Goal: Task Accomplishment & Management: Use online tool/utility

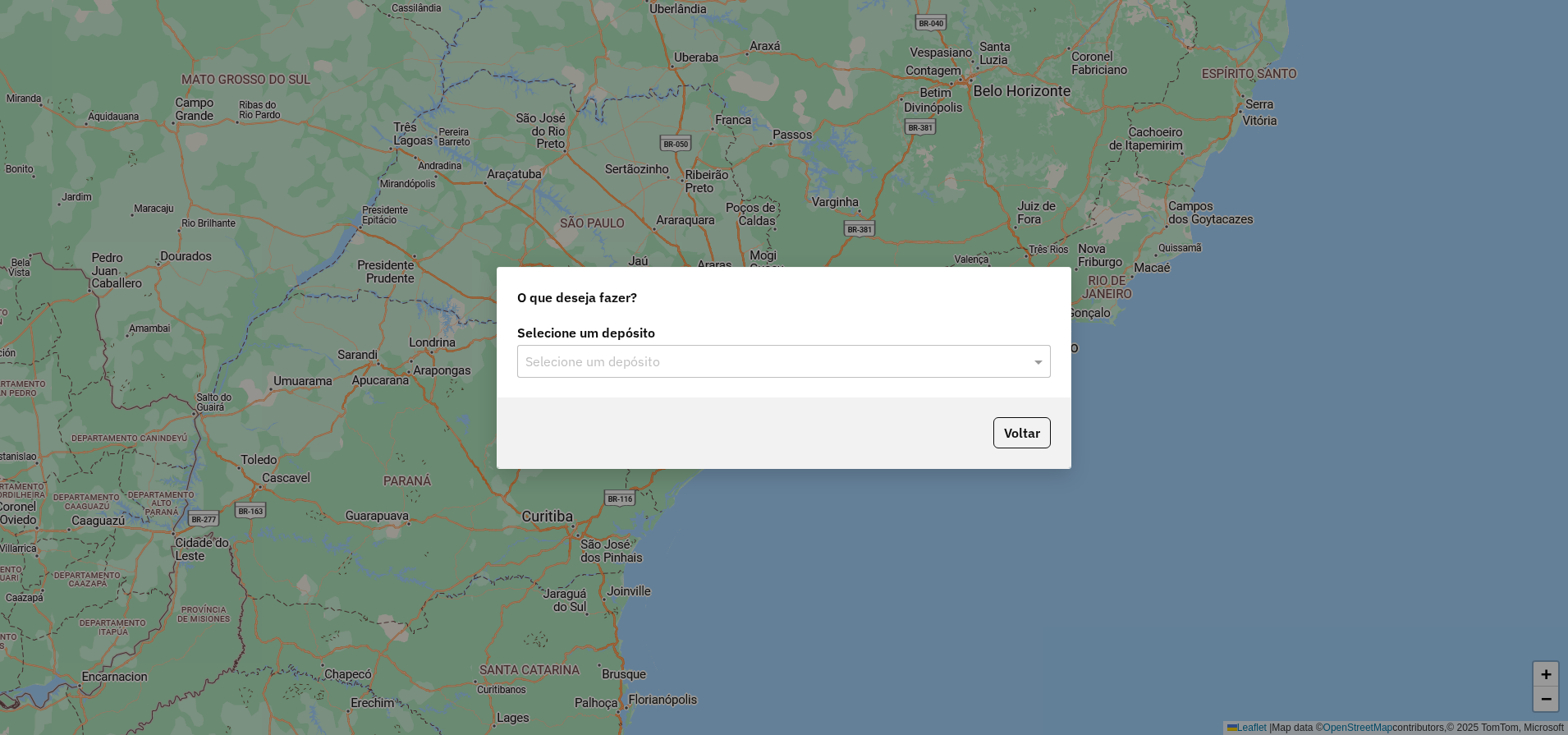
click at [574, 356] on input "text" at bounding box center [767, 362] width 484 height 19
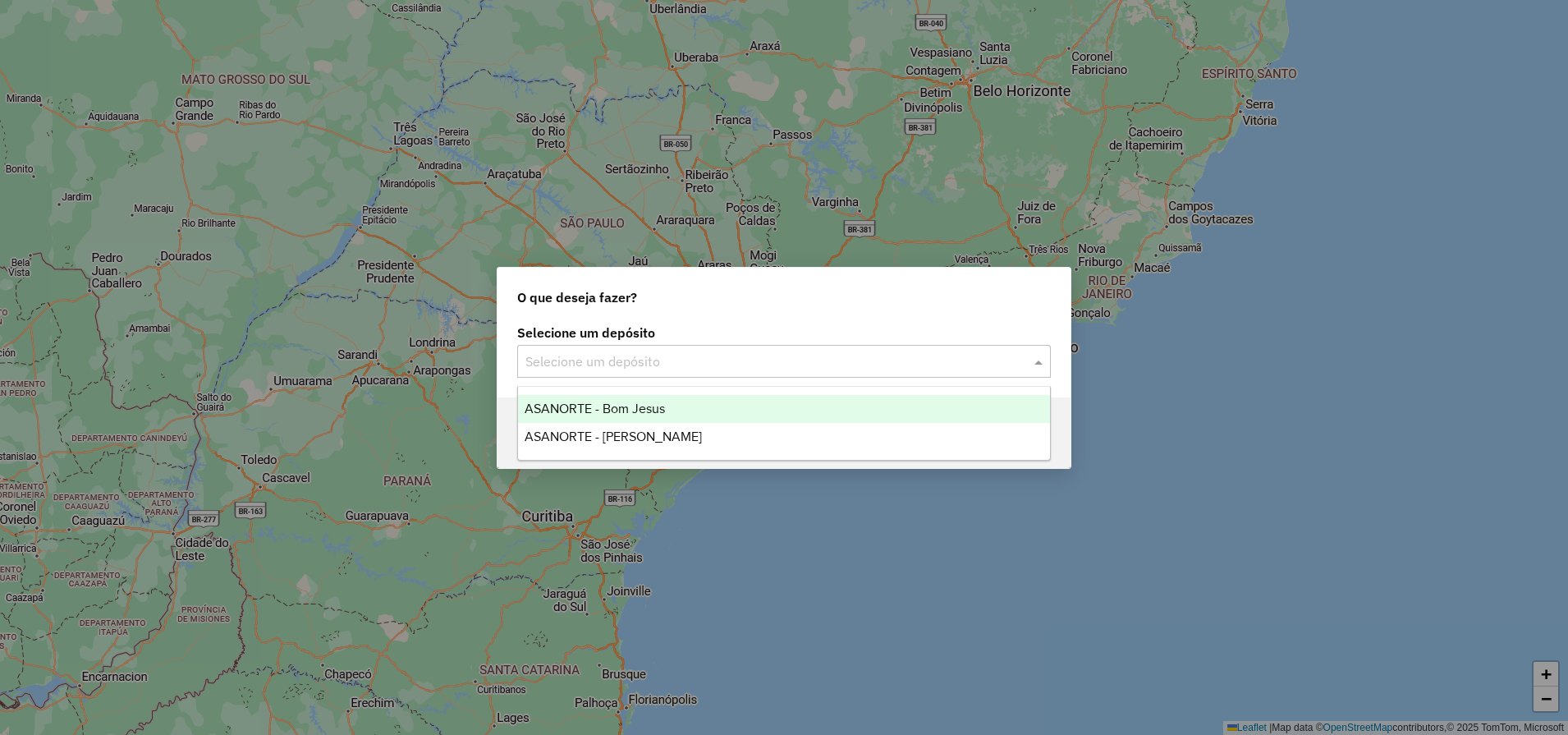
click at [595, 409] on span "ASANORTE - Bom Jesus" at bounding box center [595, 409] width 140 height 14
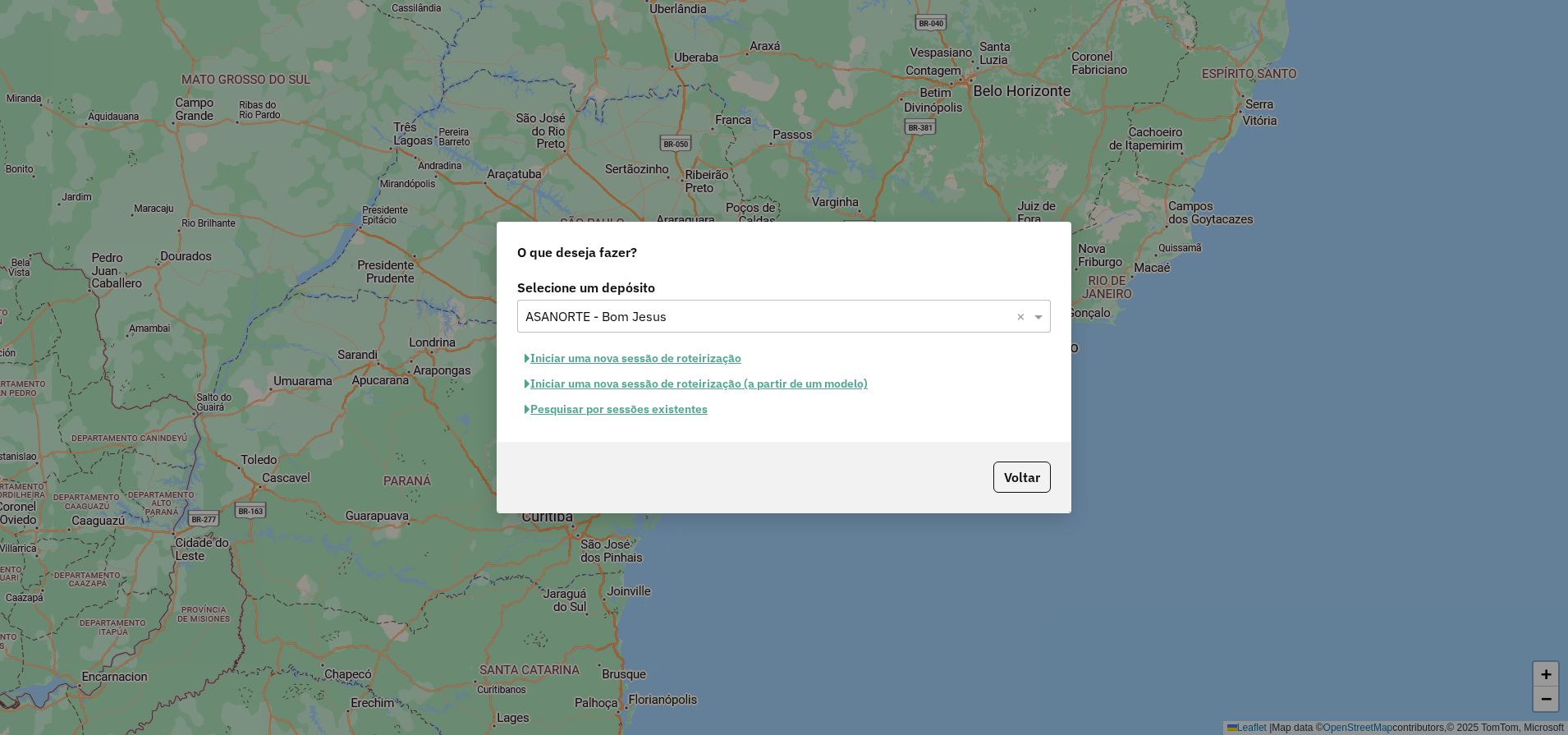
click at [577, 360] on button "Iniciar uma nova sessão de roteirização" at bounding box center [633, 358] width 232 height 25
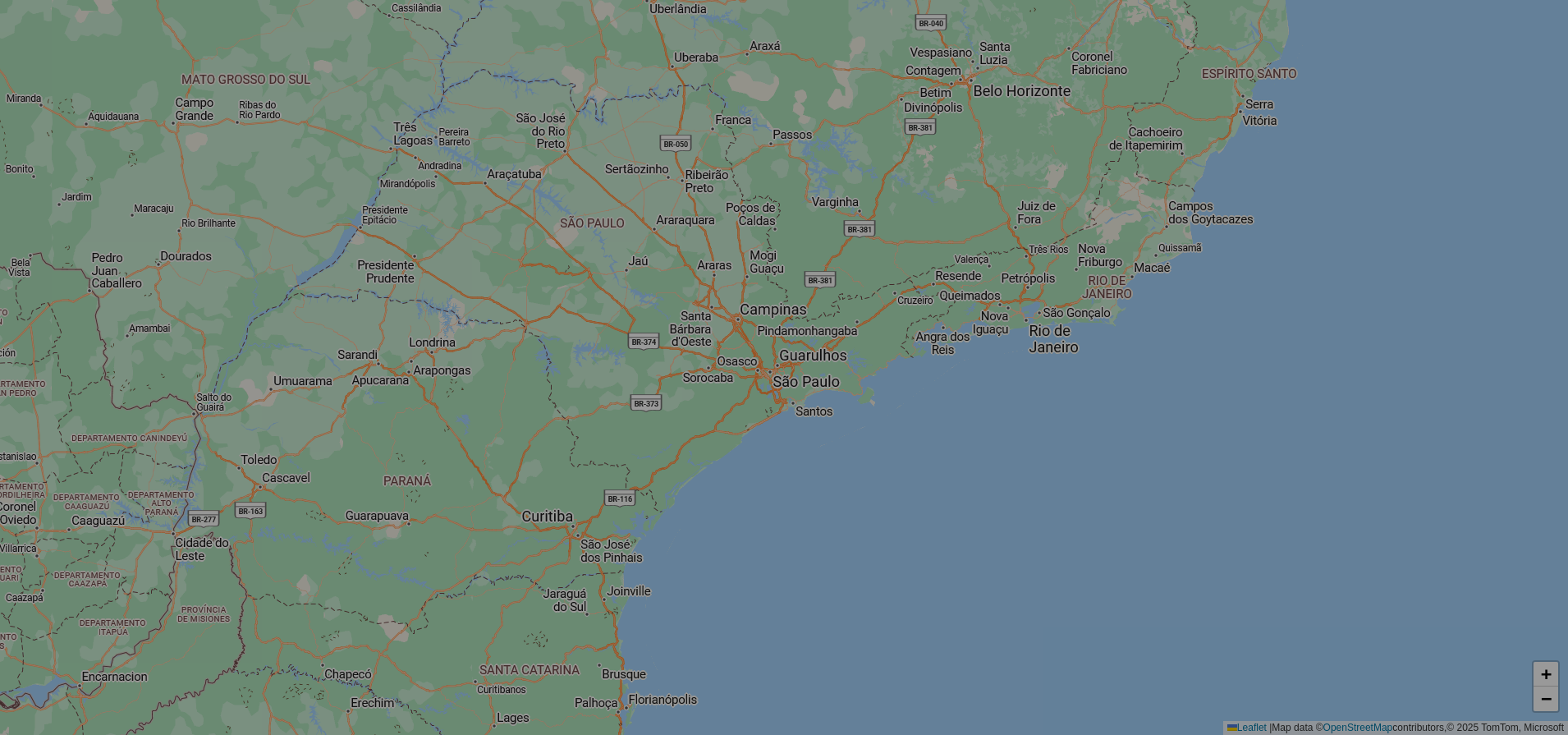
select select "*"
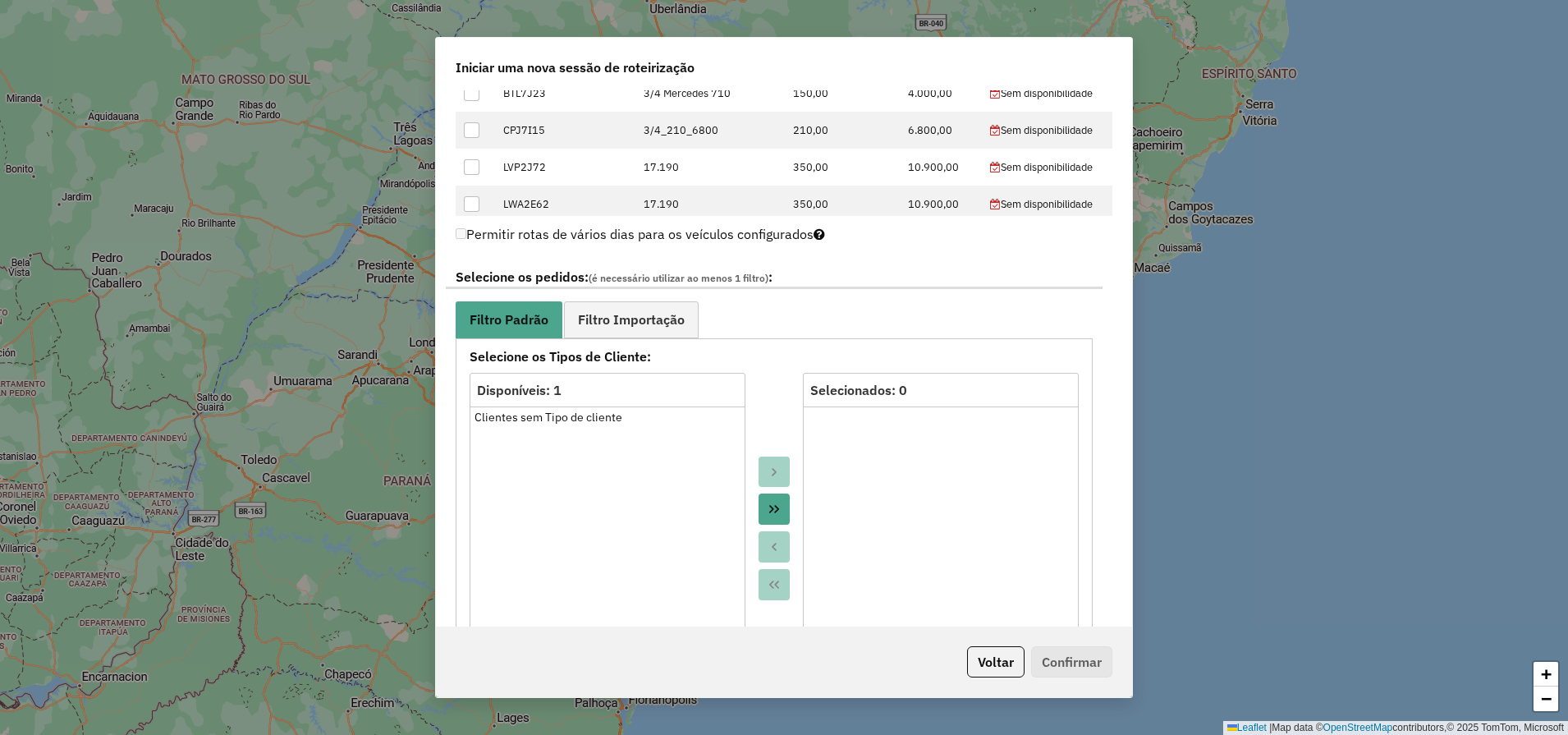
scroll to position [1334, 0]
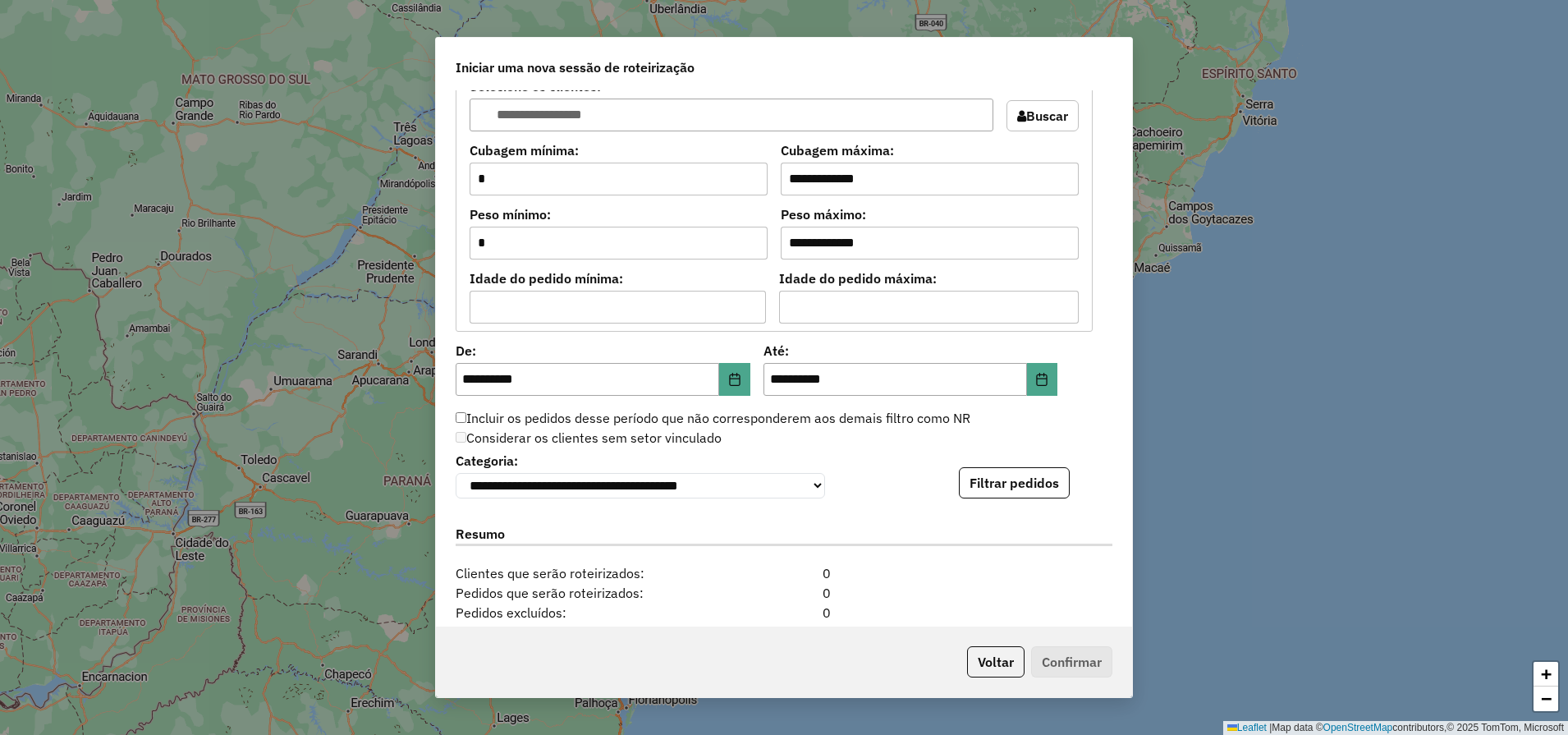
click at [1009, 503] on div "**********" at bounding box center [784, 359] width 696 height 537
click at [994, 493] on button "Filtrar pedidos" at bounding box center [1014, 483] width 110 height 32
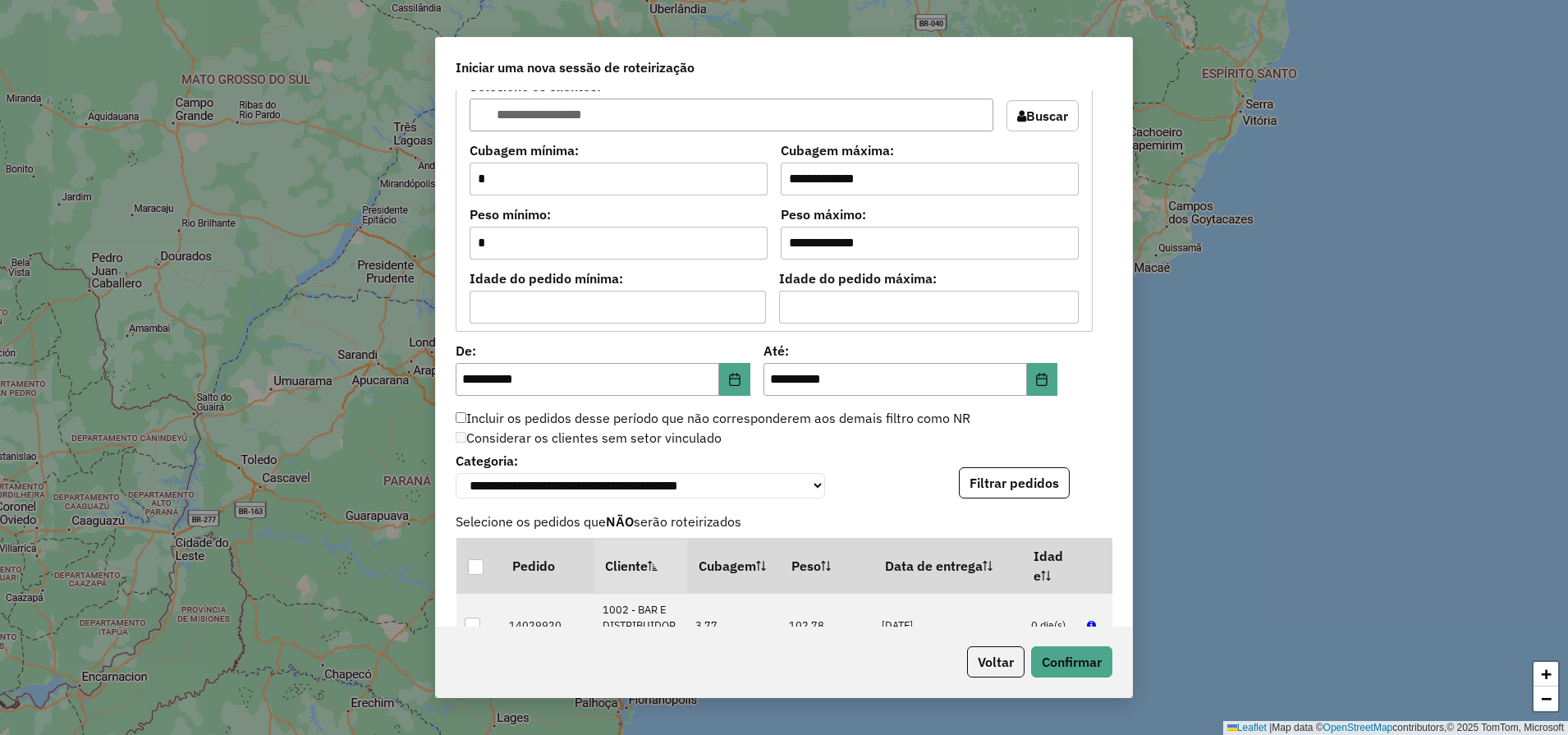
scroll to position [1884, 0]
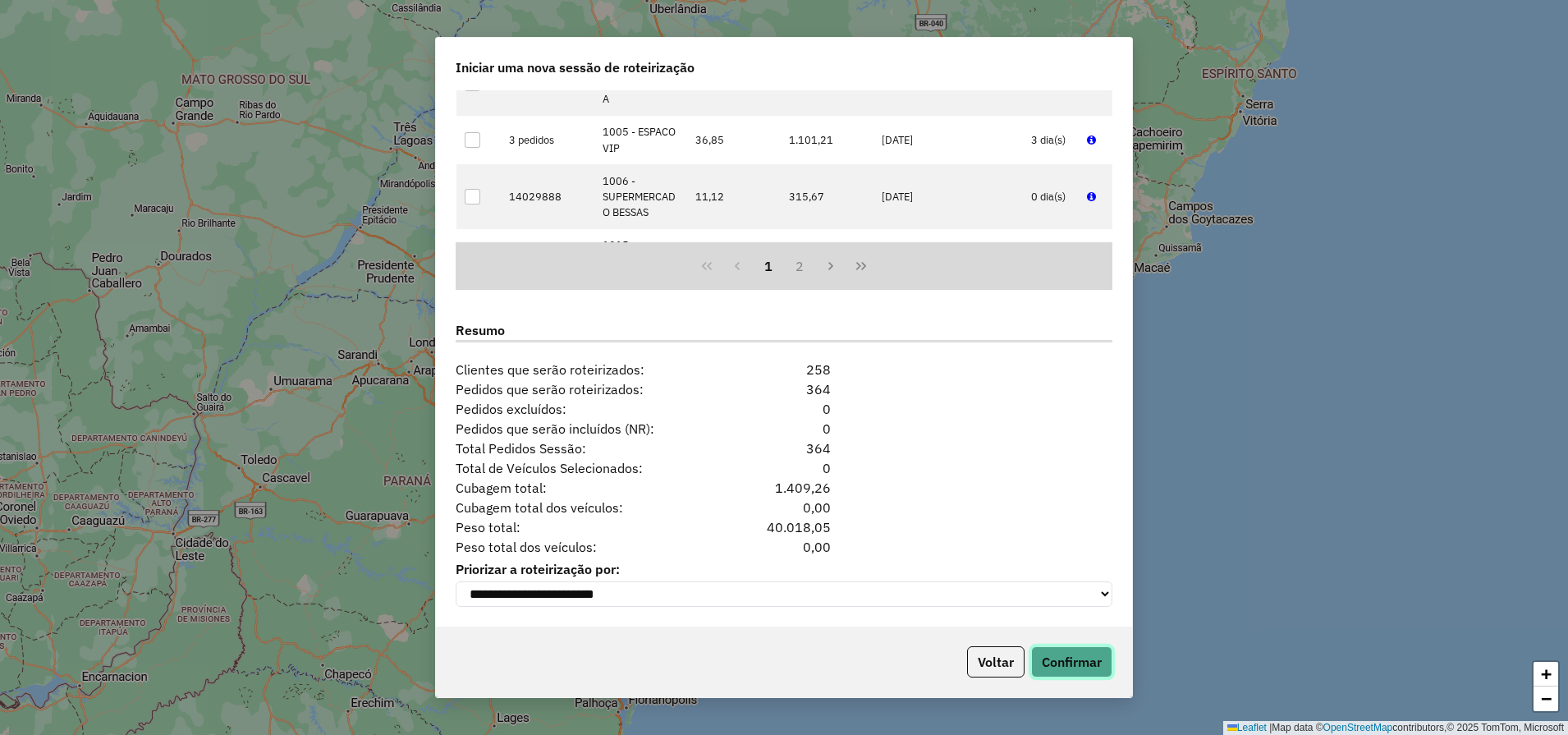
click at [1066, 659] on button "Confirmar" at bounding box center [1072, 662] width 82 height 32
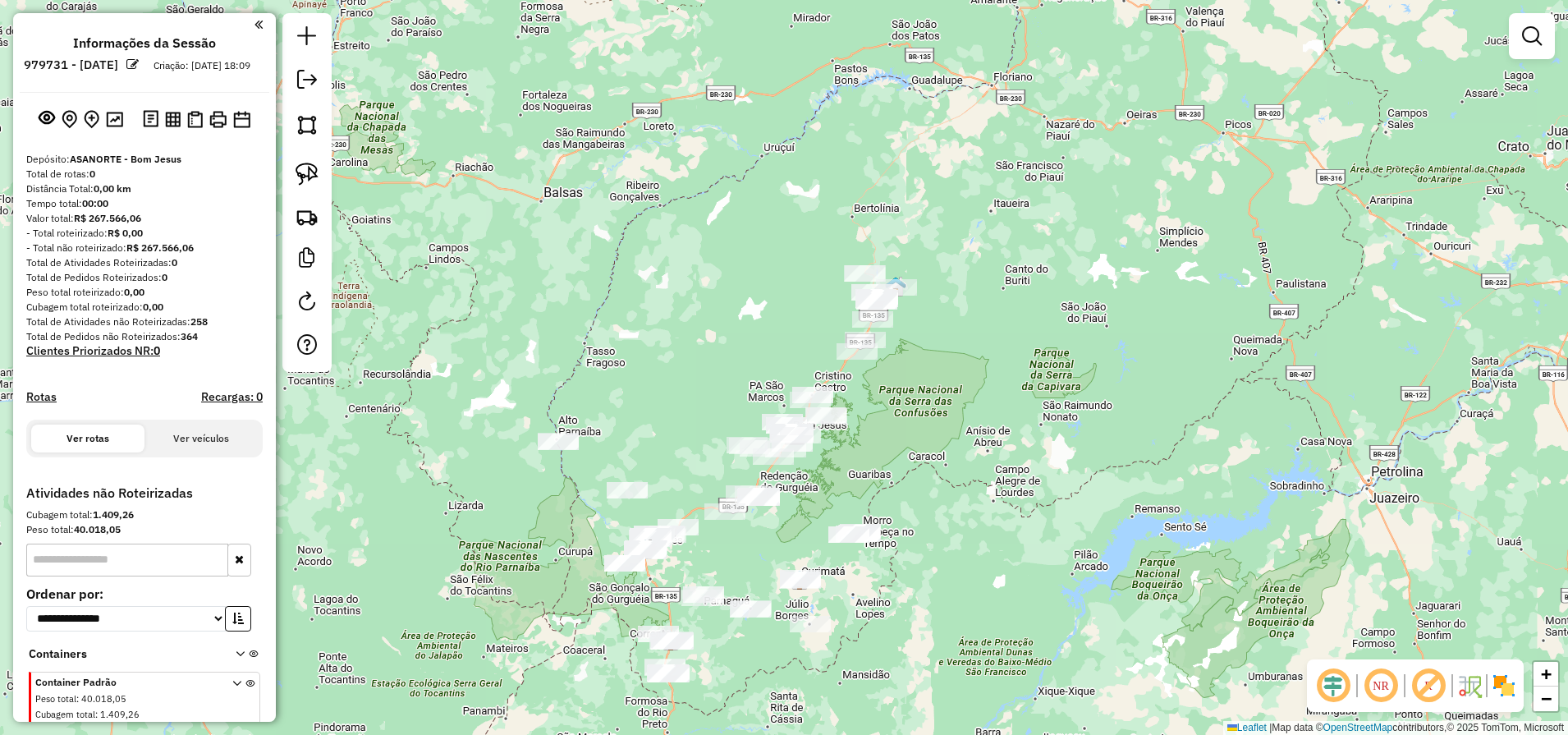
drag, startPoint x: 788, startPoint y: 539, endPoint x: 848, endPoint y: 260, distance: 285.4
click at [848, 276] on div "Janela de atendimento Grade de atendimento Capacidade Transportadoras Veículos …" at bounding box center [784, 368] width 1568 height 735
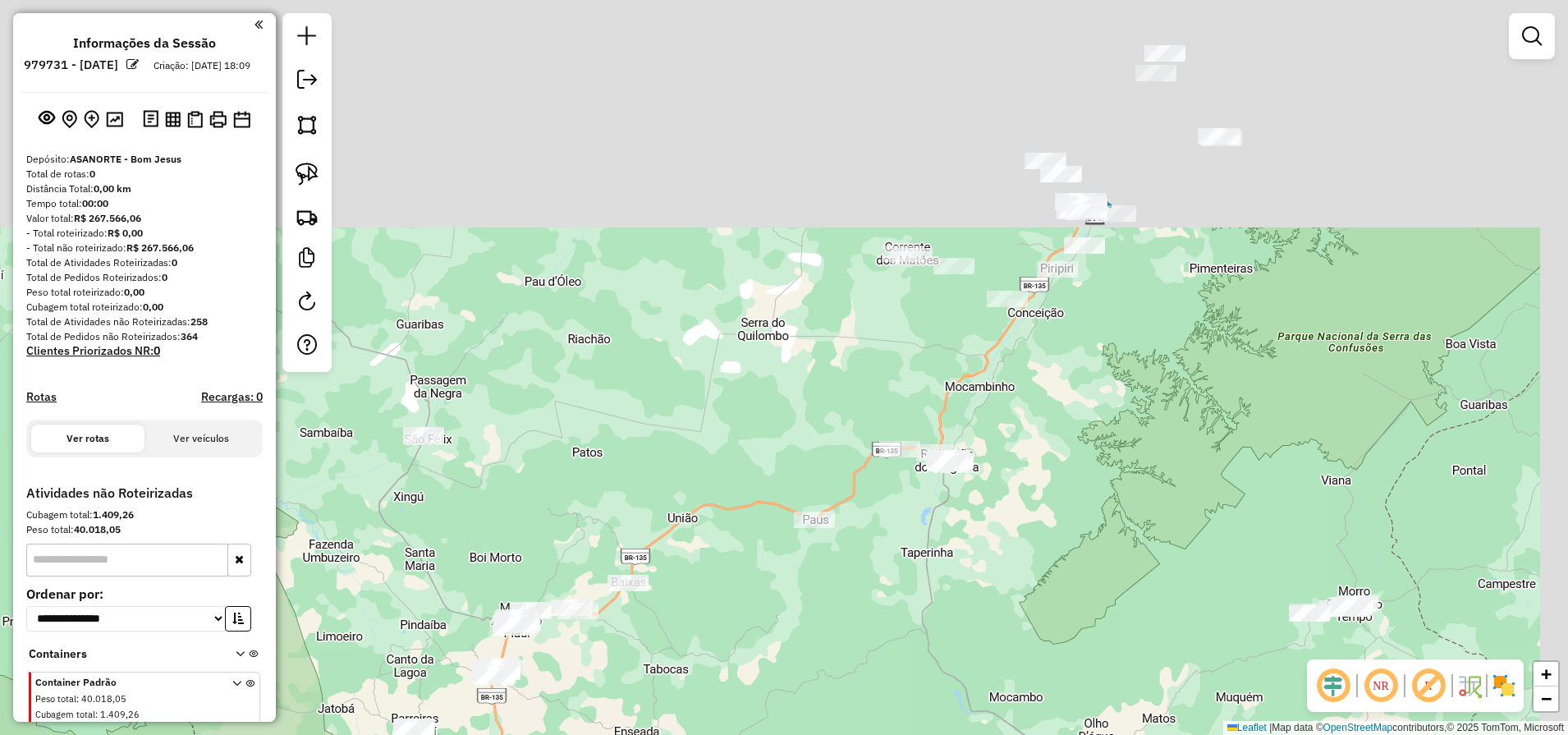
drag, startPoint x: 1139, startPoint y: 295, endPoint x: 916, endPoint y: 596, distance: 374.6
click at [916, 596] on div "Janela de atendimento Grade de atendimento Capacidade Transportadoras Veículos …" at bounding box center [784, 368] width 1568 height 735
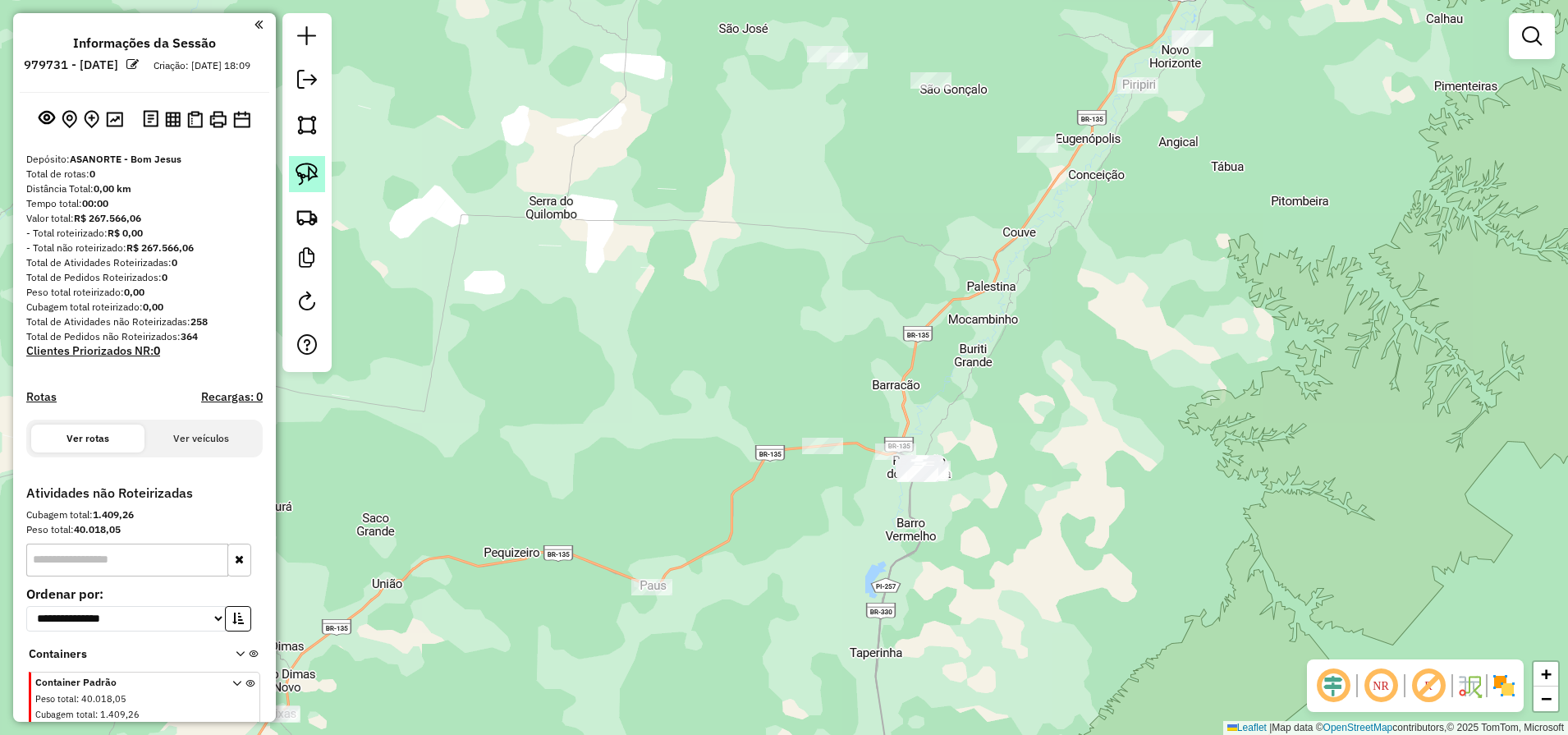
click at [310, 183] on img at bounding box center [307, 174] width 23 height 23
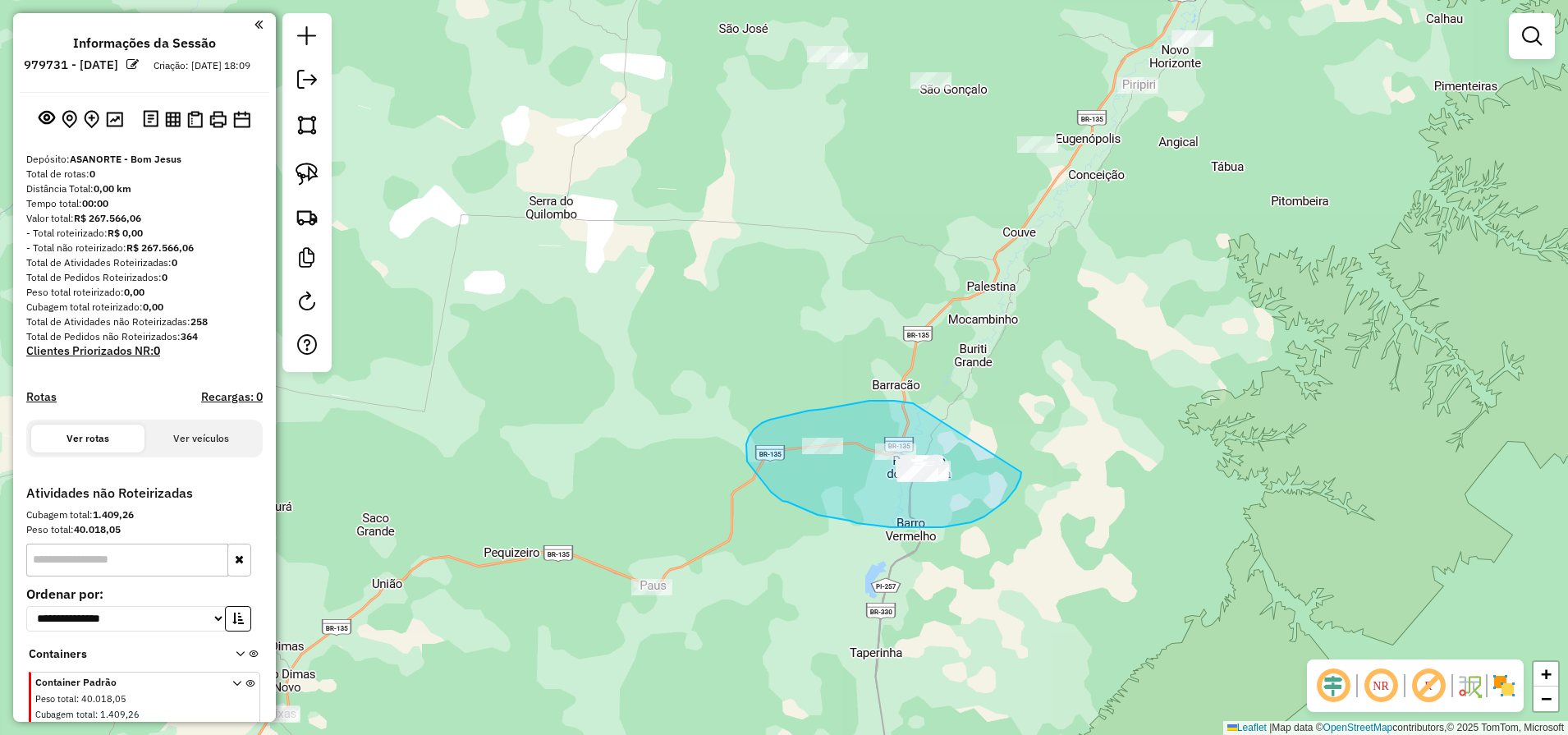
drag, startPoint x: 913, startPoint y: 403, endPoint x: 952, endPoint y: 494, distance: 99.0
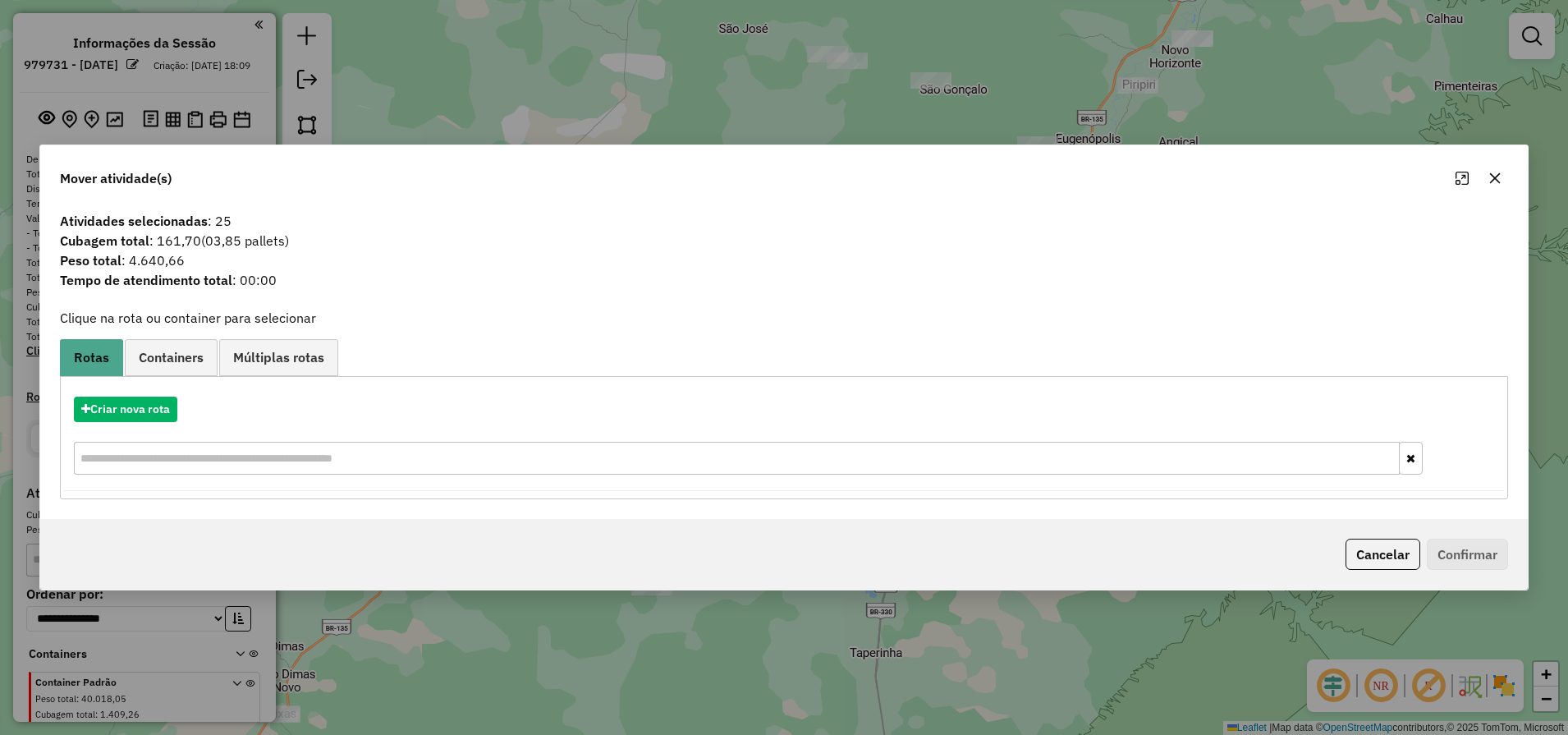
click at [127, 423] on div "Criar nova rota" at bounding box center [784, 438] width 1441 height 107
click at [133, 417] on button "Criar nova rota" at bounding box center [125, 409] width 103 height 25
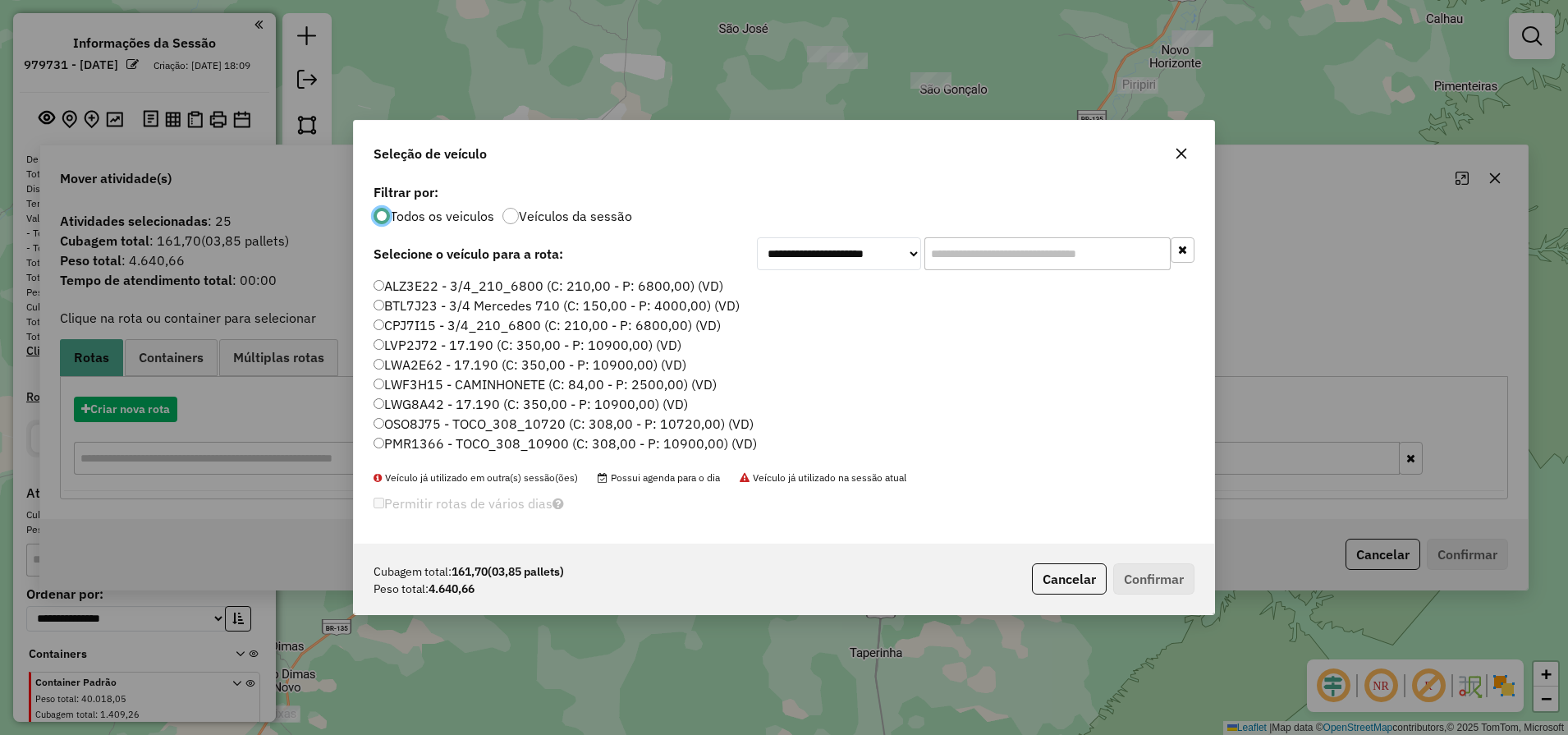
scroll to position [9, 5]
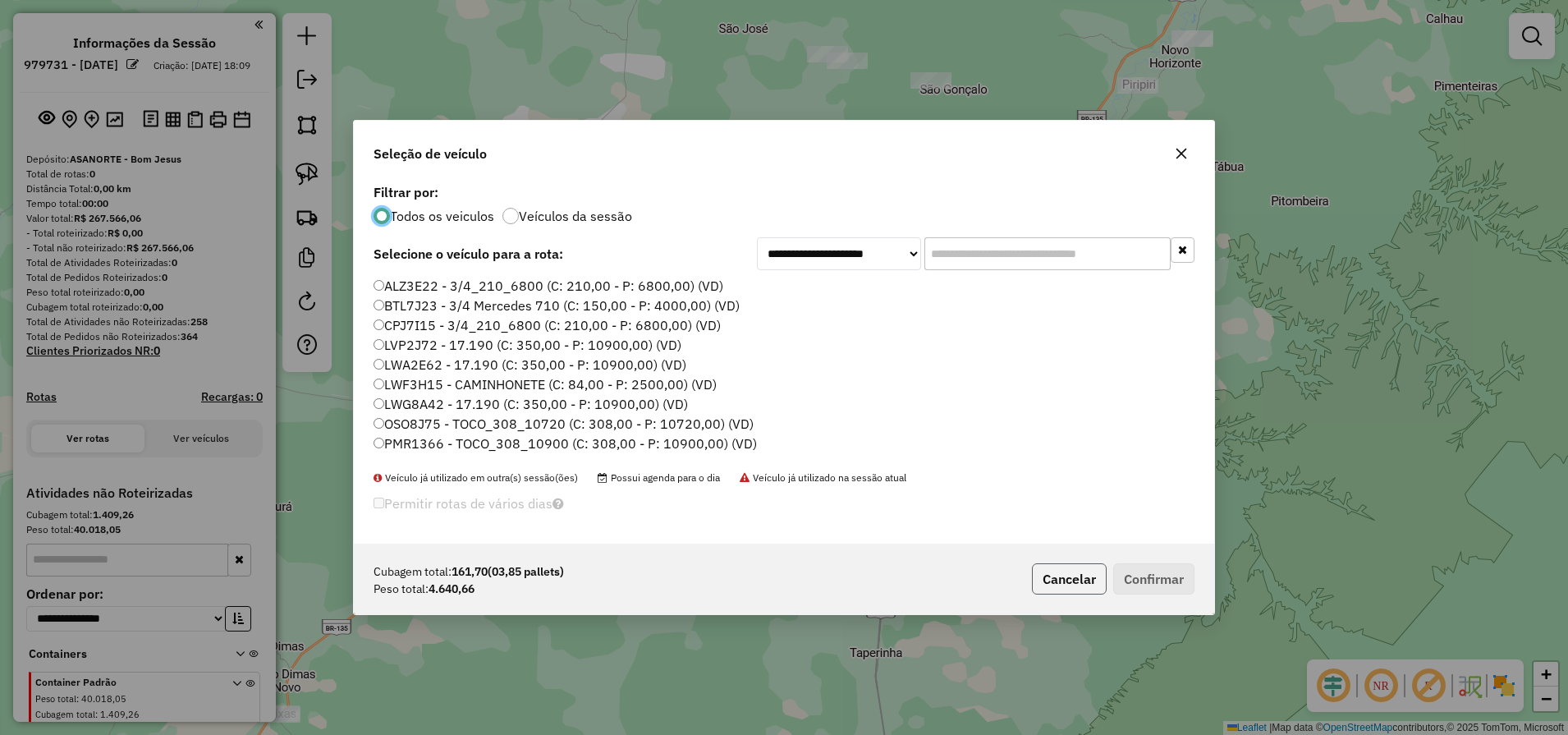
click at [1100, 575] on button "Cancelar" at bounding box center [1068, 579] width 75 height 32
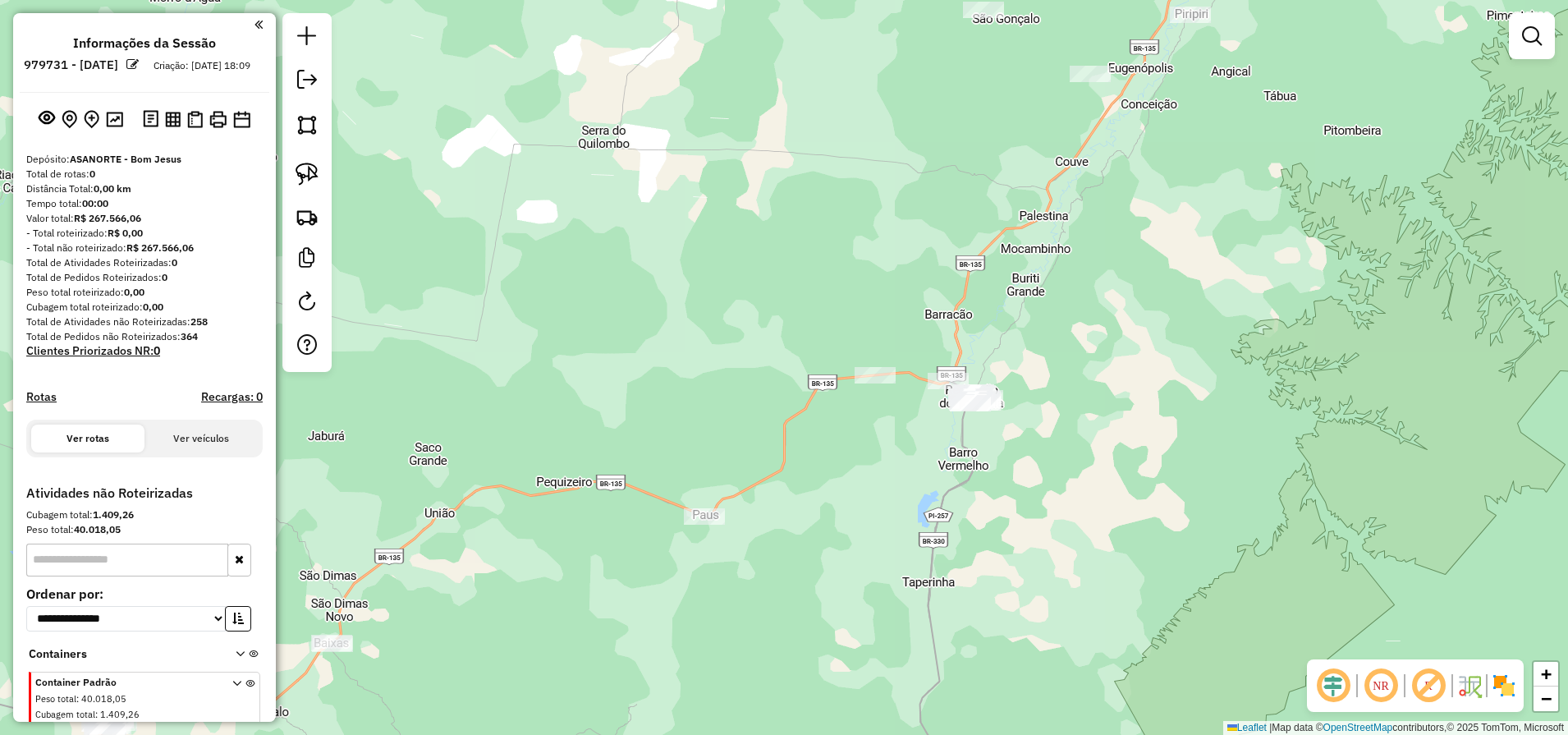
drag, startPoint x: 819, startPoint y: 612, endPoint x: 1028, endPoint y: 355, distance: 331.3
click at [1018, 375] on div "Janela de atendimento Grade de atendimento Capacidade Transportadoras Veículos …" at bounding box center [784, 368] width 1568 height 735
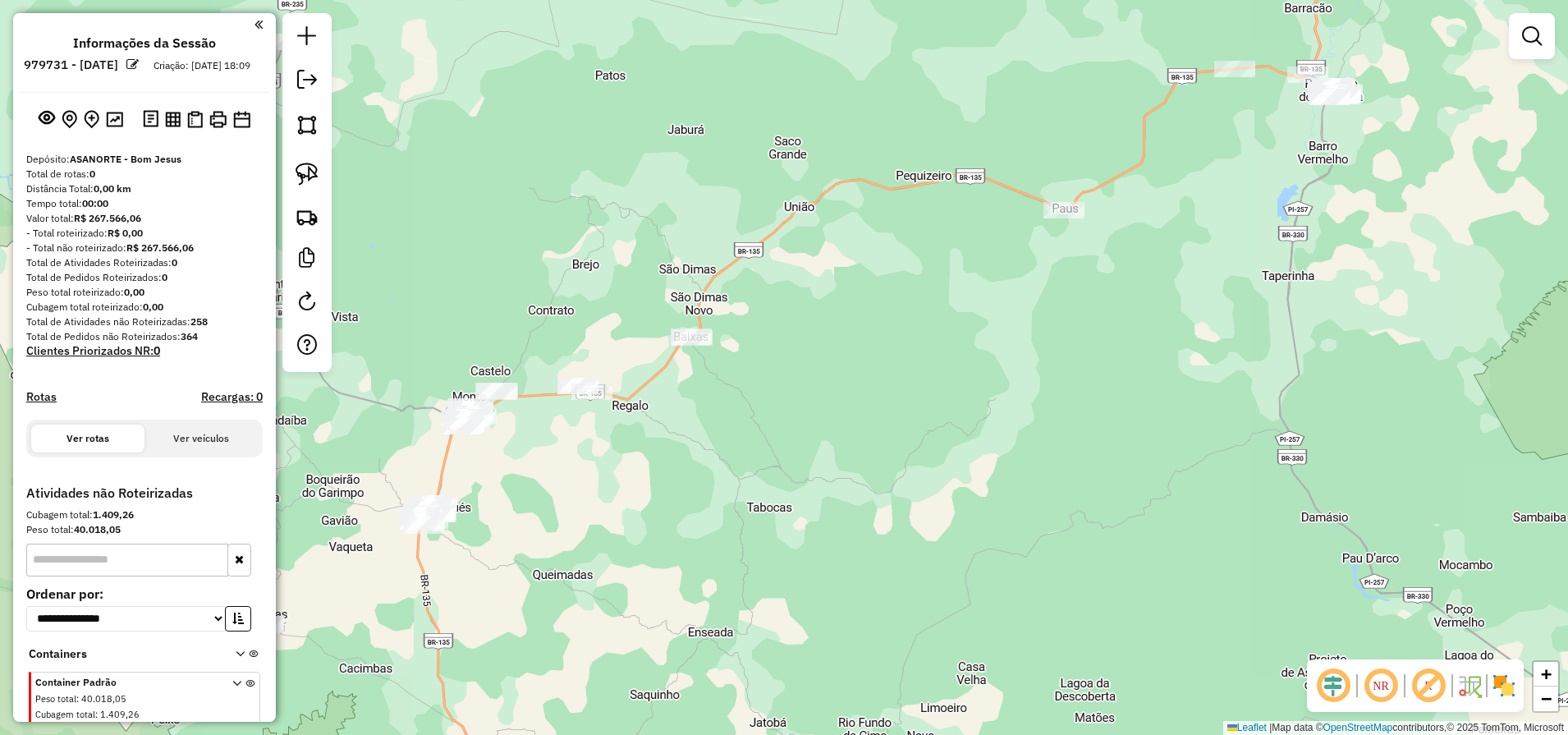
drag, startPoint x: 554, startPoint y: 578, endPoint x: 665, endPoint y: 533, distance: 119.8
click at [663, 550] on div "Janela de atendimento Grade de atendimento Capacidade Transportadoras Veículos …" at bounding box center [784, 368] width 1568 height 735
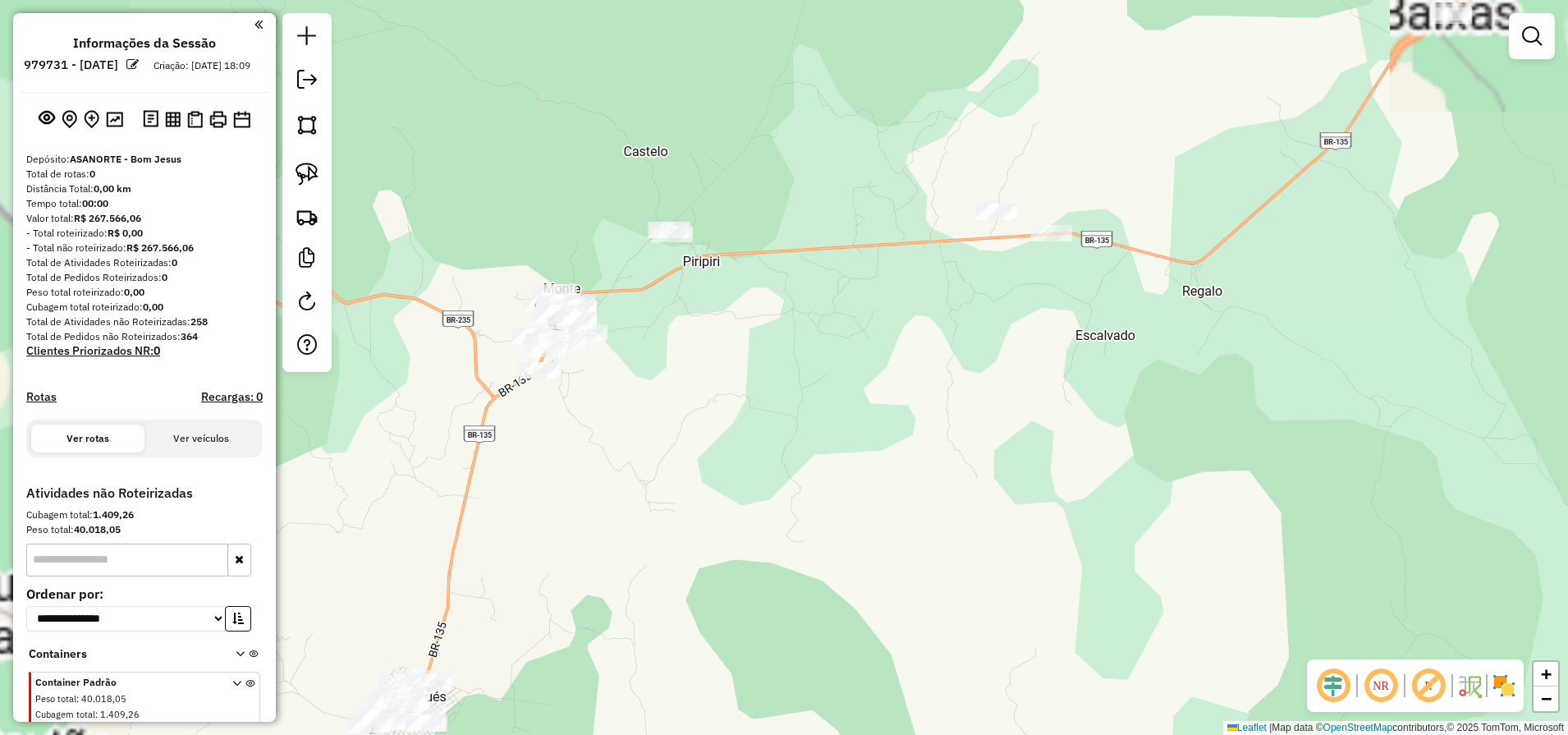
drag, startPoint x: 588, startPoint y: 458, endPoint x: 823, endPoint y: 549, distance: 252.0
click at [814, 543] on div "Janela de atendimento Grade de atendimento Capacidade Transportadoras Veículos …" at bounding box center [784, 368] width 1568 height 735
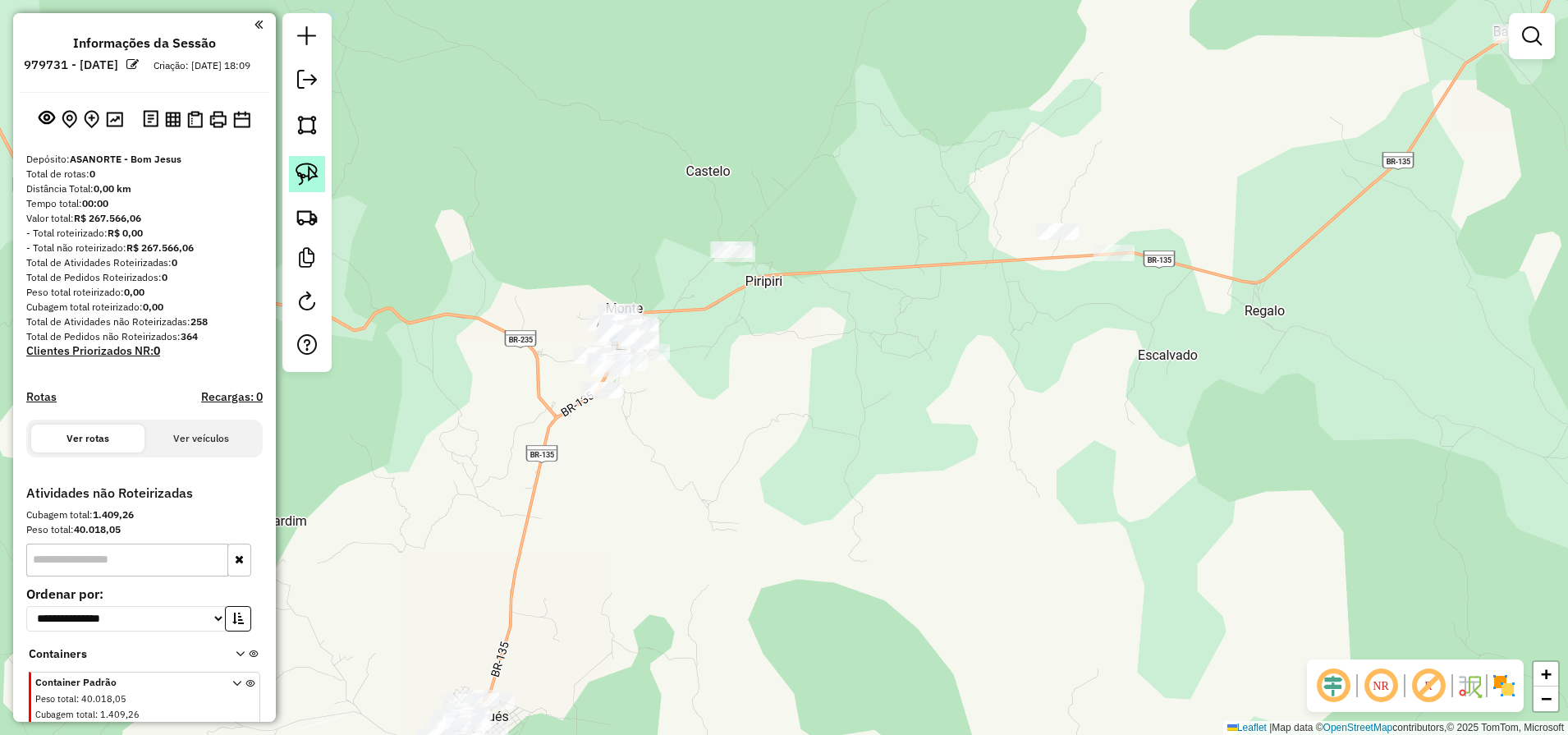
click at [306, 161] on link at bounding box center [306, 174] width 36 height 36
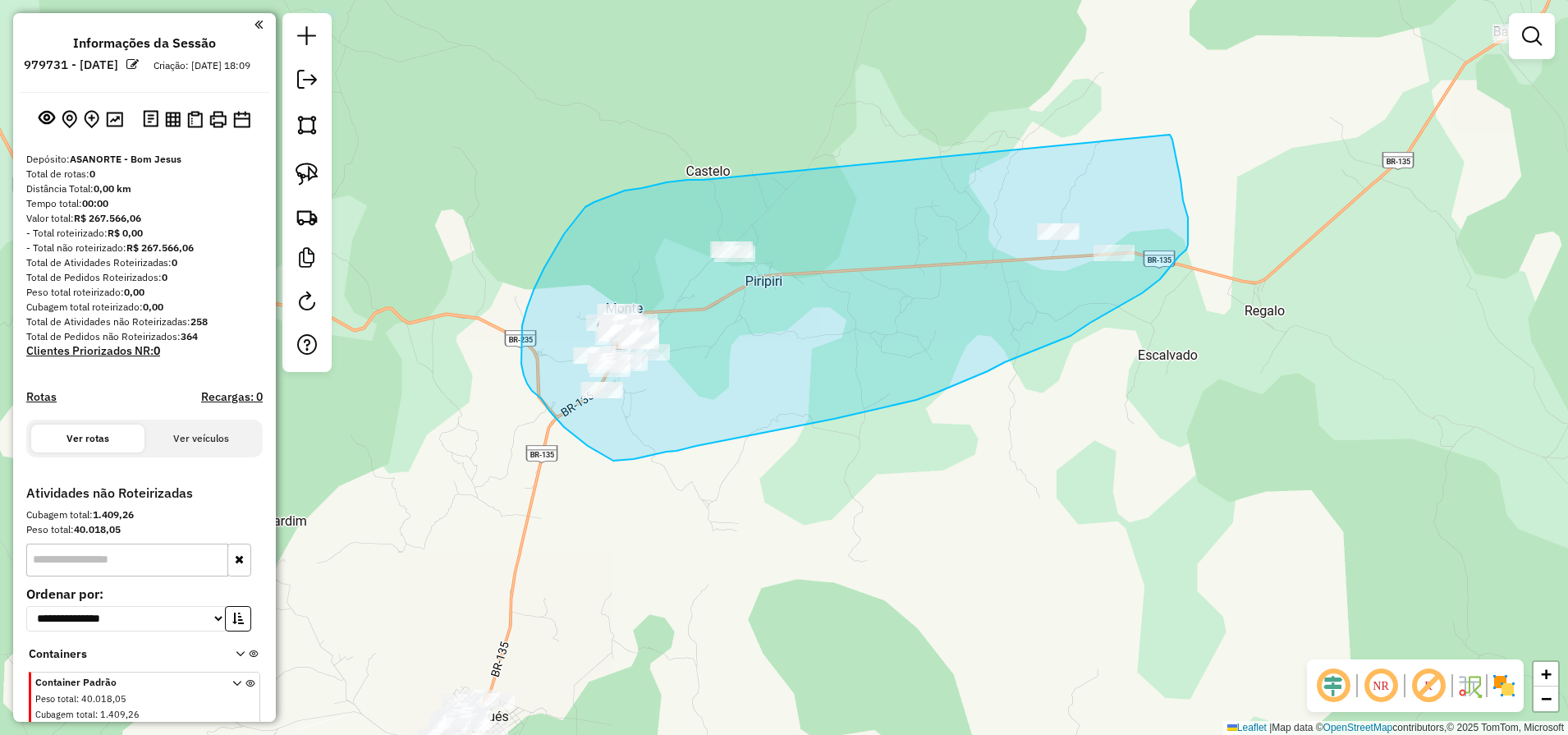
drag, startPoint x: 1170, startPoint y: 134, endPoint x: 738, endPoint y: 186, distance: 435.1
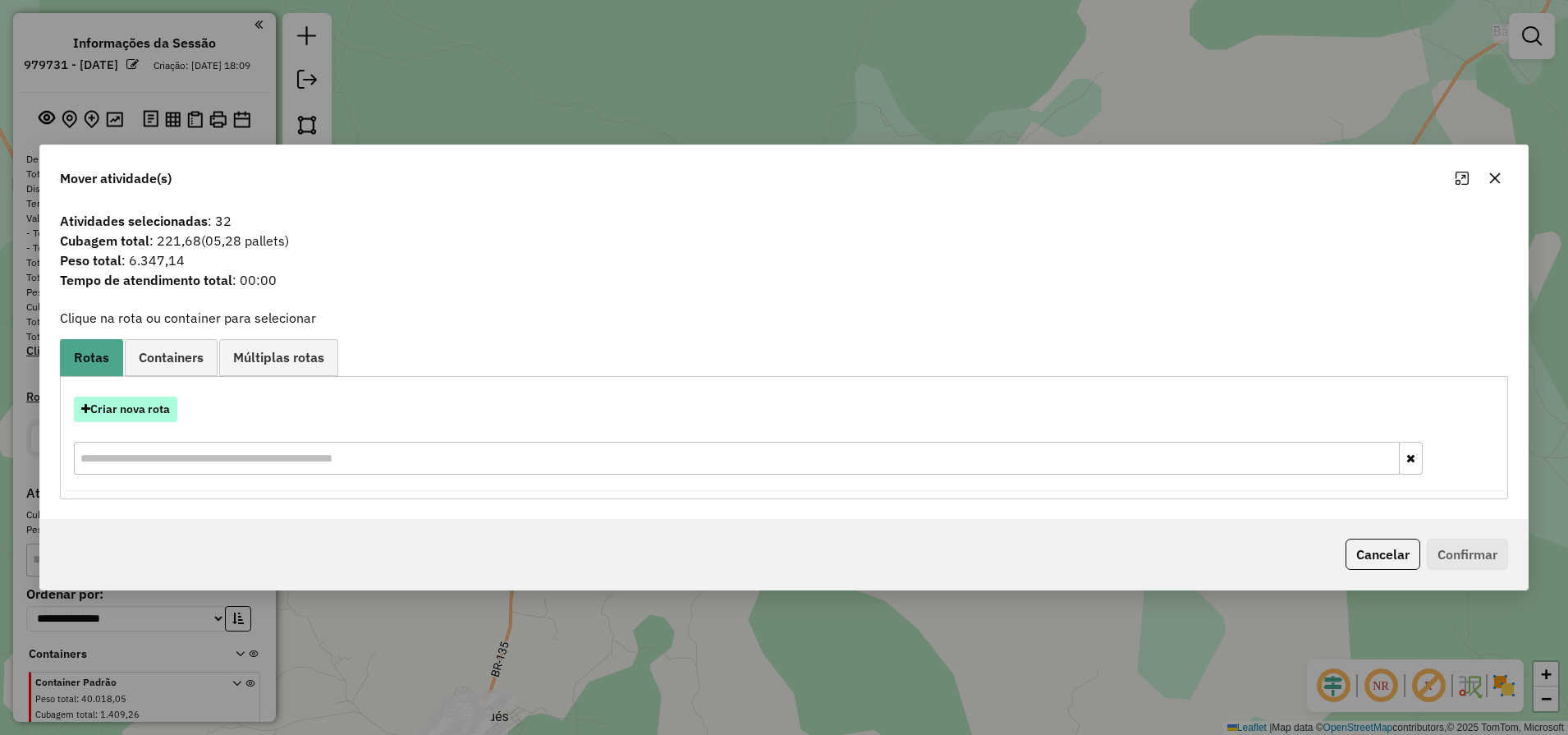
click at [129, 415] on button "Criar nova rota" at bounding box center [125, 409] width 103 height 25
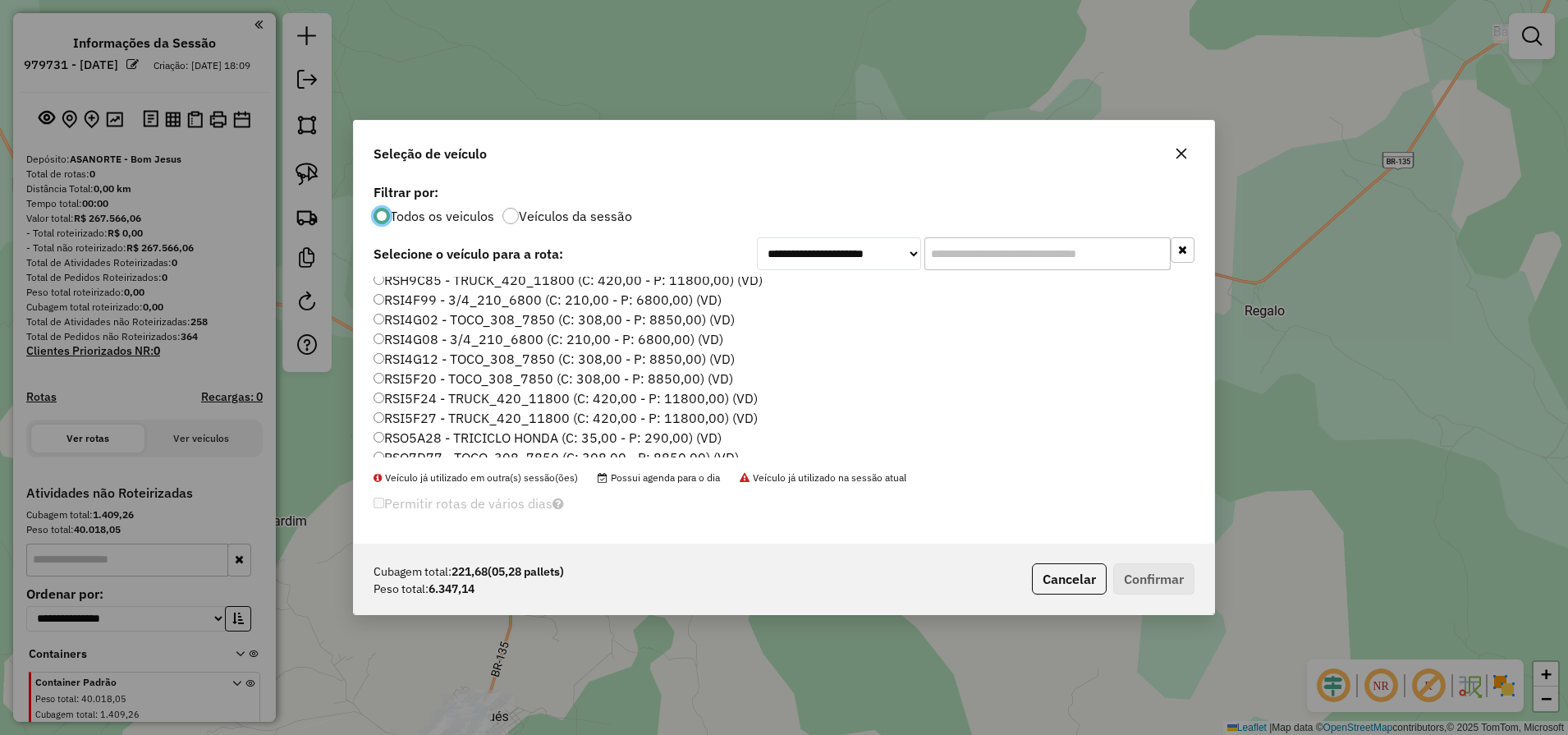
scroll to position [205, 0]
click at [479, 360] on label "RSI5F20 - TOCO_308_7850 (C: 308,00 - P: 8850,00) (VD)" at bounding box center [553, 356] width 360 height 19
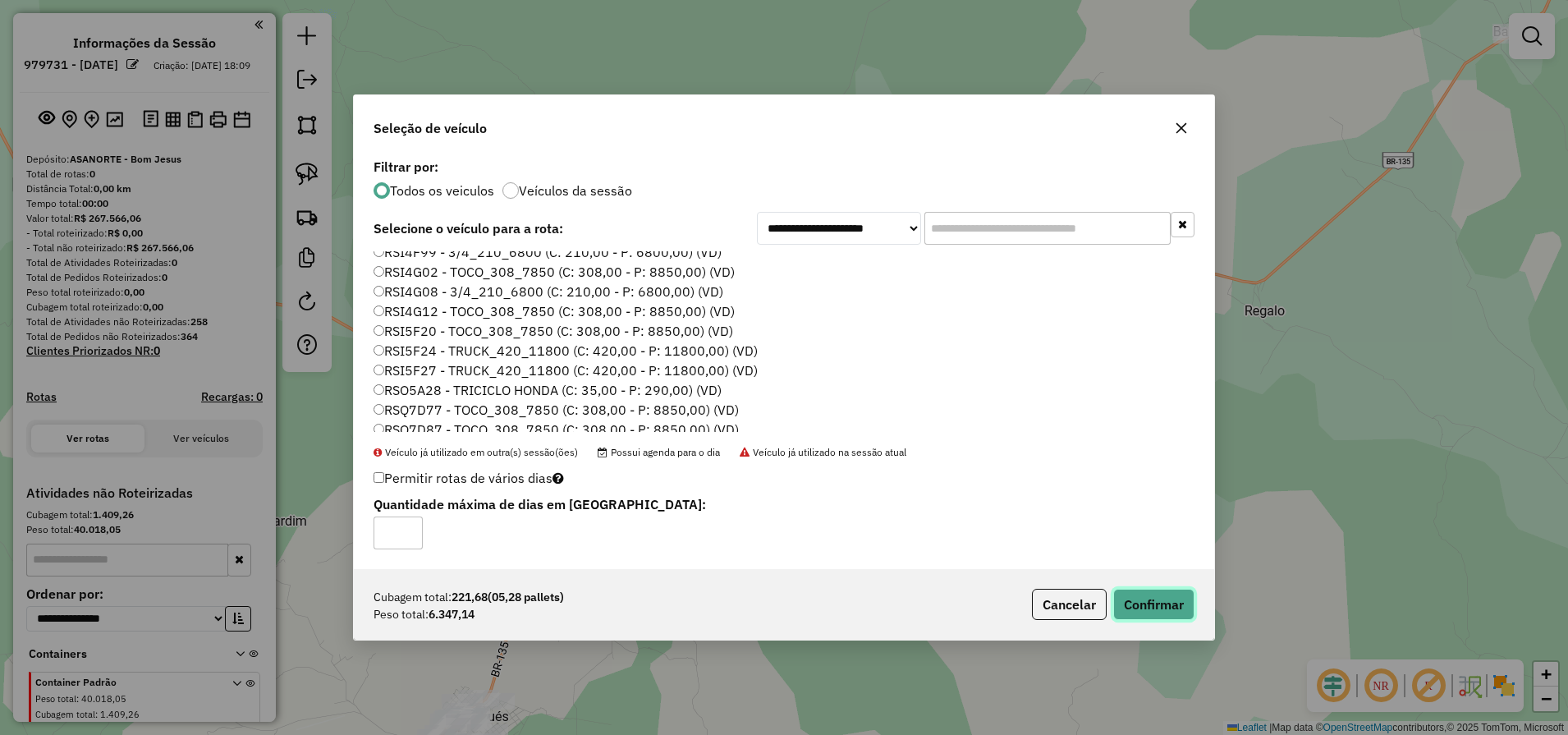
click at [1168, 617] on button "Confirmar" at bounding box center [1153, 604] width 82 height 32
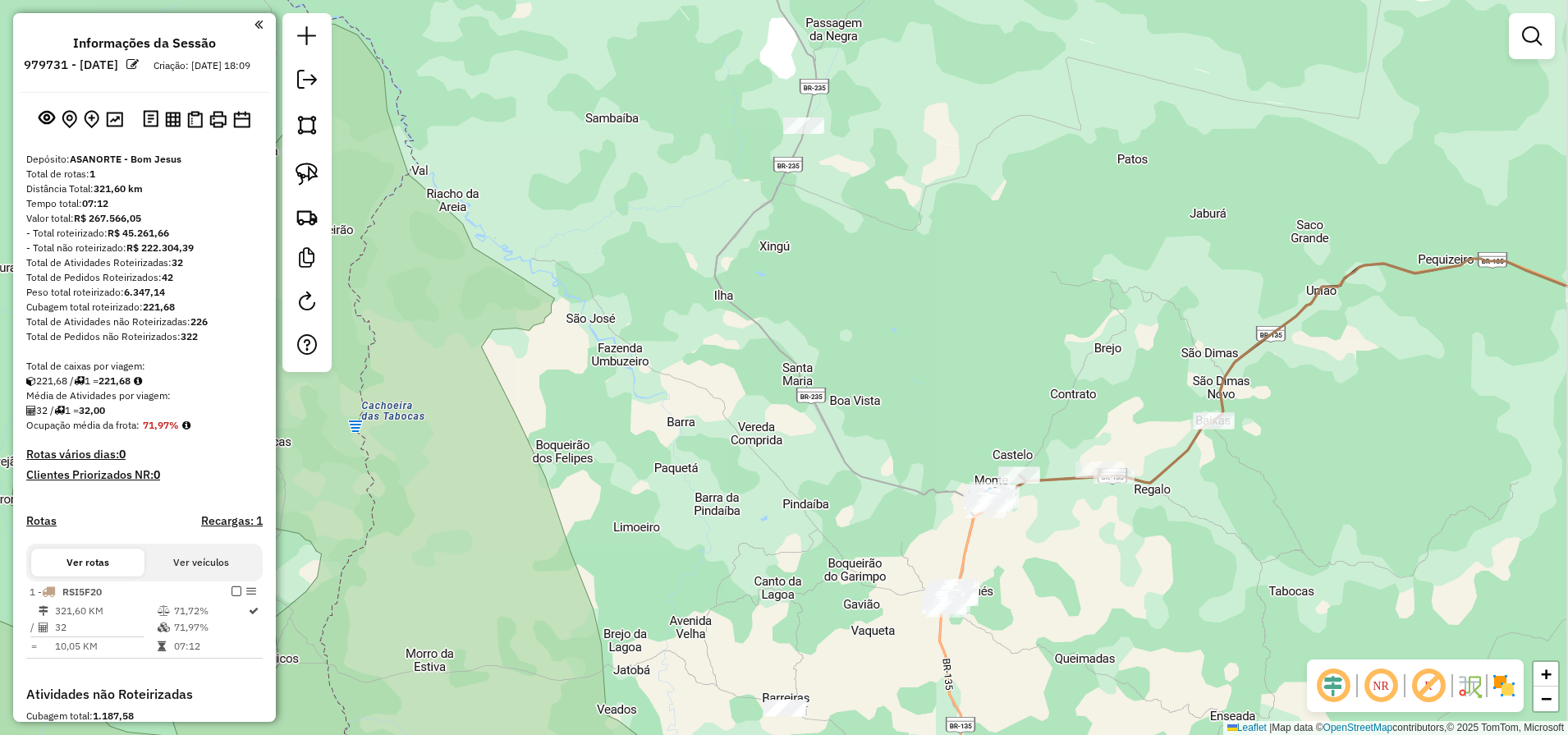
drag, startPoint x: 1285, startPoint y: 478, endPoint x: 915, endPoint y: 533, distance: 374.1
click at [983, 532] on div "Janela de atendimento Grade de atendimento Capacidade Transportadoras Veículos …" at bounding box center [784, 368] width 1568 height 735
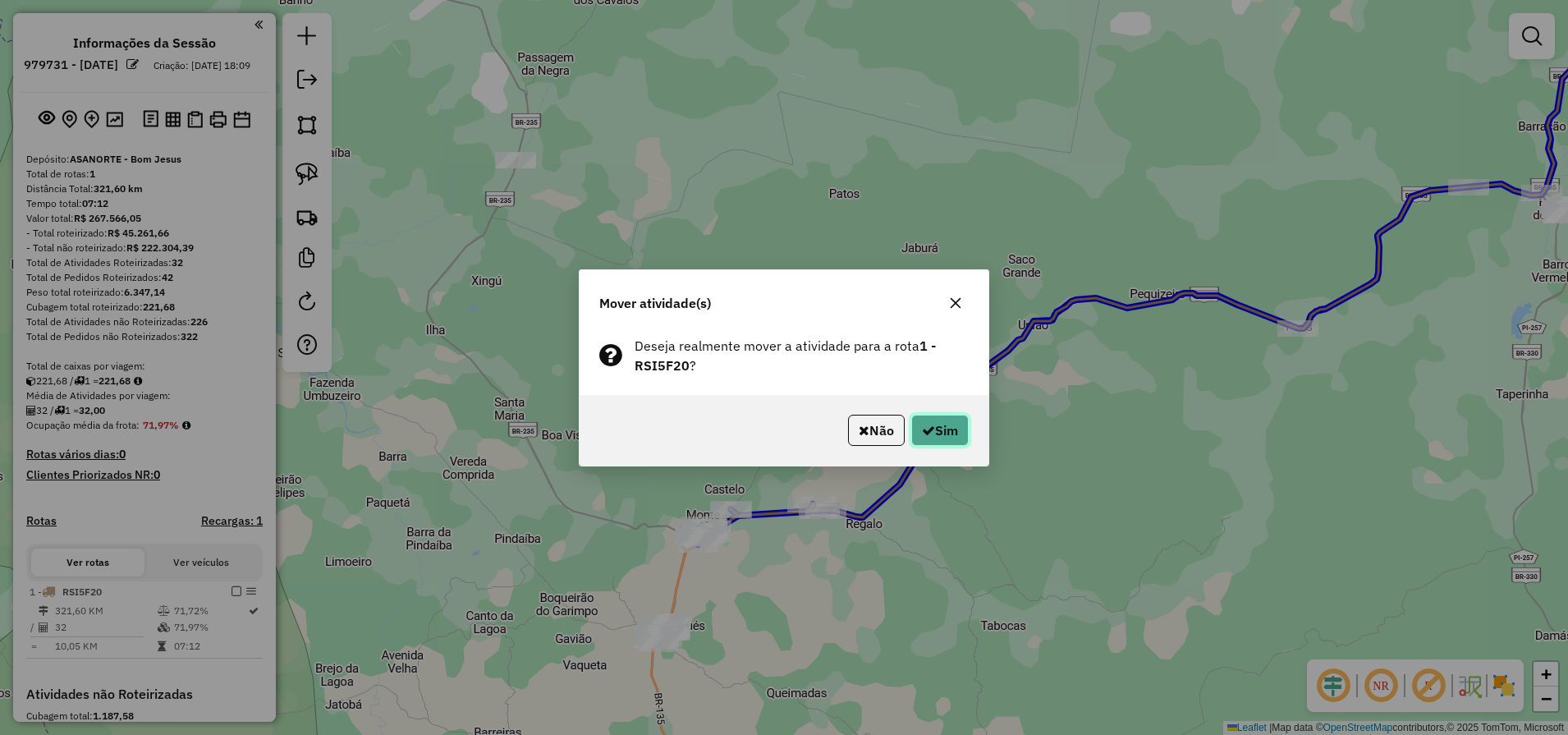
click at [940, 419] on button "Sim" at bounding box center [940, 431] width 58 height 32
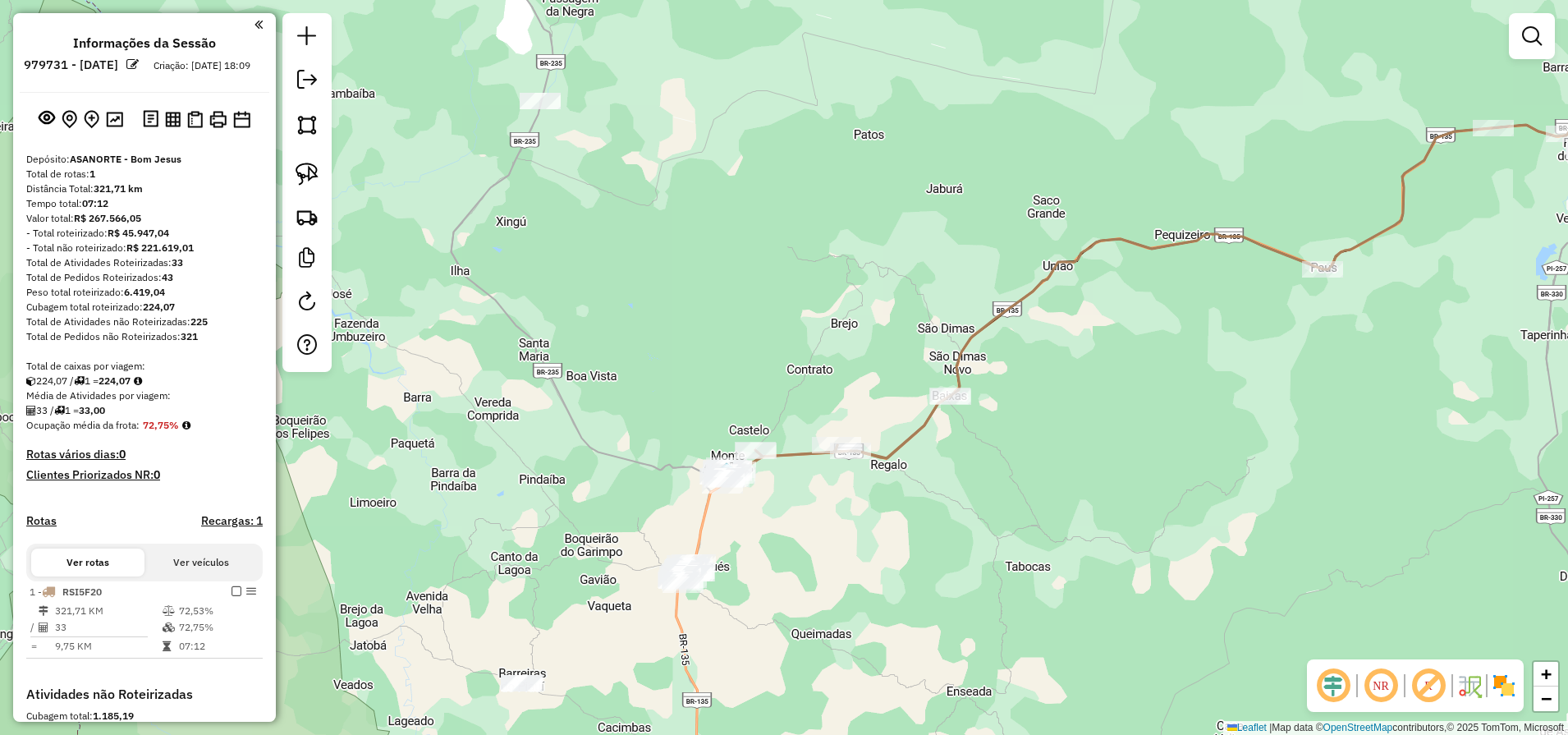
drag, startPoint x: 815, startPoint y: 631, endPoint x: 878, endPoint y: 539, distance: 111.5
click at [878, 540] on div "Janela de atendimento Grade de atendimento Capacidade Transportadoras Veículos …" at bounding box center [784, 368] width 1568 height 735
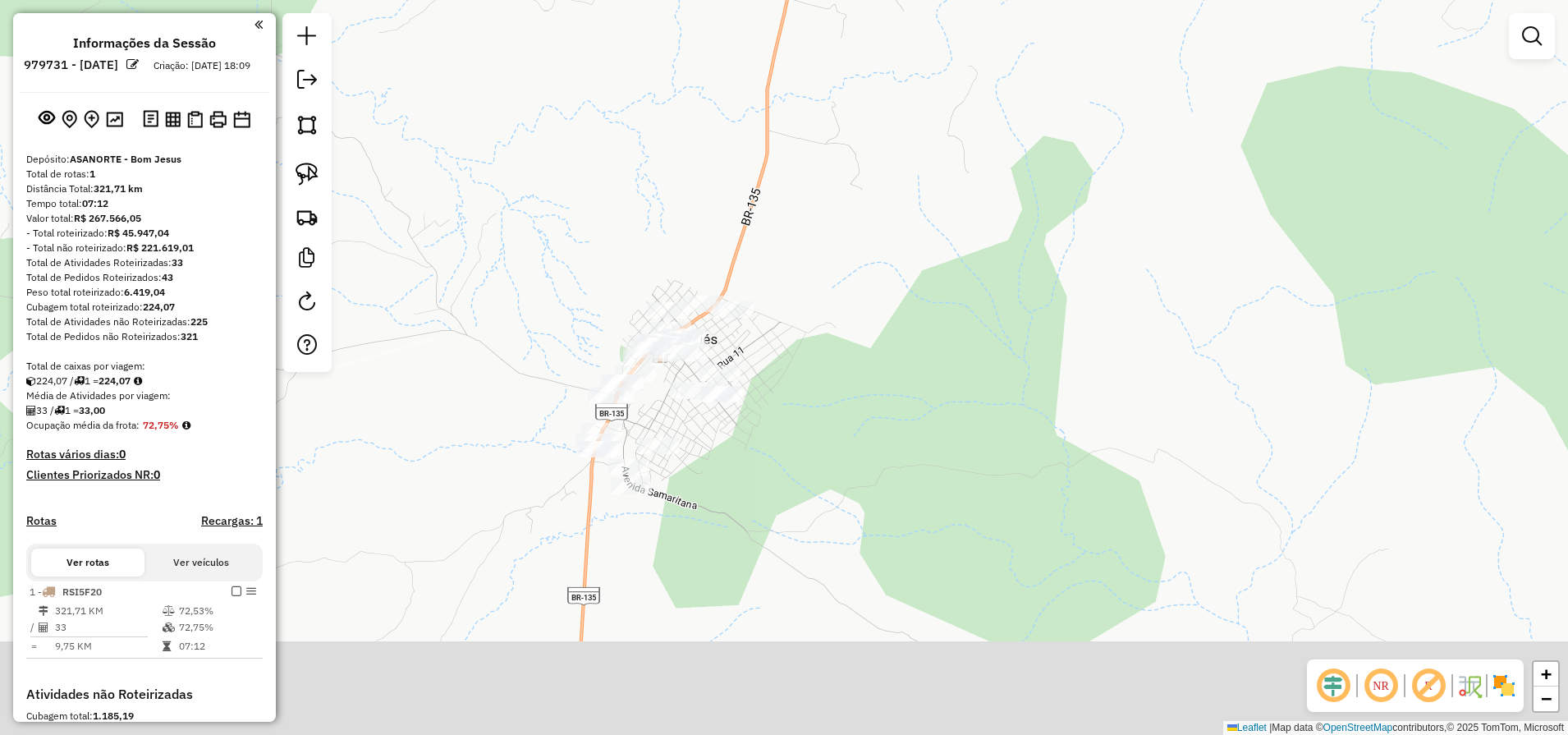
drag, startPoint x: 826, startPoint y: 482, endPoint x: 618, endPoint y: 261, distance: 303.5
click at [891, 320] on div "Janela de atendimento Grade de atendimento Capacidade Transportadoras Veículos …" at bounding box center [784, 368] width 1568 height 735
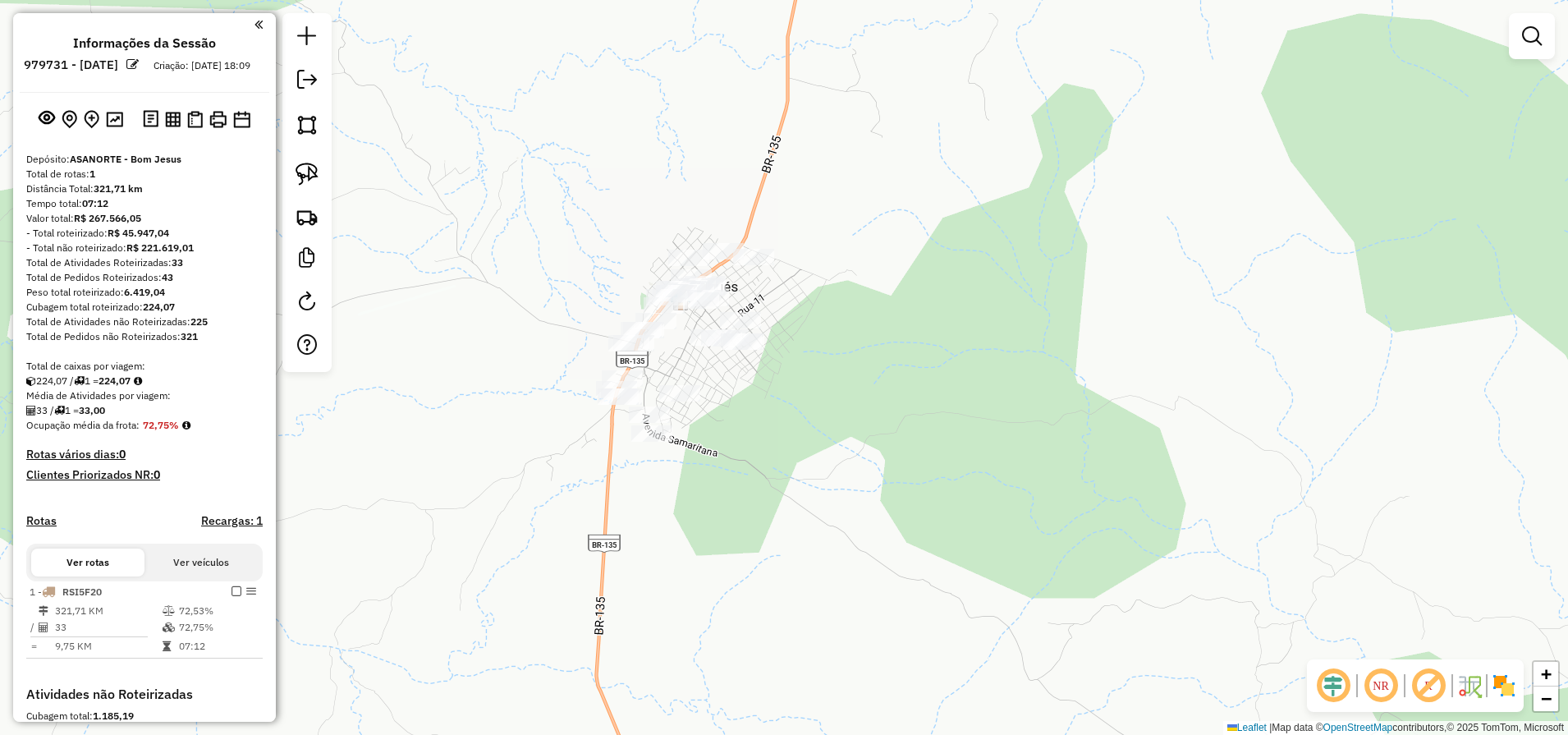
drag, startPoint x: 301, startPoint y: 181, endPoint x: 400, endPoint y: 182, distance: 99.0
click at [301, 182] on img at bounding box center [307, 174] width 23 height 23
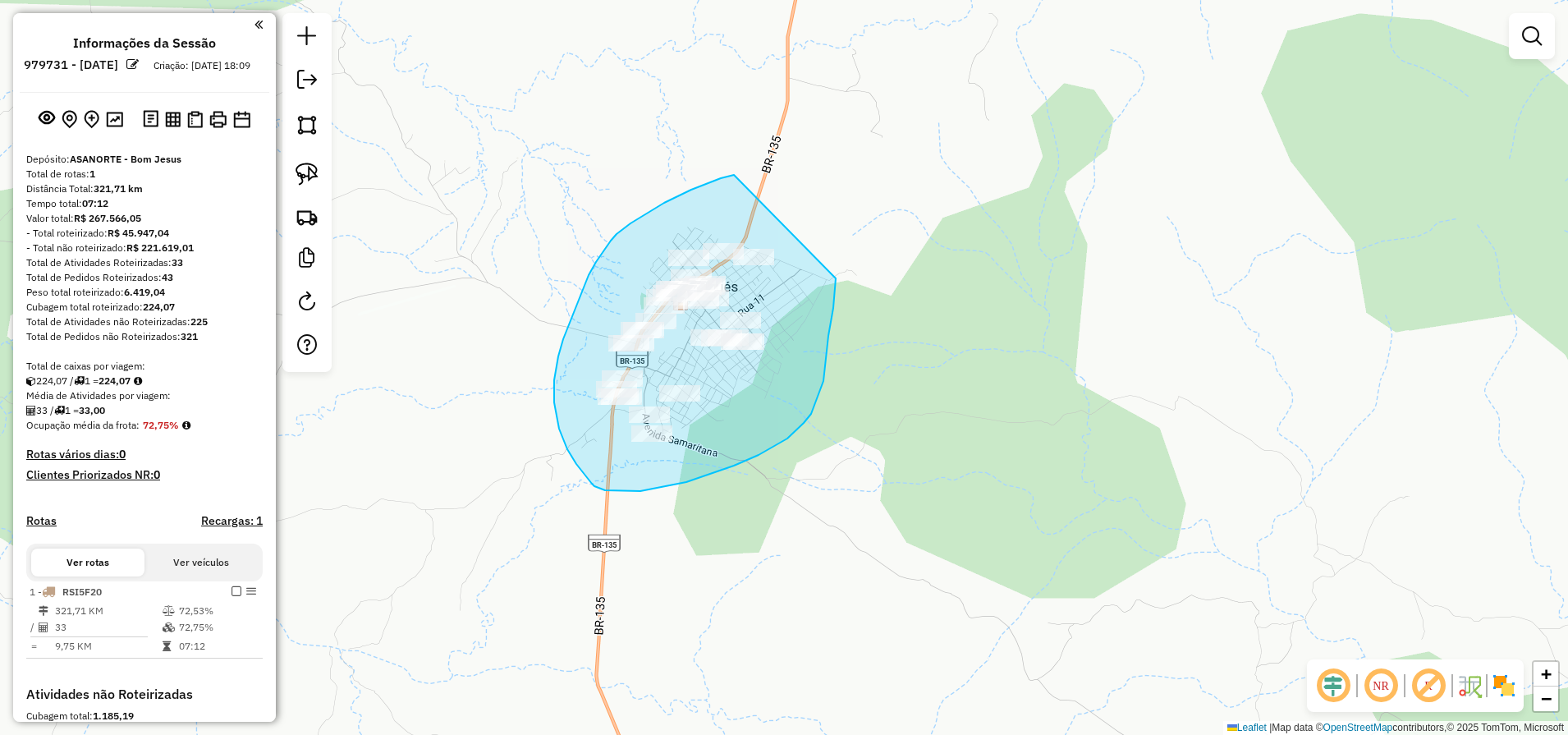
drag, startPoint x: 734, startPoint y: 175, endPoint x: 836, endPoint y: 273, distance: 141.4
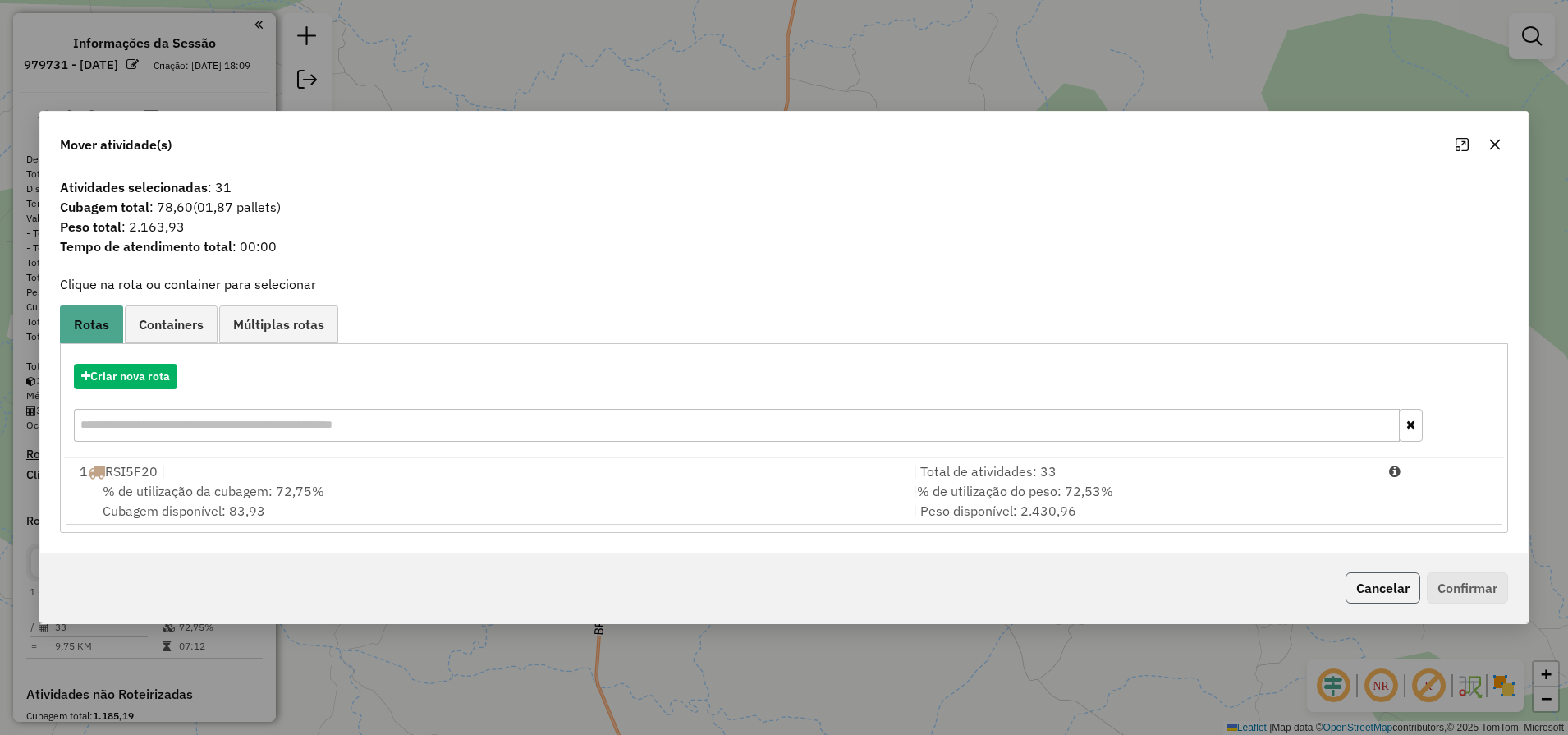
click at [1393, 579] on button "Cancelar" at bounding box center [1382, 588] width 75 height 32
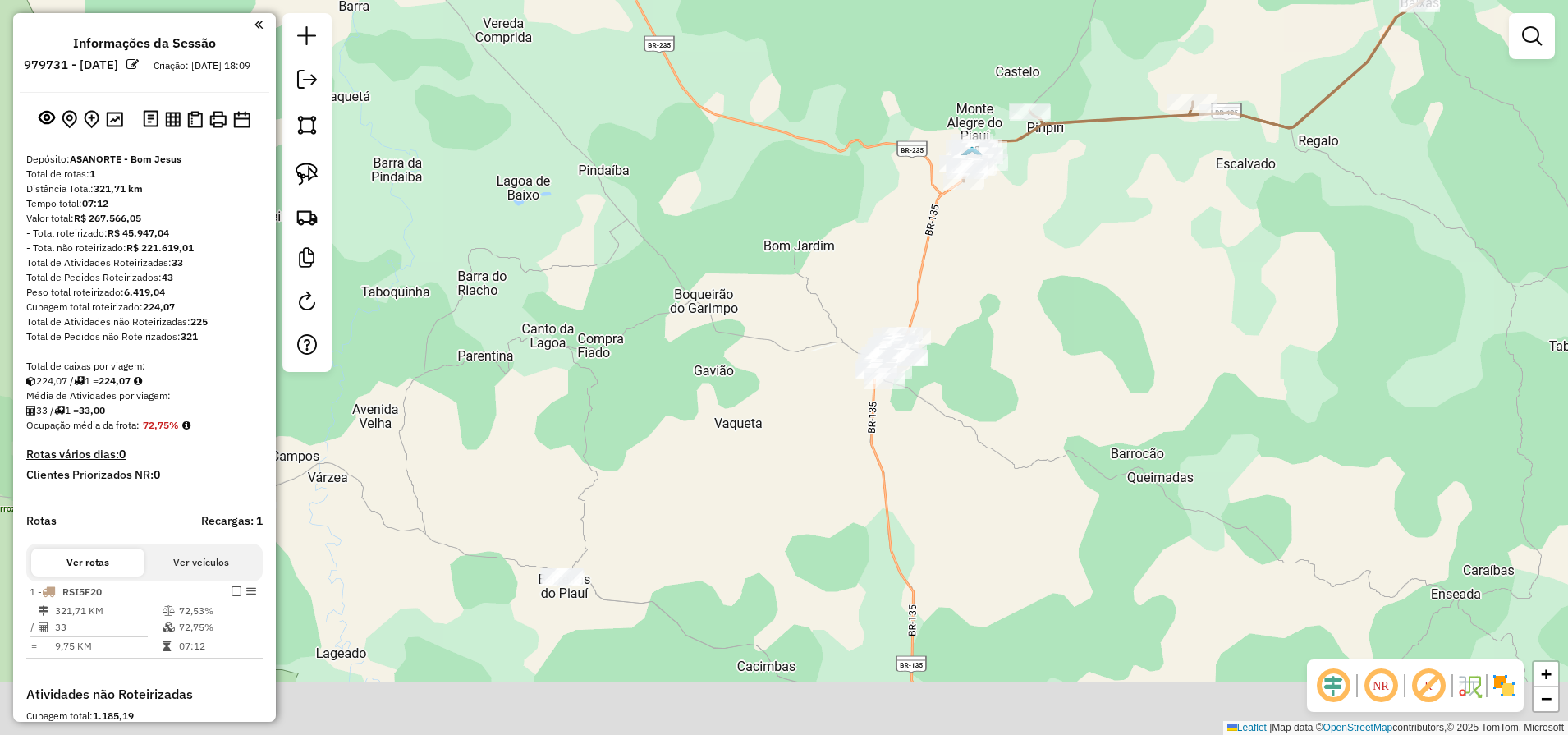
drag, startPoint x: 973, startPoint y: 612, endPoint x: 956, endPoint y: 329, distance: 283.5
click at [957, 376] on div "Janela de atendimento Grade de atendimento Capacidade Transportadoras Veículos …" at bounding box center [784, 368] width 1568 height 735
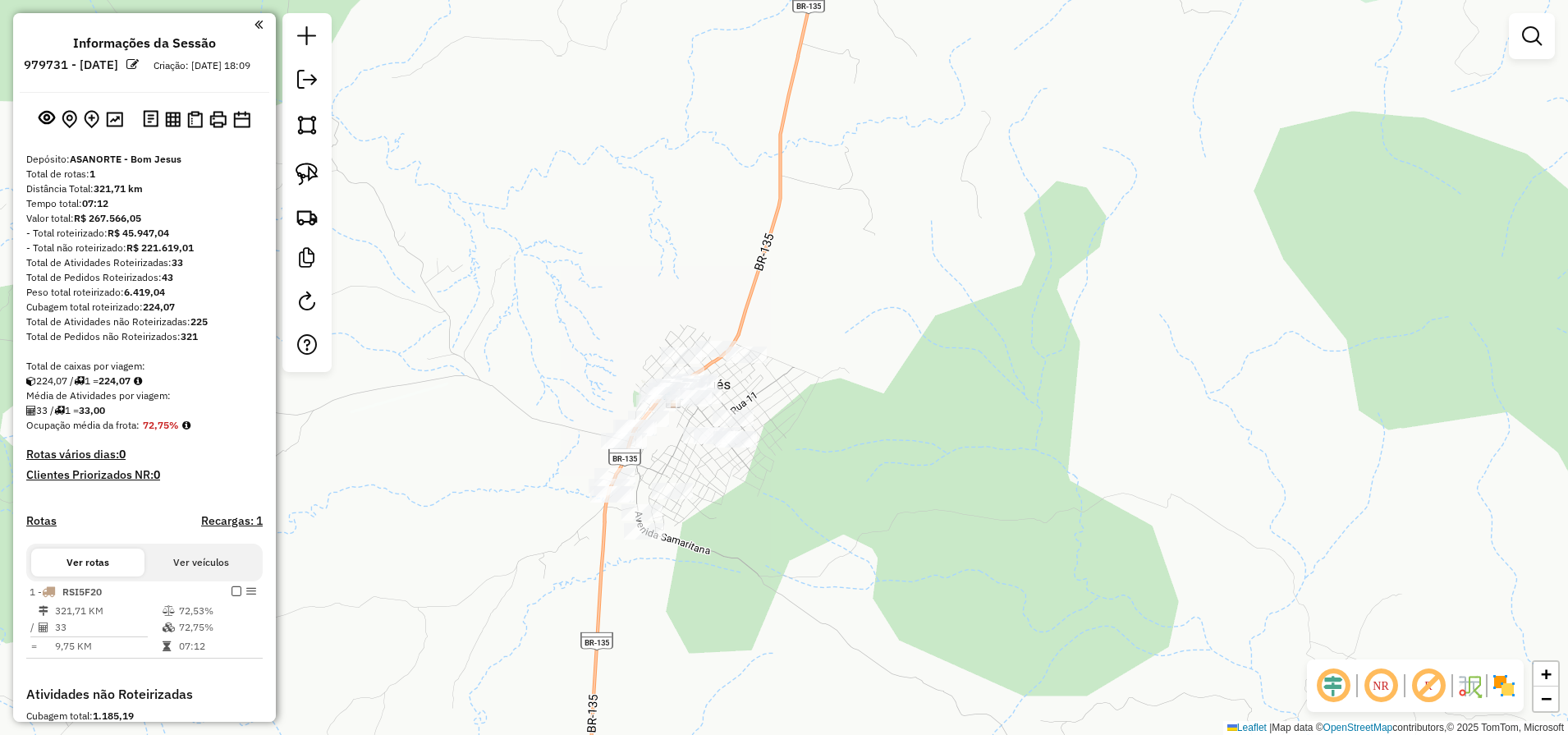
drag, startPoint x: 289, startPoint y: 171, endPoint x: 339, endPoint y: 187, distance: 52.5
click at [289, 169] on link at bounding box center [306, 174] width 36 height 36
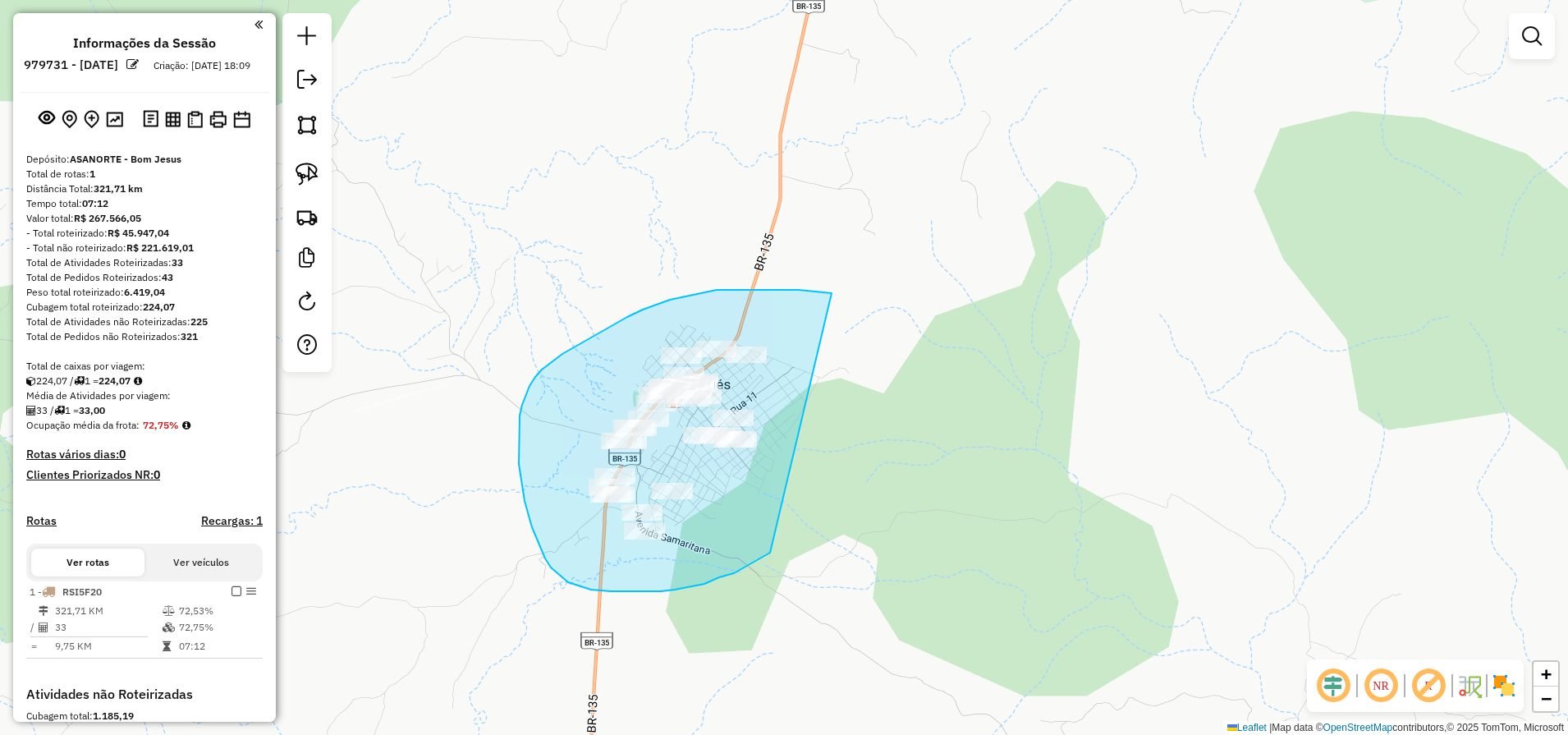
drag, startPoint x: 829, startPoint y: 292, endPoint x: 858, endPoint y: 475, distance: 185.3
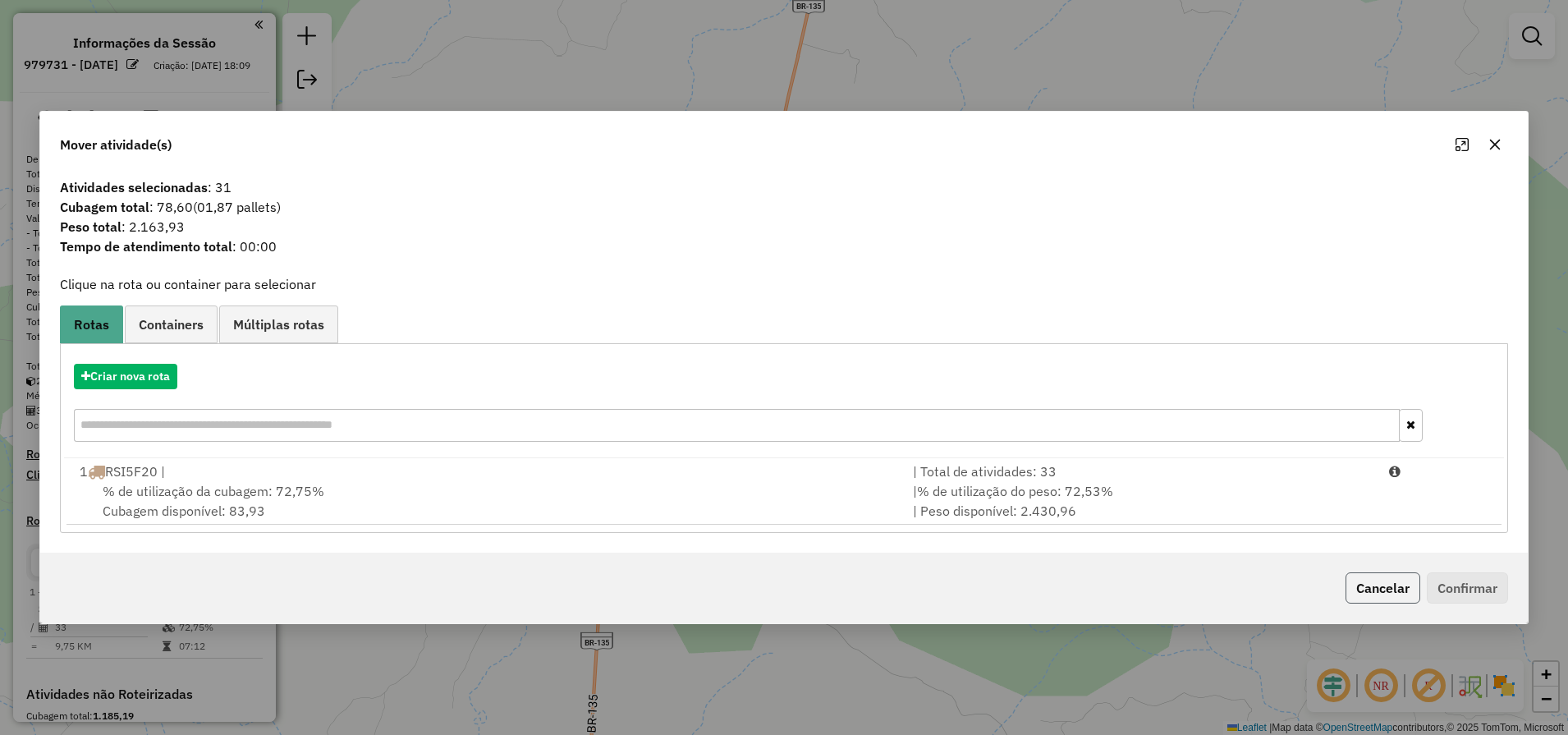
click at [1369, 602] on button "Cancelar" at bounding box center [1382, 588] width 75 height 32
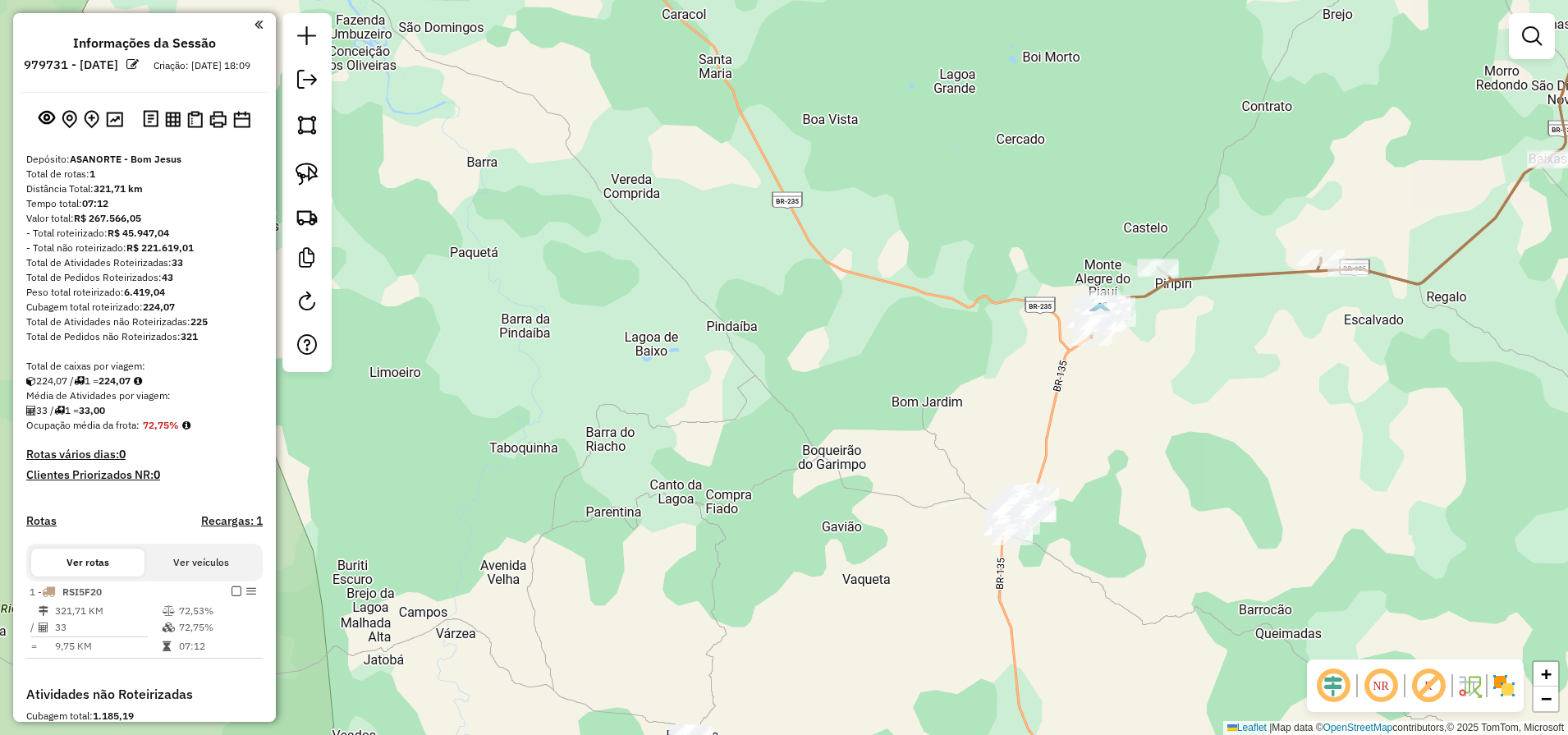
drag, startPoint x: 1270, startPoint y: 515, endPoint x: 852, endPoint y: 607, distance: 428.0
click at [869, 607] on div "Janela de atendimento Grade de atendimento Capacidade Transportadoras Veículos …" at bounding box center [784, 368] width 1568 height 735
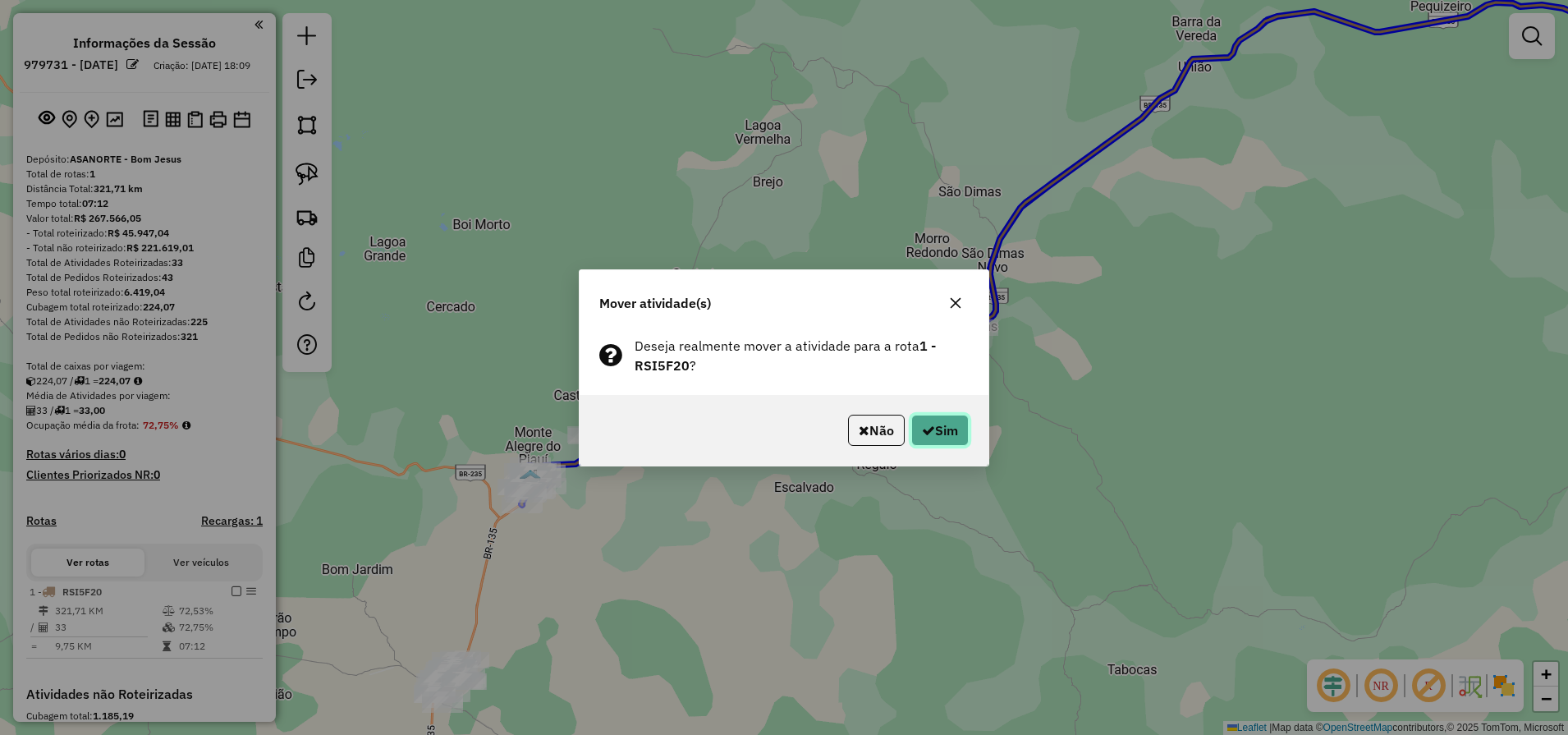
click at [954, 430] on button "Sim" at bounding box center [940, 431] width 58 height 32
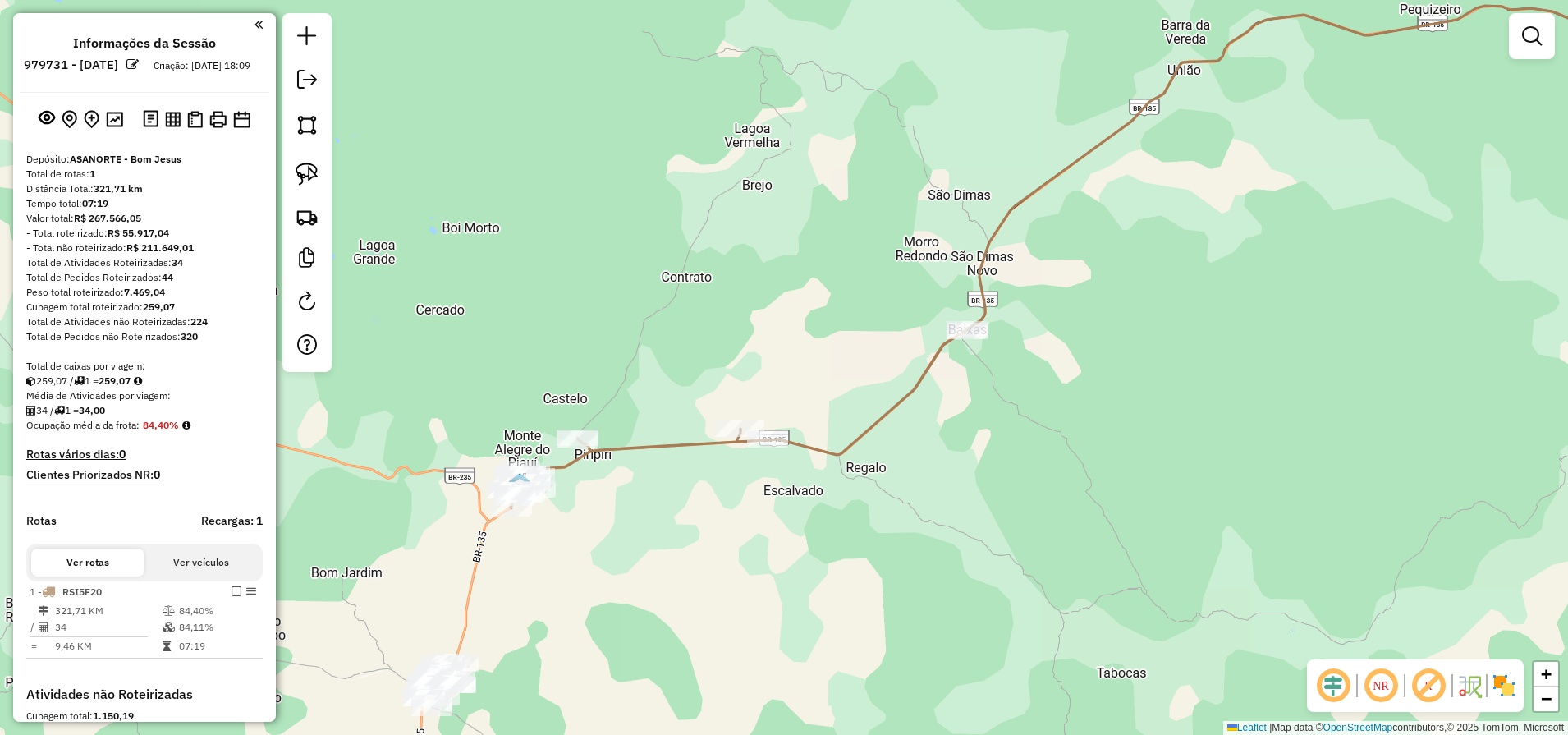
drag, startPoint x: 1204, startPoint y: 416, endPoint x: 873, endPoint y: 533, distance: 351.1
click at [897, 533] on div "Janela de atendimento Grade de atendimento Capacidade Transportadoras Veículos …" at bounding box center [784, 368] width 1568 height 735
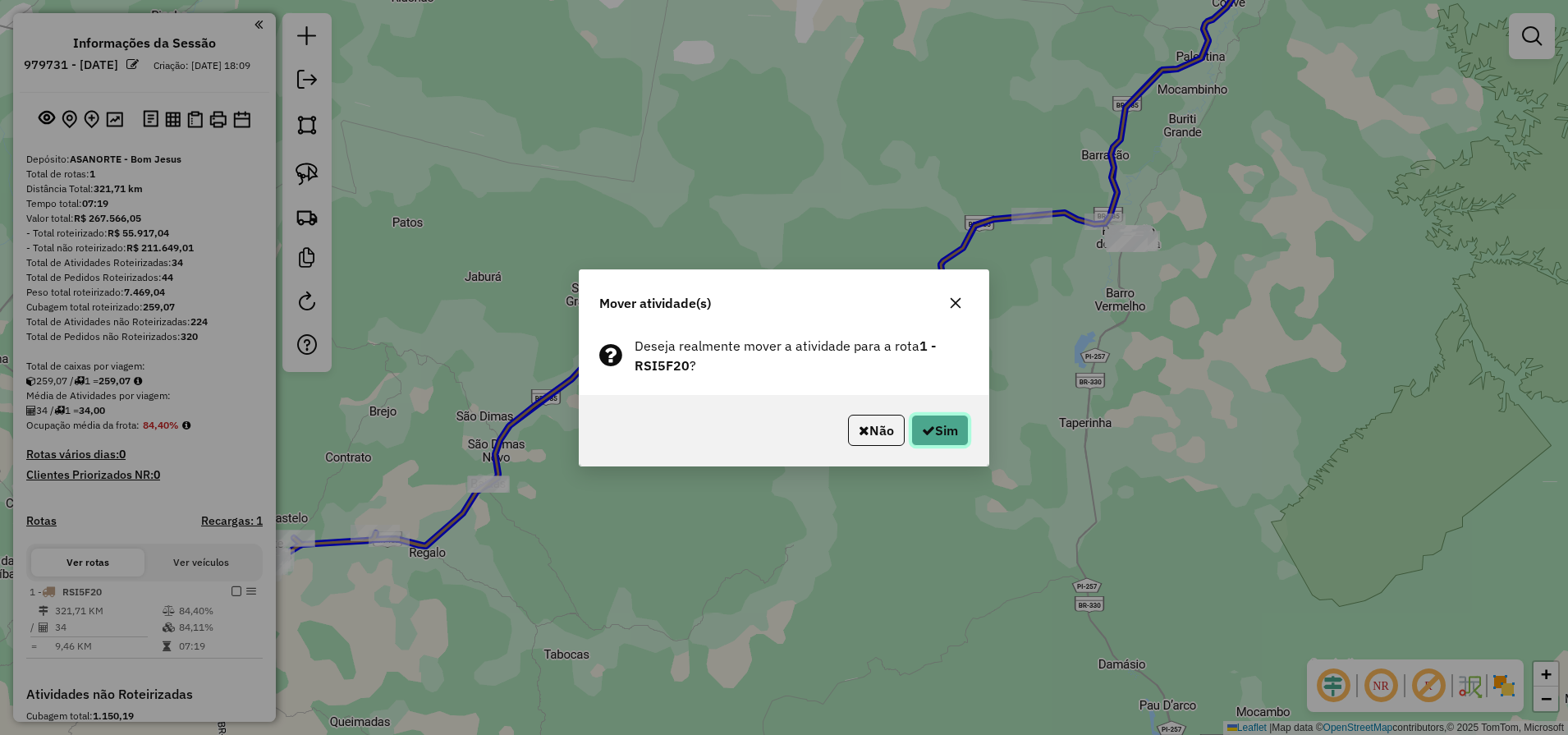
drag, startPoint x: 946, startPoint y: 428, endPoint x: 967, endPoint y: 426, distance: 21.1
click at [946, 426] on button "Sim" at bounding box center [940, 431] width 58 height 32
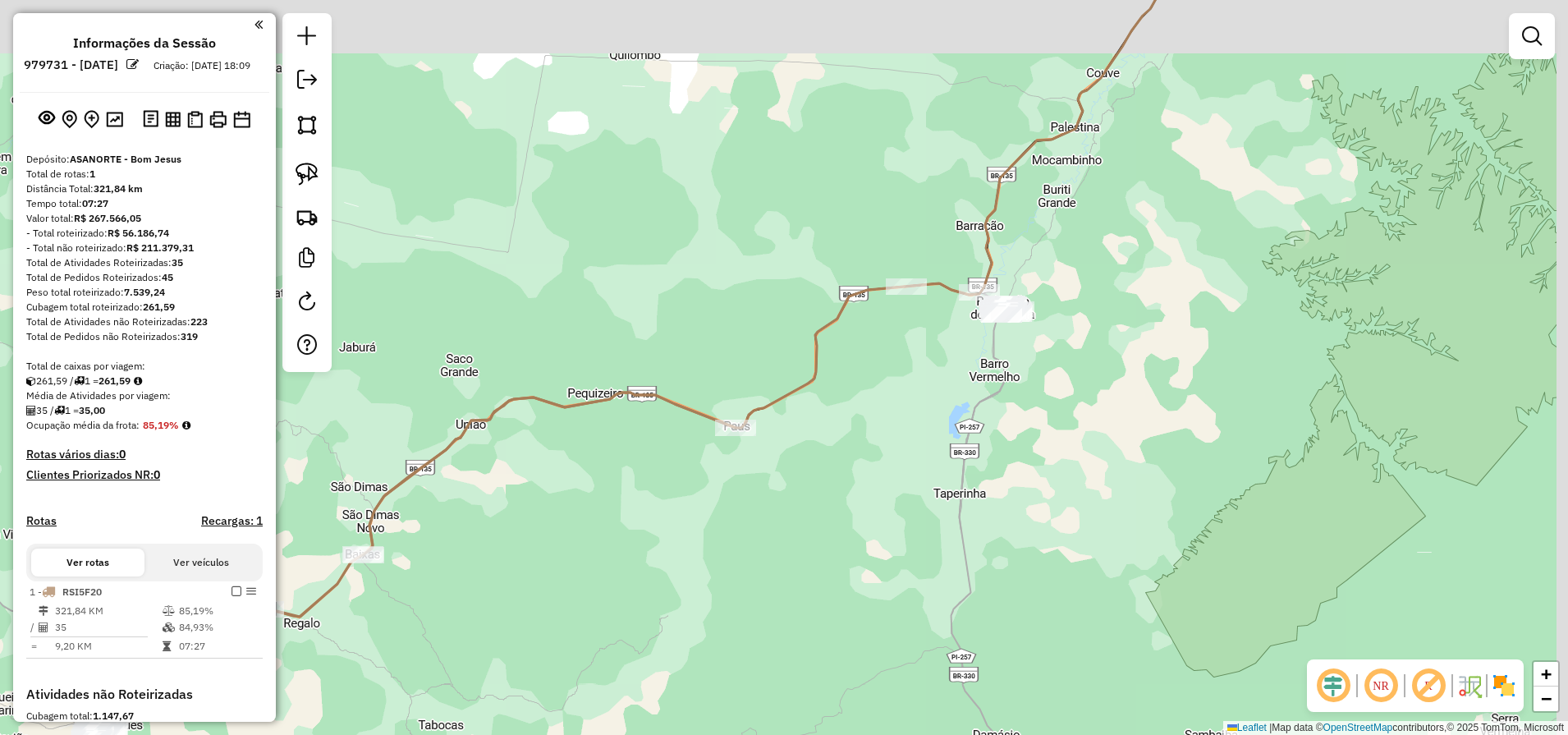
drag, startPoint x: 1259, startPoint y: 293, endPoint x: 1047, endPoint y: 427, distance: 250.8
click at [1057, 425] on div "Janela de atendimento Grade de atendimento Capacidade Transportadoras Veículos …" at bounding box center [784, 368] width 1568 height 735
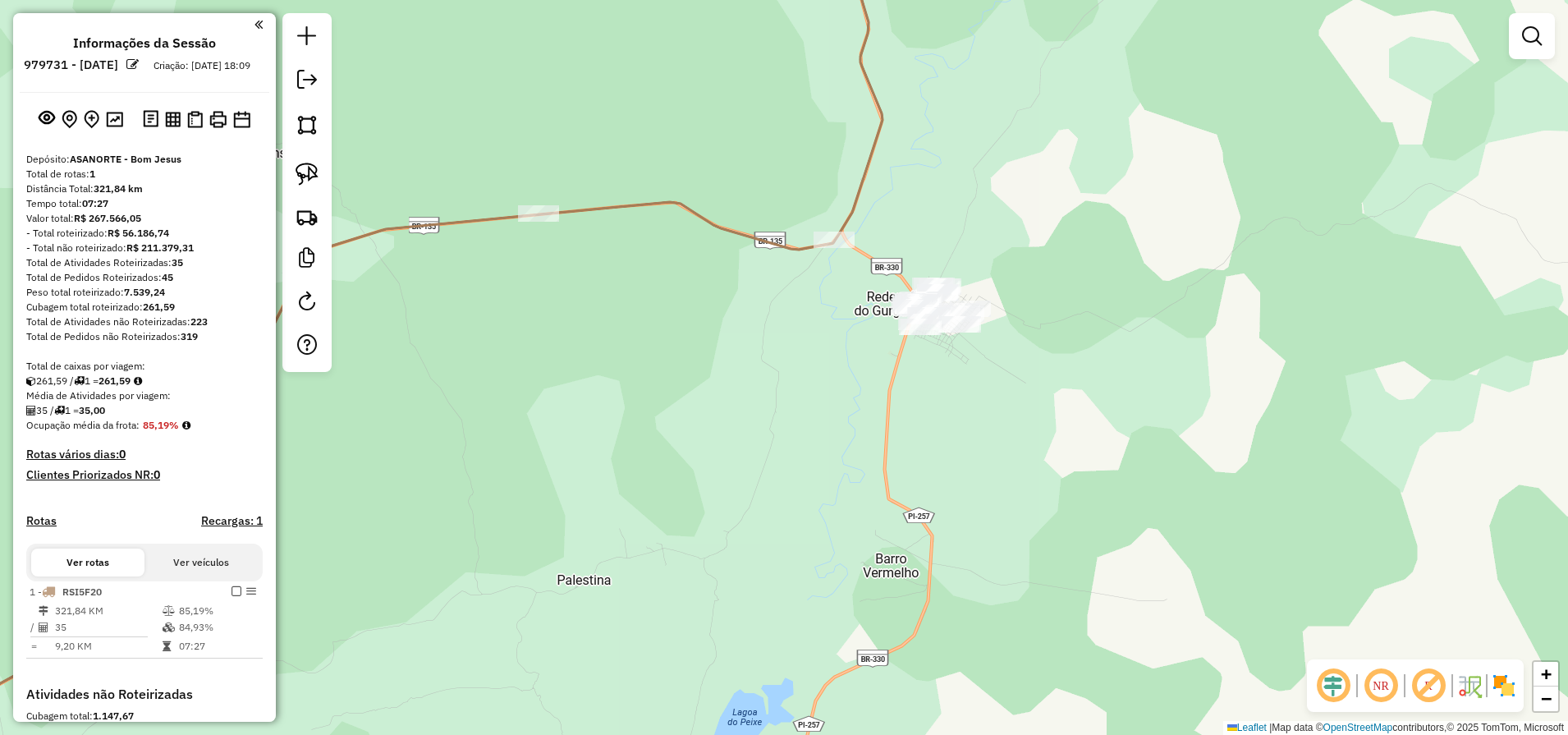
drag, startPoint x: 1019, startPoint y: 410, endPoint x: 1005, endPoint y: 414, distance: 14.6
click at [1036, 420] on div "Janela de atendimento Grade de atendimento Capacidade Transportadoras Veículos …" at bounding box center [784, 368] width 1568 height 735
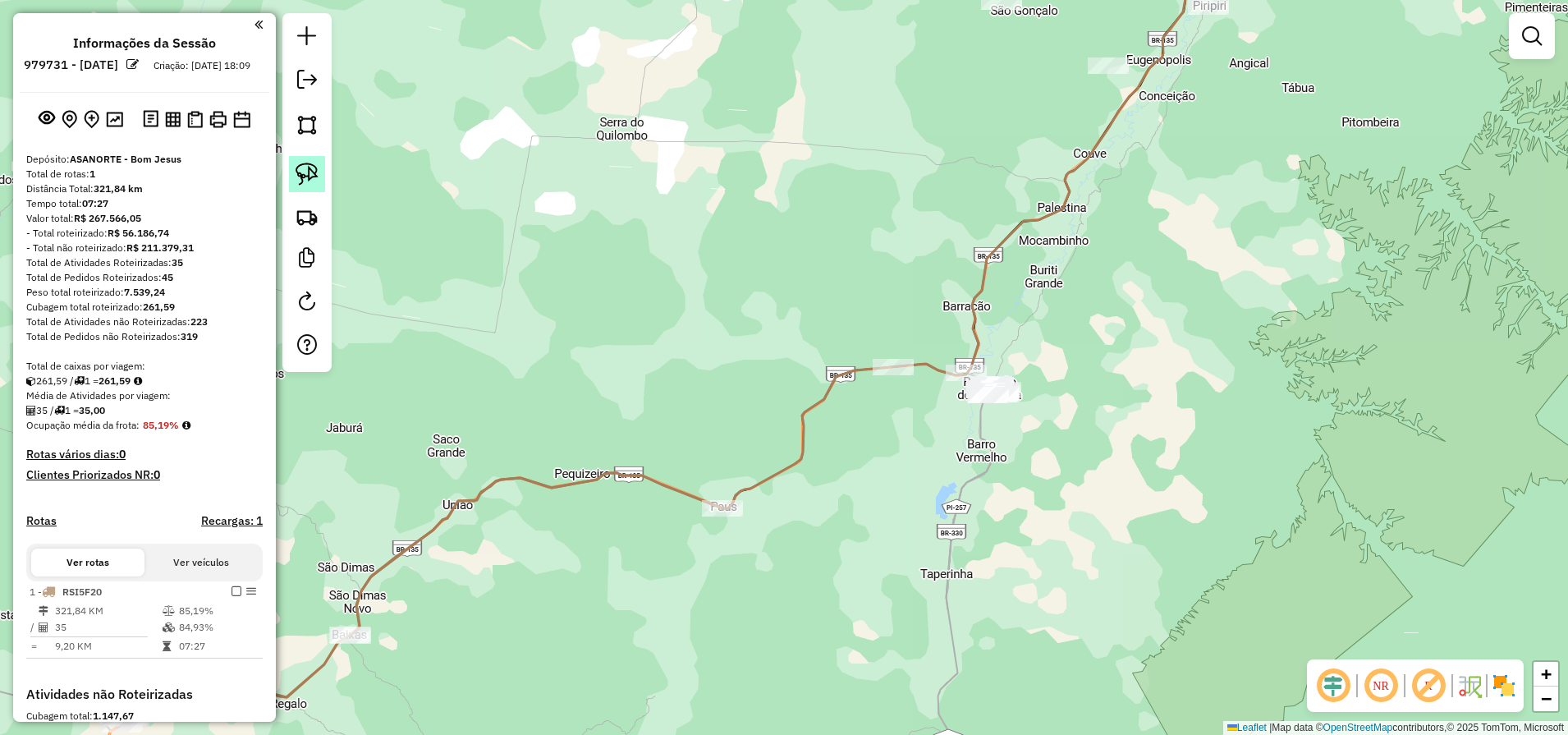
drag, startPoint x: 296, startPoint y: 178, endPoint x: 800, endPoint y: 280, distance: 514.2
click at [298, 178] on img at bounding box center [307, 174] width 23 height 23
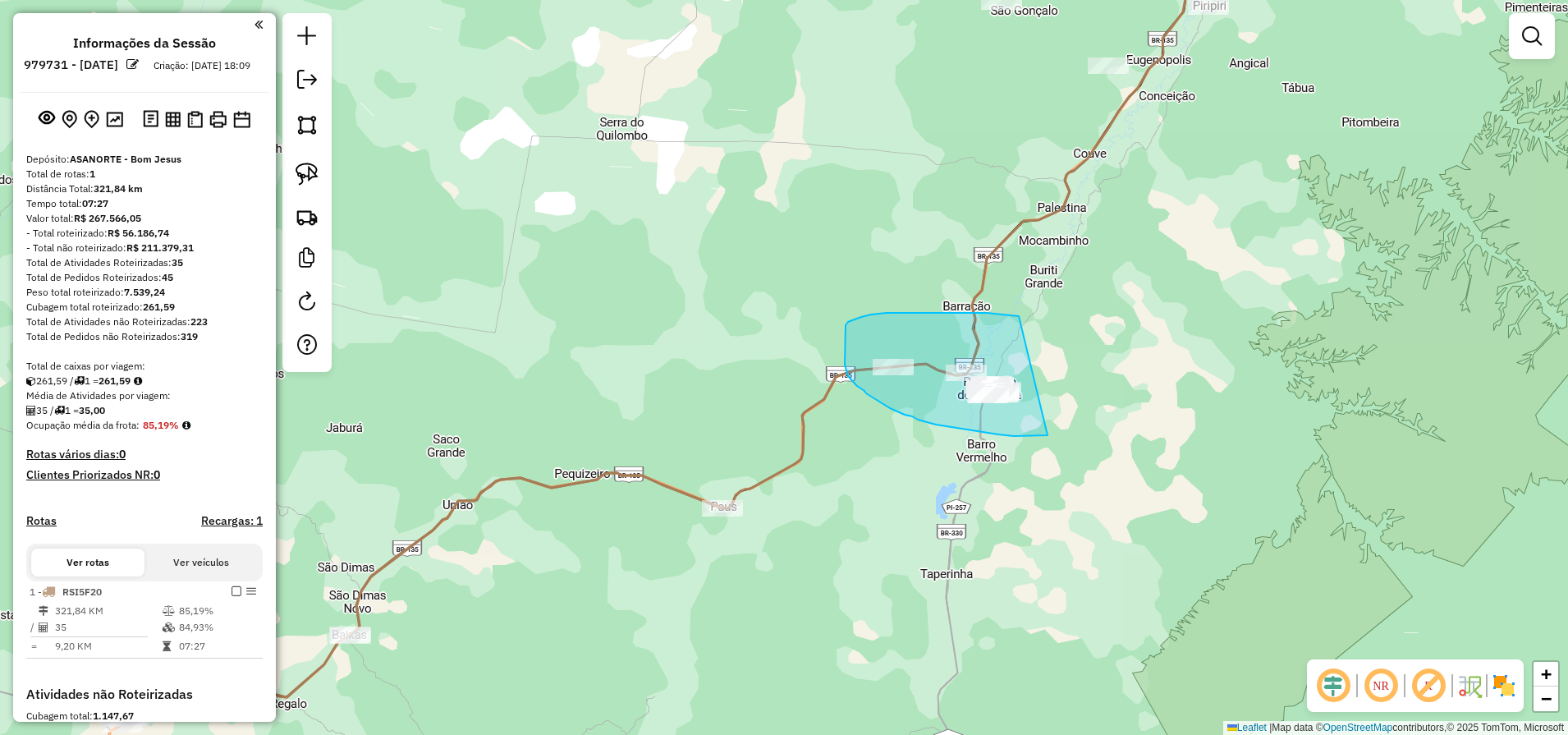
drag, startPoint x: 929, startPoint y: 313, endPoint x: 1121, endPoint y: 417, distance: 218.4
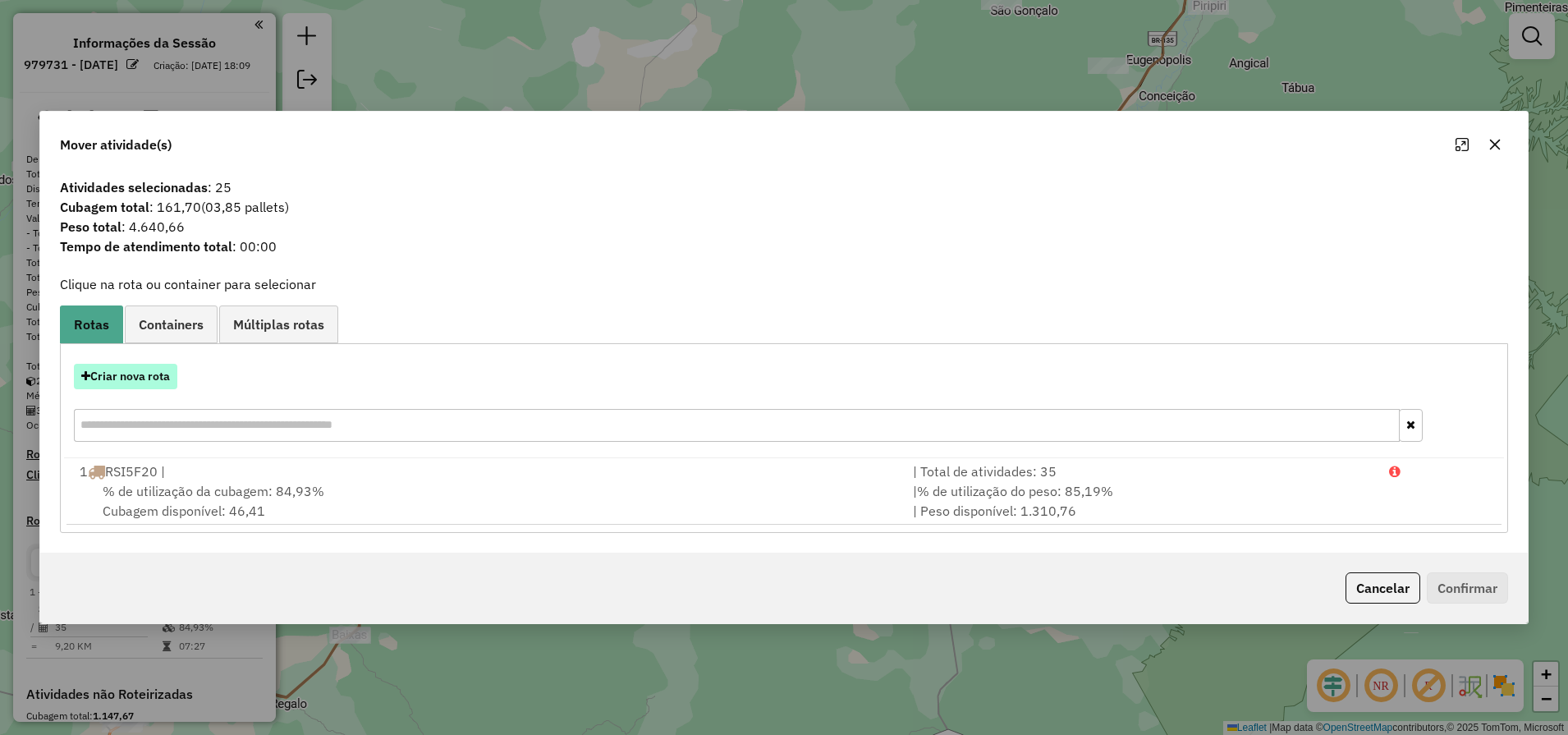
click at [121, 377] on button "Criar nova rota" at bounding box center [125, 376] width 103 height 25
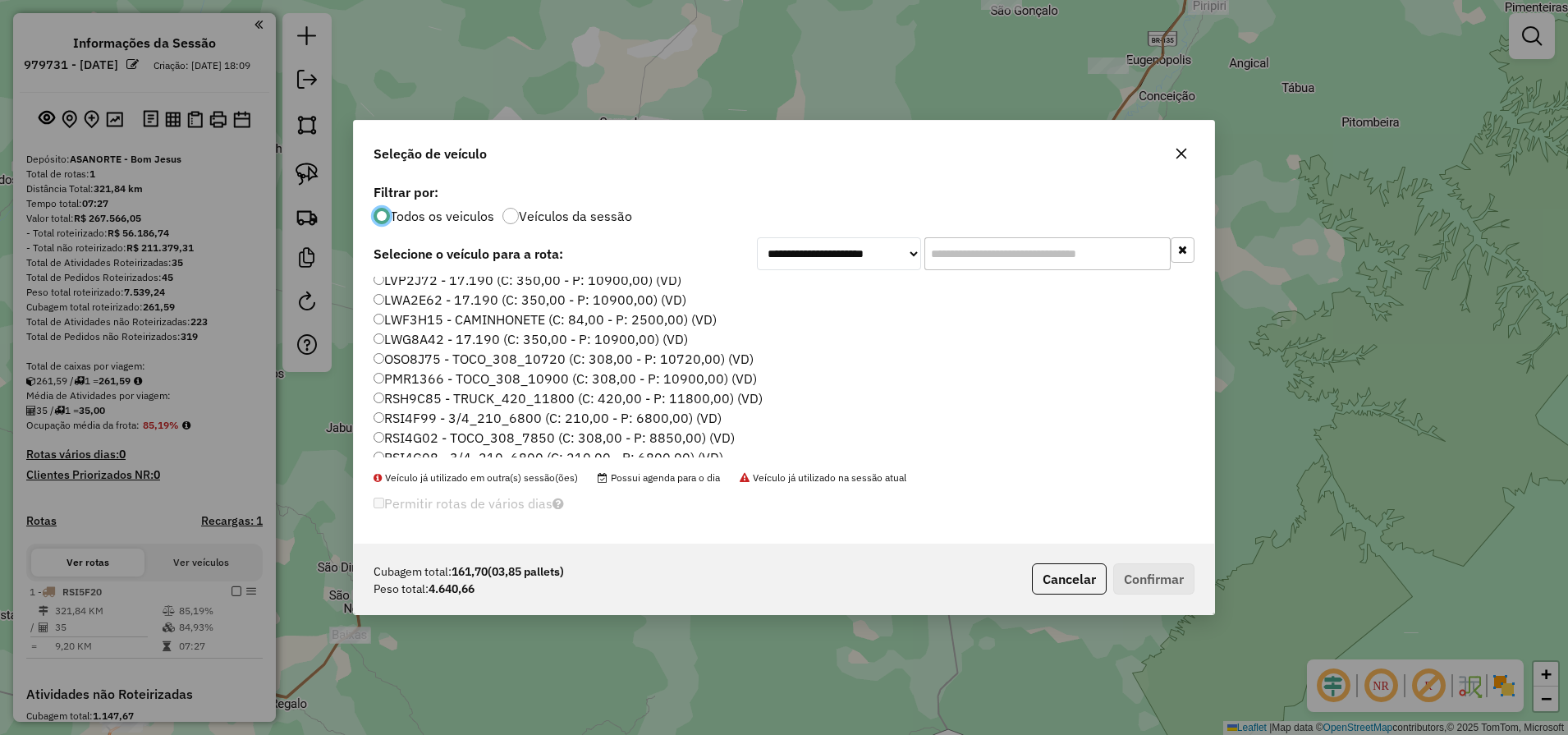
scroll to position [233, 0]
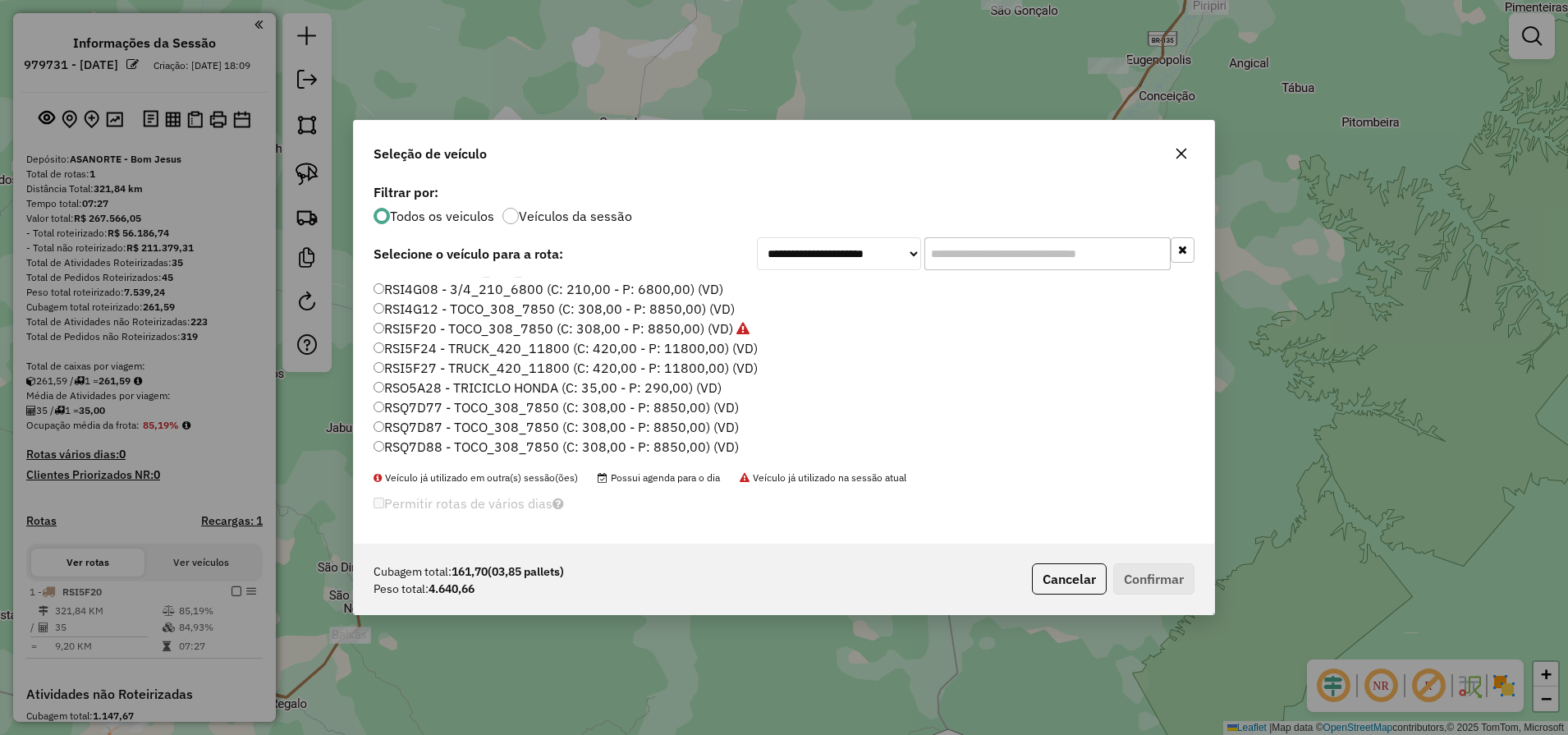
click at [459, 432] on label "RSQ7D87 - TOCO_308_7850 (C: 308,00 - P: 8850,00) (VD)" at bounding box center [556, 426] width 365 height 19
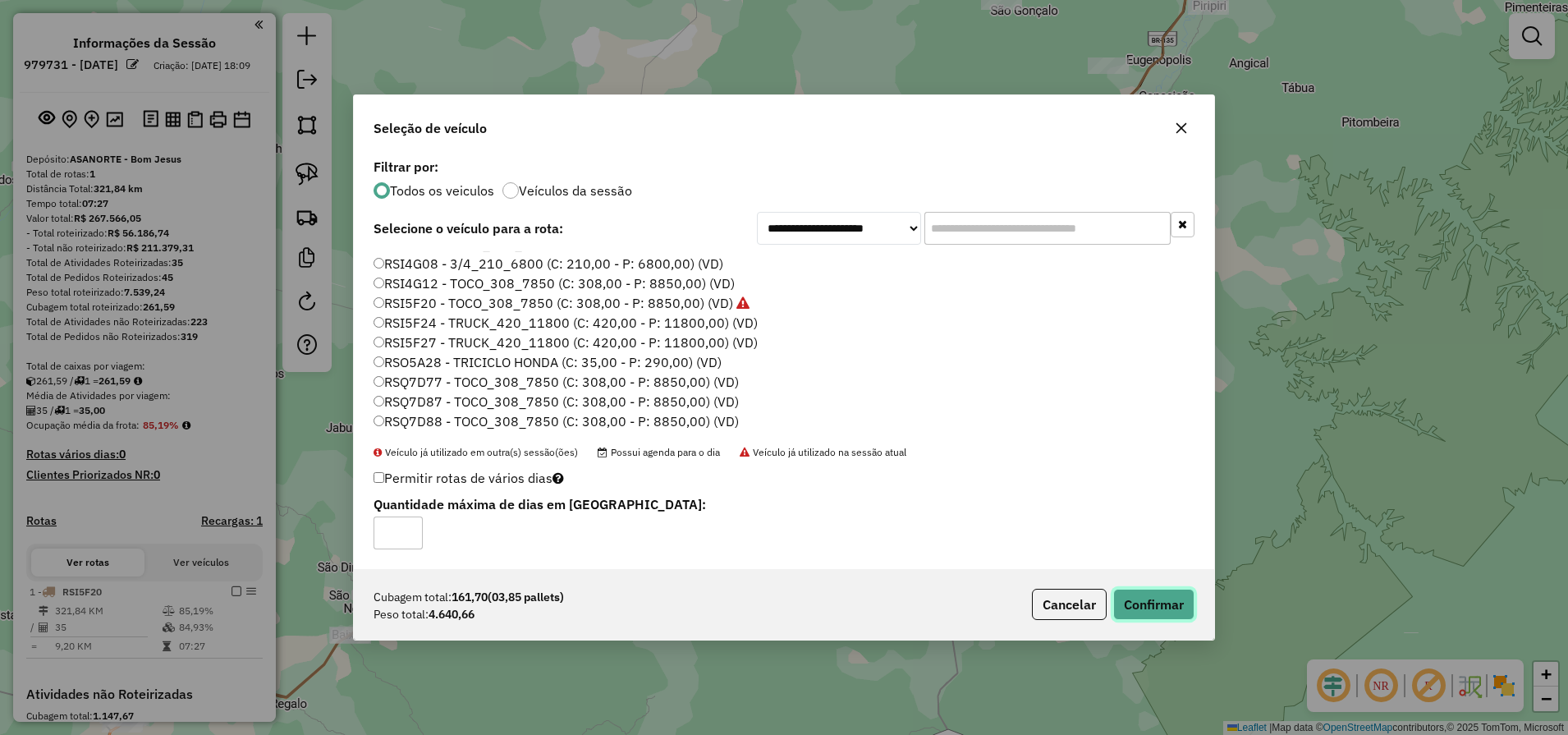
click at [1141, 610] on button "Confirmar" at bounding box center [1153, 604] width 82 height 32
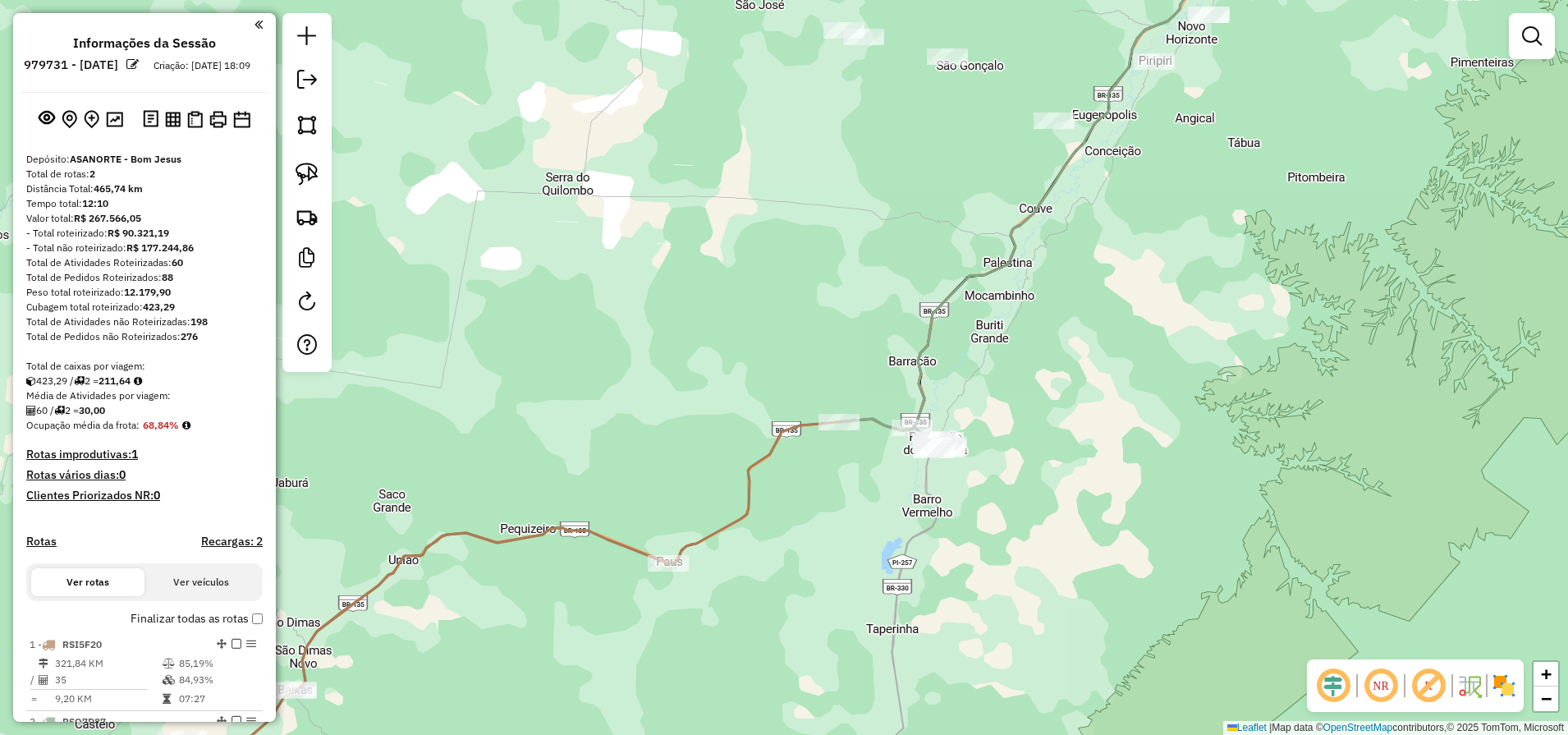
drag, startPoint x: 1147, startPoint y: 356, endPoint x: 908, endPoint y: 645, distance: 375.0
click at [909, 644] on div "Janela de atendimento Grade de atendimento Capacidade Transportadoras Veículos …" at bounding box center [784, 368] width 1568 height 735
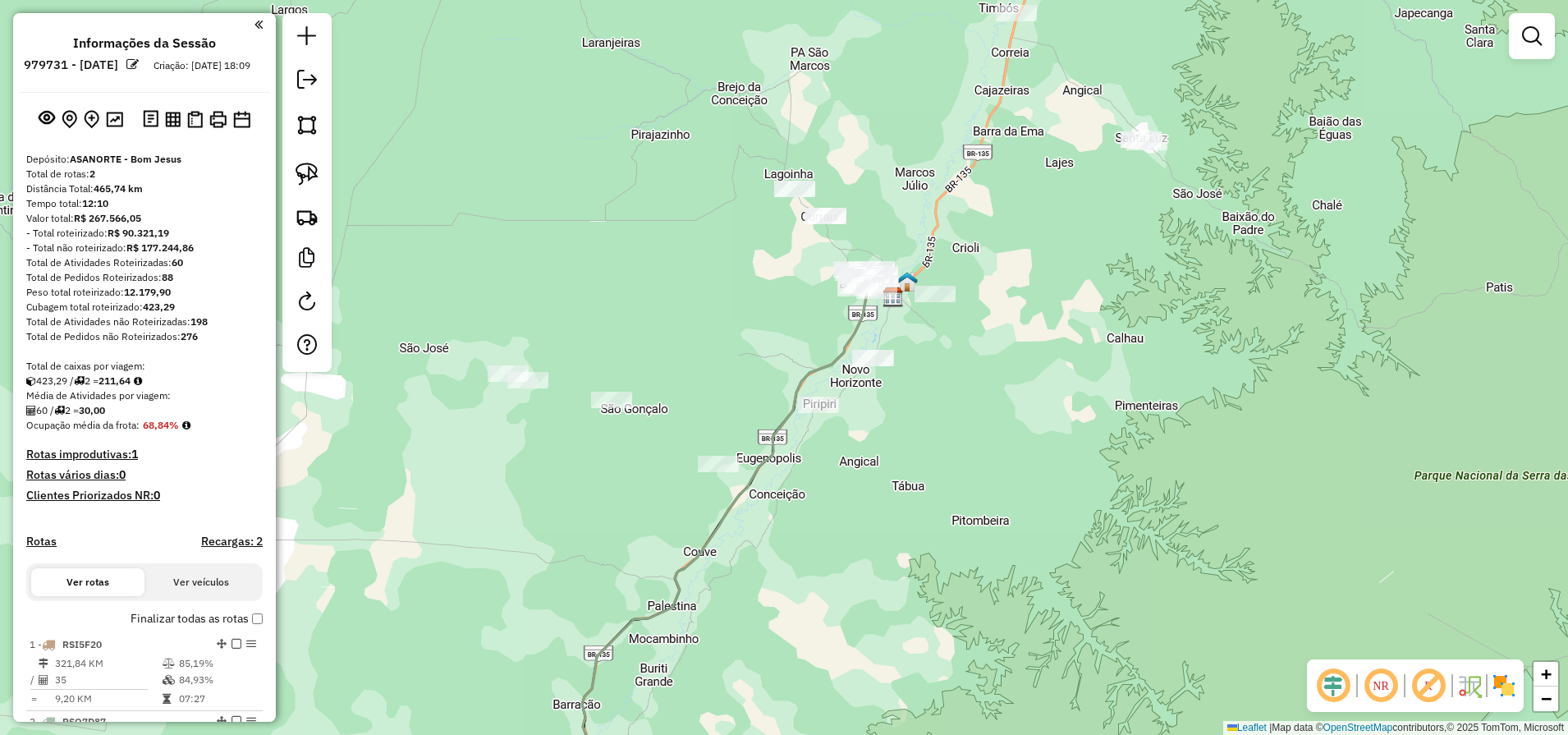
drag, startPoint x: 1172, startPoint y: 396, endPoint x: 912, endPoint y: 615, distance: 339.9
click at [912, 632] on div "Janela de atendimento Grade de atendimento Capacidade Transportadoras Veículos …" at bounding box center [784, 368] width 1568 height 735
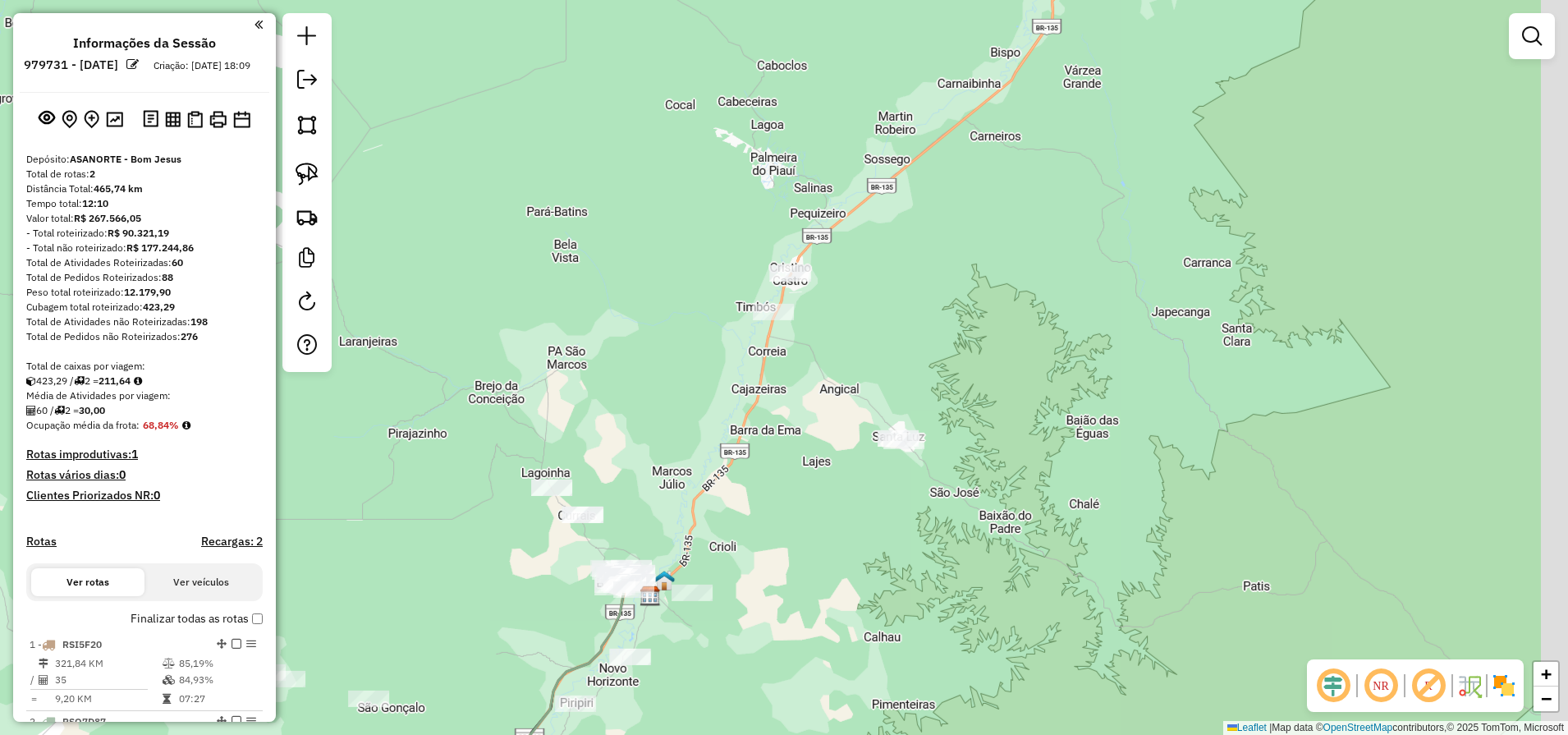
drag, startPoint x: 1038, startPoint y: 375, endPoint x: 878, endPoint y: 614, distance: 287.6
click at [878, 610] on div "Janela de atendimento Grade de atendimento Capacidade Transportadoras Veículos …" at bounding box center [784, 368] width 1568 height 735
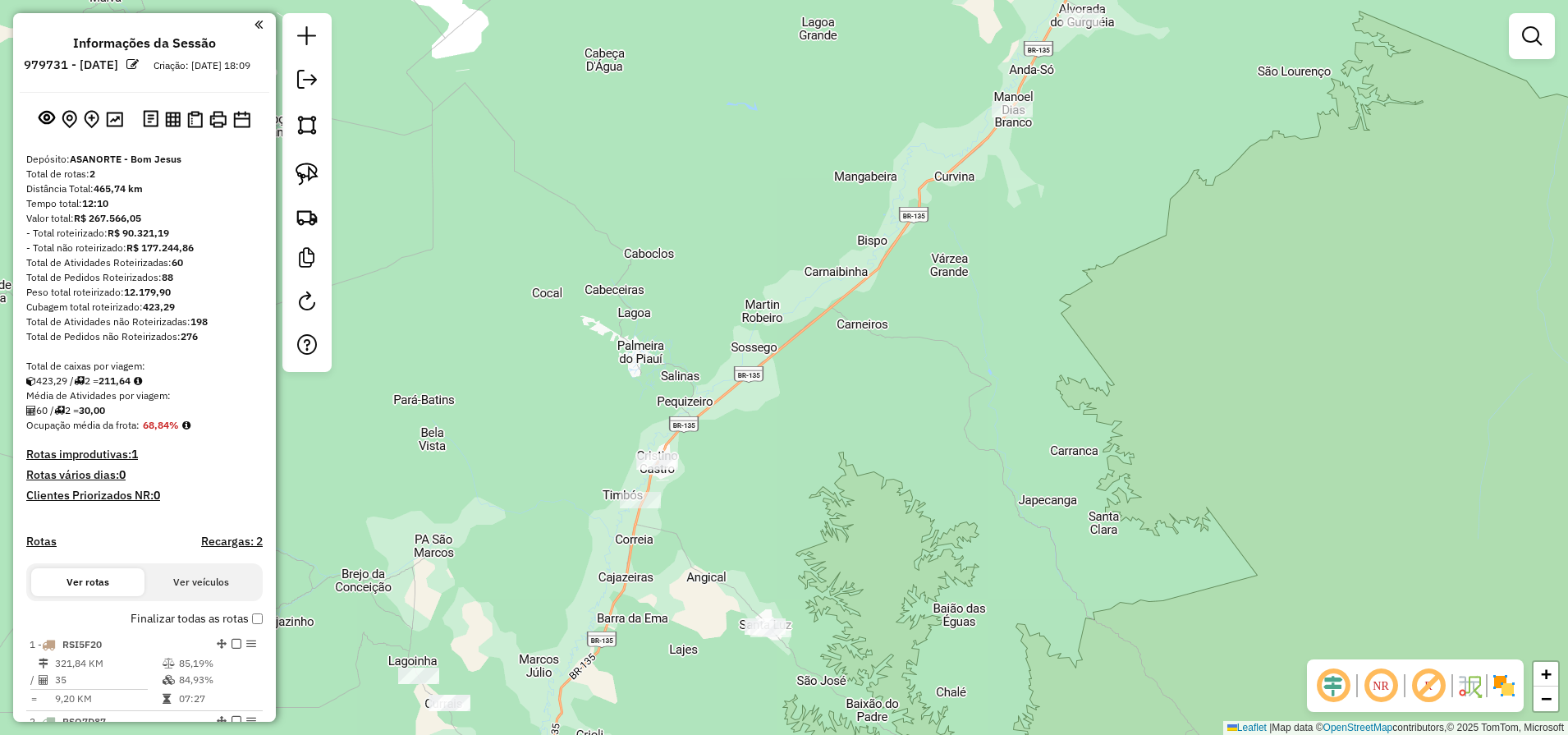
drag, startPoint x: 1030, startPoint y: 403, endPoint x: 899, endPoint y: 543, distance: 191.7
click at [838, 623] on div "Janela de atendimento Grade de atendimento Capacidade Transportadoras Veículos …" at bounding box center [784, 368] width 1568 height 735
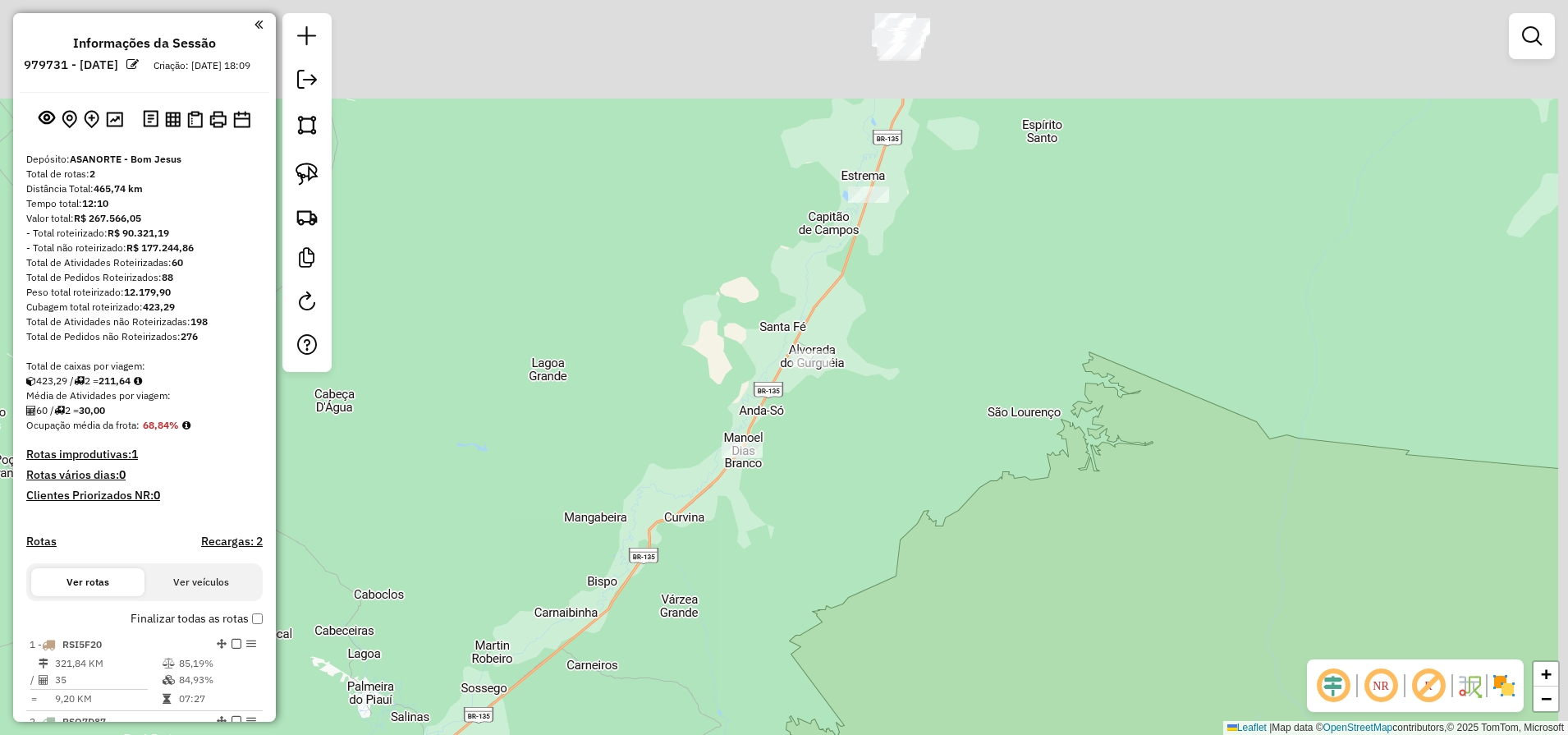
drag, startPoint x: 906, startPoint y: 534, endPoint x: 878, endPoint y: 568, distance: 44.0
click at [870, 595] on div "Janela de atendimento Grade de atendimento Capacidade Transportadoras Veículos …" at bounding box center [784, 368] width 1568 height 735
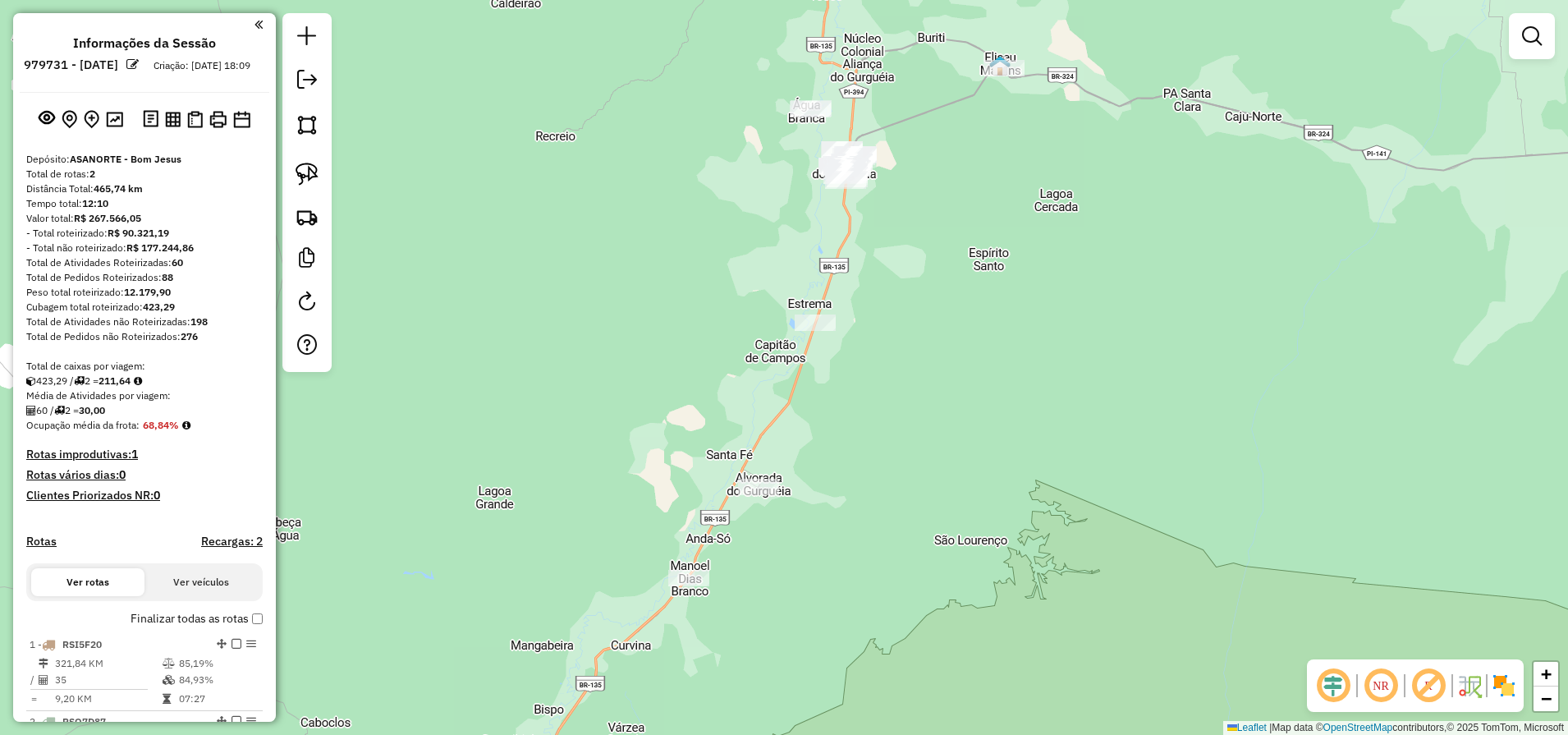
drag, startPoint x: 292, startPoint y: 173, endPoint x: 337, endPoint y: 180, distance: 45.5
click at [292, 173] on link at bounding box center [306, 174] width 36 height 36
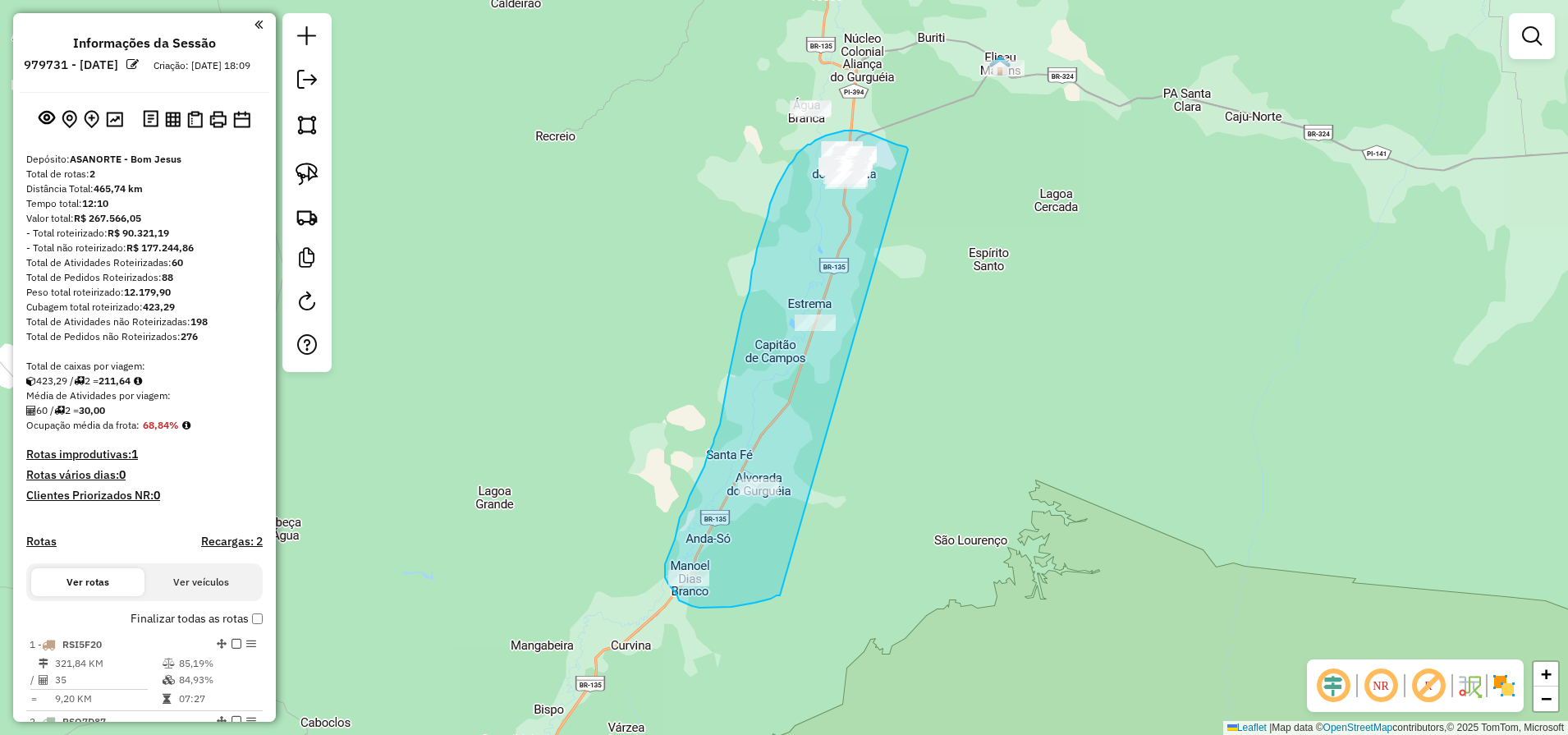
drag, startPoint x: 908, startPoint y: 149, endPoint x: 781, endPoint y: 597, distance: 465.7
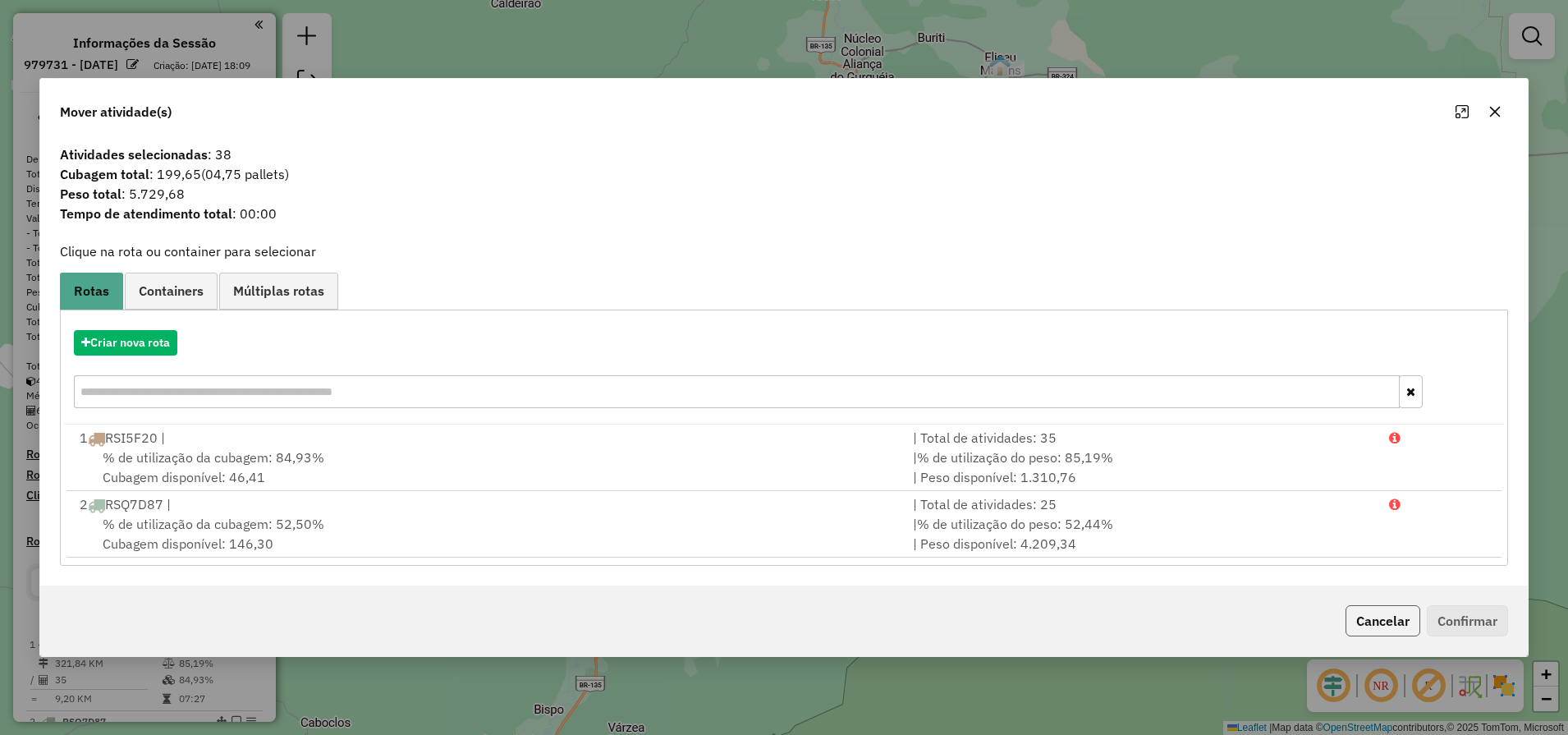
click at [1345, 611] on button "Cancelar" at bounding box center [1382, 621] width 75 height 32
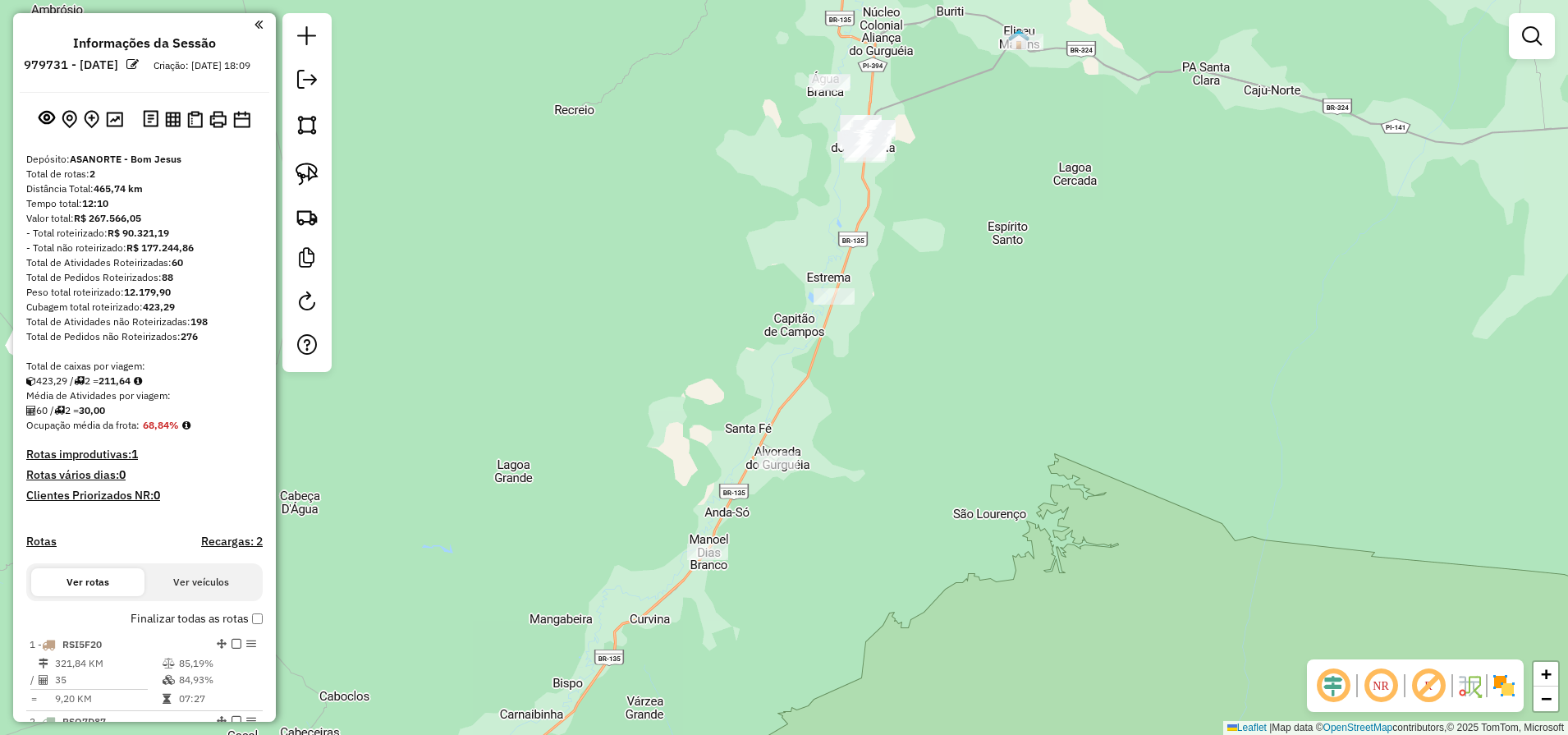
drag, startPoint x: 790, startPoint y: 625, endPoint x: 1004, endPoint y: 251, distance: 430.9
click at [994, 280] on div "Janela de atendimento Grade de atendimento Capacidade Transportadoras Veículos …" at bounding box center [784, 368] width 1568 height 735
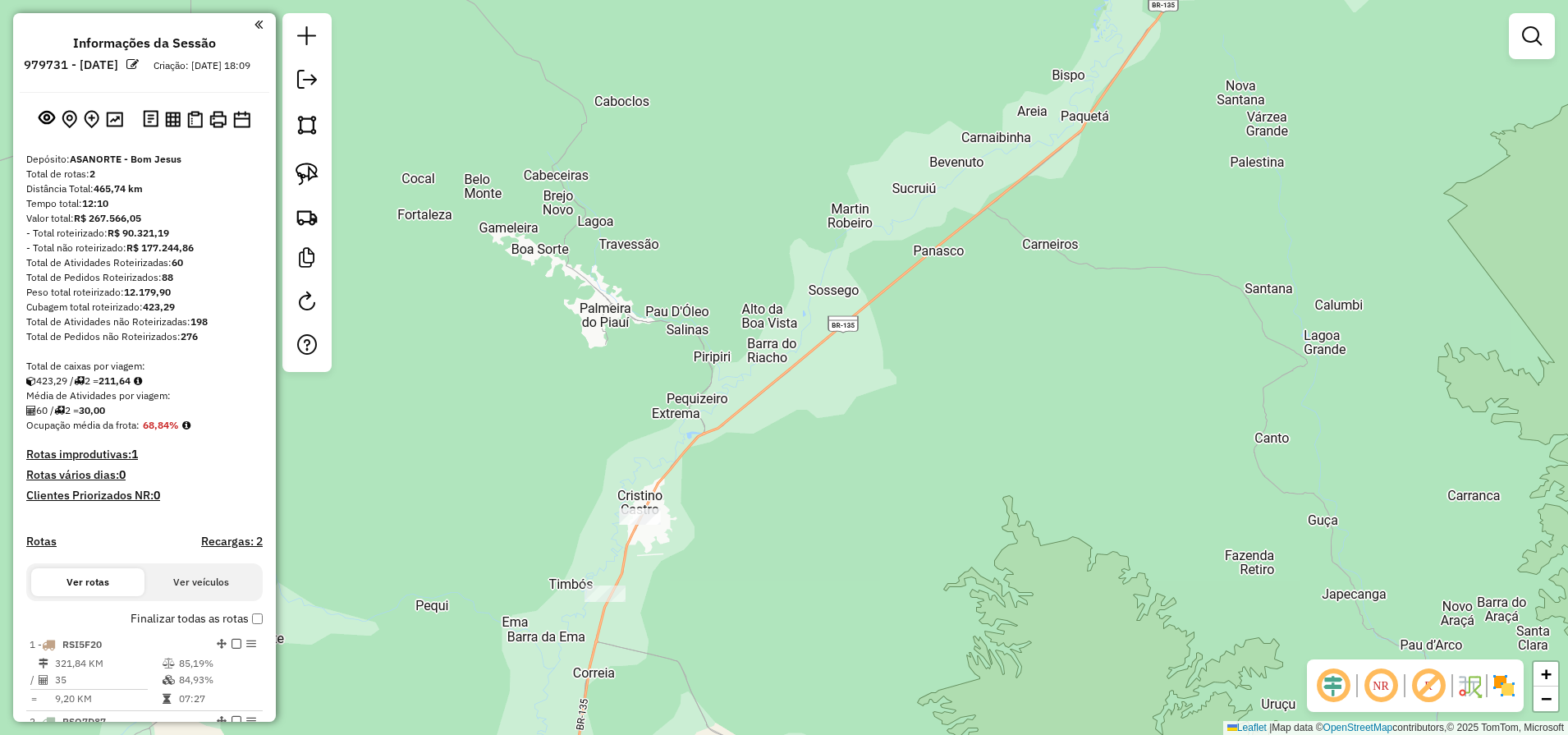
drag, startPoint x: 1064, startPoint y: 379, endPoint x: 826, endPoint y: 698, distance: 398.0
click at [834, 689] on div "Janela de atendimento Grade de atendimento Capacidade Transportadoras Veículos …" at bounding box center [784, 368] width 1568 height 735
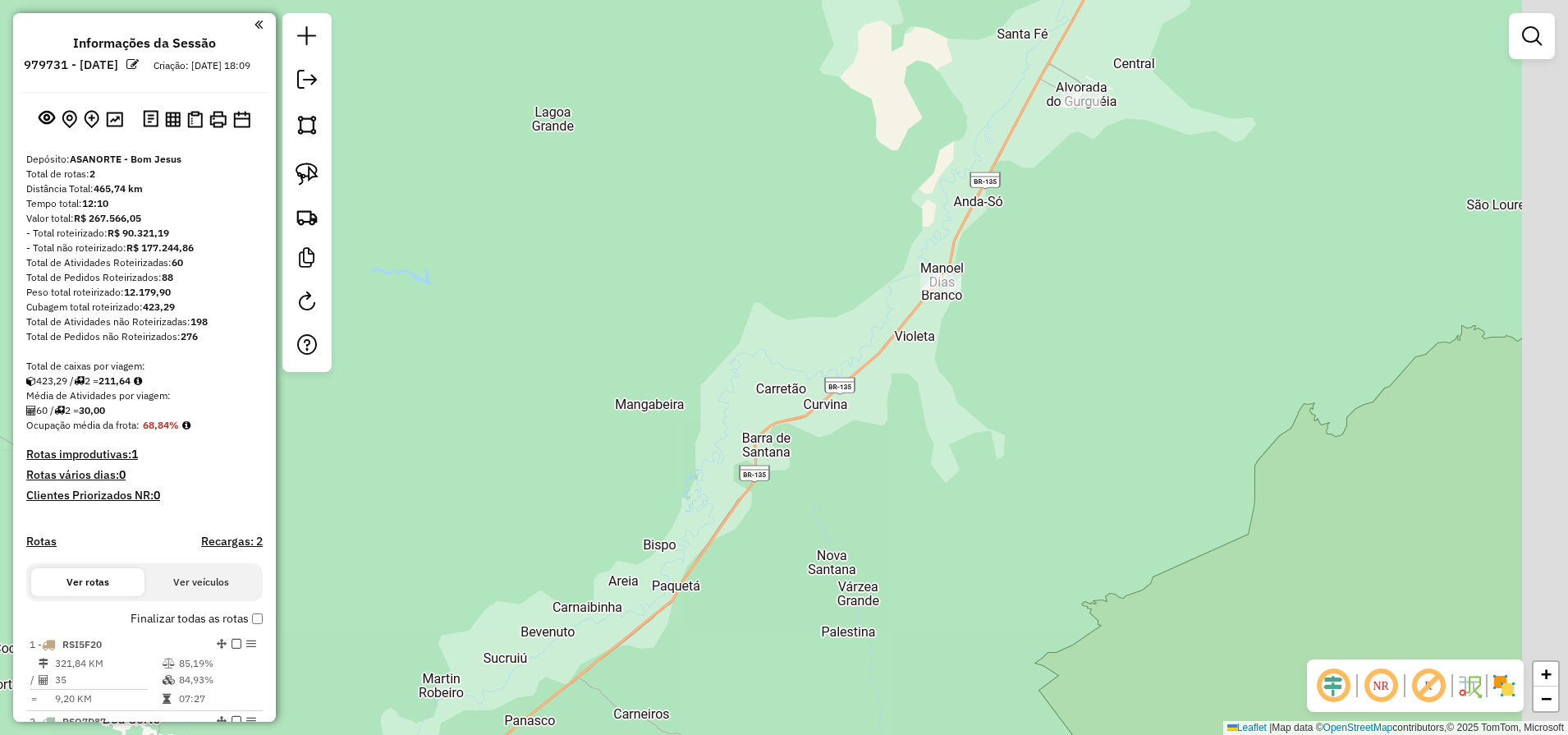
drag, startPoint x: 922, startPoint y: 497, endPoint x: 780, endPoint y: 672, distance: 225.4
click at [788, 660] on div "Janela de atendimento Grade de atendimento Capacidade Transportadoras Veículos …" at bounding box center [784, 368] width 1568 height 735
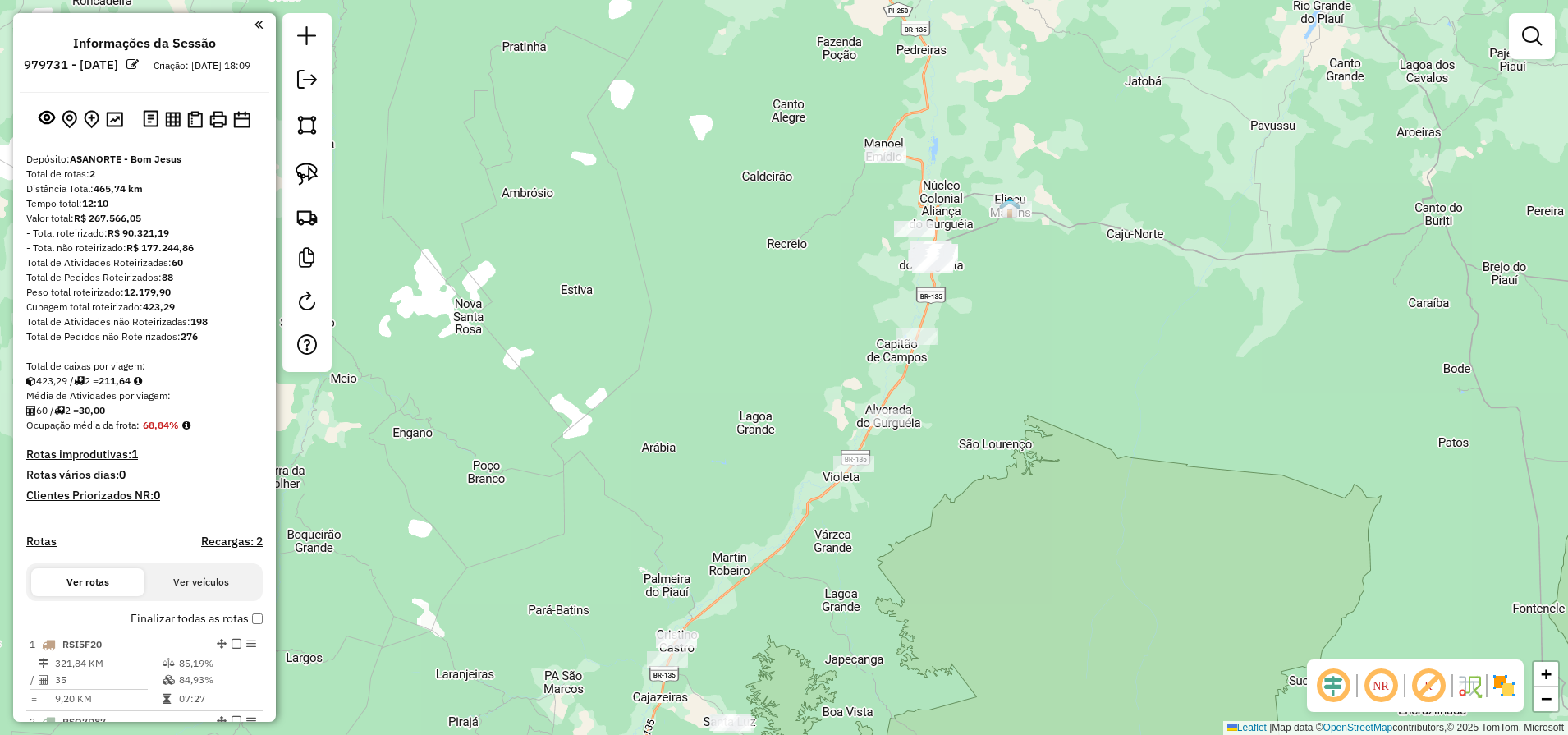
drag, startPoint x: 1001, startPoint y: 405, endPoint x: 954, endPoint y: 546, distance: 148.6
click at [954, 546] on div "Janela de atendimento Grade de atendimento Capacidade Transportadoras Veículos …" at bounding box center [784, 368] width 1568 height 735
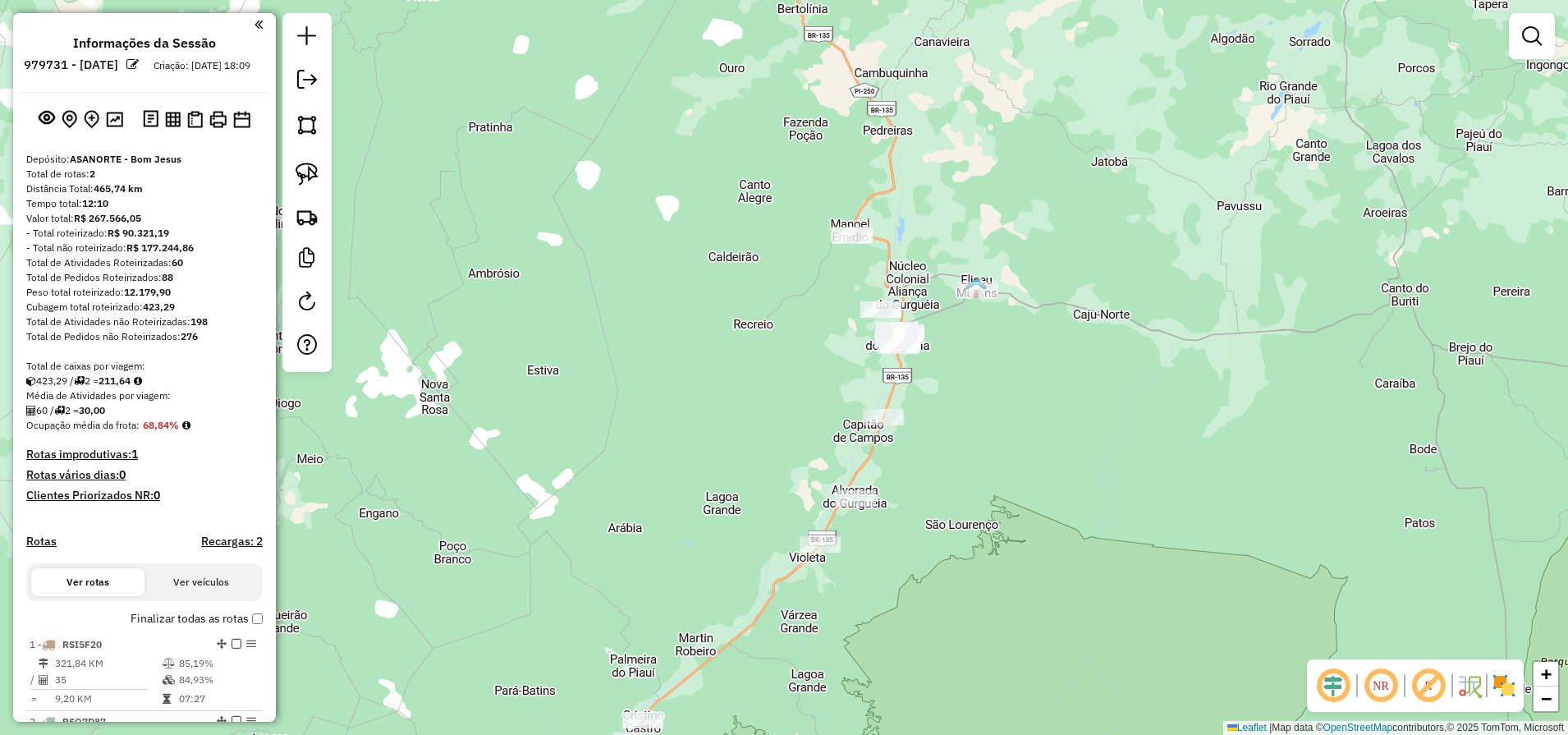
click at [816, 553] on div at bounding box center [820, 544] width 41 height 17
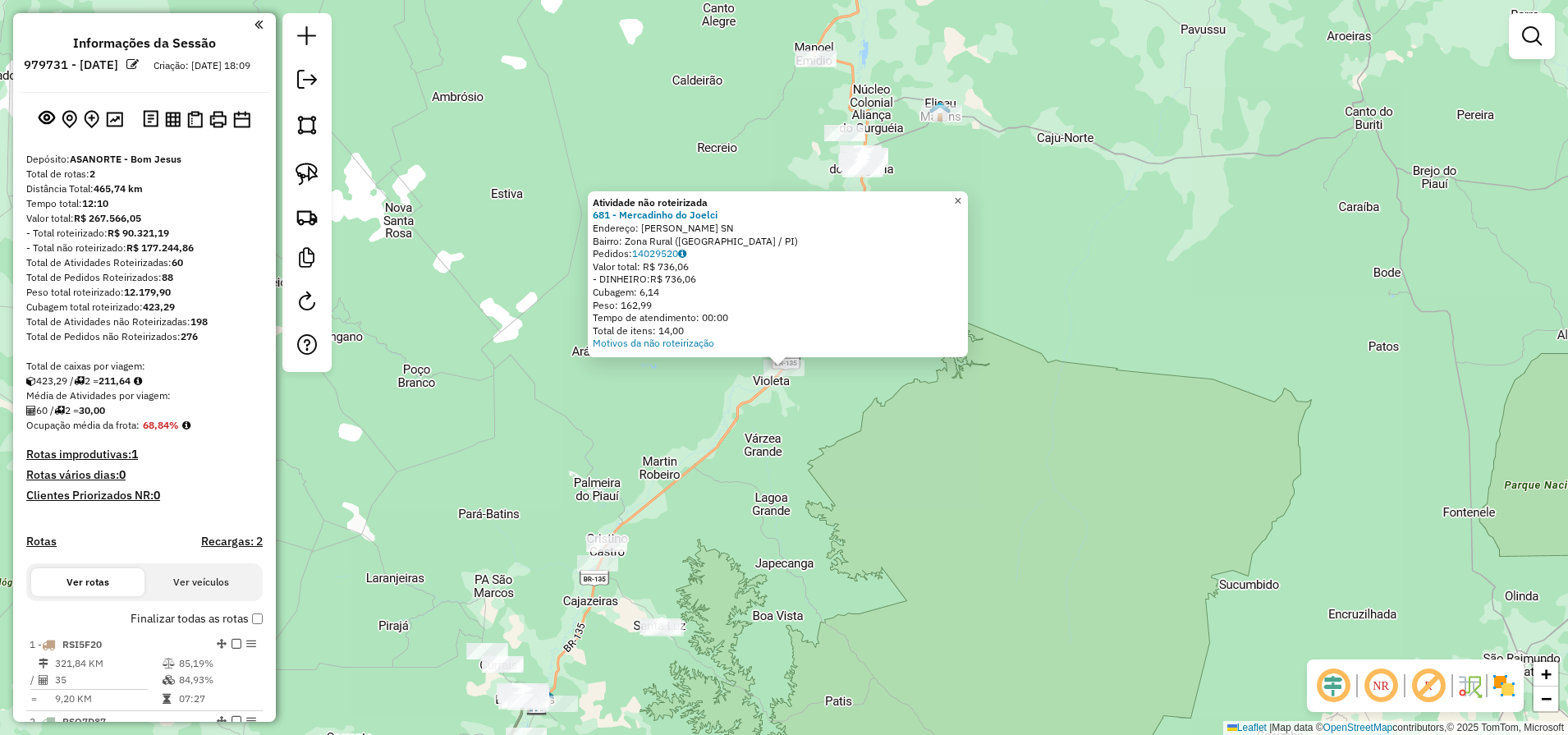
click at [961, 196] on span "×" at bounding box center [958, 201] width 7 height 14
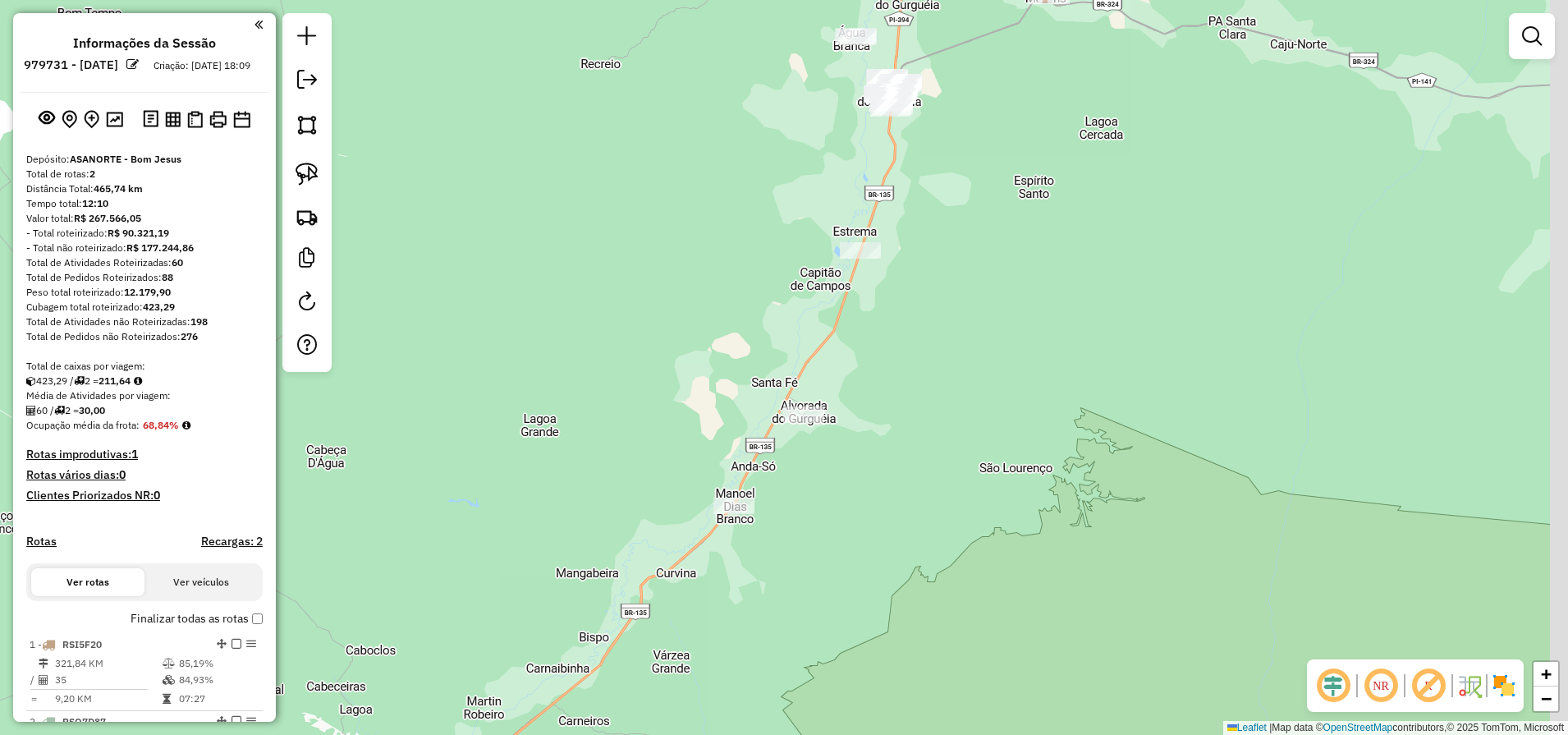
drag, startPoint x: 983, startPoint y: 302, endPoint x: 892, endPoint y: 506, distance: 223.4
click at [906, 510] on div "Janela de atendimento Grade de atendimento Capacidade Transportadoras Veículos …" at bounding box center [784, 368] width 1568 height 735
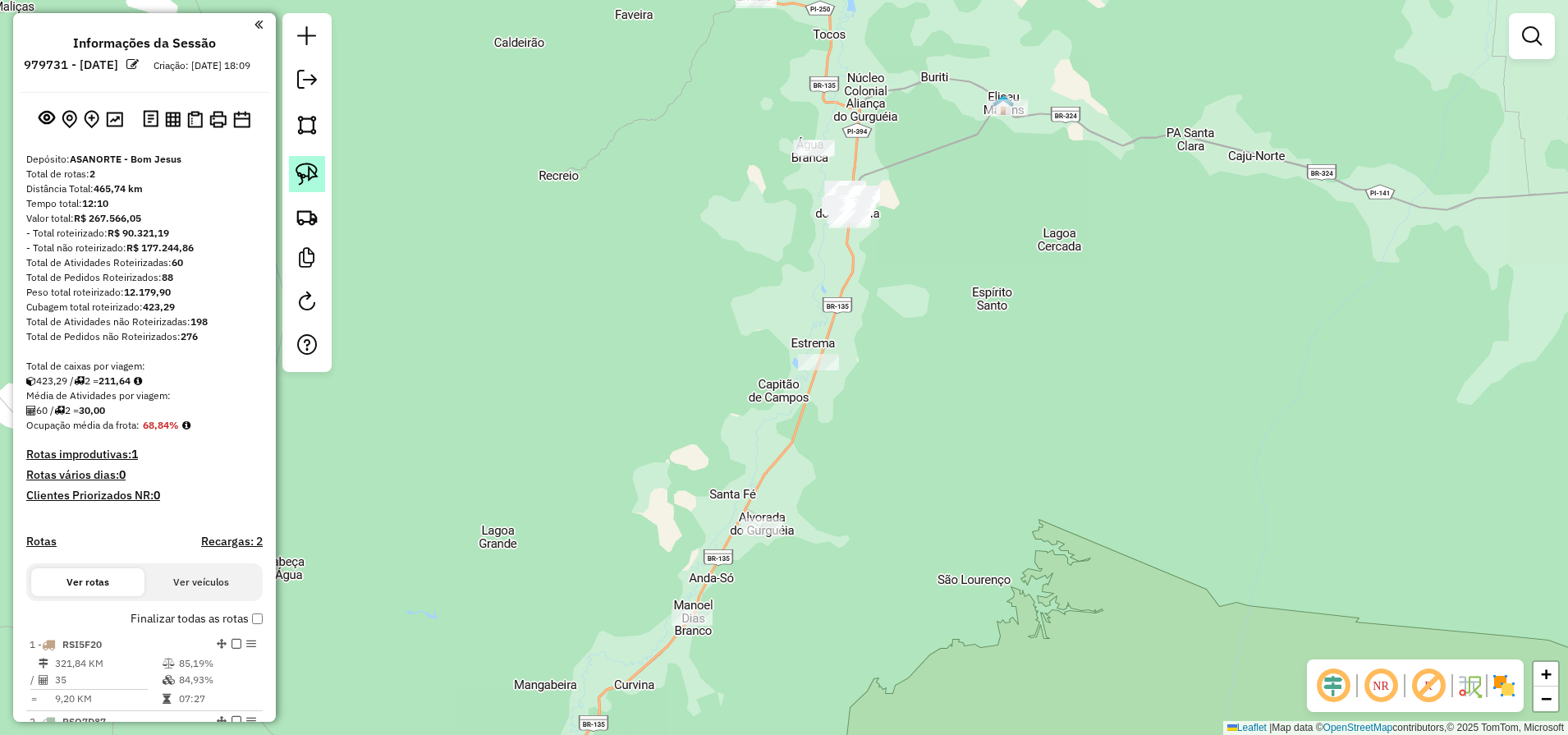
drag, startPoint x: 303, startPoint y: 177, endPoint x: 316, endPoint y: 179, distance: 13.2
click at [303, 175] on img at bounding box center [307, 174] width 23 height 23
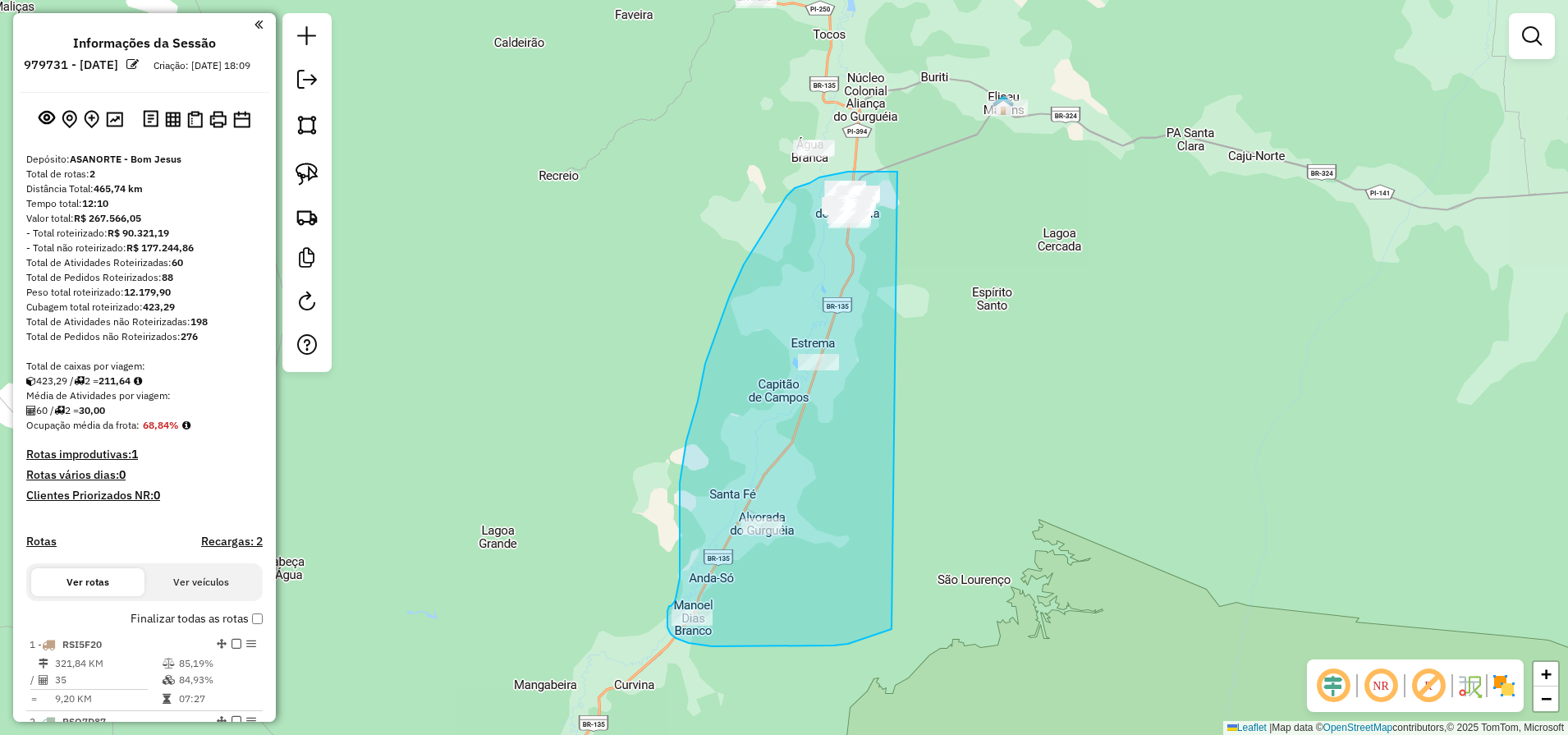
drag, startPoint x: 895, startPoint y: 172, endPoint x: 897, endPoint y: 626, distance: 454.0
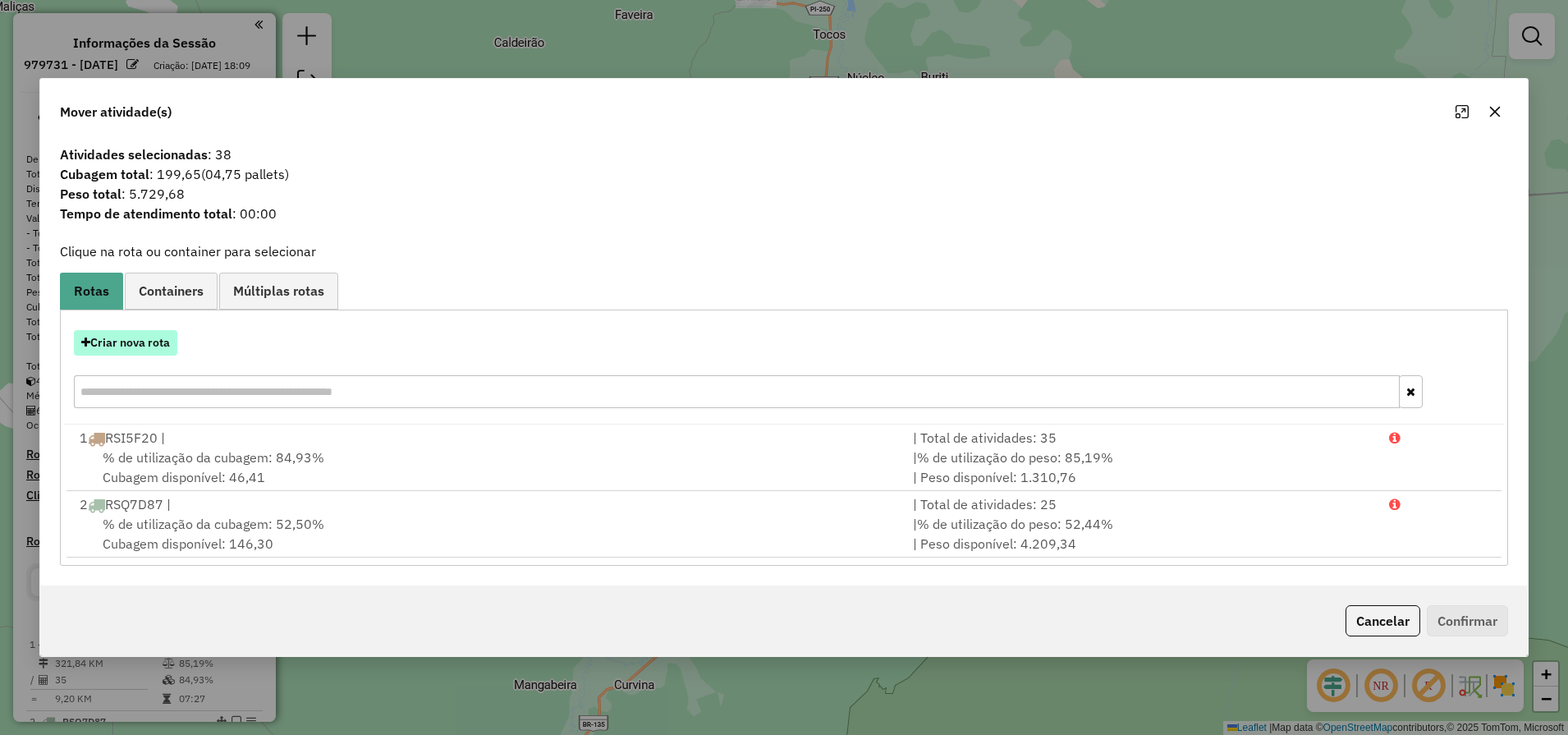
click at [118, 339] on button "Criar nova rota" at bounding box center [125, 342] width 103 height 25
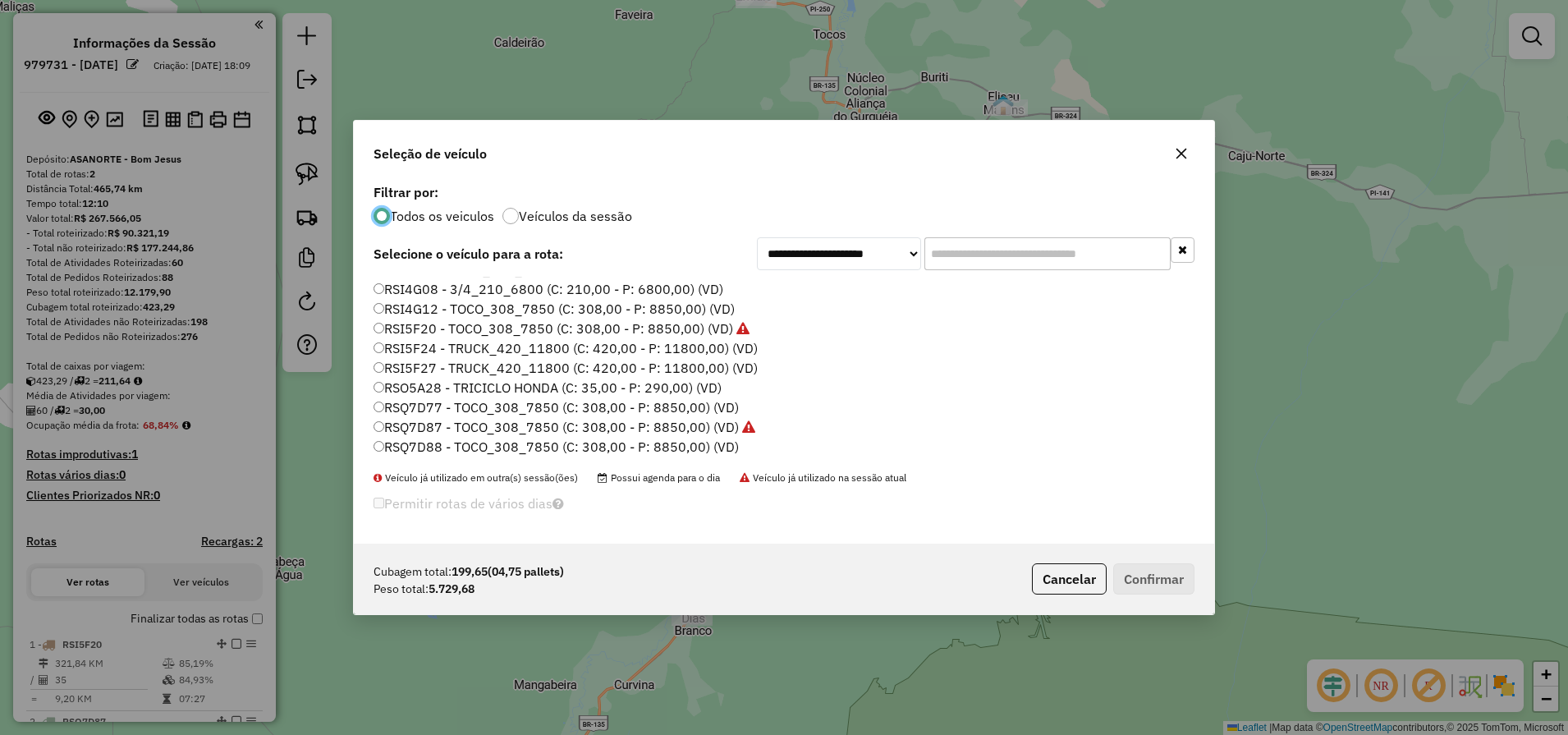
click at [452, 310] on label "RSI4G12 - TOCO_308_7850 (C: 308,00 - P: 8850,00) (VD)" at bounding box center [554, 309] width 361 height 19
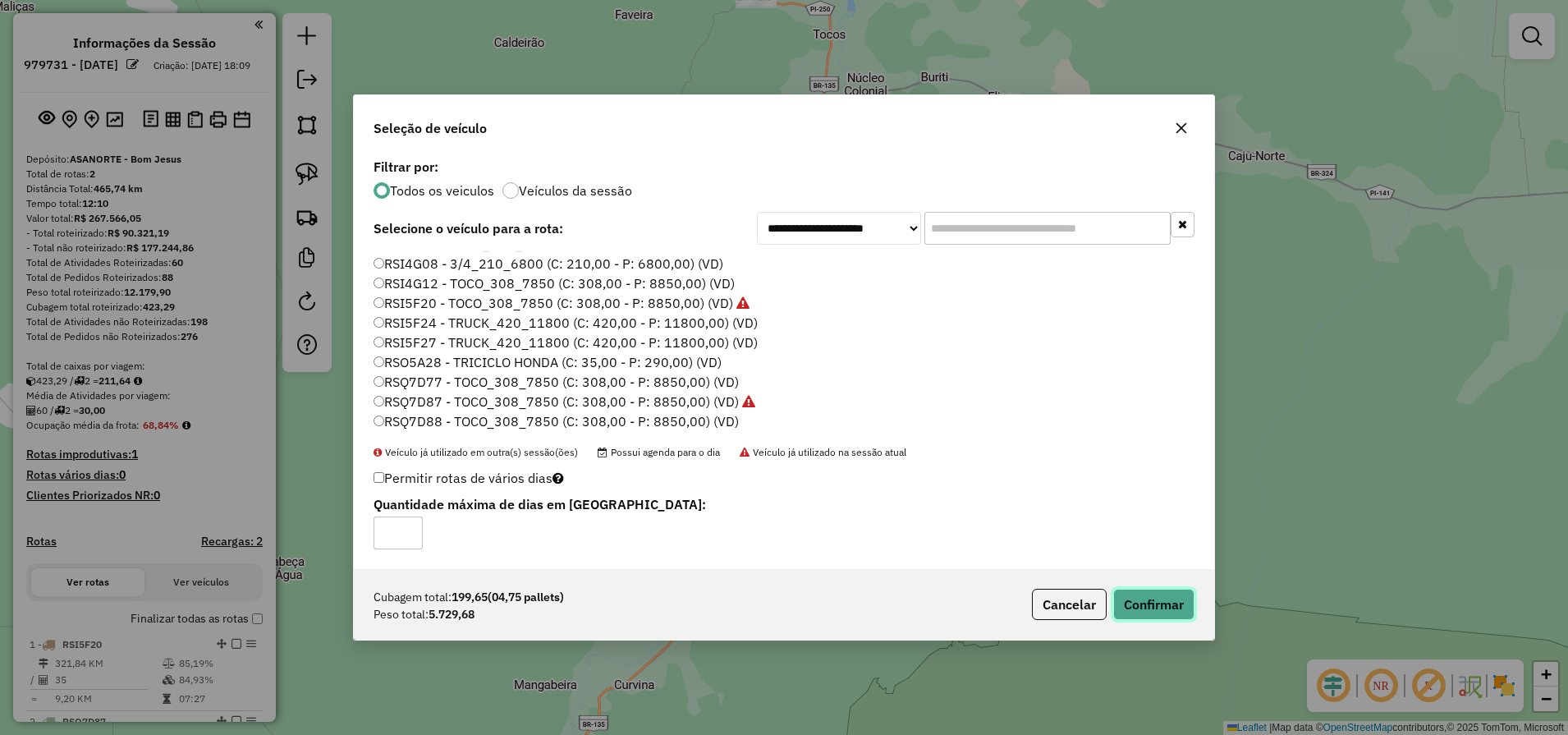
click at [1158, 617] on button "Confirmar" at bounding box center [1153, 604] width 82 height 32
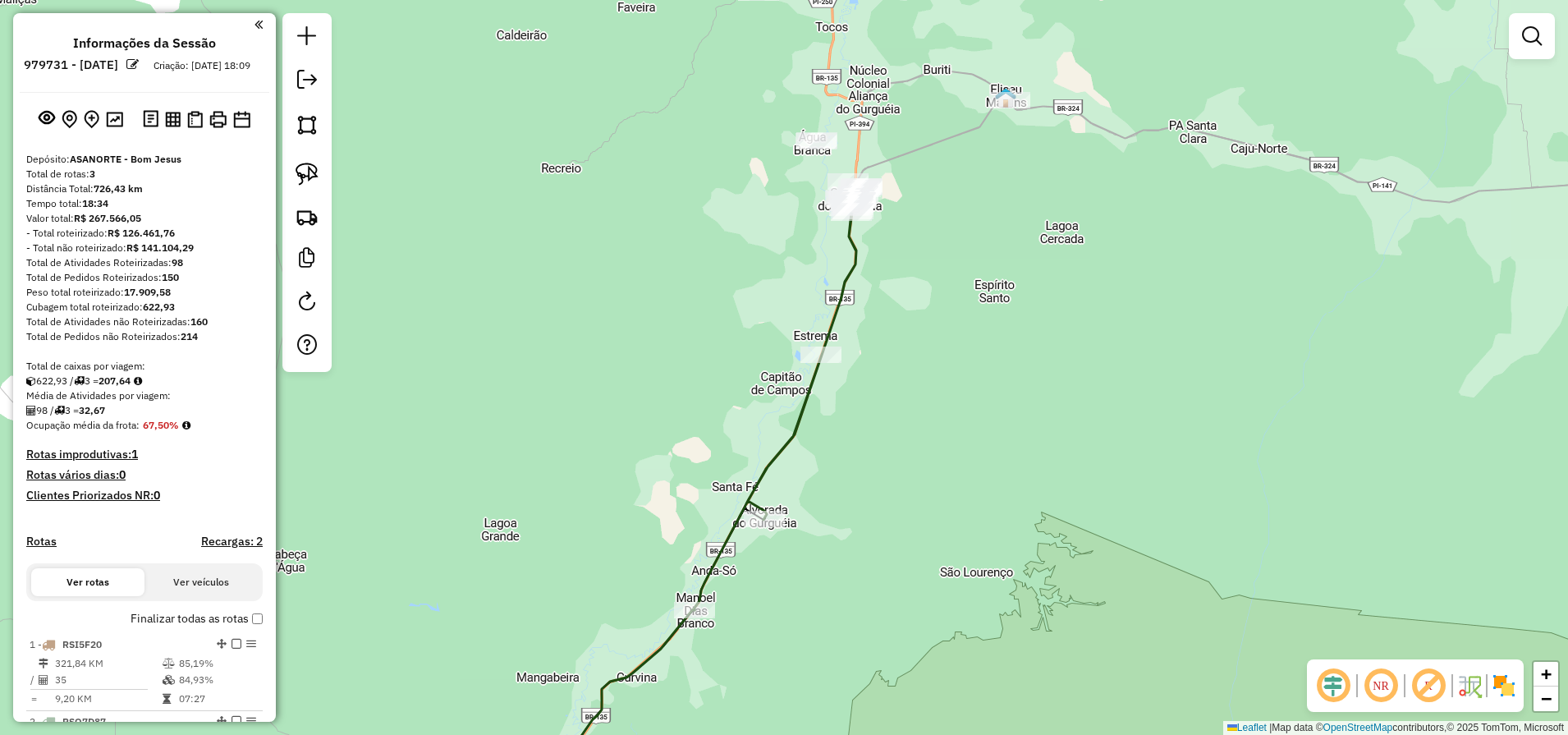
drag, startPoint x: 837, startPoint y: 567, endPoint x: 1011, endPoint y: 115, distance: 484.3
click at [1007, 127] on div "Janela de atendimento Grade de atendimento Capacidade Transportadoras Veículos …" at bounding box center [784, 368] width 1568 height 735
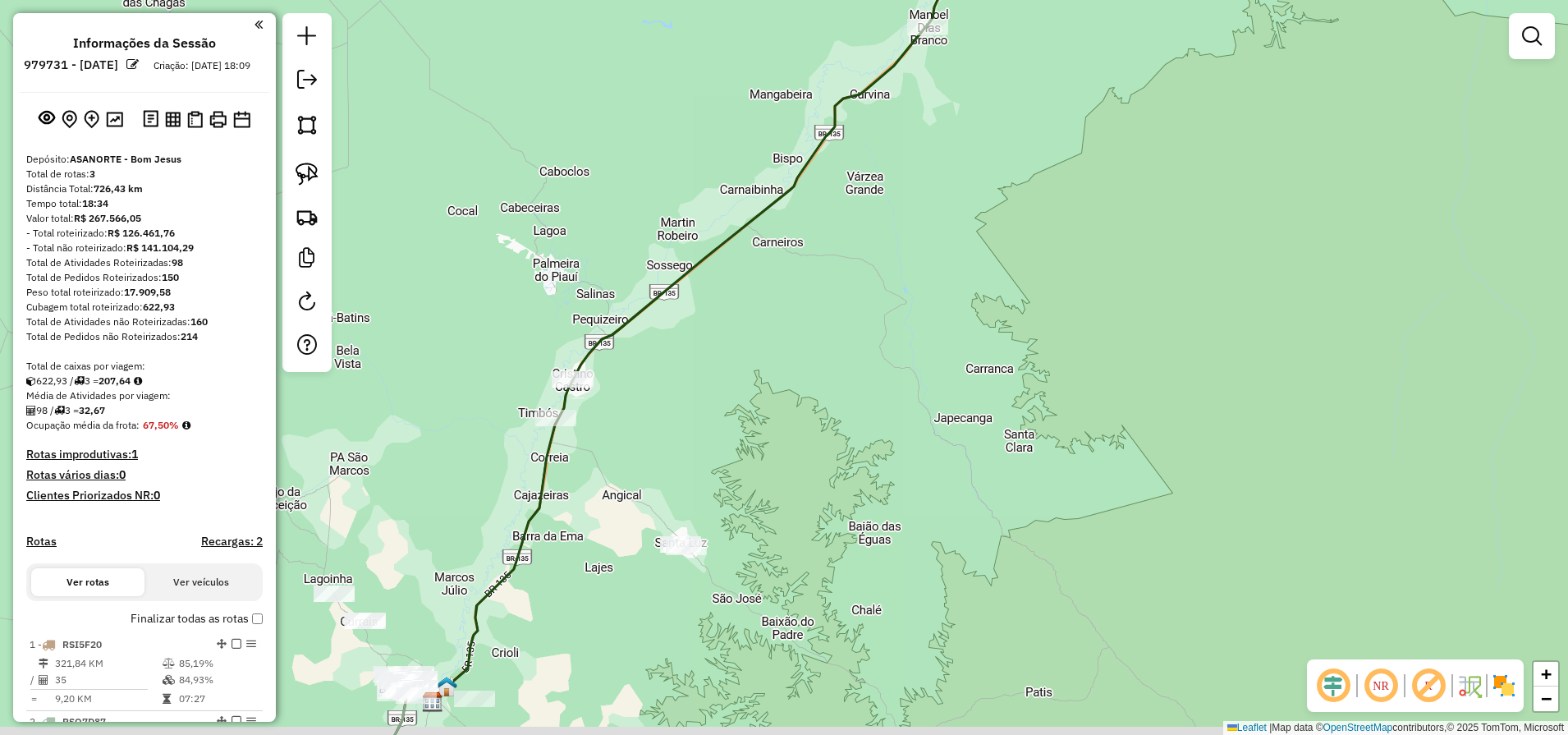
drag, startPoint x: 799, startPoint y: 447, endPoint x: 993, endPoint y: 90, distance: 406.3
click at [986, 109] on div "Janela de atendimento Grade de atendimento Capacidade Transportadoras Veículos …" at bounding box center [784, 368] width 1568 height 735
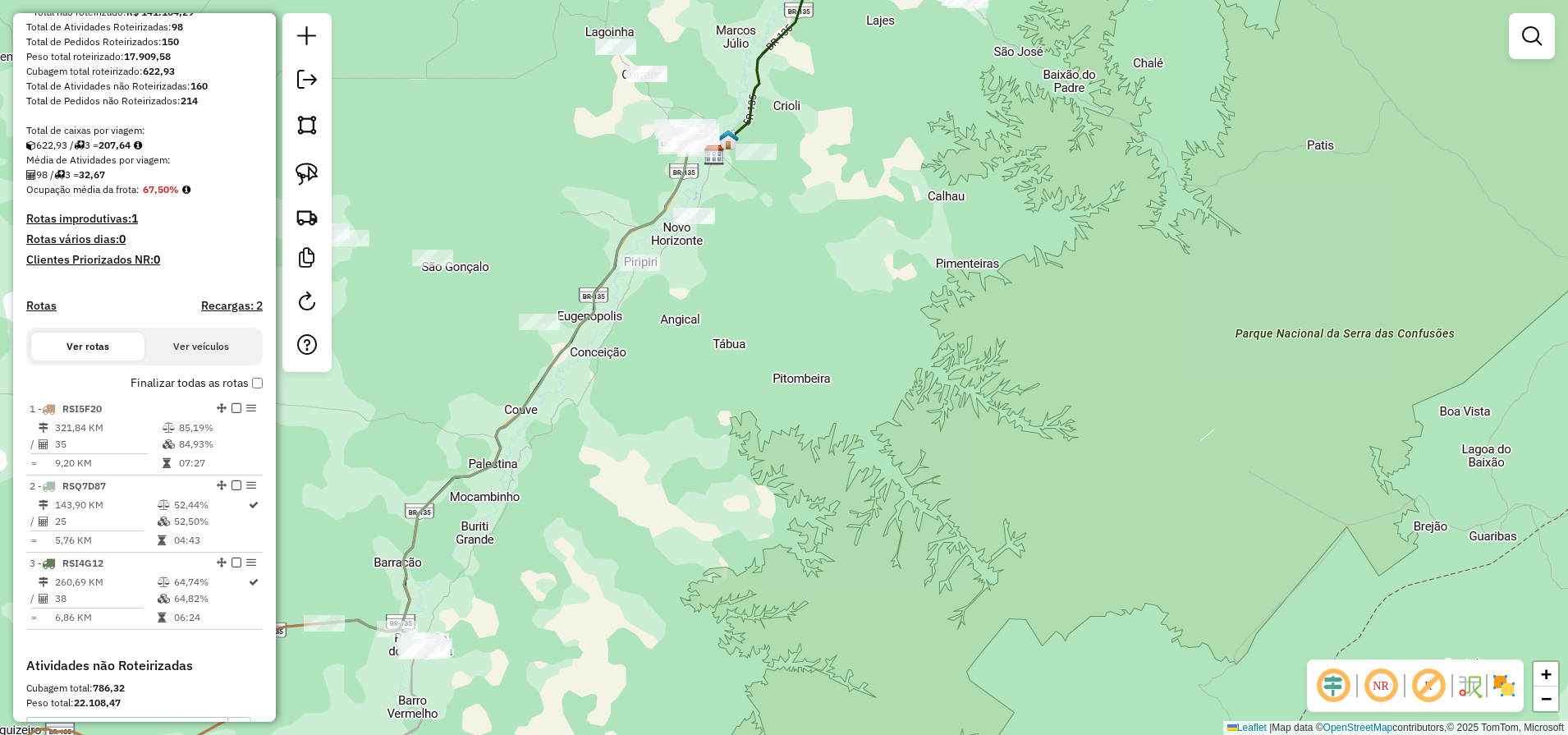
scroll to position [482, 0]
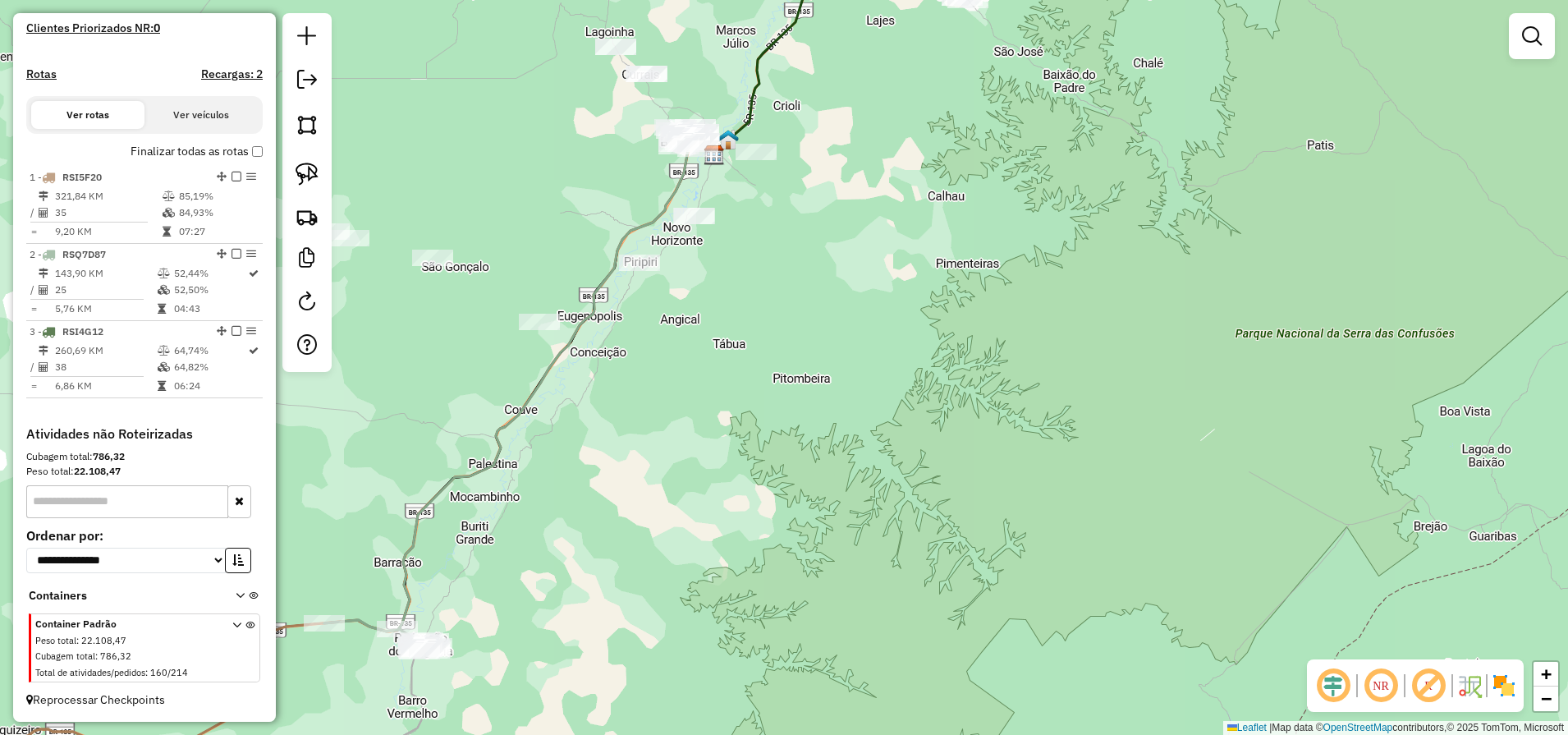
drag, startPoint x: 788, startPoint y: 423, endPoint x: 990, endPoint y: 168, distance: 325.3
click at [980, 182] on div "Janela de atendimento Grade de atendimento Capacidade Transportadoras Veículos …" at bounding box center [784, 368] width 1568 height 735
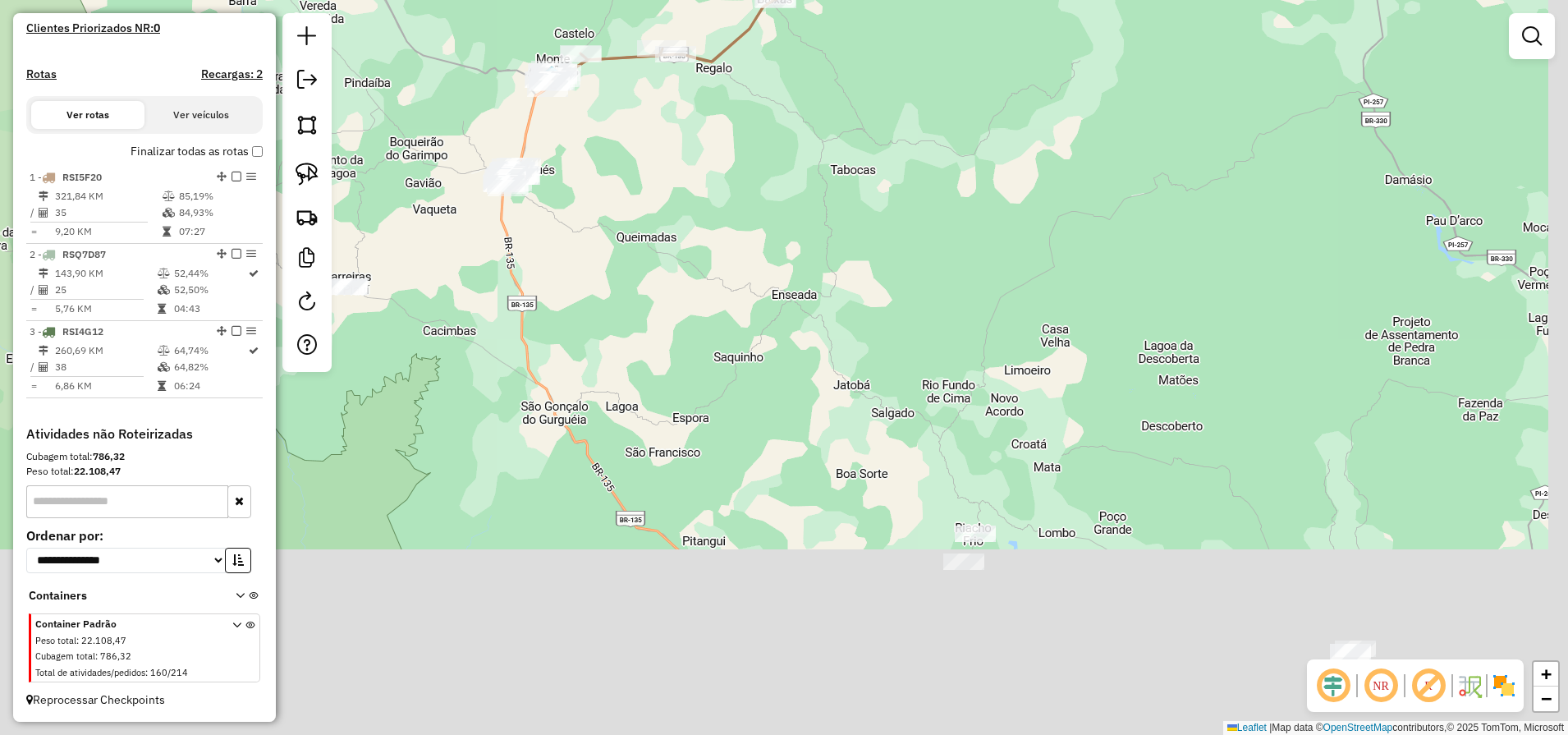
drag, startPoint x: 944, startPoint y: 440, endPoint x: 835, endPoint y: 185, distance: 277.3
click at [853, 216] on div "Janela de atendimento Grade de atendimento Capacidade Transportadoras Veículos …" at bounding box center [784, 368] width 1568 height 735
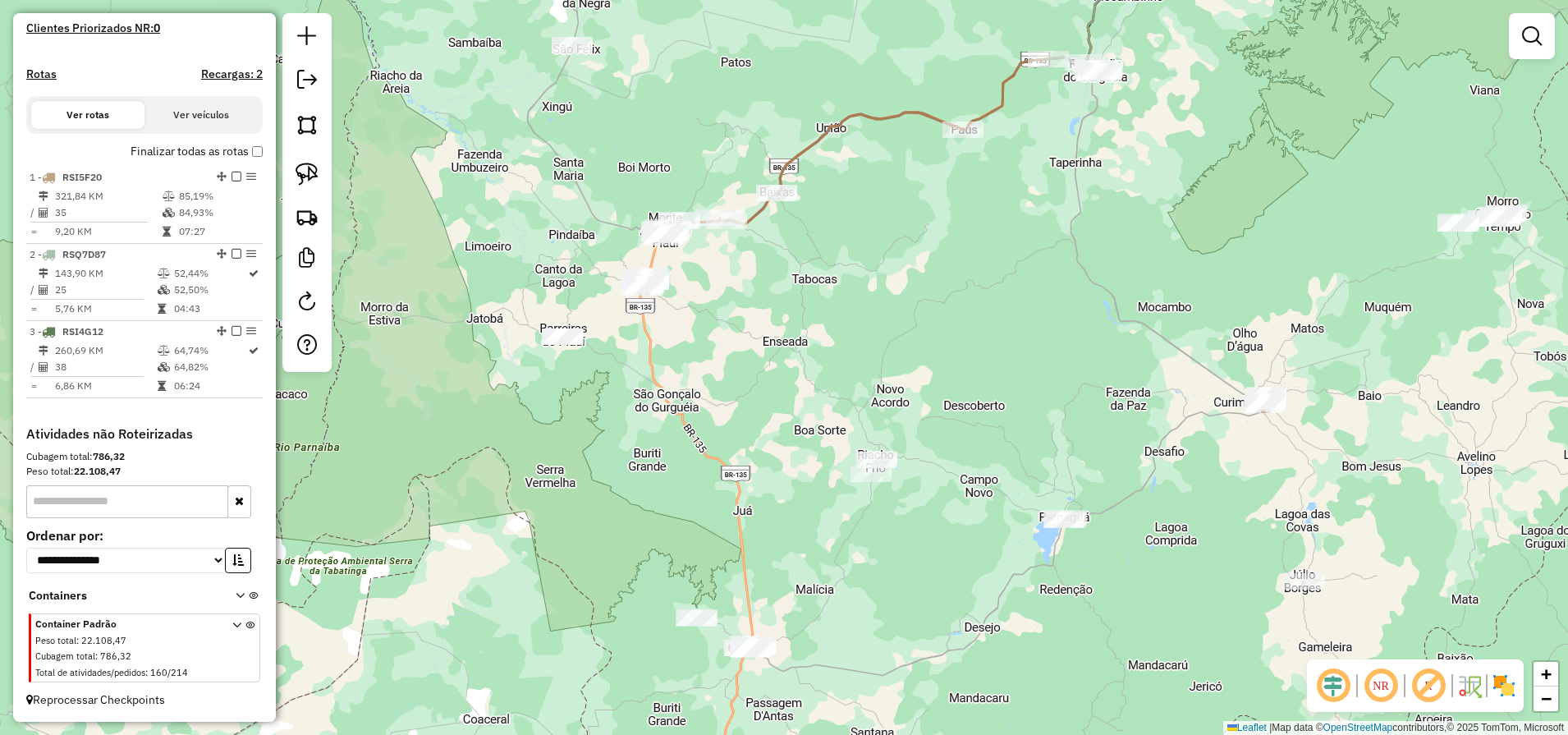
drag, startPoint x: 1121, startPoint y: 294, endPoint x: 1014, endPoint y: 275, distance: 108.7
click at [1052, 280] on div "Janela de atendimento Grade de atendimento Capacidade Transportadoras Veículos …" at bounding box center [784, 368] width 1568 height 735
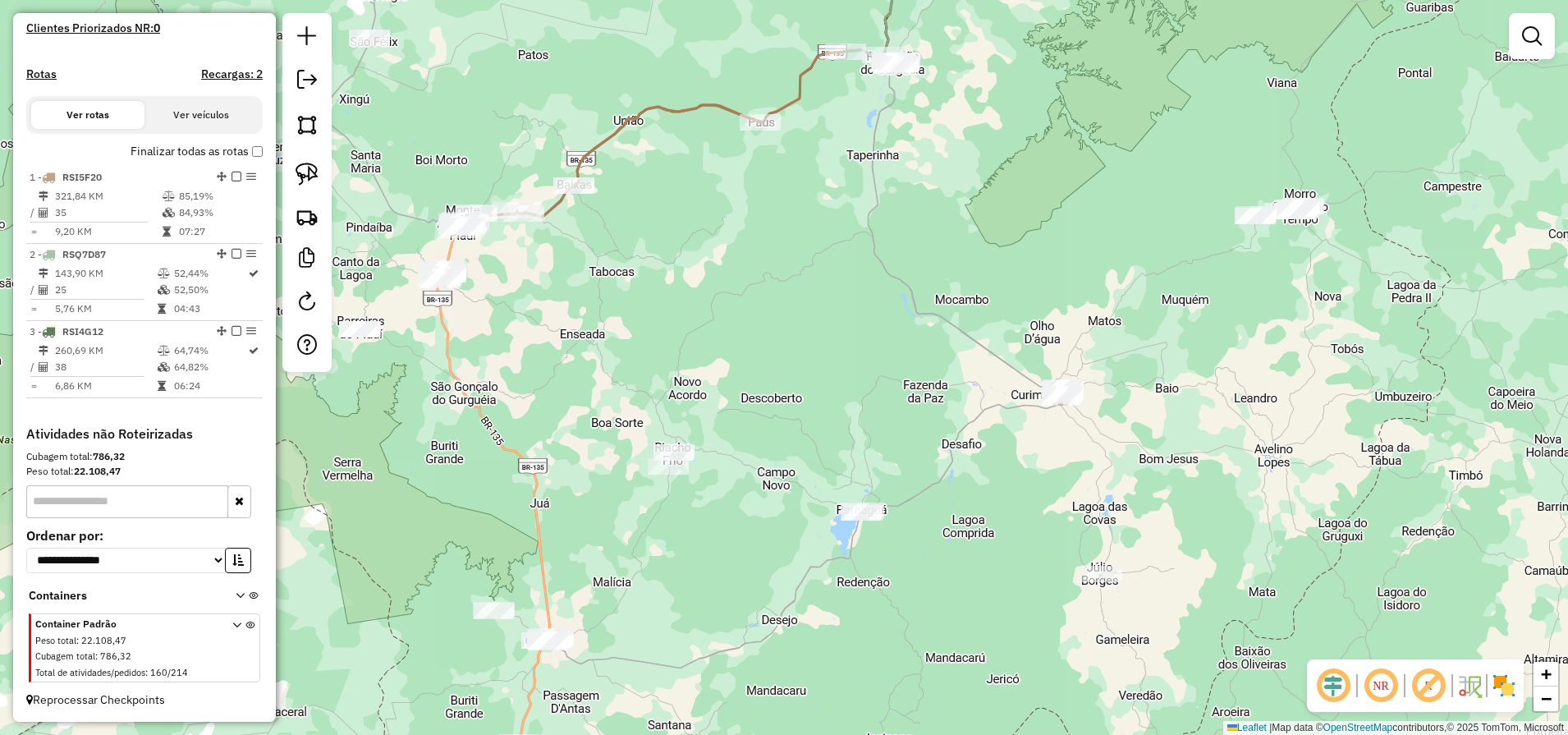
drag, startPoint x: 1165, startPoint y: 366, endPoint x: 925, endPoint y: 464, distance: 259.2
click at [928, 464] on div "Janela de atendimento Grade de atendimento Capacidade Transportadoras Veículos …" at bounding box center [784, 368] width 1568 height 735
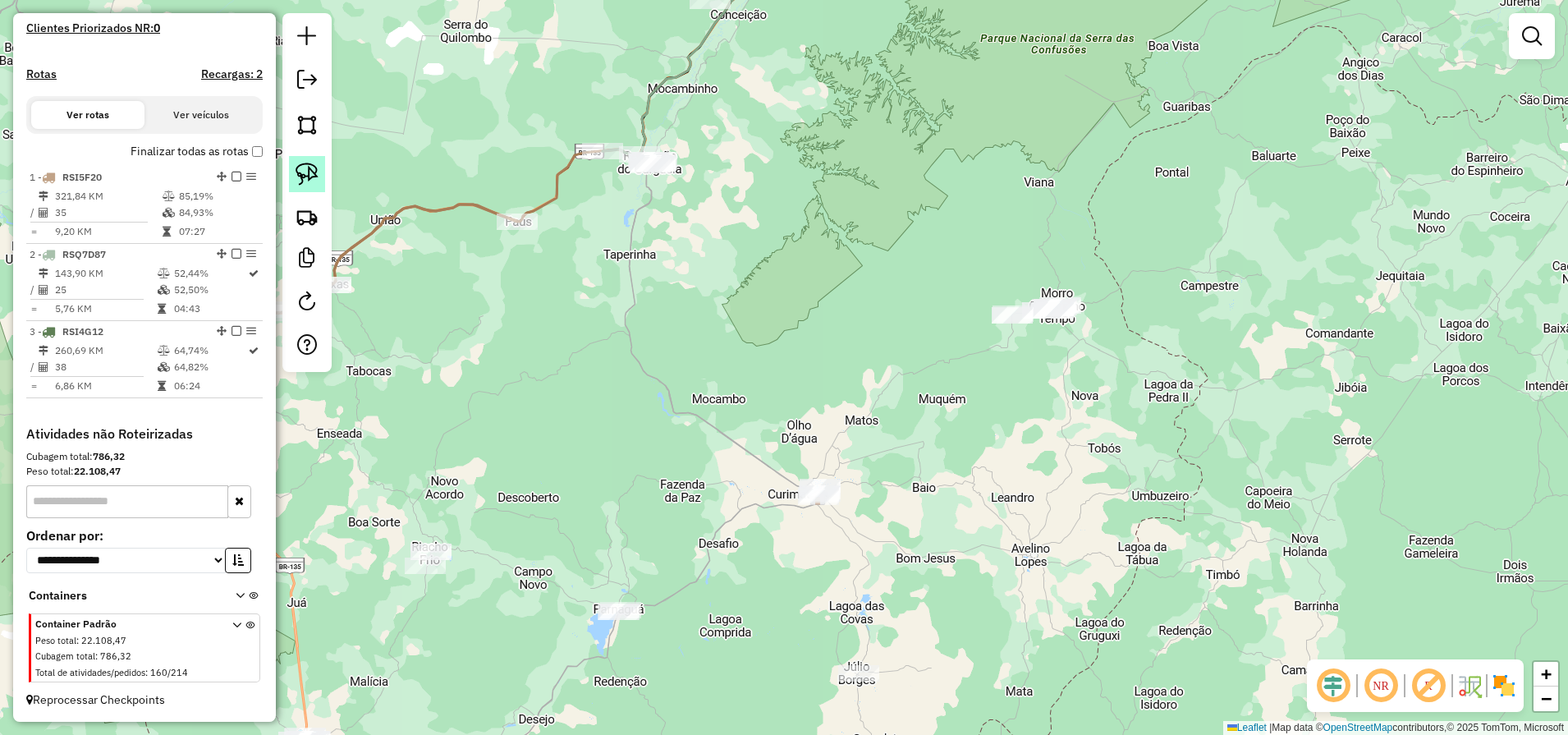
click at [303, 159] on link at bounding box center [306, 174] width 36 height 36
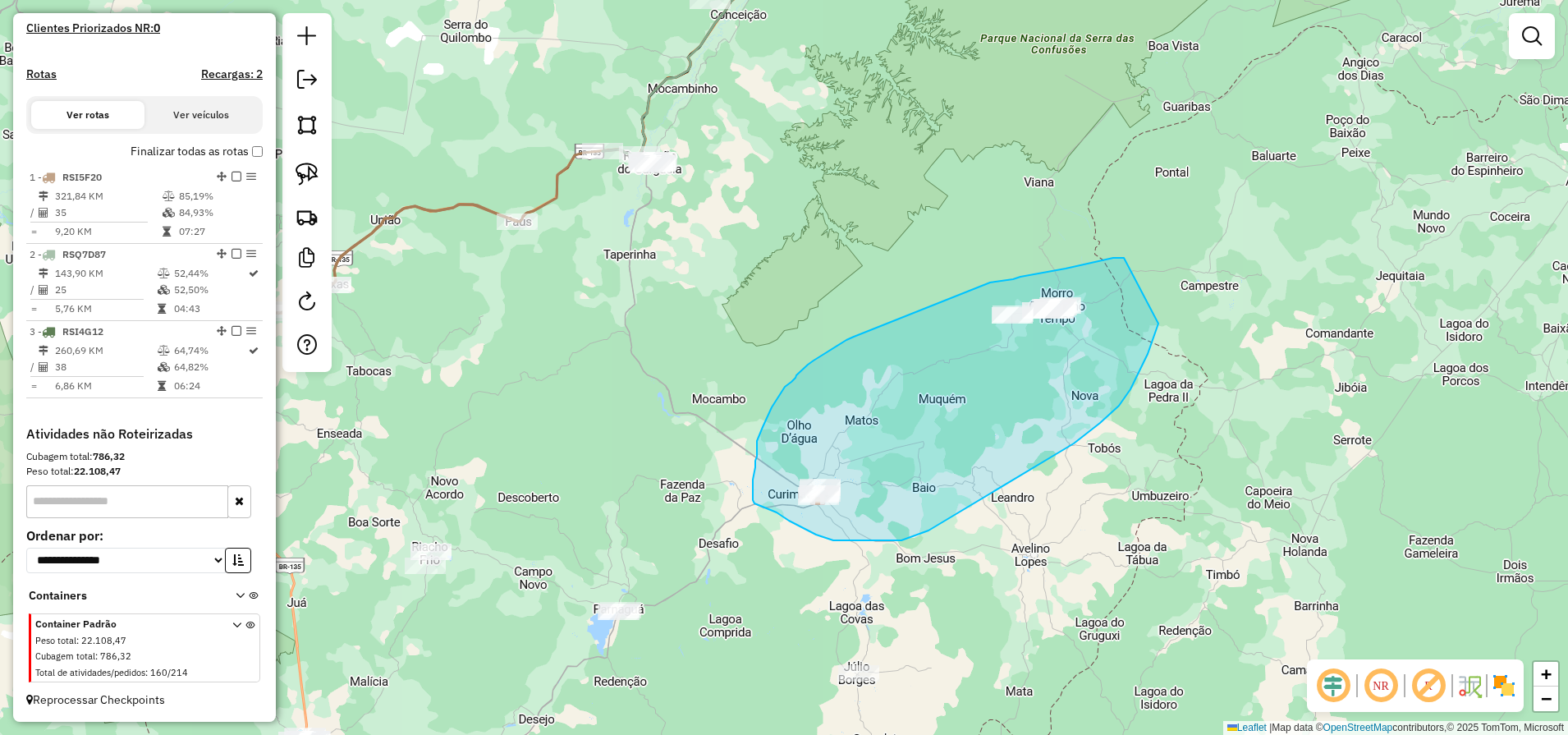
drag, startPoint x: 1123, startPoint y: 258, endPoint x: 1159, endPoint y: 322, distance: 73.4
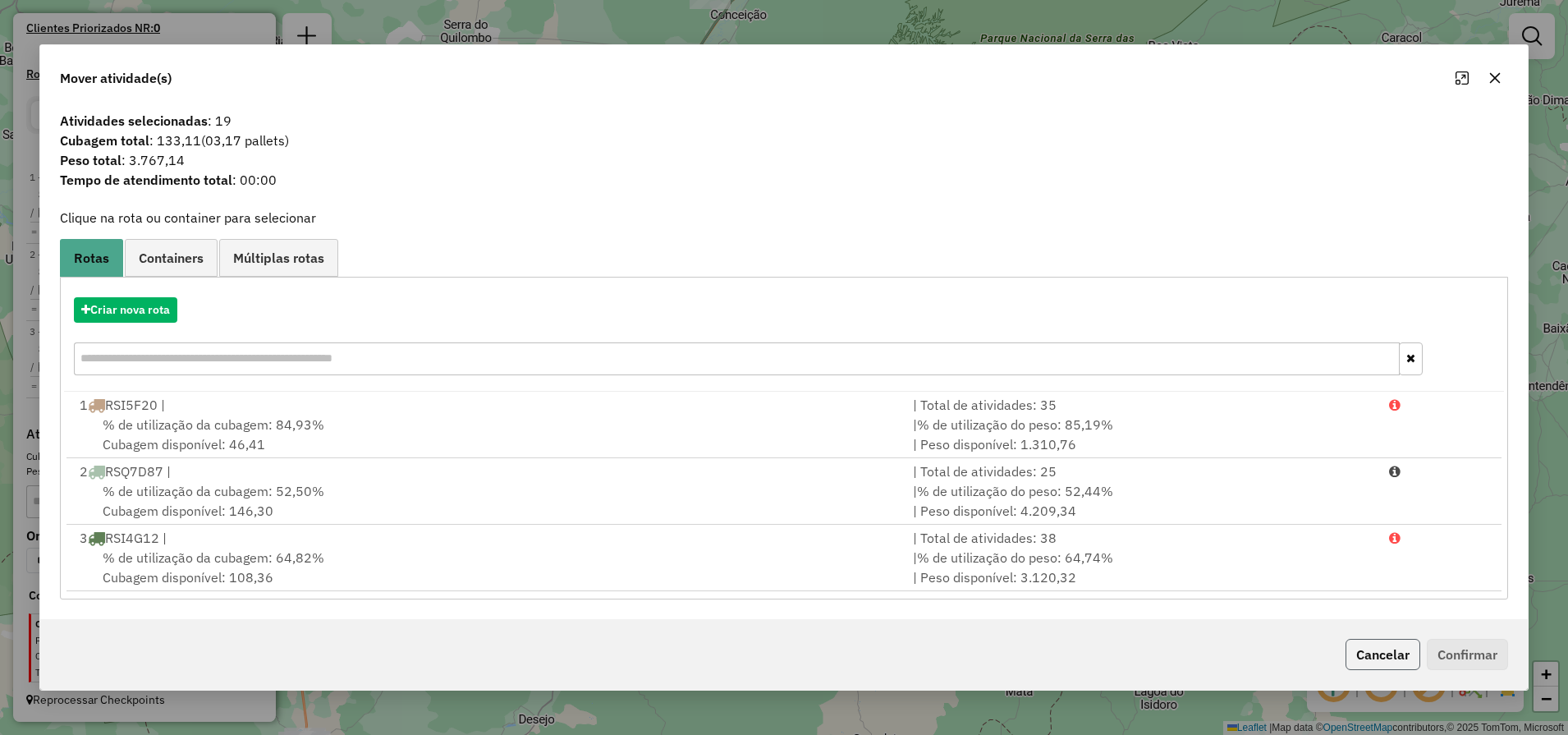
click at [1358, 666] on button "Cancelar" at bounding box center [1382, 654] width 75 height 32
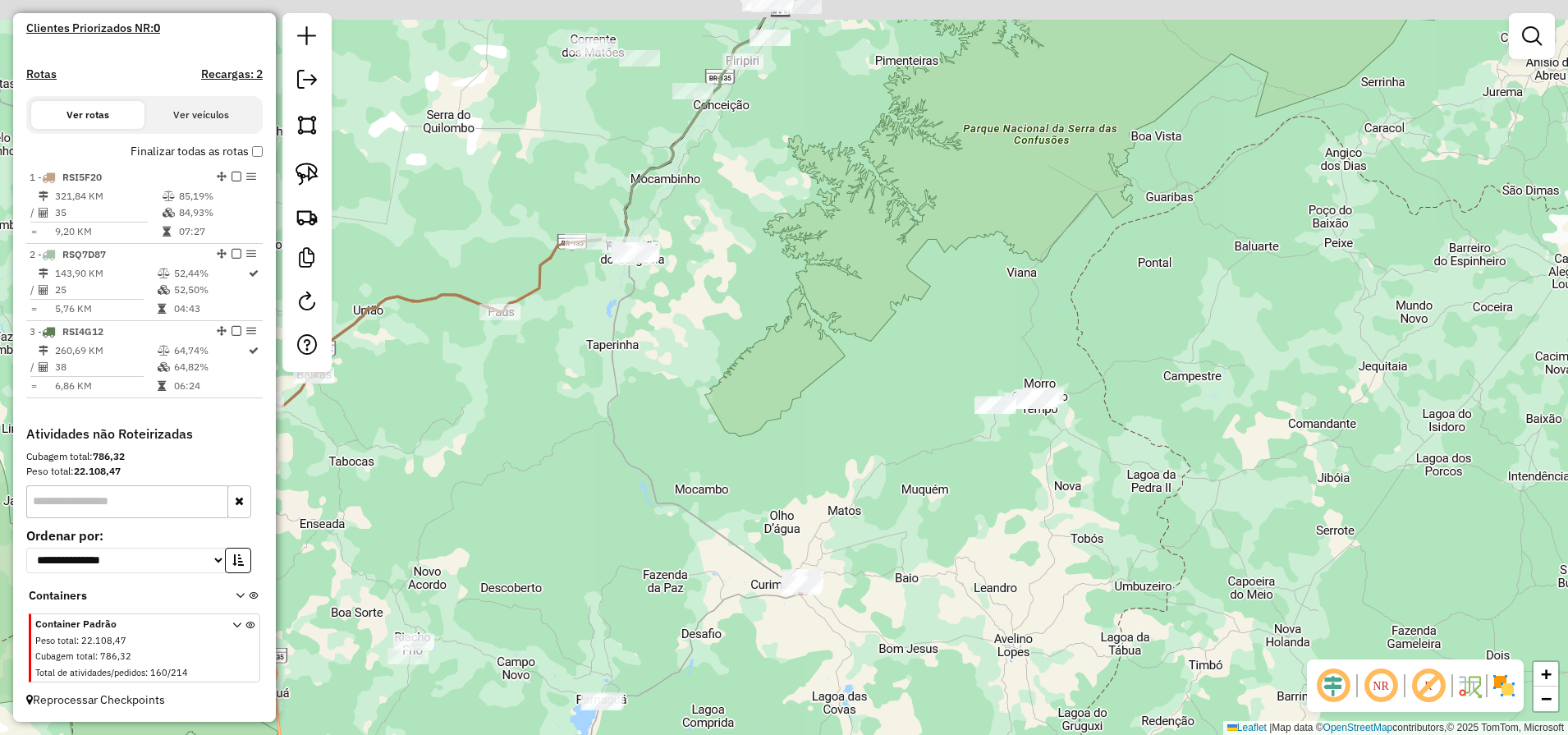
drag, startPoint x: 768, startPoint y: 292, endPoint x: 753, endPoint y: 648, distance: 356.3
click at [753, 648] on div "Janela de atendimento Grade de atendimento Capacidade Transportadoras Veículos …" at bounding box center [784, 368] width 1568 height 735
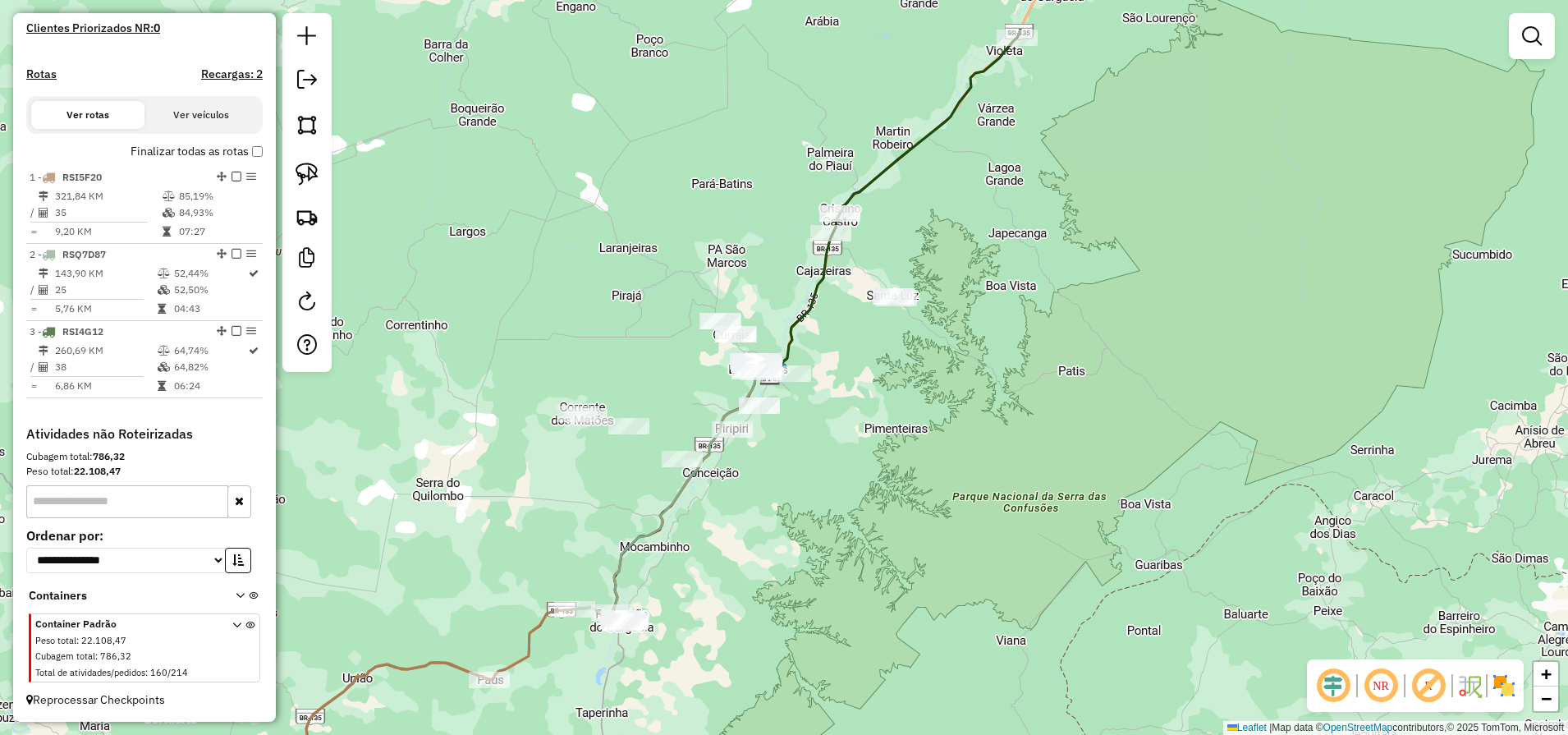
drag, startPoint x: 980, startPoint y: 375, endPoint x: 888, endPoint y: 456, distance: 122.6
click at [978, 444] on div "Janela de atendimento Grade de atendimento Capacidade Transportadoras Veículos …" at bounding box center [784, 368] width 1568 height 735
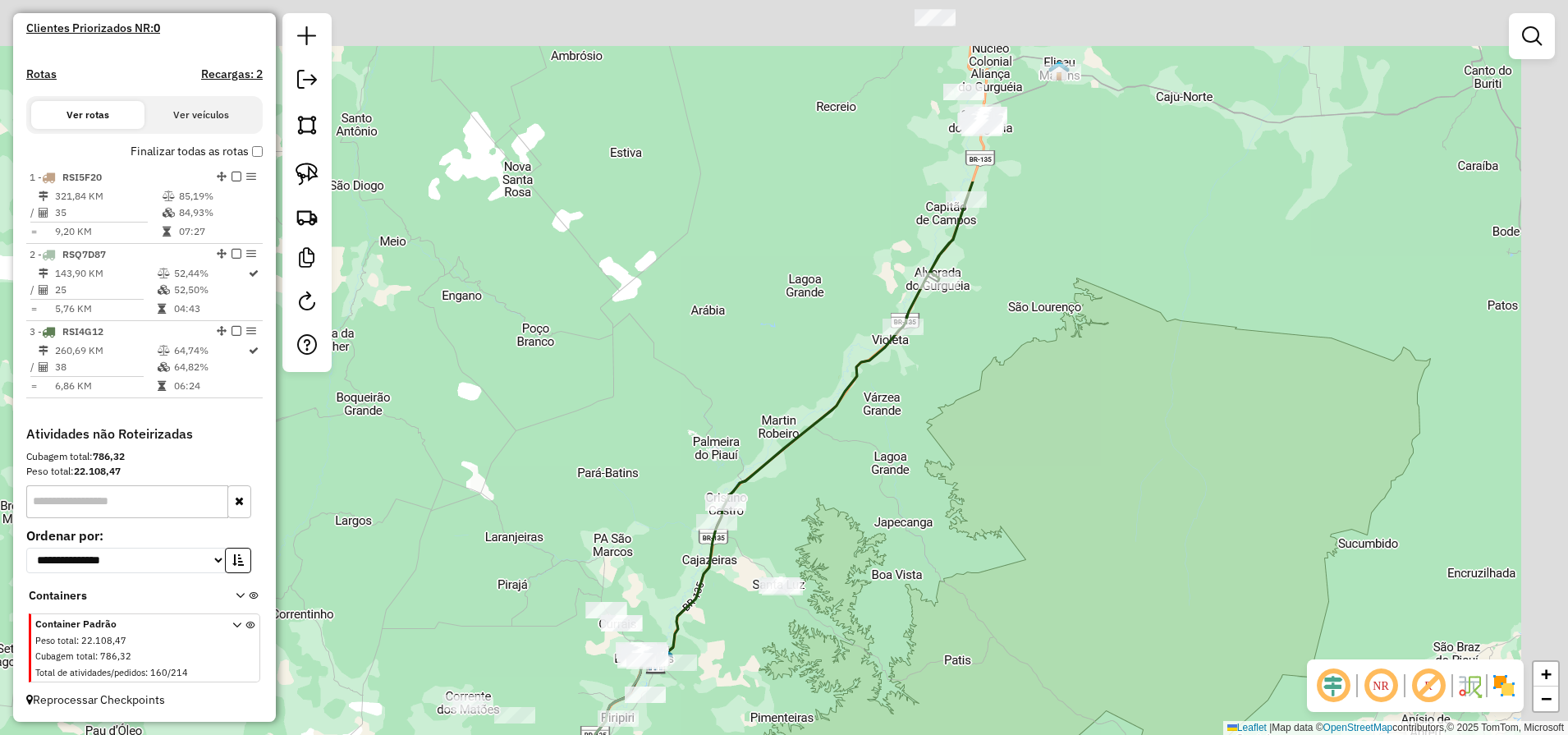
drag, startPoint x: 1021, startPoint y: 291, endPoint x: 885, endPoint y: 581, distance: 320.3
click at [894, 561] on div "Janela de atendimento Grade de atendimento Capacidade Transportadoras Veículos …" at bounding box center [784, 368] width 1568 height 735
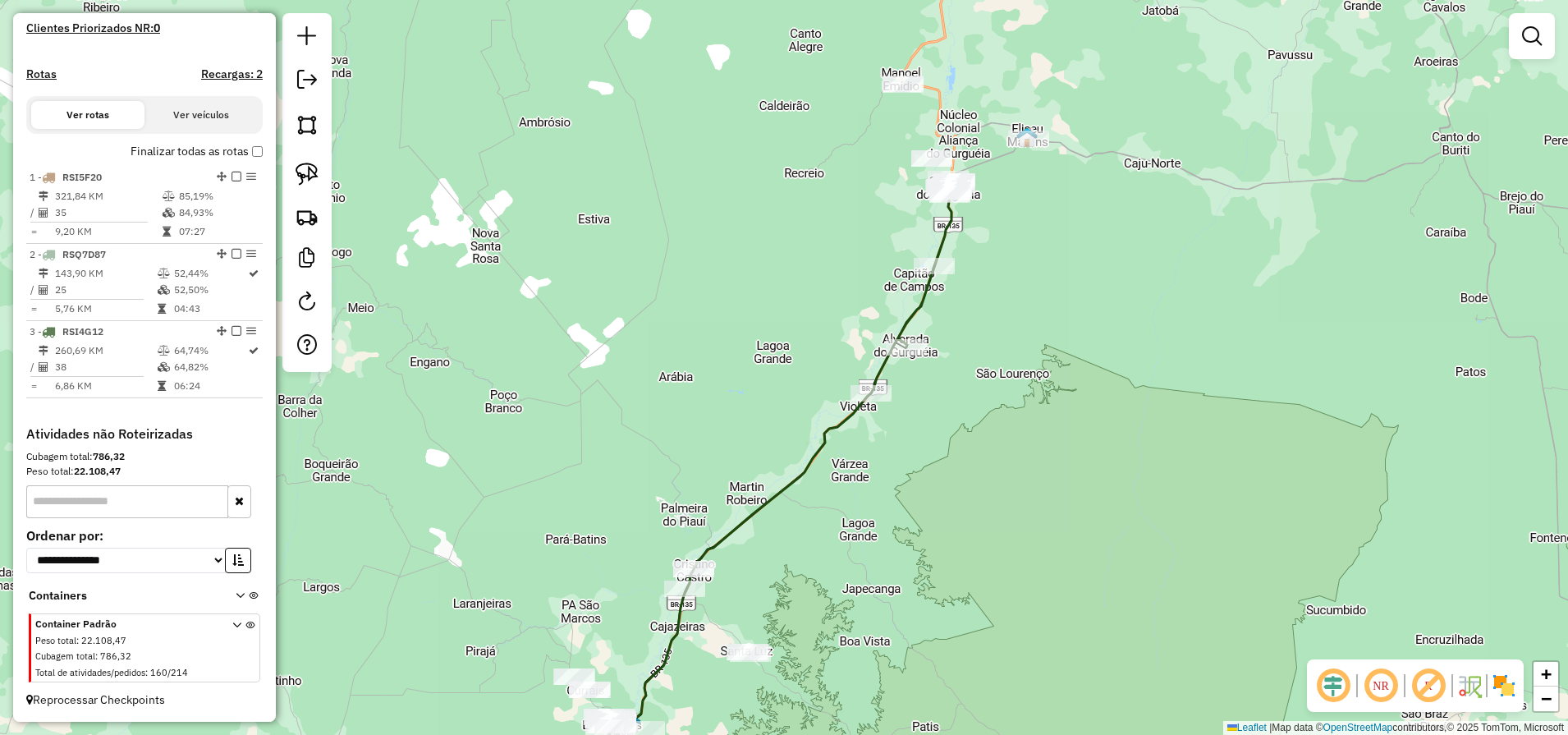
drag, startPoint x: 854, startPoint y: 626, endPoint x: 1003, endPoint y: 309, distance: 350.3
click at [1002, 312] on div "Janela de atendimento Grade de atendimento Capacidade Transportadoras Veículos …" at bounding box center [784, 368] width 1568 height 735
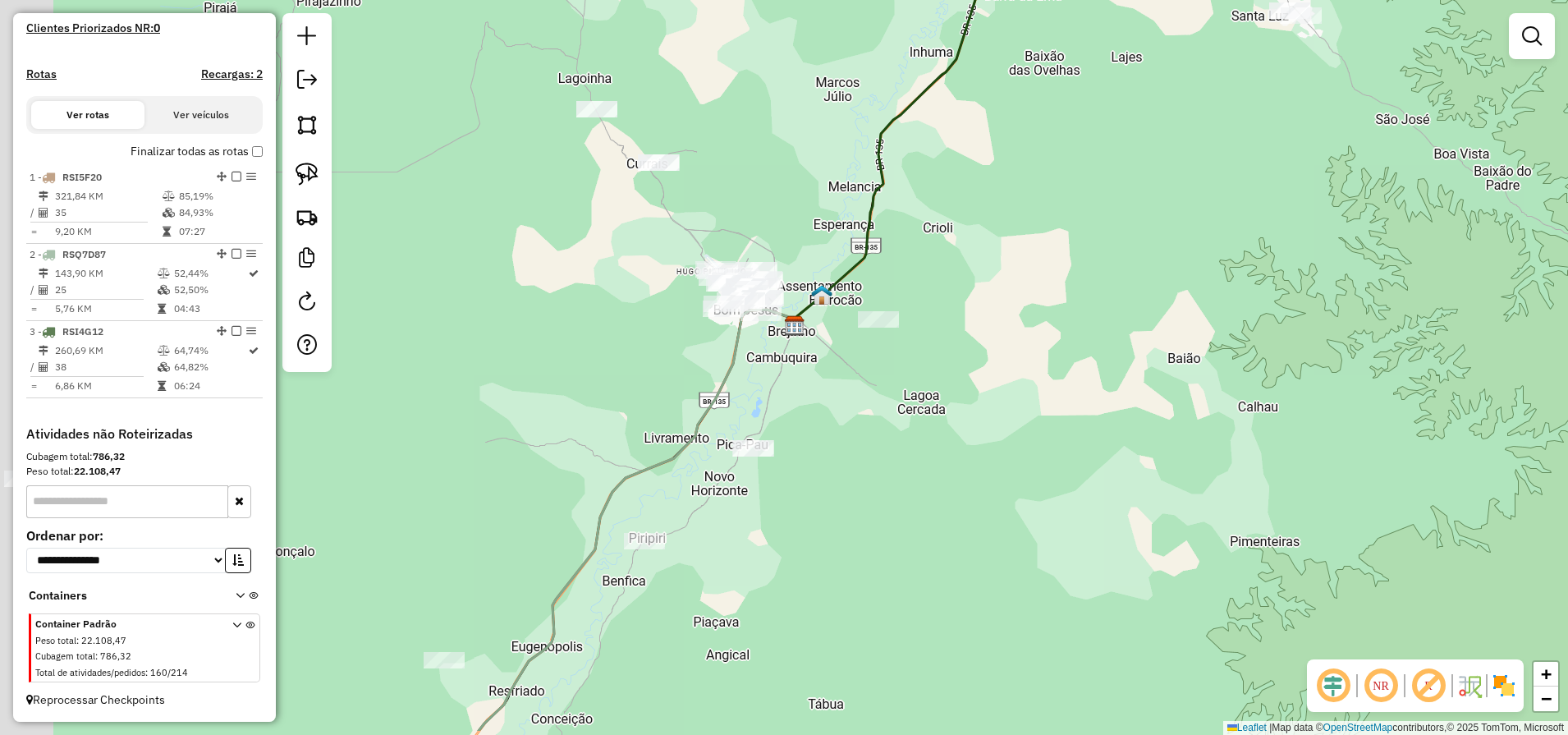
drag, startPoint x: 734, startPoint y: 571, endPoint x: 1088, endPoint y: 325, distance: 431.1
click at [1067, 334] on div "Janela de atendimento Grade de atendimento Capacidade Transportadoras Veículos …" at bounding box center [784, 368] width 1568 height 735
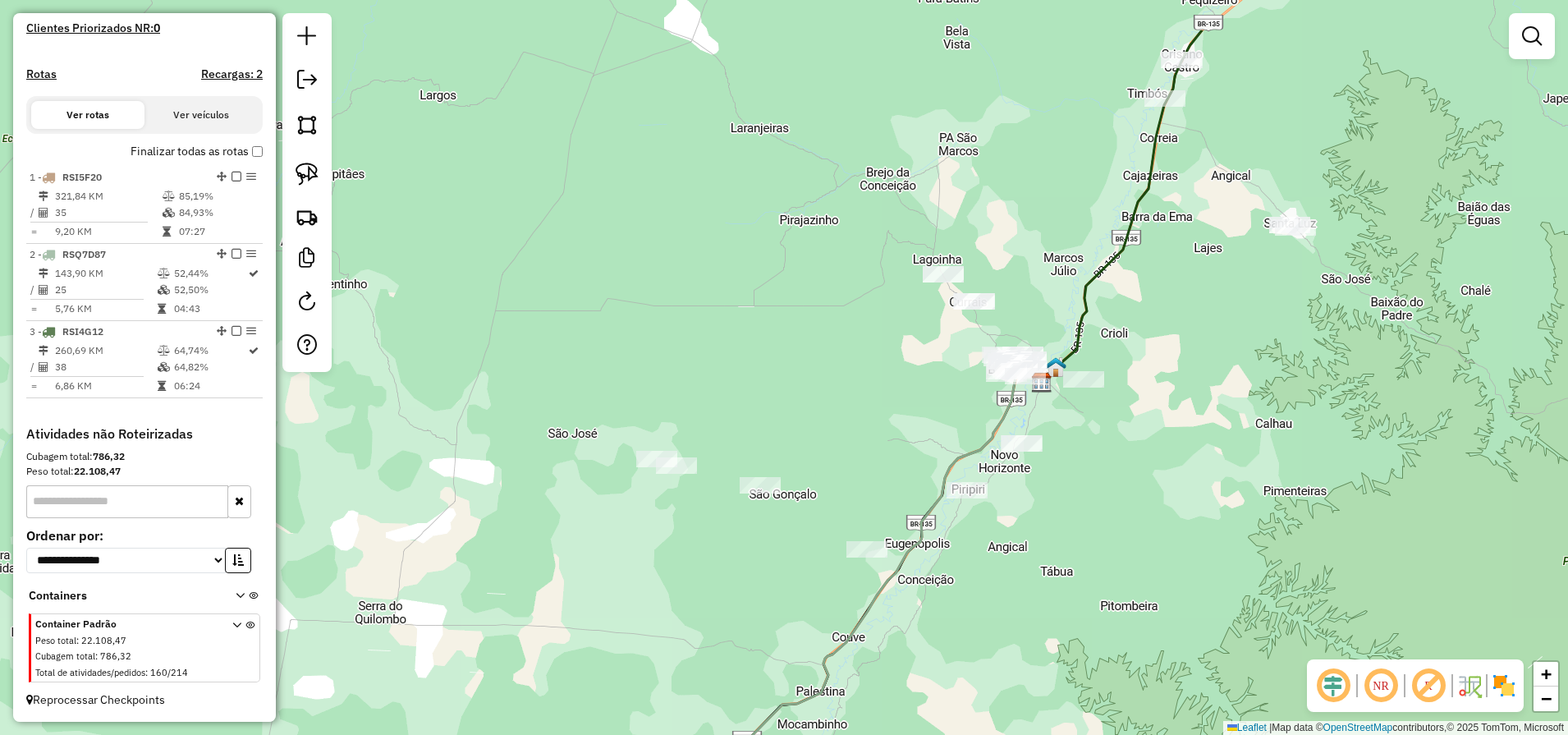
drag, startPoint x: 764, startPoint y: 313, endPoint x: 786, endPoint y: 353, distance: 45.7
click at [788, 354] on div "Janela de atendimento Grade de atendimento Capacidade Transportadoras Veículos …" at bounding box center [784, 368] width 1568 height 735
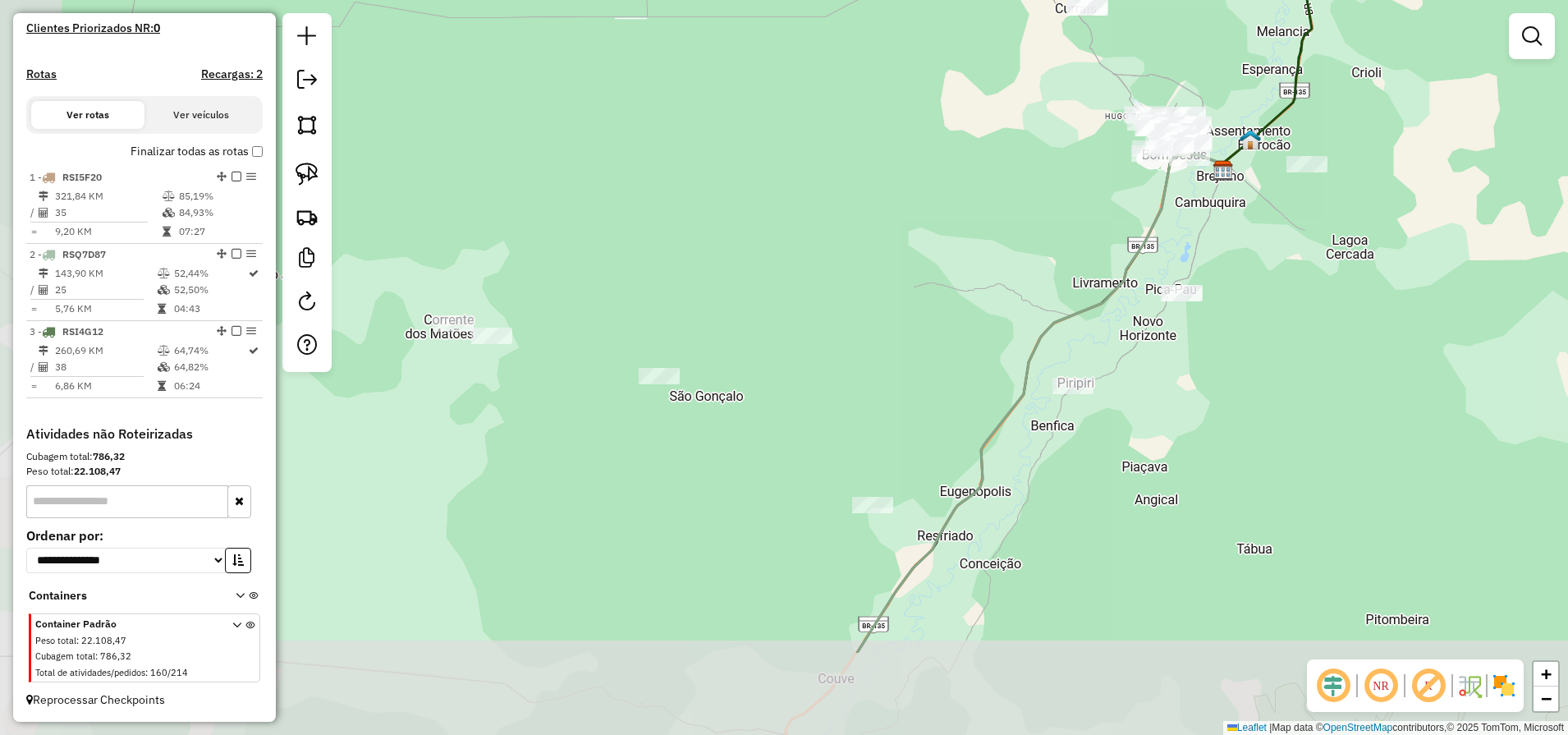
drag, startPoint x: 738, startPoint y: 360, endPoint x: 873, endPoint y: 207, distance: 204.0
click at [873, 207] on div "Janela de atendimento Grade de atendimento Capacidade Transportadoras Veículos …" at bounding box center [784, 368] width 1568 height 735
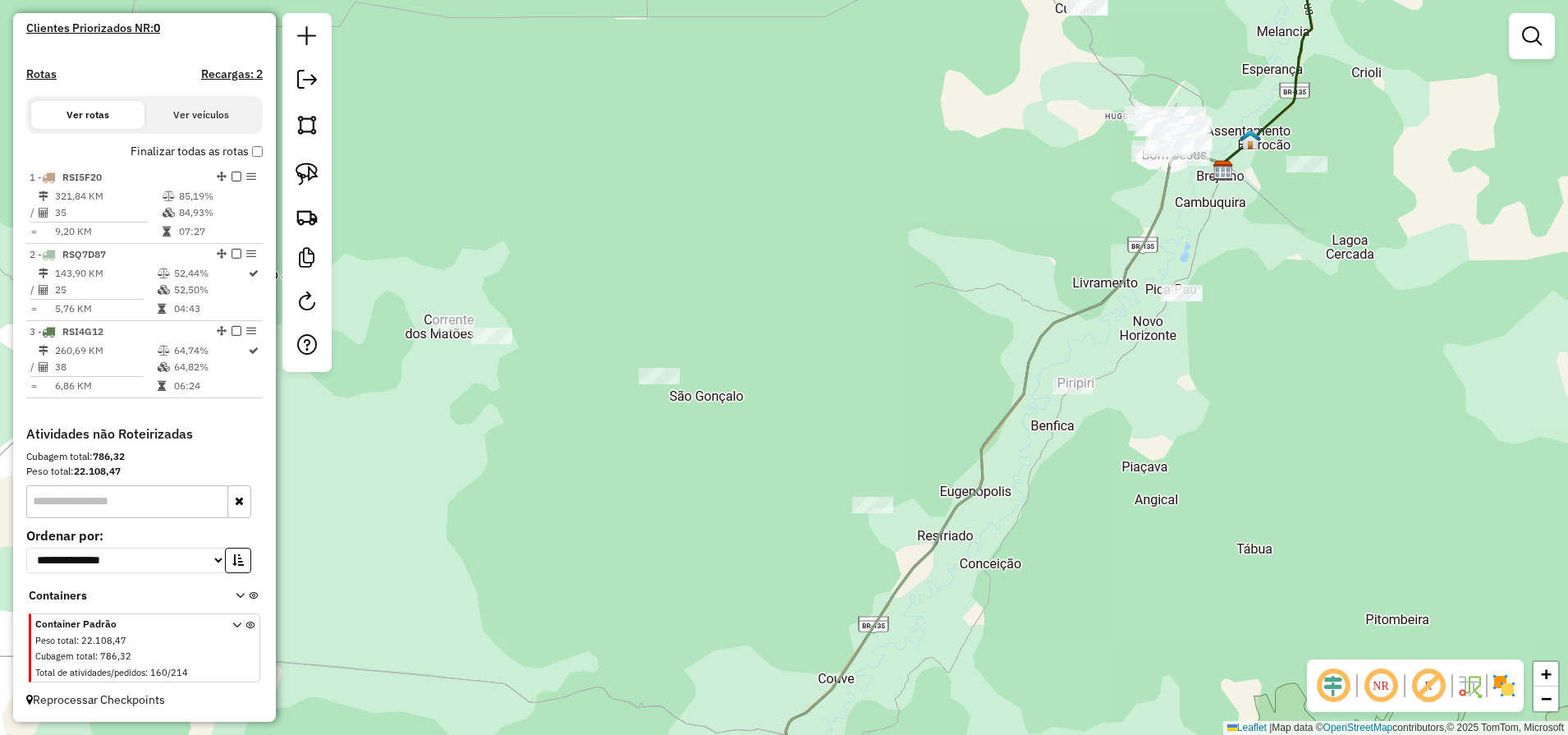
click at [328, 168] on div at bounding box center [307, 192] width 49 height 359
drag, startPoint x: 317, startPoint y: 175, endPoint x: 394, endPoint y: 183, distance: 77.4
click at [317, 176] on img at bounding box center [307, 174] width 23 height 23
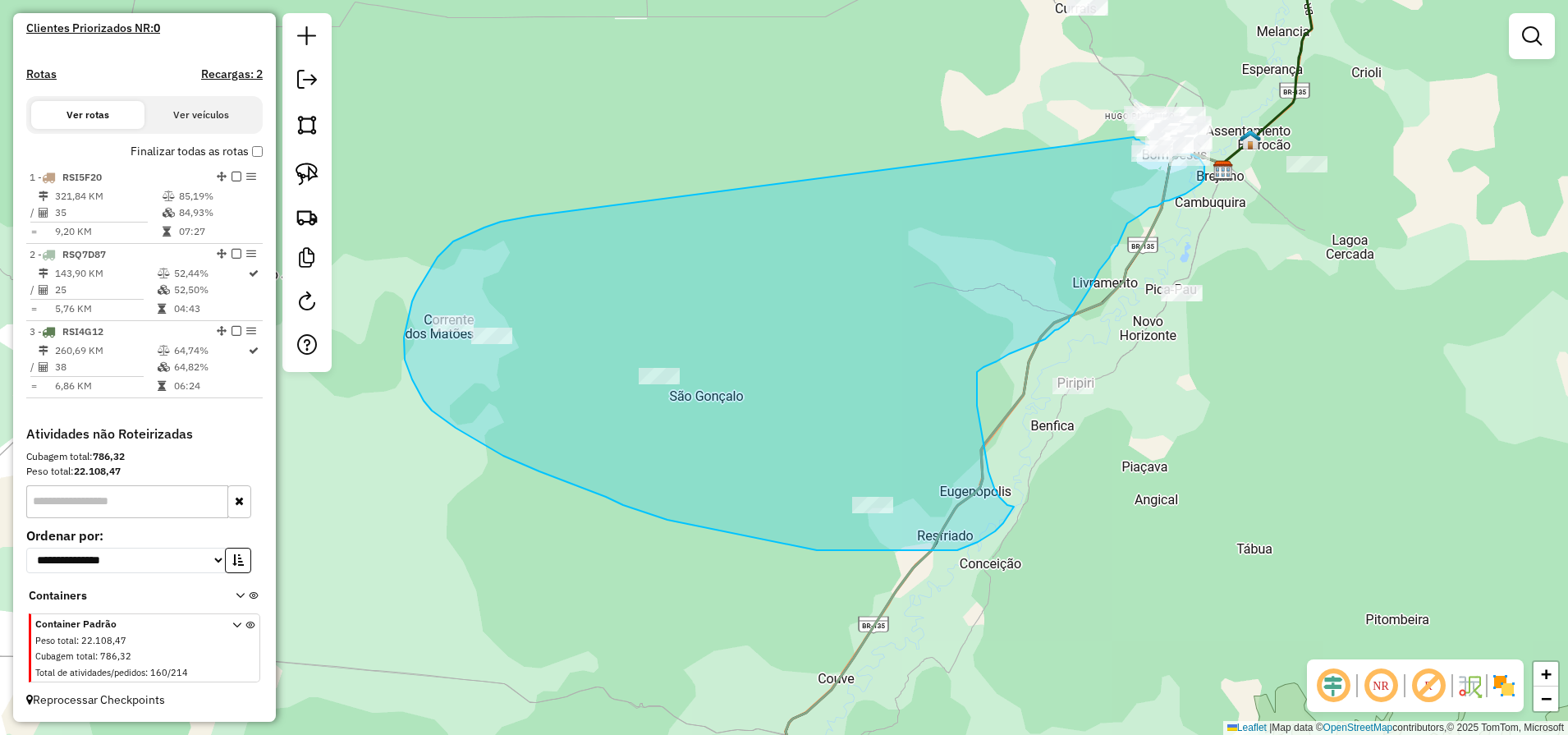
drag, startPoint x: 466, startPoint y: 237, endPoint x: 1118, endPoint y: 153, distance: 657.4
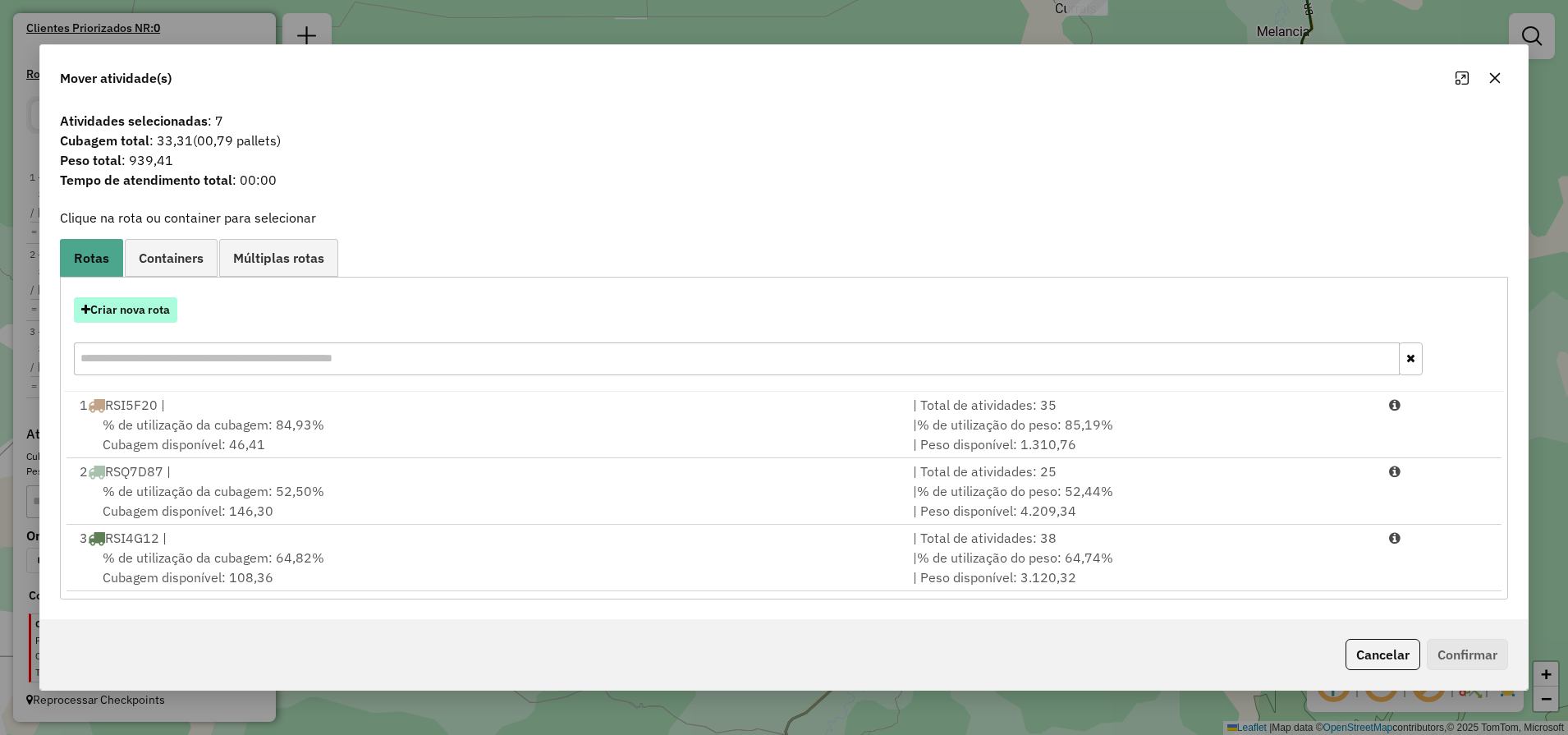
click at [177, 312] on button "Criar nova rota" at bounding box center [125, 310] width 103 height 25
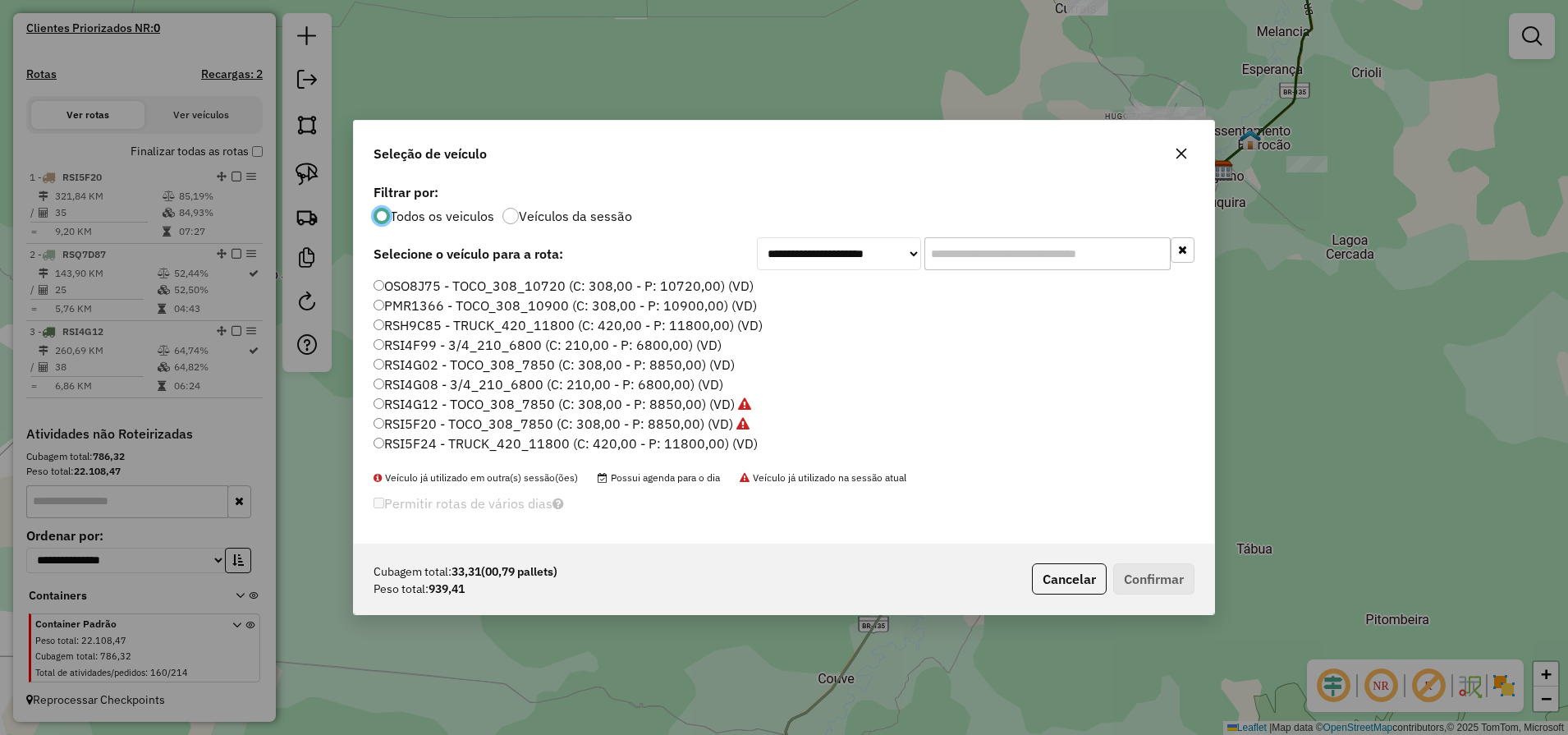
scroll to position [131, 0]
click at [465, 353] on label "RSI4F99 - 3/4_210_6800 (C: 210,00 - P: 6800,00) (VD)" at bounding box center [547, 352] width 348 height 19
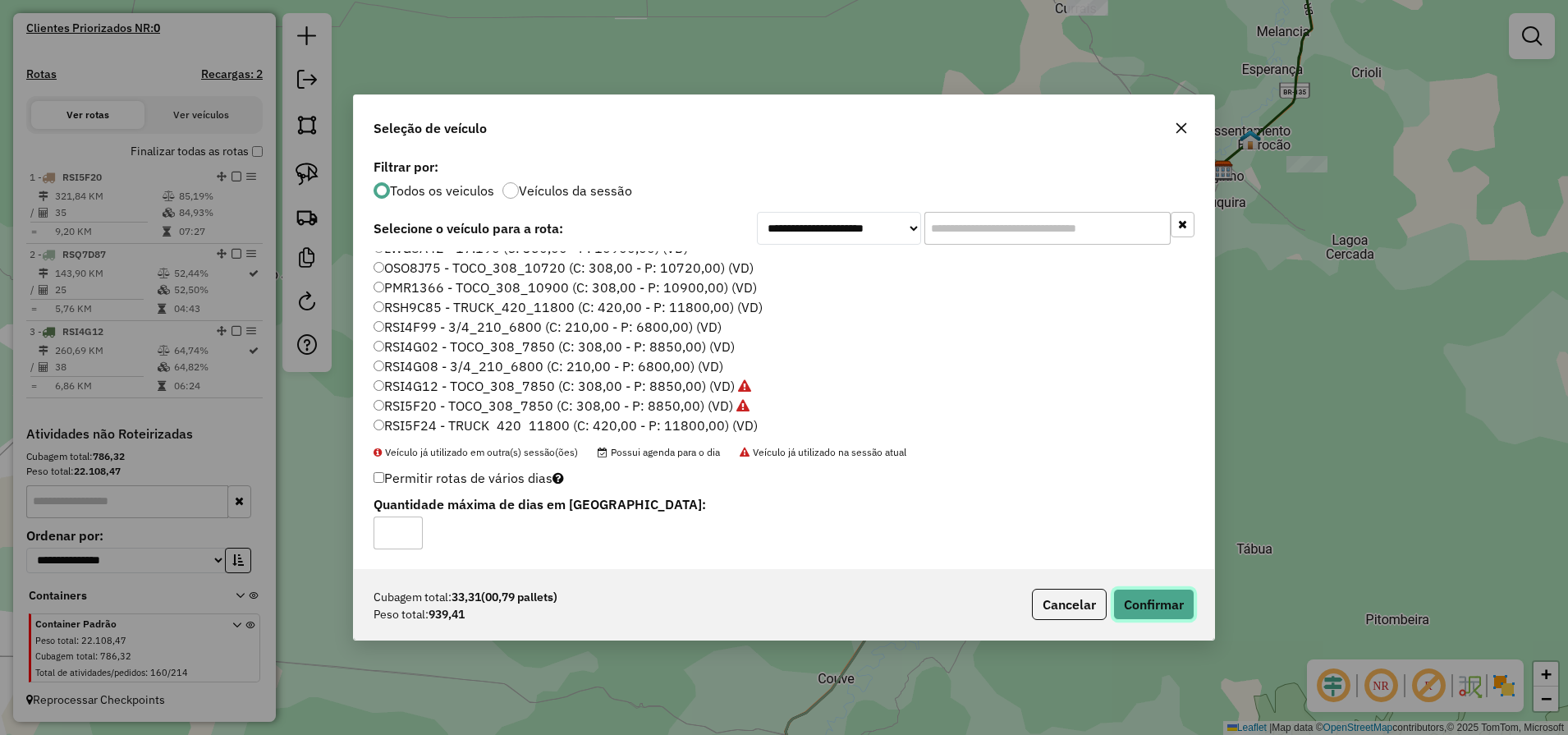
click at [1158, 597] on button "Confirmar" at bounding box center [1153, 604] width 82 height 32
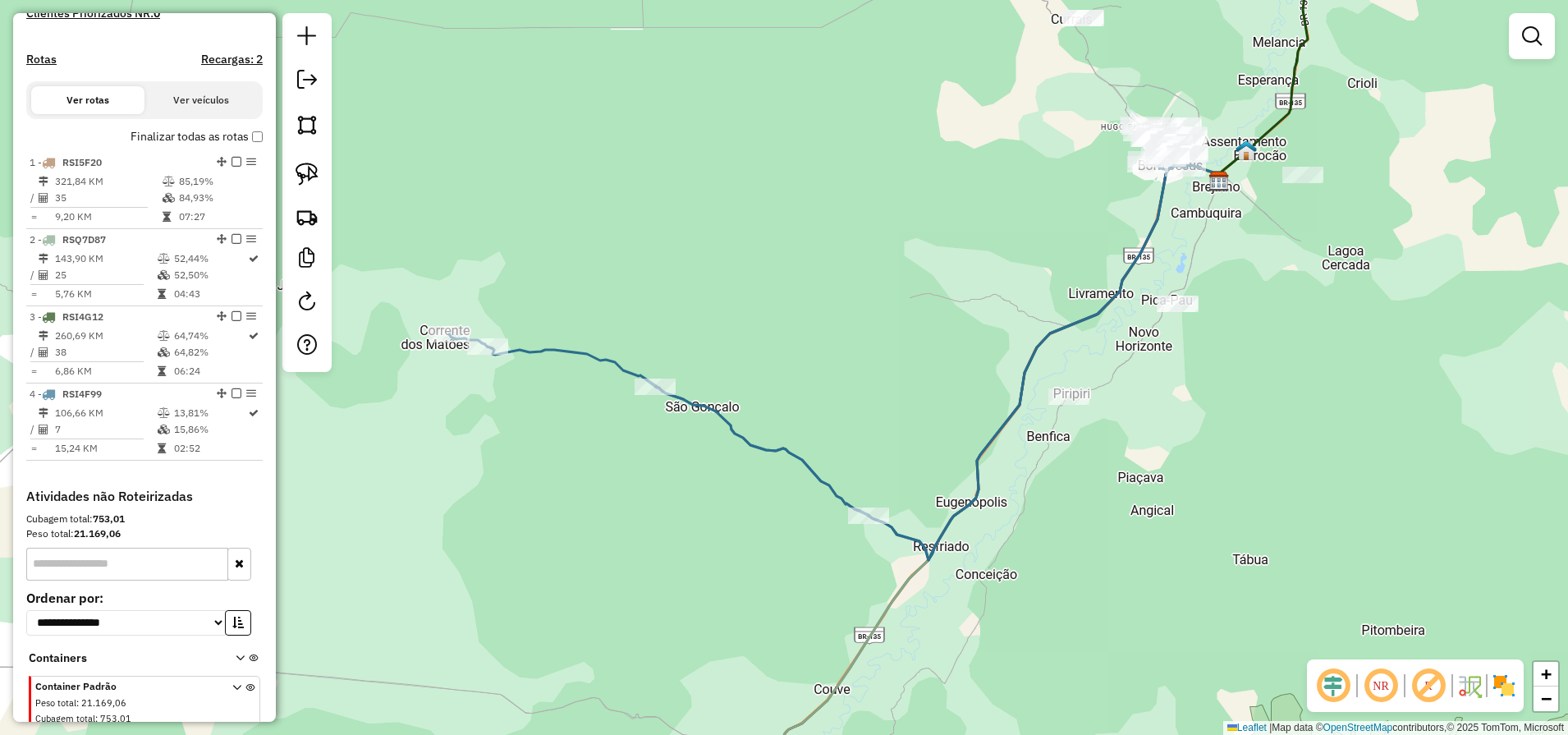
drag, startPoint x: 1286, startPoint y: 234, endPoint x: 1084, endPoint y: 373, distance: 245.2
click at [1112, 384] on div "Janela de atendimento Grade de atendimento Capacidade Transportadoras Veículos …" at bounding box center [784, 368] width 1568 height 735
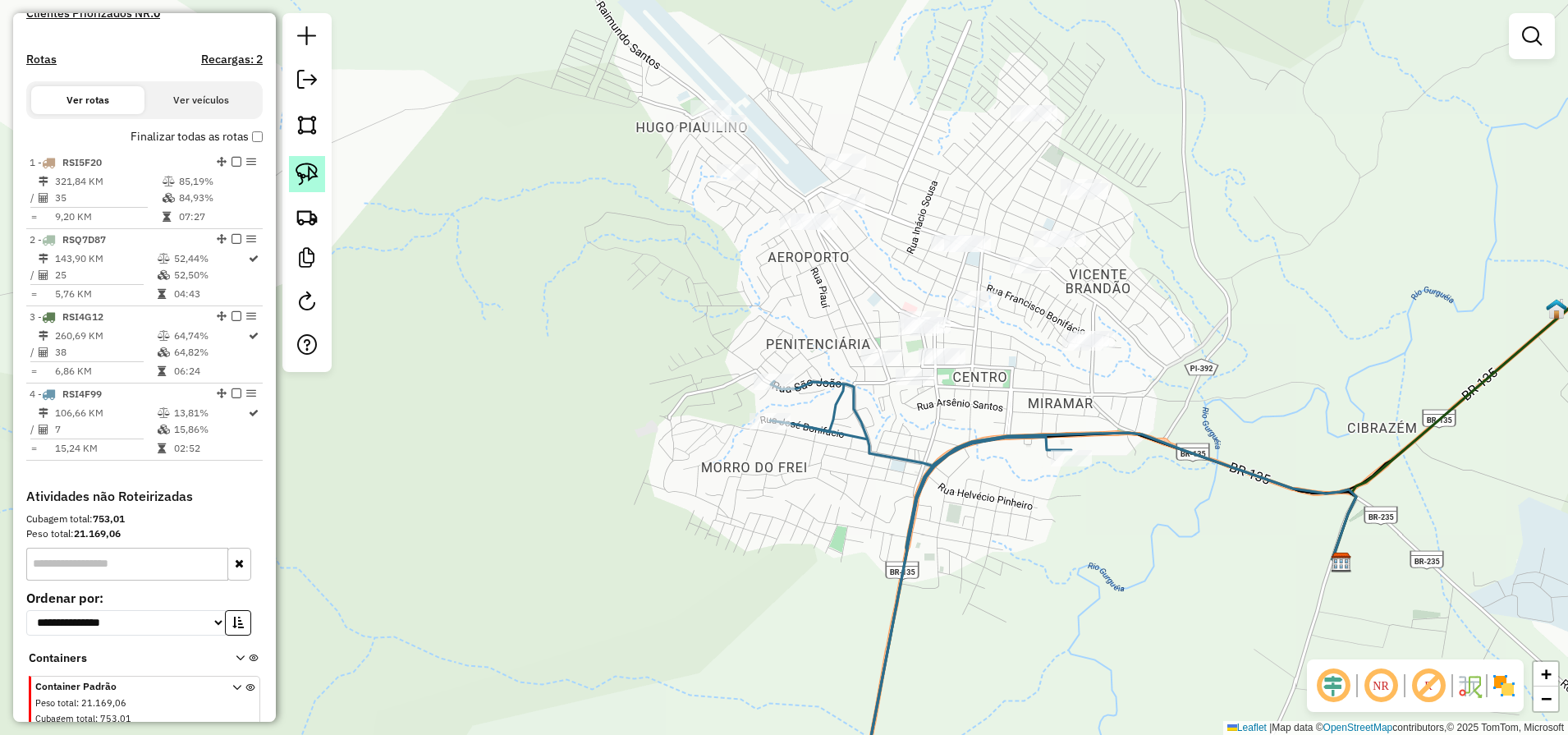
click at [305, 167] on img at bounding box center [307, 174] width 23 height 23
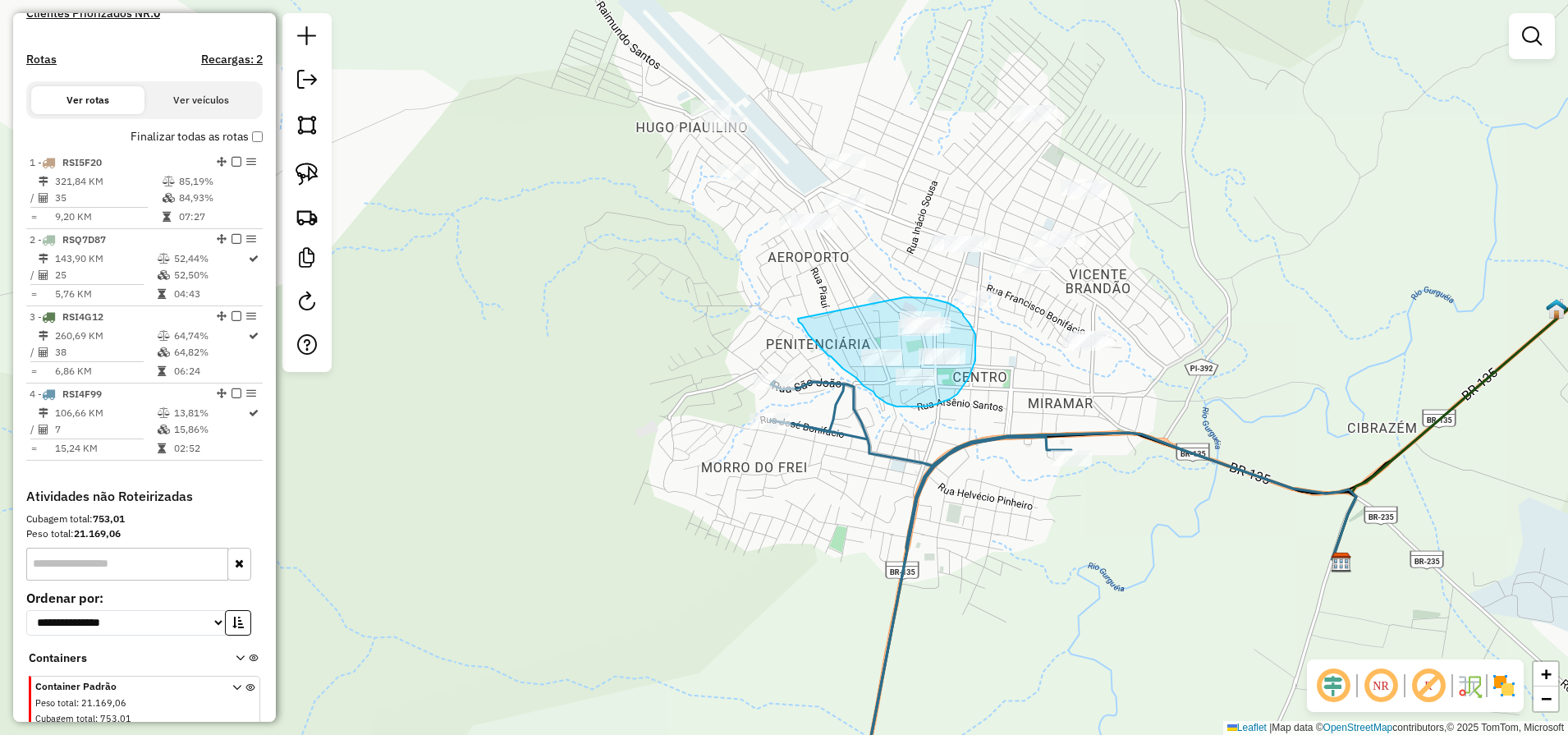
drag, startPoint x: 798, startPoint y: 318, endPoint x: 894, endPoint y: 297, distance: 98.3
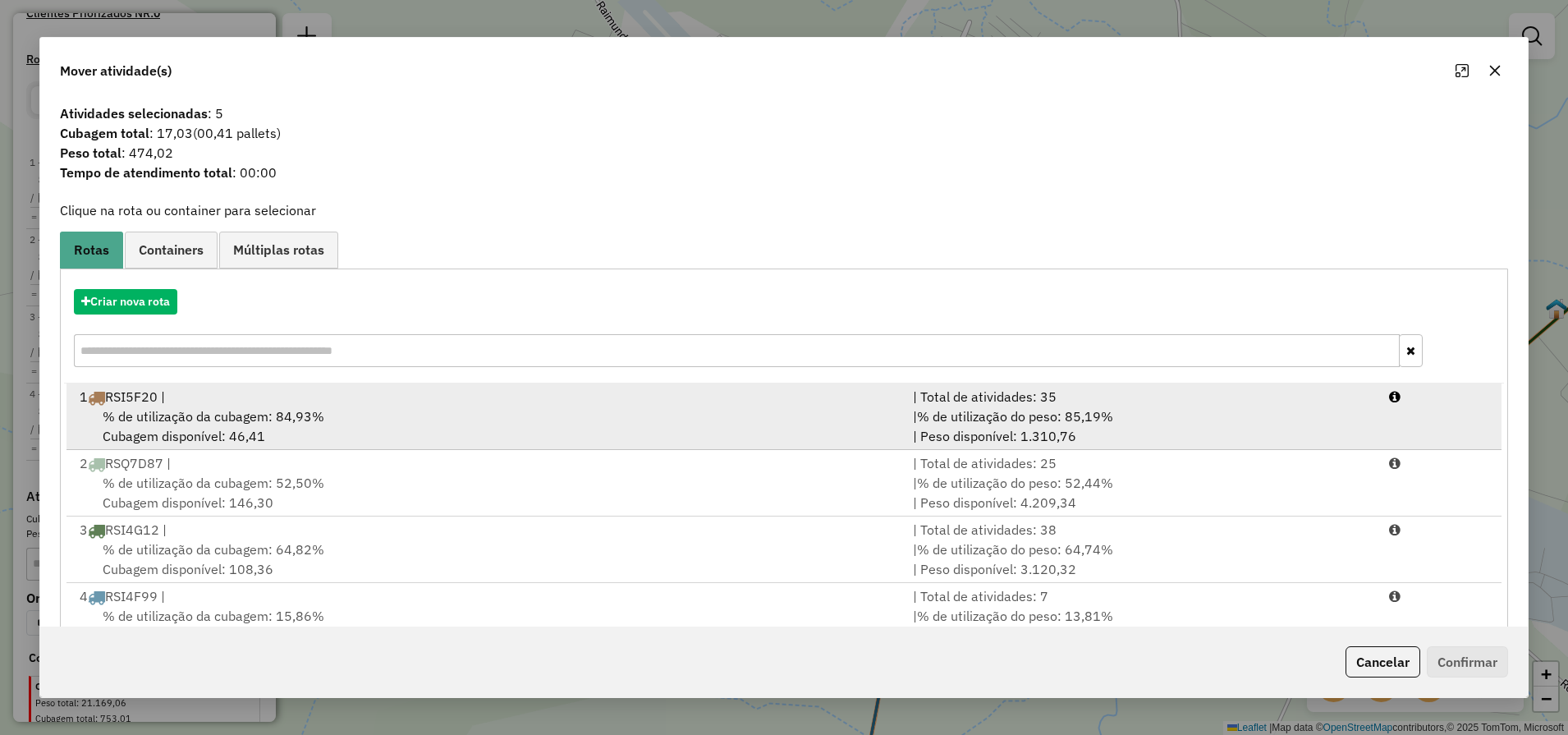
scroll to position [51, 0]
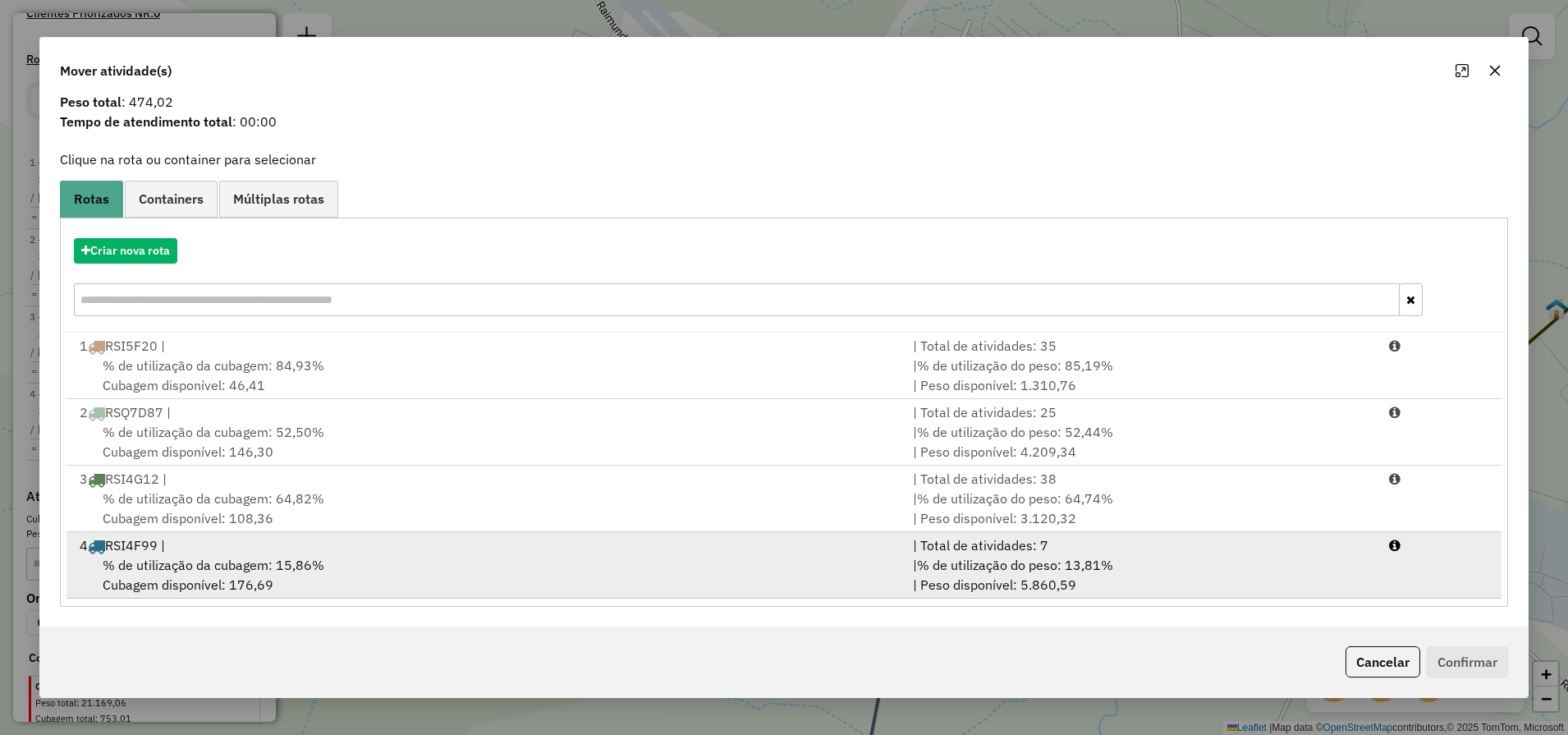
click at [449, 583] on div "% de utilização da cubagem: 15,86% Cubagem disponível: 176,69" at bounding box center [487, 574] width 833 height 39
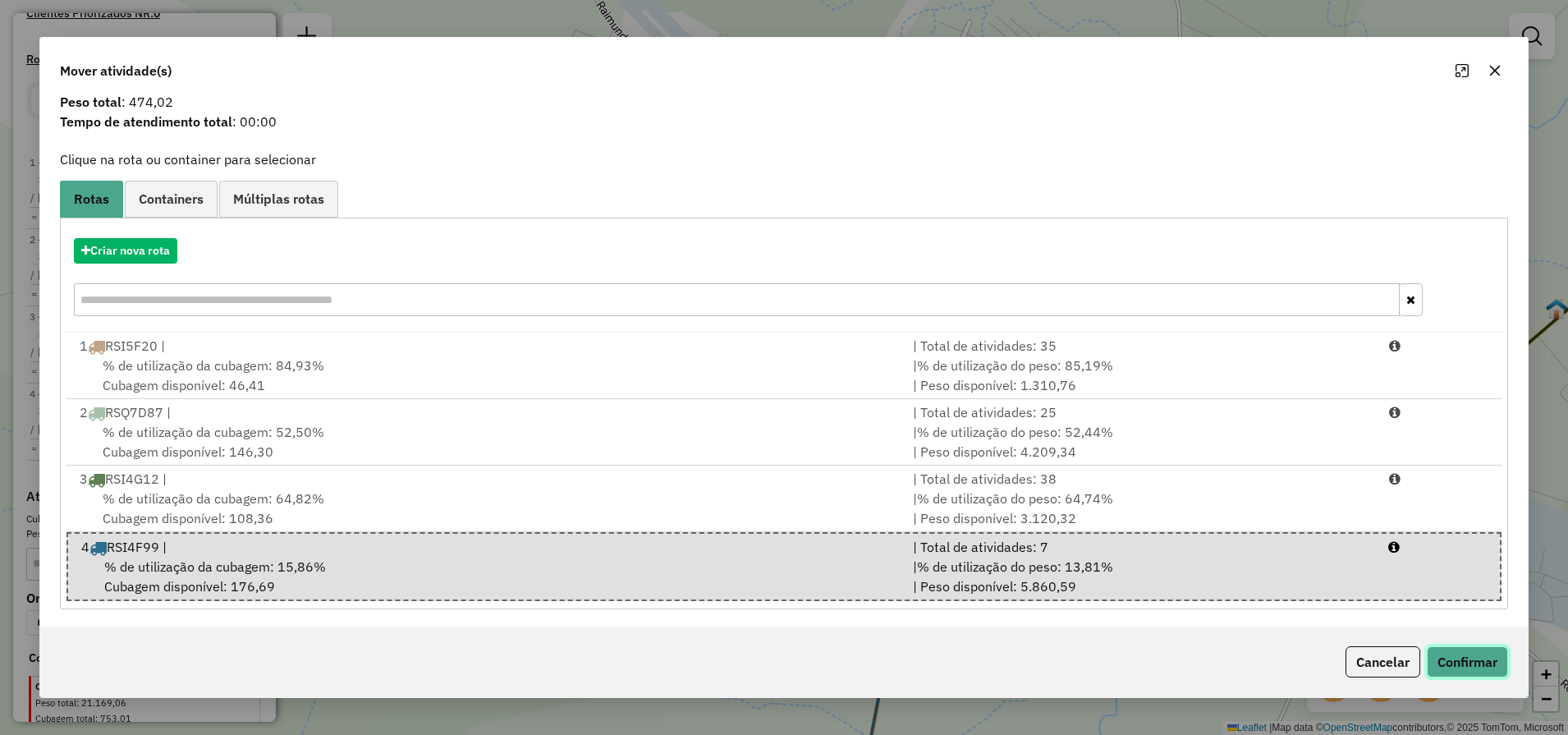
click at [1470, 668] on button "Confirmar" at bounding box center [1467, 662] width 82 height 32
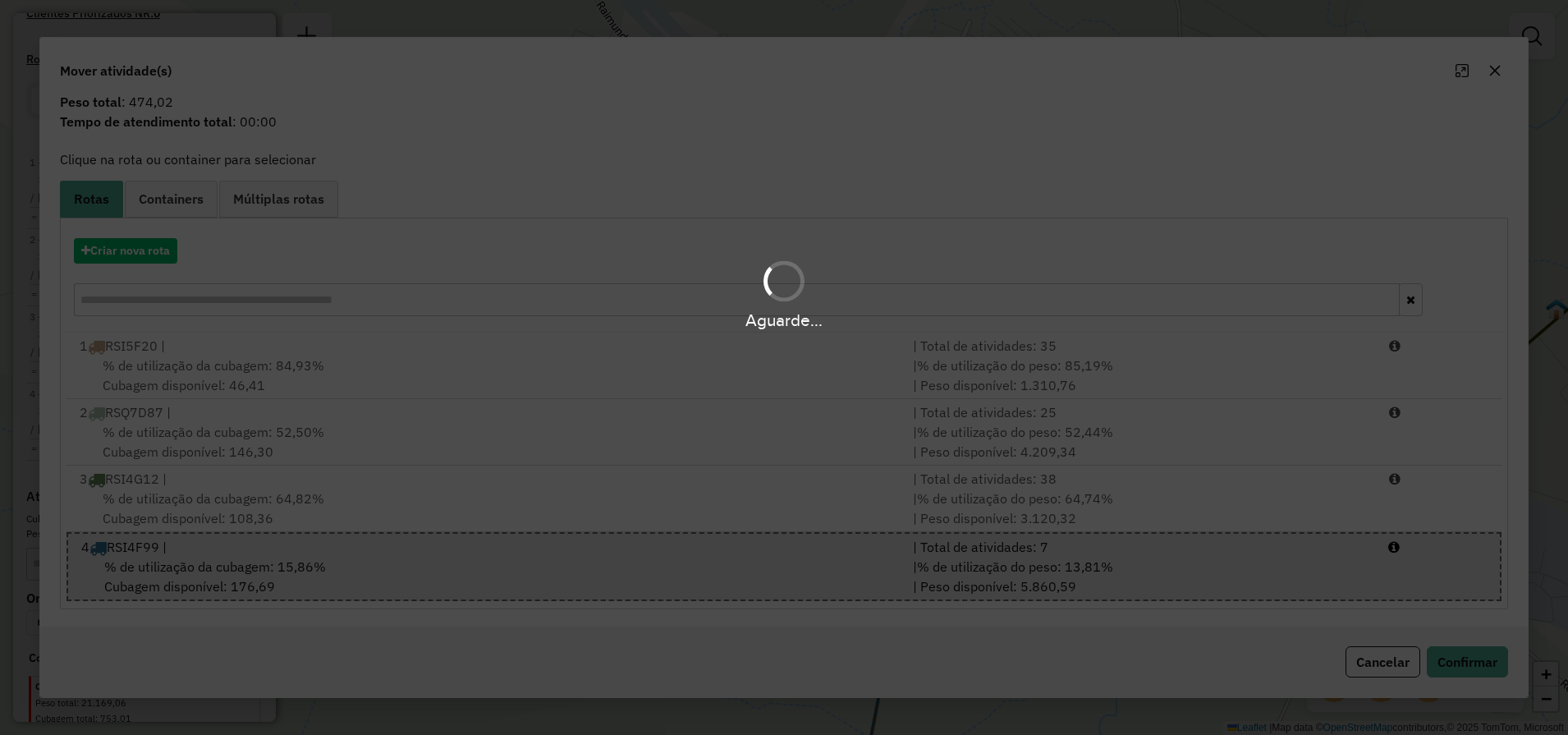
scroll to position [0, 0]
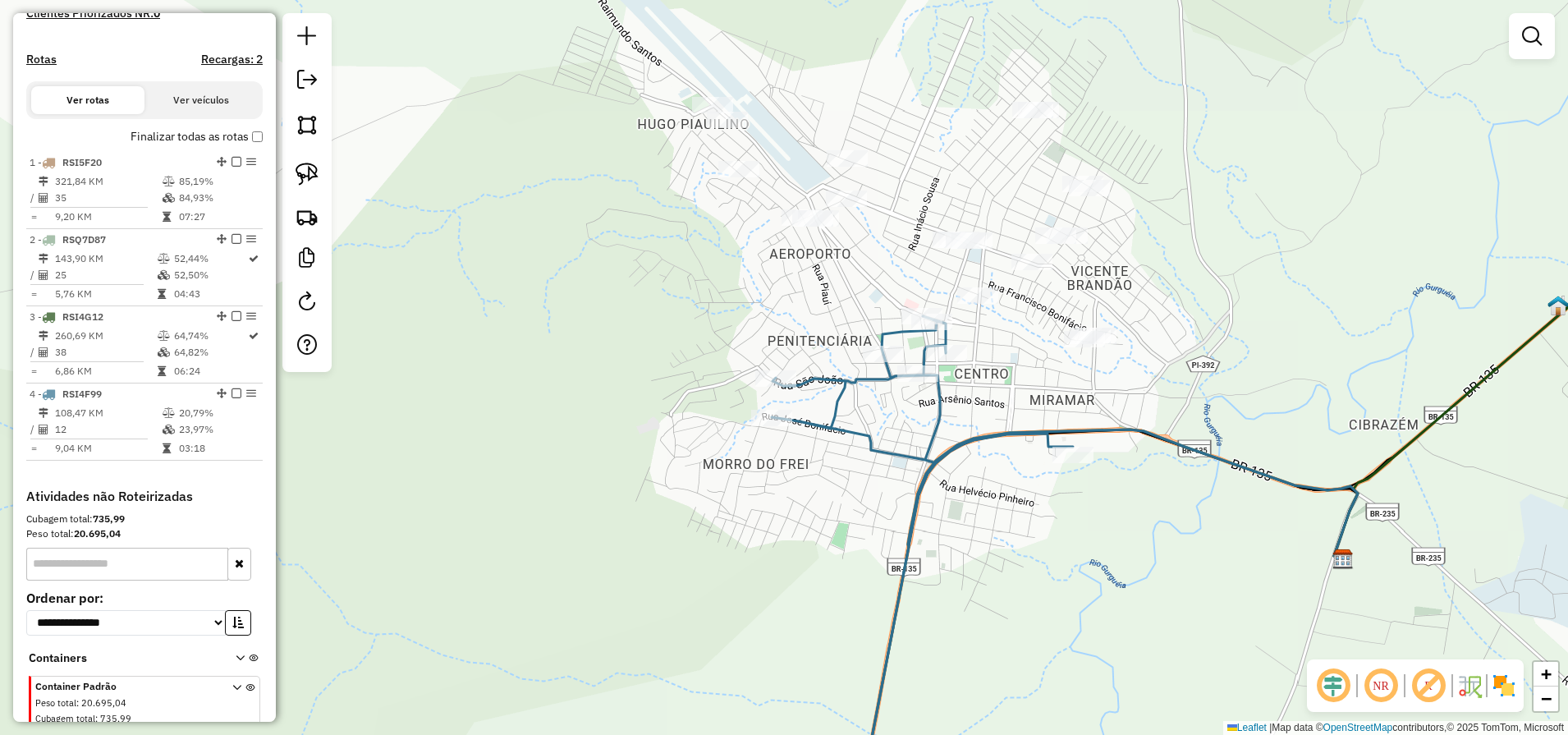
drag, startPoint x: 990, startPoint y: 568, endPoint x: 1044, endPoint y: 290, distance: 283.2
click at [1049, 295] on div "Janela de atendimento Grade de atendimento Capacidade Transportadoras Veículos …" at bounding box center [784, 368] width 1568 height 735
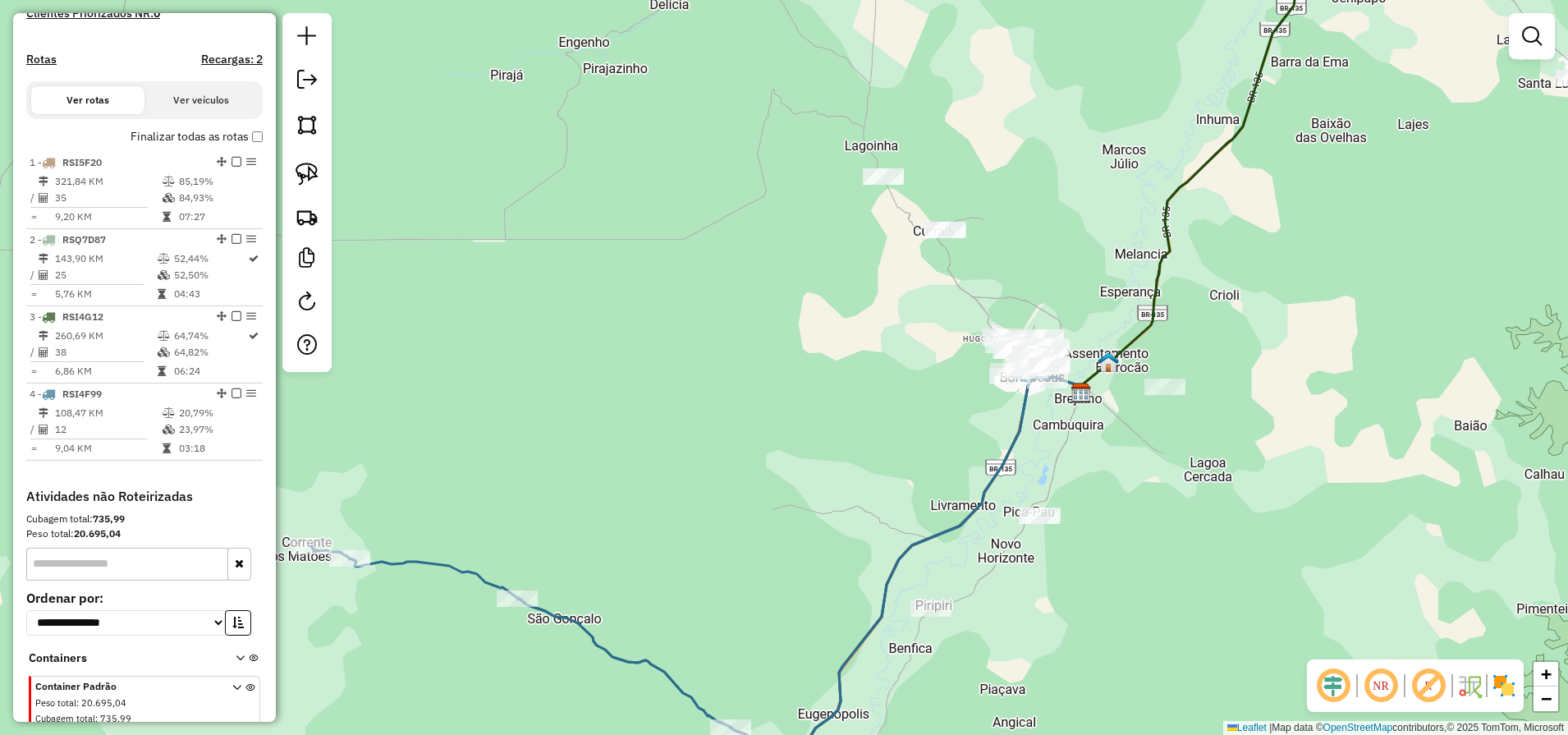
drag, startPoint x: 1028, startPoint y: 613, endPoint x: 1080, endPoint y: 574, distance: 65.0
click at [1080, 574] on div "Janela de atendimento Grade de atendimento Capacidade Transportadoras Veículos …" at bounding box center [784, 368] width 1568 height 735
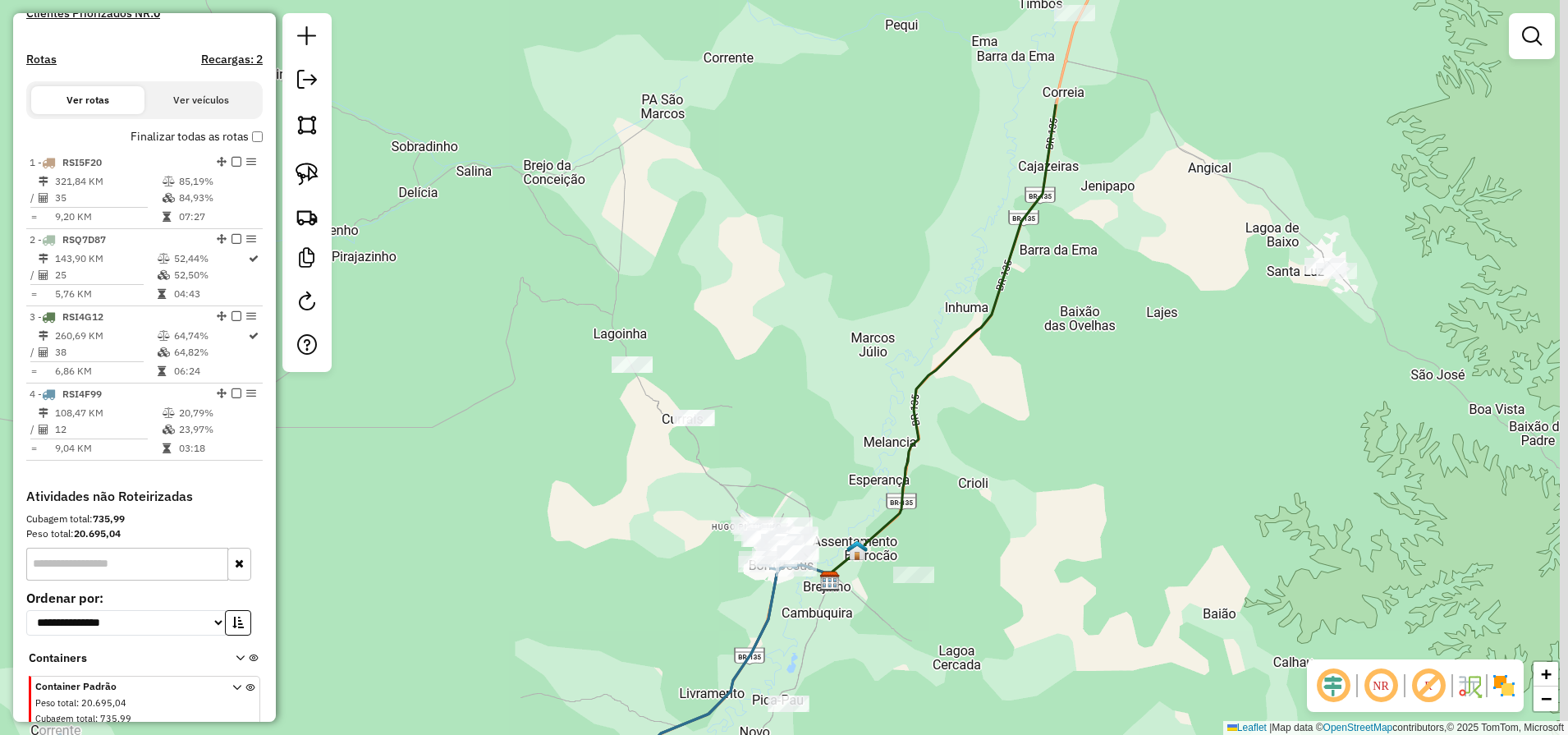
drag, startPoint x: 1063, startPoint y: 412, endPoint x: 916, endPoint y: 510, distance: 176.7
click at [933, 510] on div "Janela de atendimento Grade de atendimento Capacidade Transportadoras Veículos …" at bounding box center [784, 368] width 1568 height 735
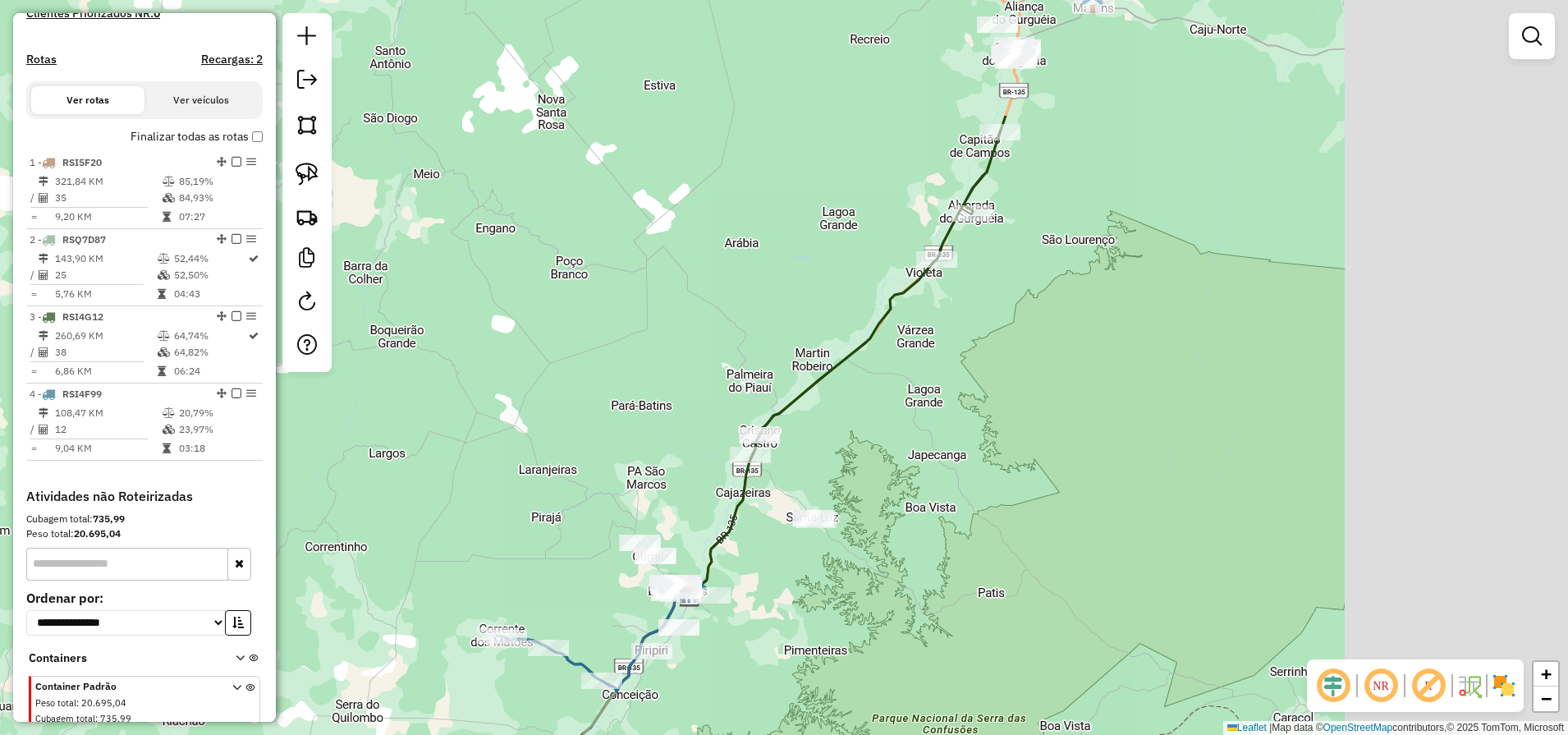
drag, startPoint x: 967, startPoint y: 394, endPoint x: 825, endPoint y: 554, distance: 213.9
click at [825, 554] on div "Janela de atendimento Grade de atendimento Capacidade Transportadoras Veículos …" at bounding box center [784, 368] width 1568 height 735
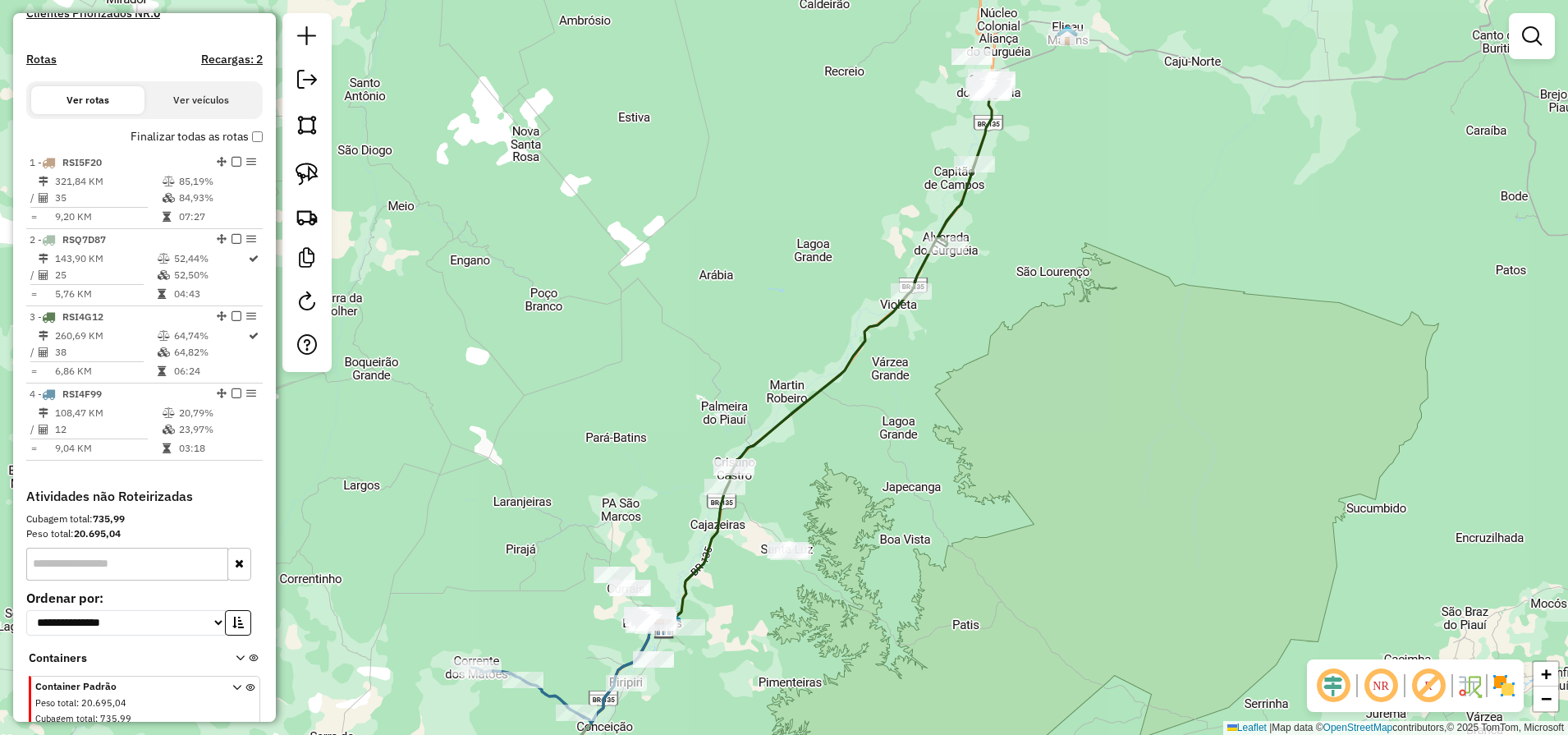
drag, startPoint x: 1054, startPoint y: 306, endPoint x: 954, endPoint y: 570, distance: 282.3
click at [954, 564] on div "Janela de atendimento Grade de atendimento Capacidade Transportadoras Veículos …" at bounding box center [784, 368] width 1568 height 735
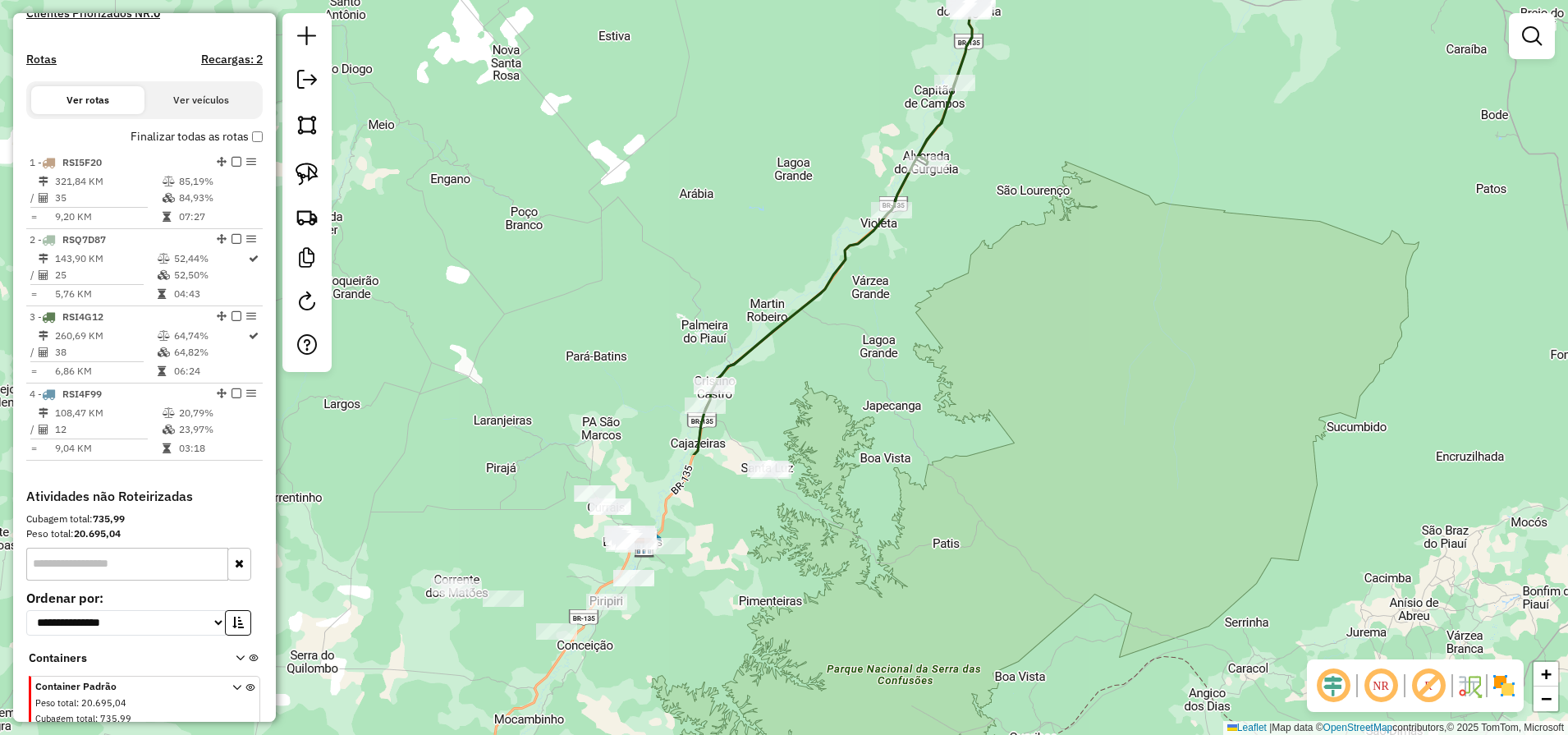
drag, startPoint x: 947, startPoint y: 547, endPoint x: 1067, endPoint y: 123, distance: 440.7
click at [1066, 124] on div "Janela de atendimento Grade de atendimento Capacidade Transportadoras Veículos …" at bounding box center [784, 368] width 1568 height 735
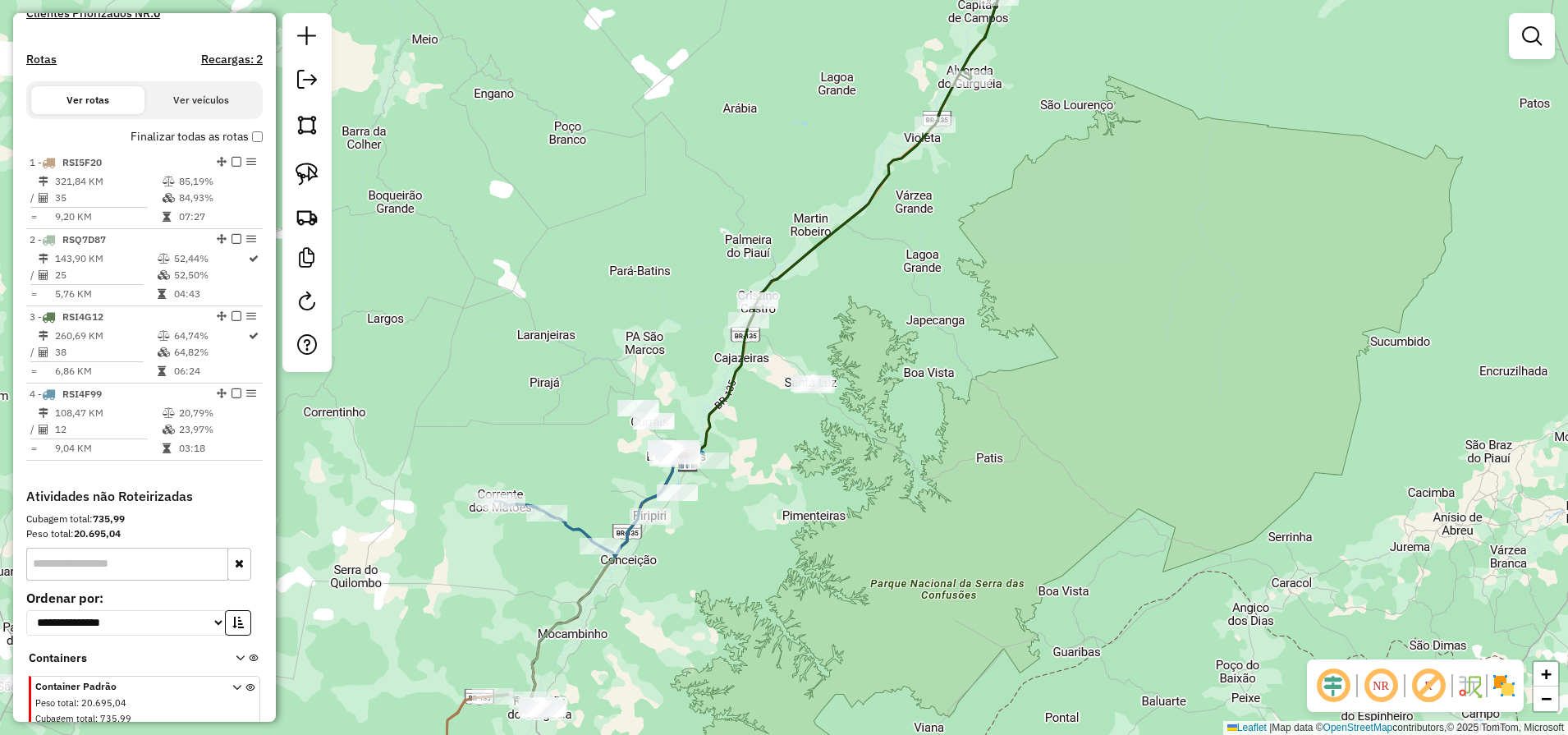
drag, startPoint x: 867, startPoint y: 432, endPoint x: 1097, endPoint y: 103, distance: 401.4
click at [1070, 135] on div "Janela de atendimento Grade de atendimento Capacidade Transportadoras Veículos …" at bounding box center [784, 368] width 1568 height 735
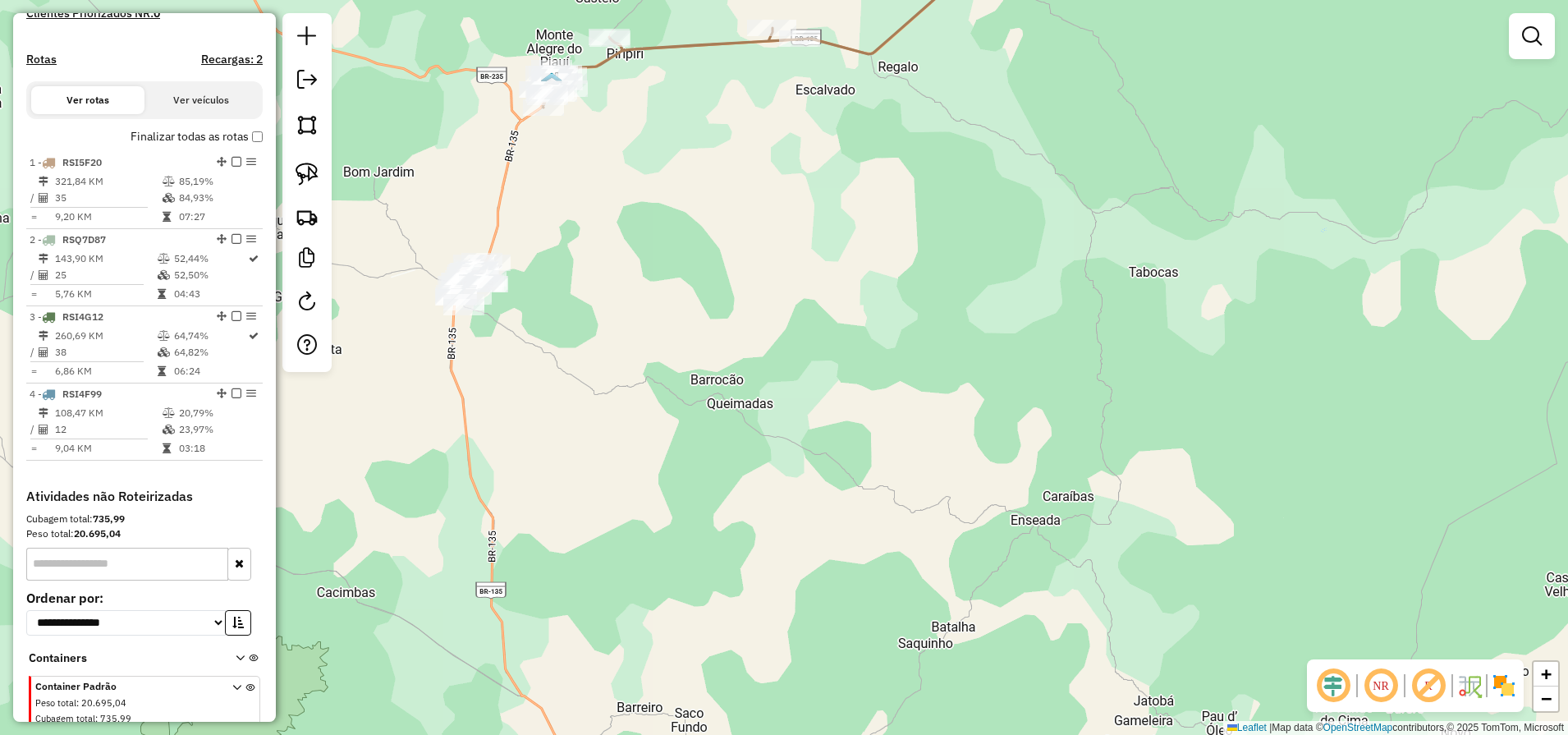
drag, startPoint x: 304, startPoint y: 182, endPoint x: 397, endPoint y: 218, distance: 99.7
click at [304, 182] on img at bounding box center [307, 174] width 23 height 23
drag, startPoint x: 496, startPoint y: 218, endPoint x: 634, endPoint y: 310, distance: 165.9
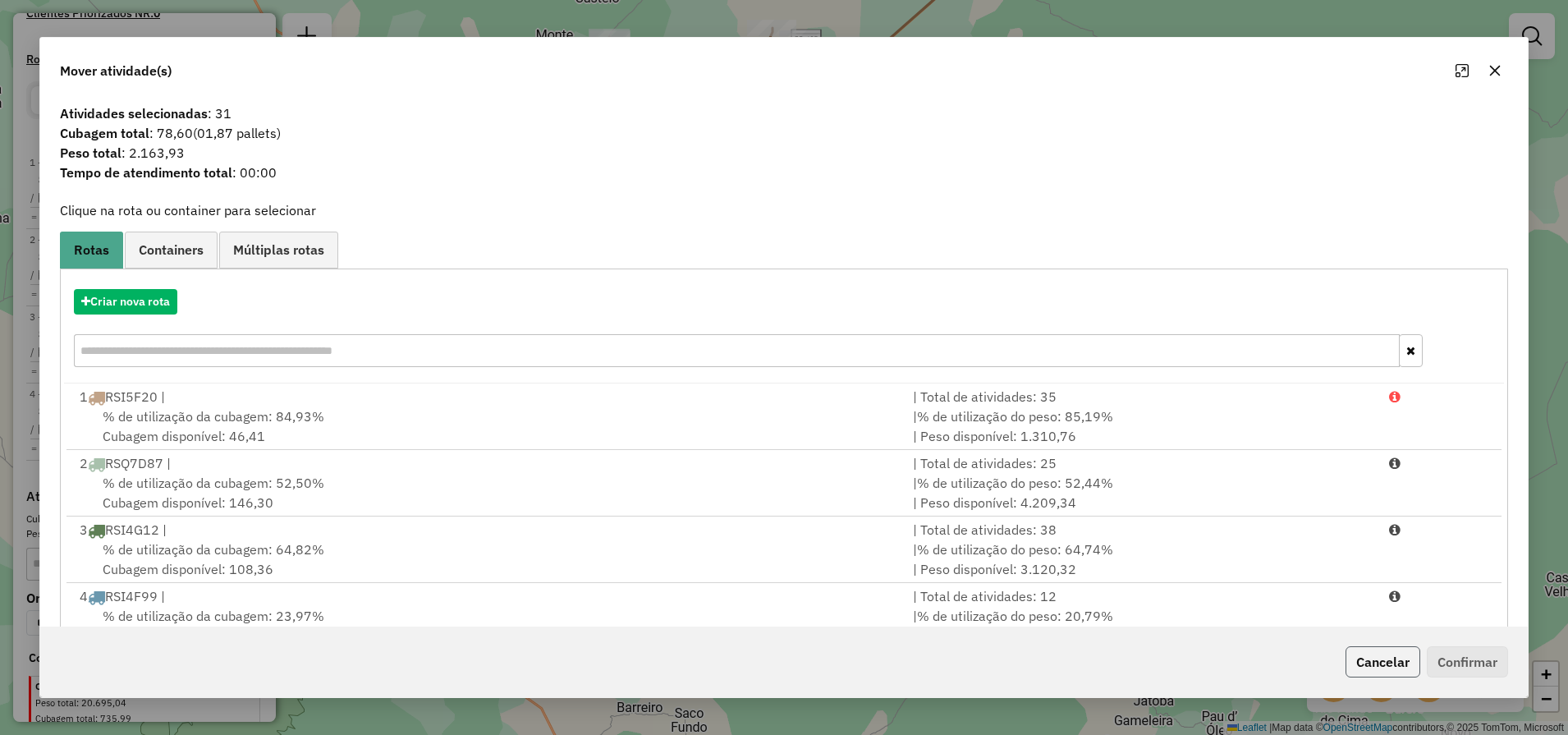
click at [1378, 664] on button "Cancelar" at bounding box center [1382, 662] width 75 height 32
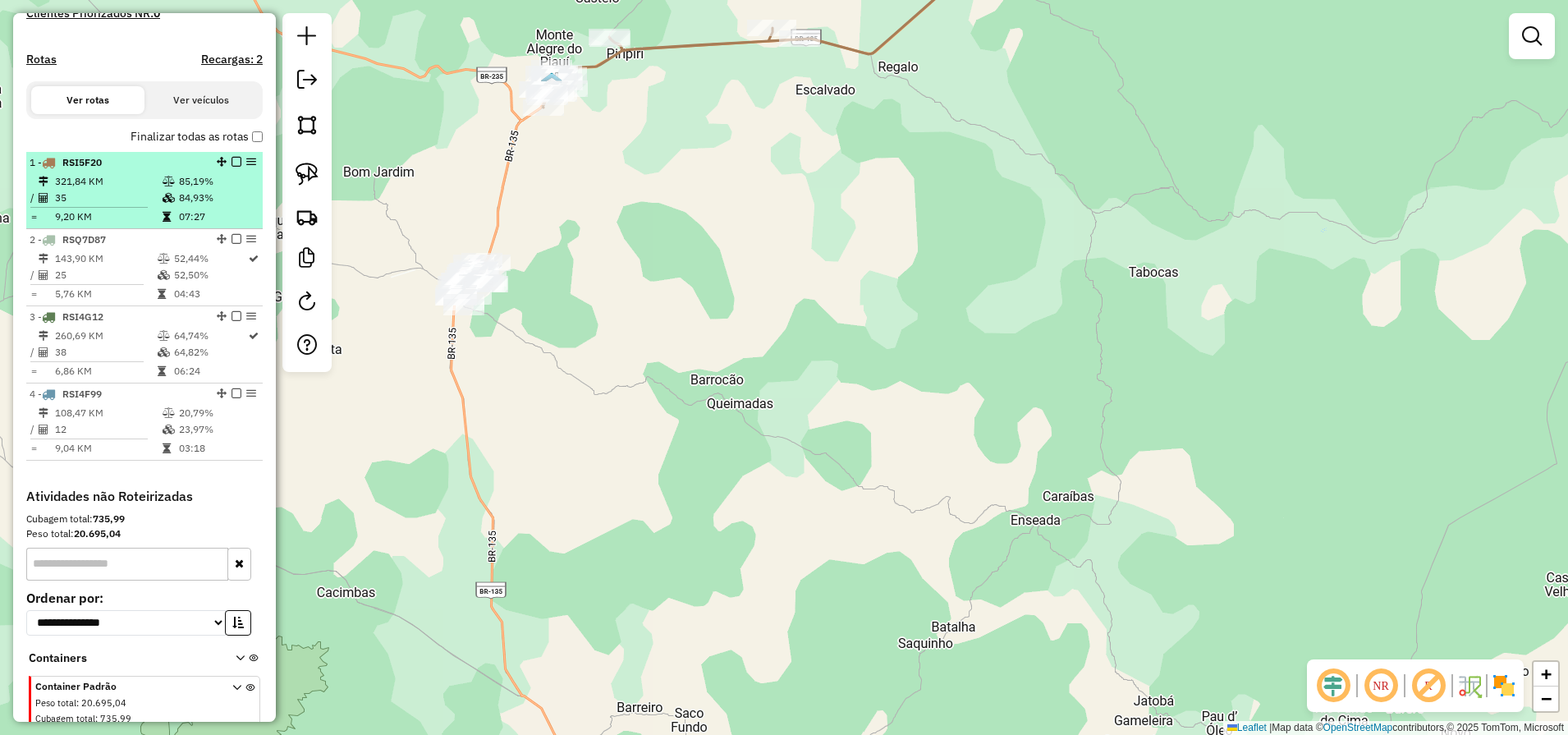
click at [152, 206] on td "35" at bounding box center [108, 197] width 108 height 17
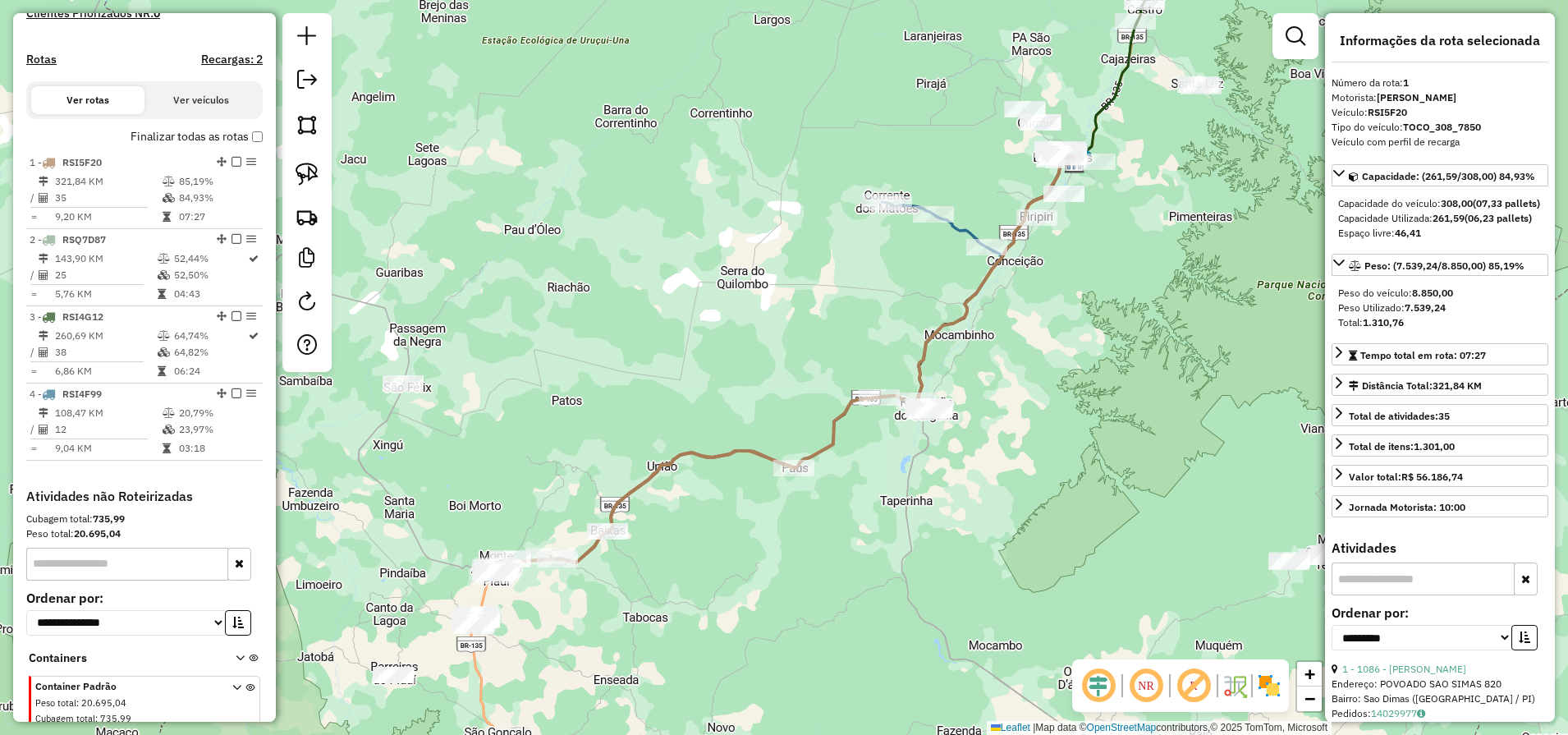
click at [878, 328] on div "Janela de atendimento Grade de atendimento Capacidade Transportadoras Veículos …" at bounding box center [784, 368] width 1568 height 735
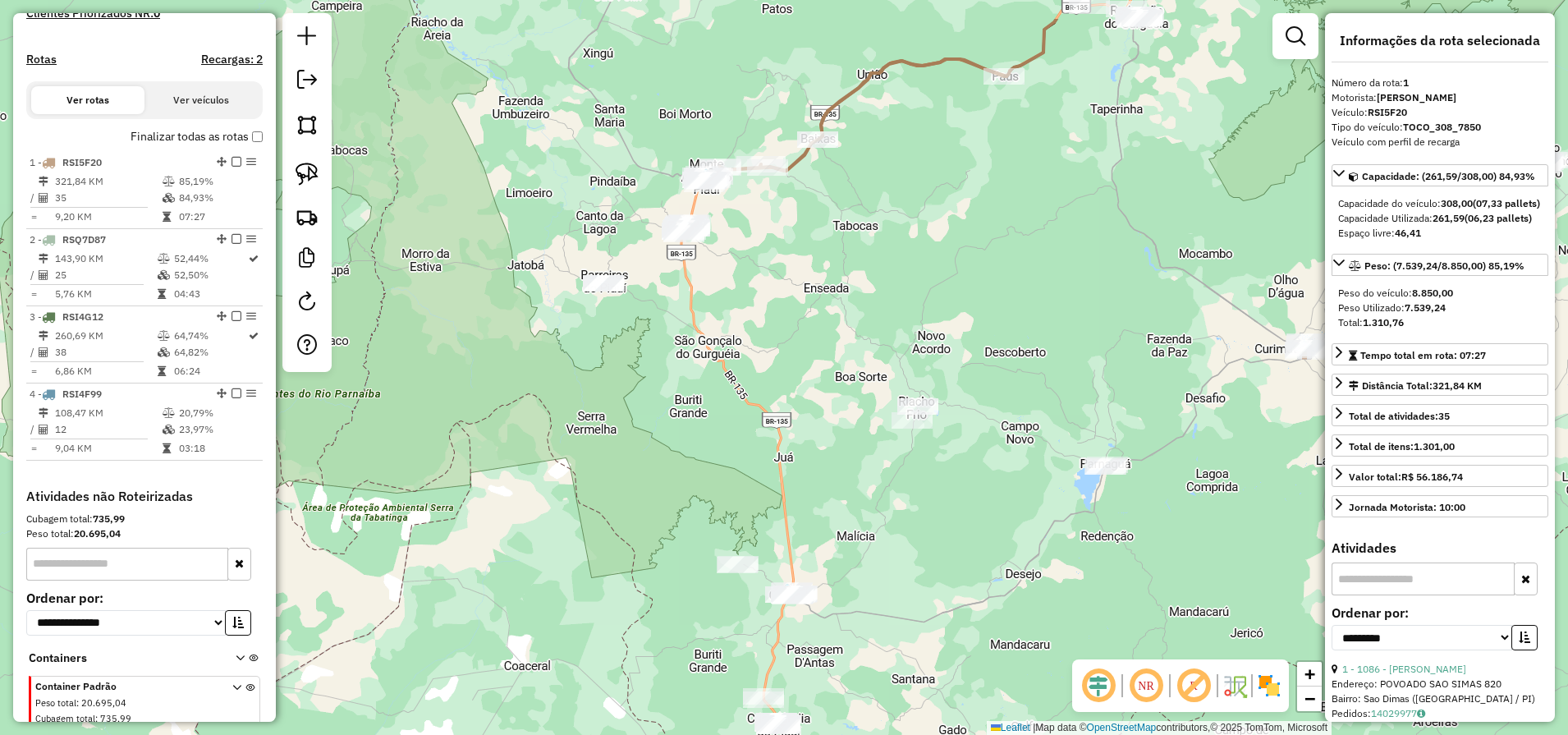
drag, startPoint x: 866, startPoint y: 211, endPoint x: 788, endPoint y: 410, distance: 213.7
click at [788, 410] on div "Janela de atendimento Grade de atendimento Capacidade Transportadoras Veículos …" at bounding box center [784, 368] width 1568 height 735
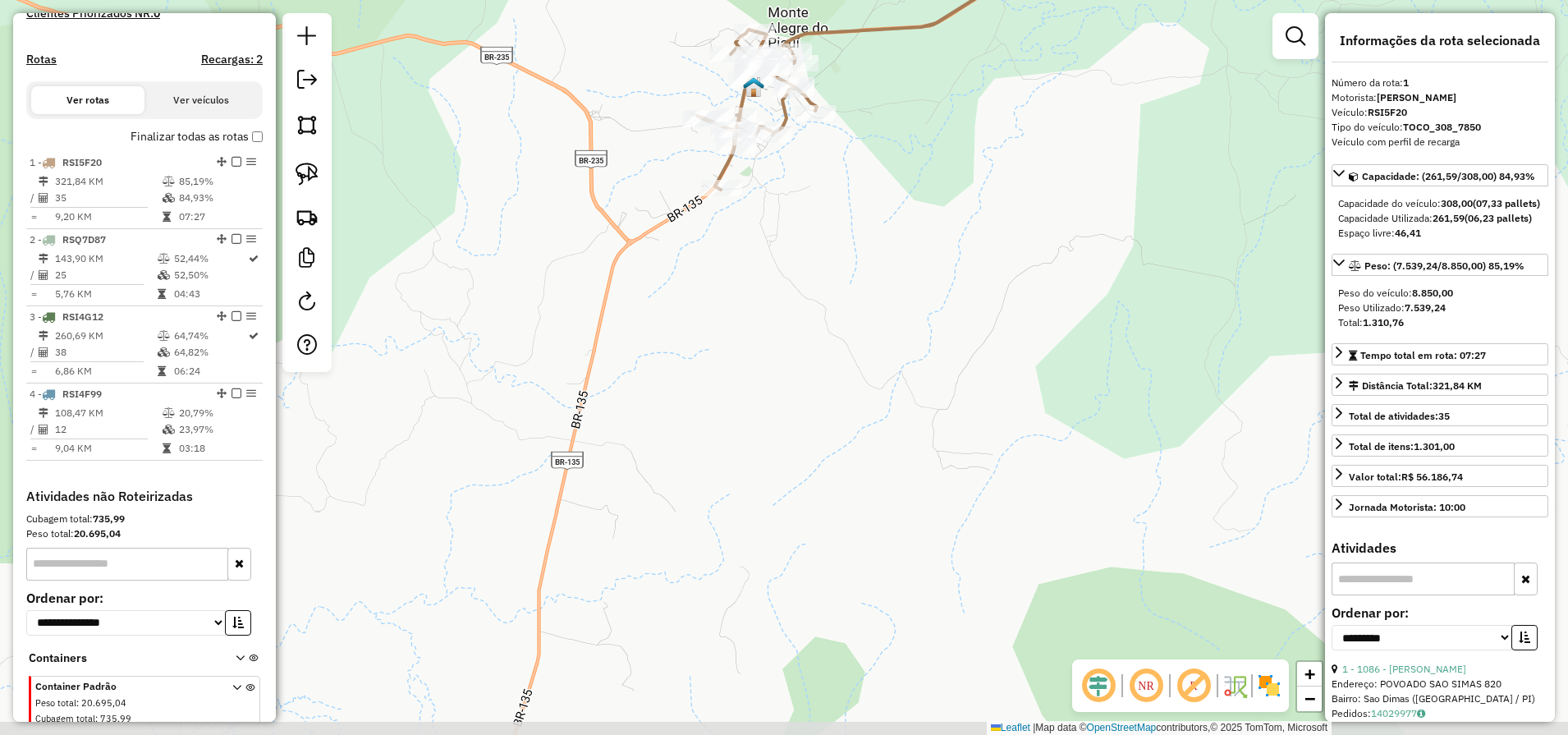
drag, startPoint x: 755, startPoint y: 481, endPoint x: 818, endPoint y: 236, distance: 253.0
click at [818, 236] on div "Janela de atendimento Grade de atendimento Capacidade Transportadoras Veículos …" at bounding box center [784, 368] width 1568 height 735
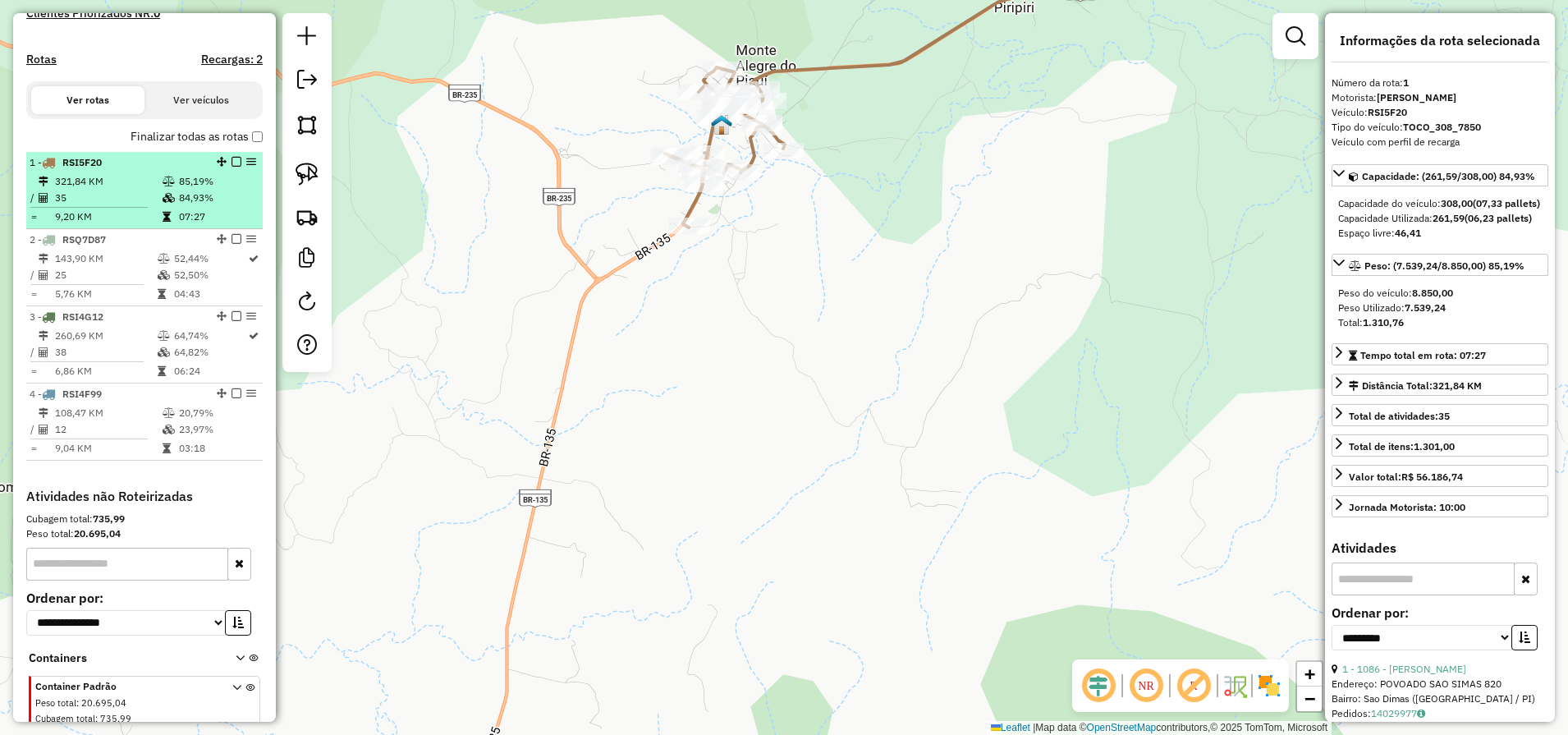
click at [129, 189] on td "321,84 KM" at bounding box center [108, 181] width 108 height 17
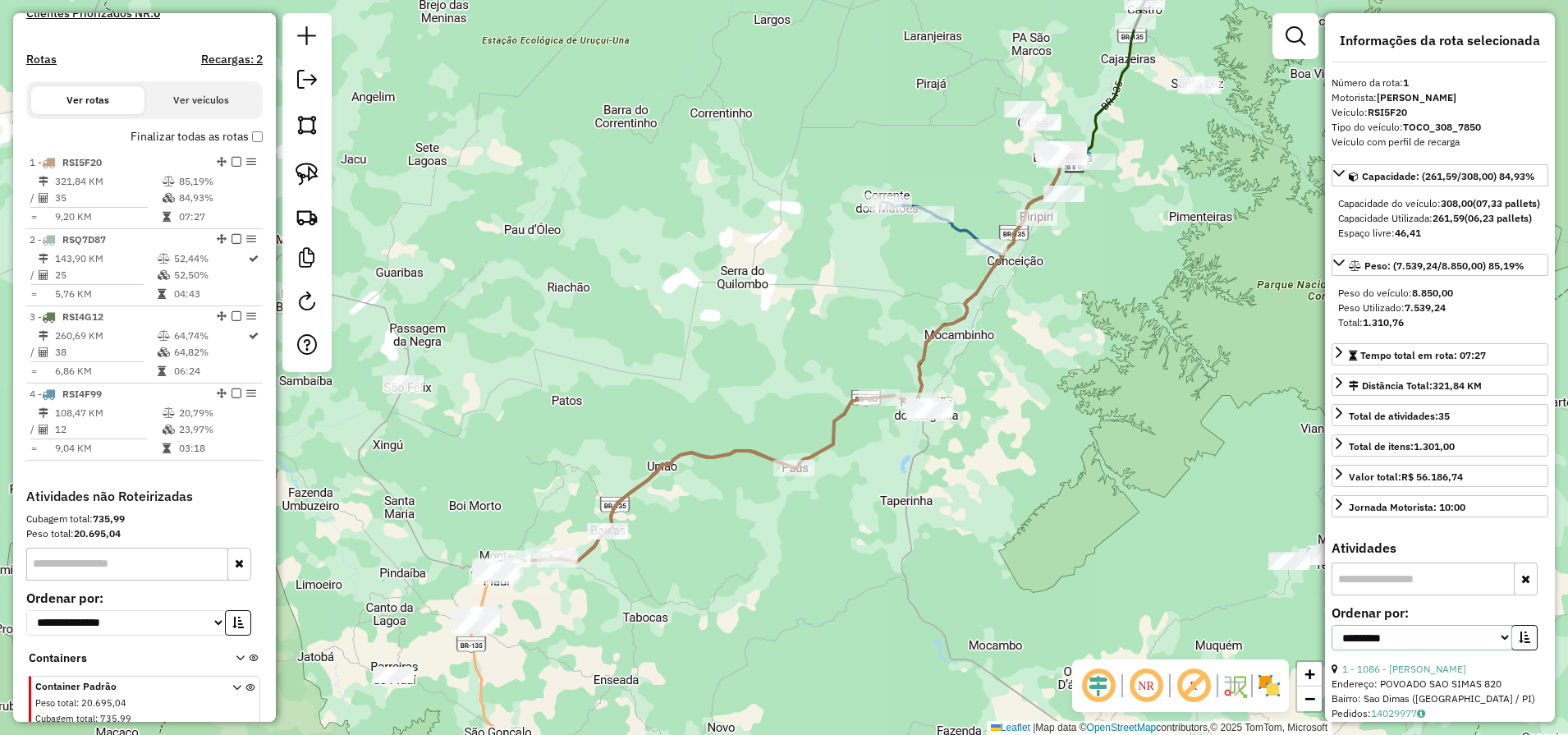
click at [1442, 650] on select "**********" at bounding box center [1422, 637] width 181 height 25
select select "**********"
click at [1331, 650] on select "**********" at bounding box center [1422, 637] width 181 height 25
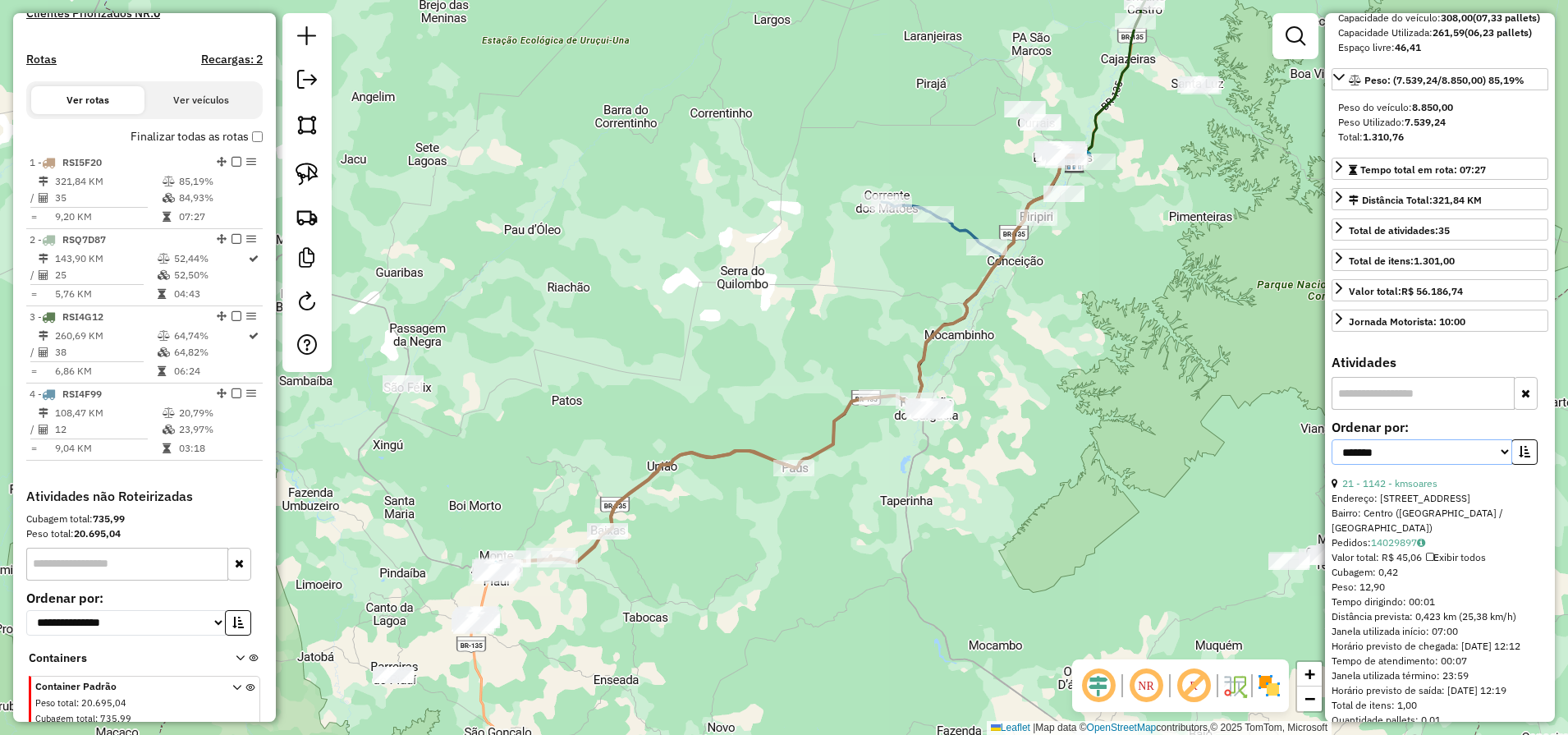
scroll to position [205, 0]
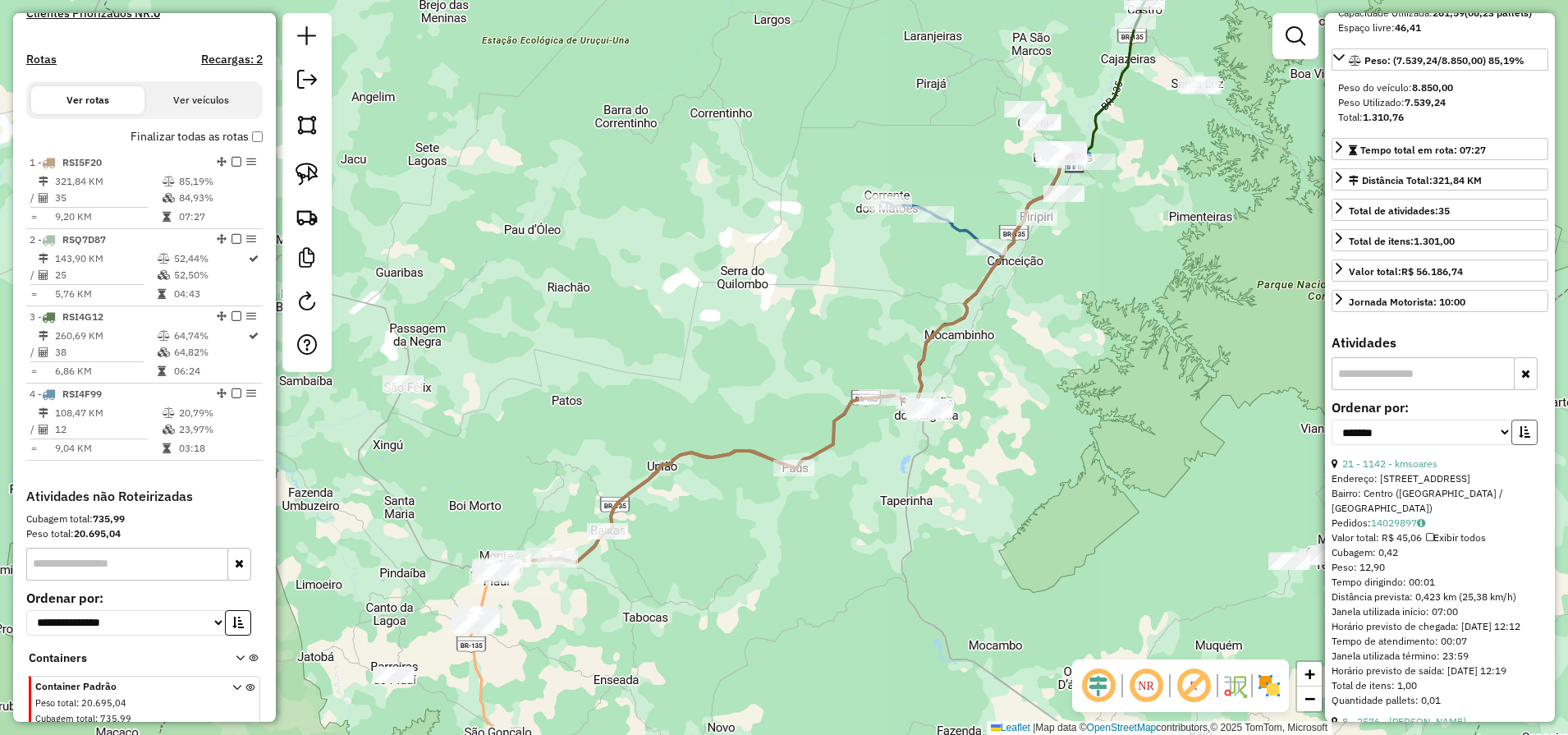
click at [1523, 438] on icon "button" at bounding box center [1523, 432] width 11 height 11
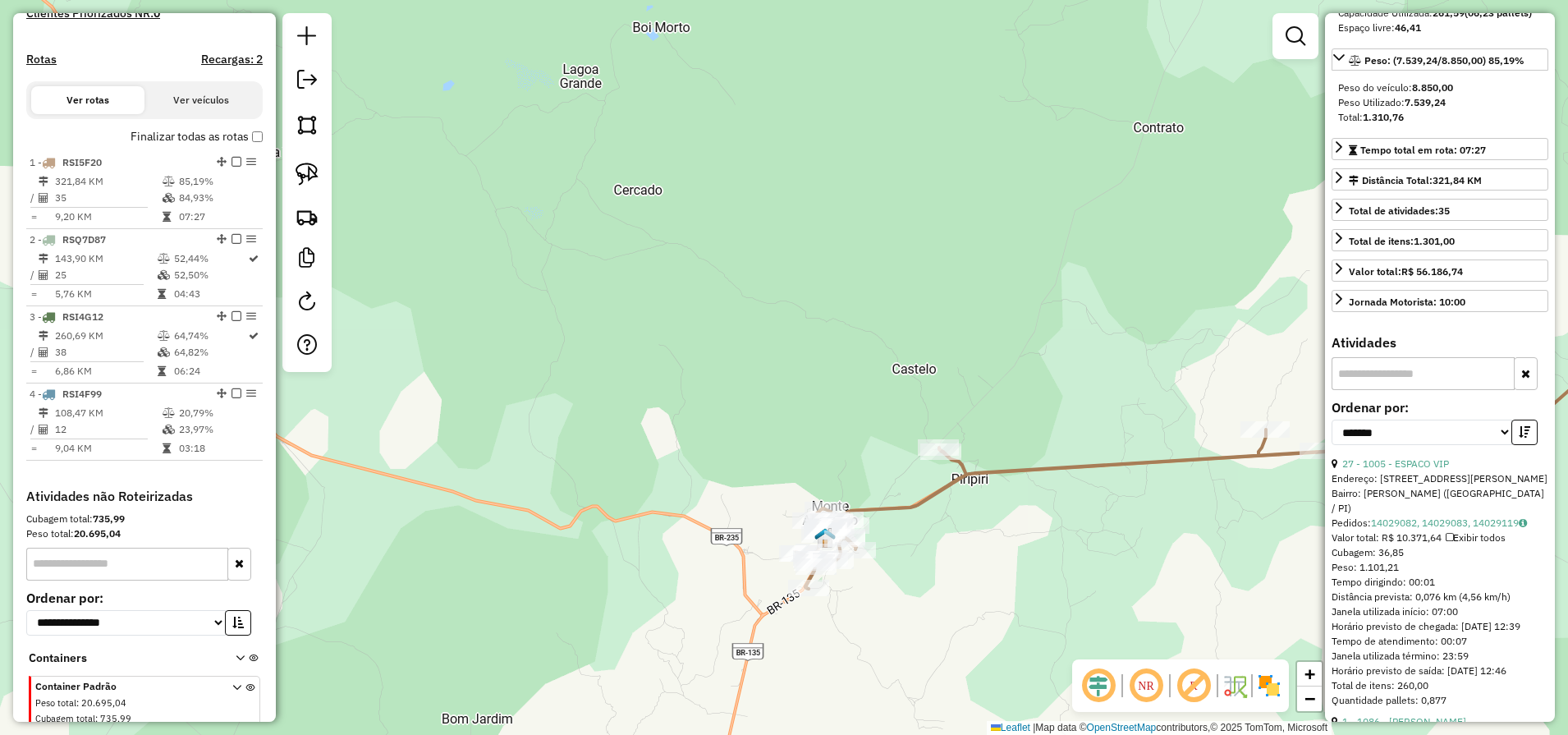
drag, startPoint x: 851, startPoint y: 628, endPoint x: 894, endPoint y: 284, distance: 346.7
click at [892, 291] on div "Janela de atendimento Grade de atendimento Capacidade Transportadoras Veículos …" at bounding box center [784, 368] width 1568 height 735
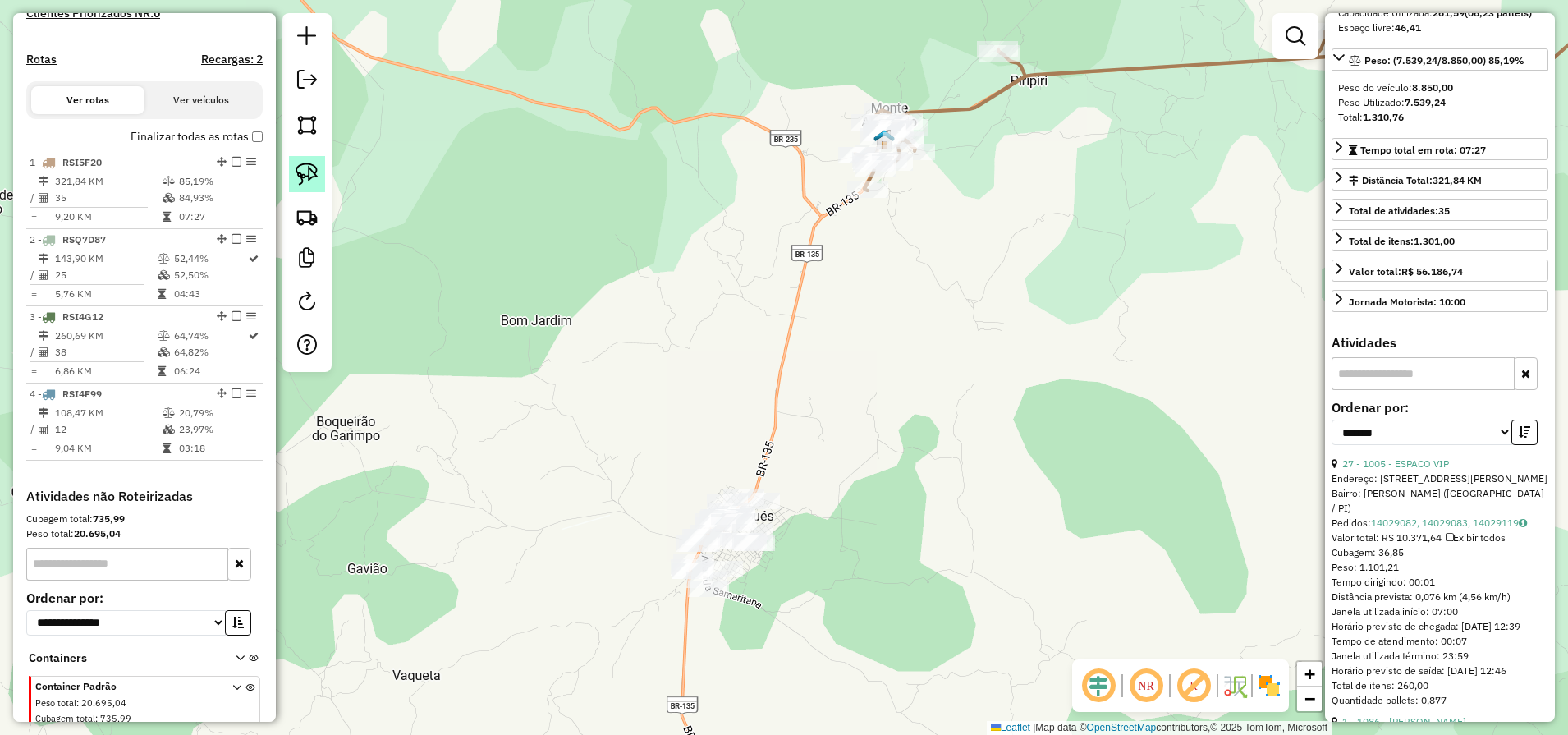
drag, startPoint x: 289, startPoint y: 178, endPoint x: 305, endPoint y: 185, distance: 17.5
click at [290, 178] on link at bounding box center [306, 174] width 36 height 36
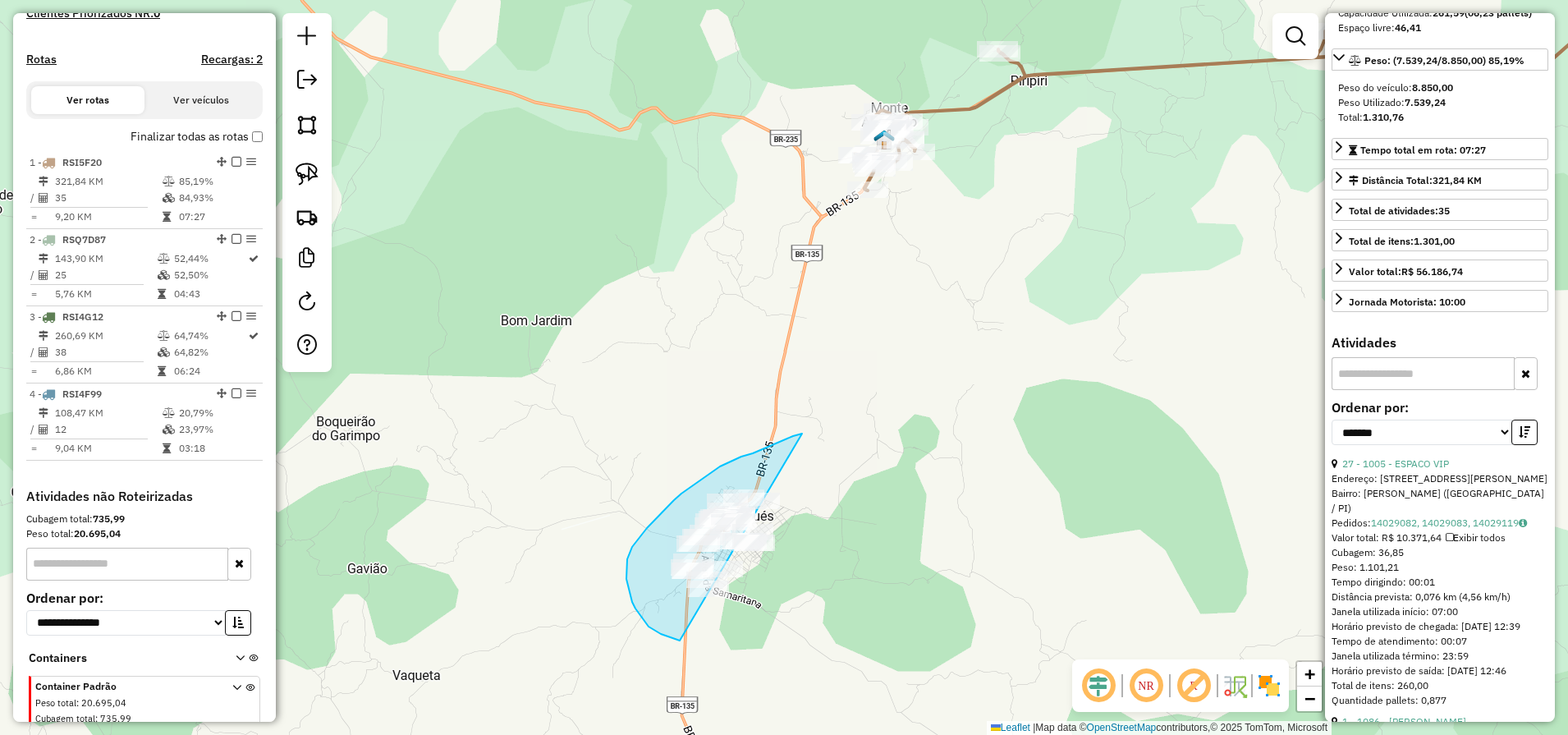
drag, startPoint x: 802, startPoint y: 433, endPoint x: 898, endPoint y: 519, distance: 128.9
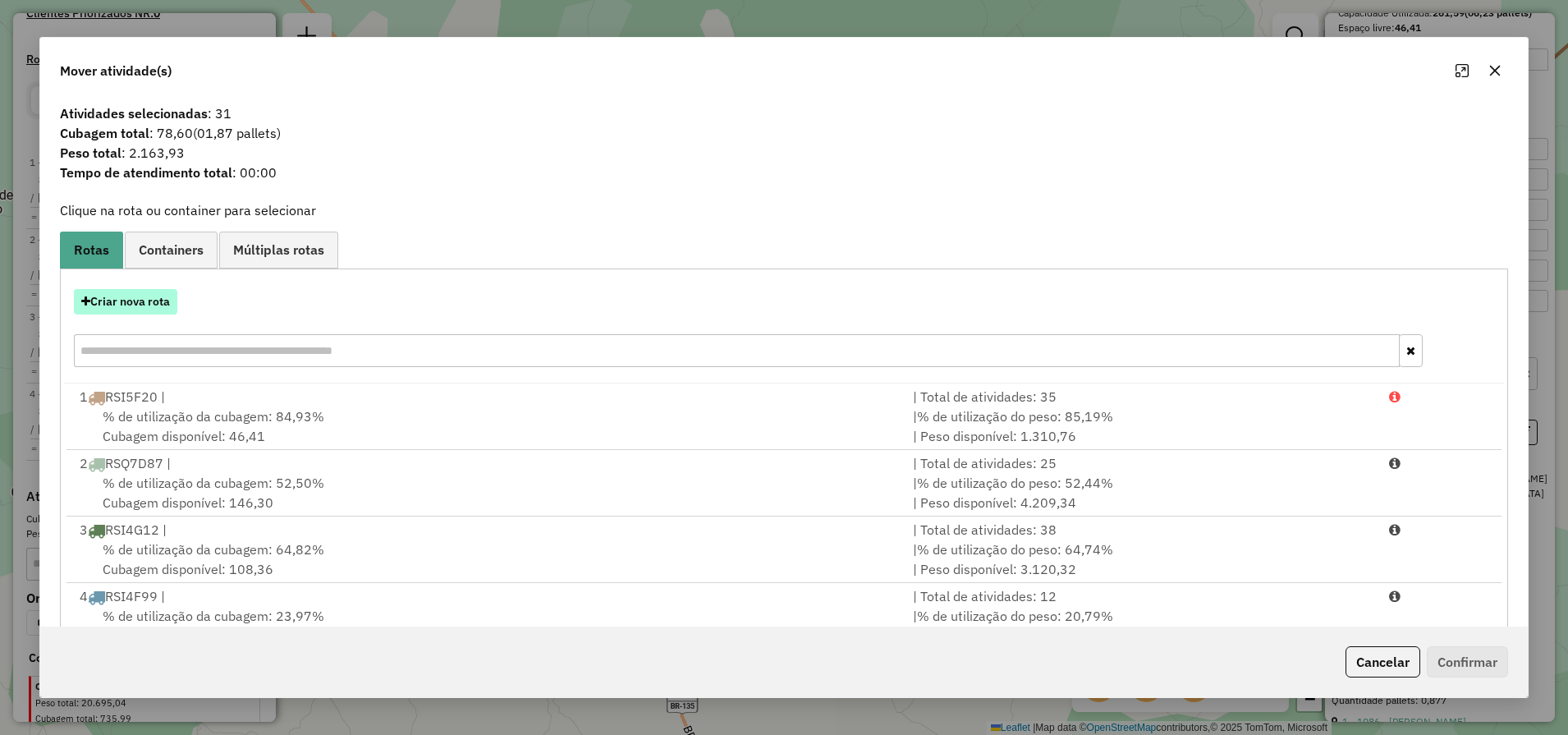
click at [104, 297] on button "Criar nova rota" at bounding box center [125, 301] width 103 height 25
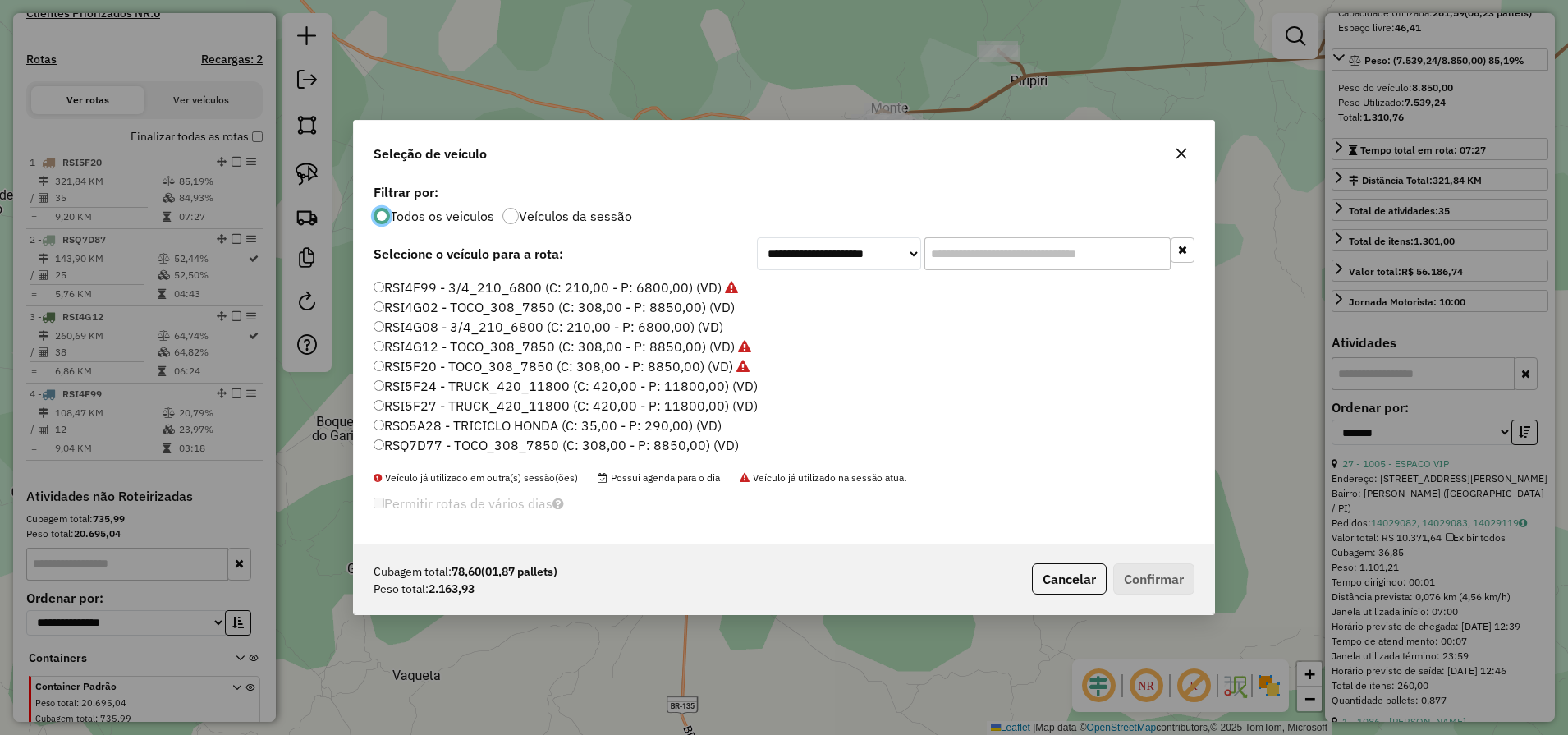
scroll to position [233, 0]
click at [438, 353] on label "RSI5F24 - TRUCK_420_11800 (C: 420,00 - P: 11800,00) (VD)" at bounding box center [566, 348] width 384 height 19
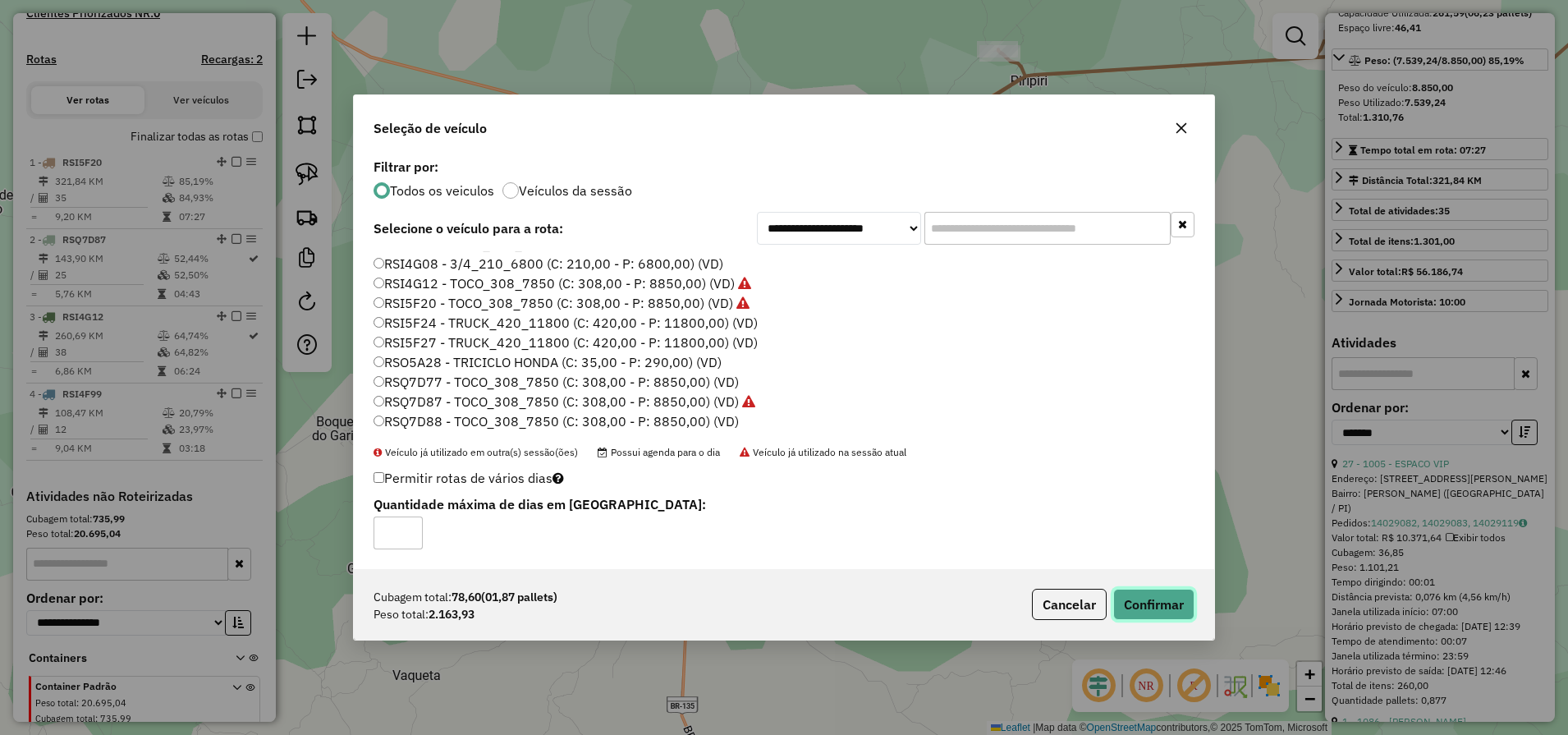
click at [1158, 610] on button "Confirmar" at bounding box center [1153, 604] width 82 height 32
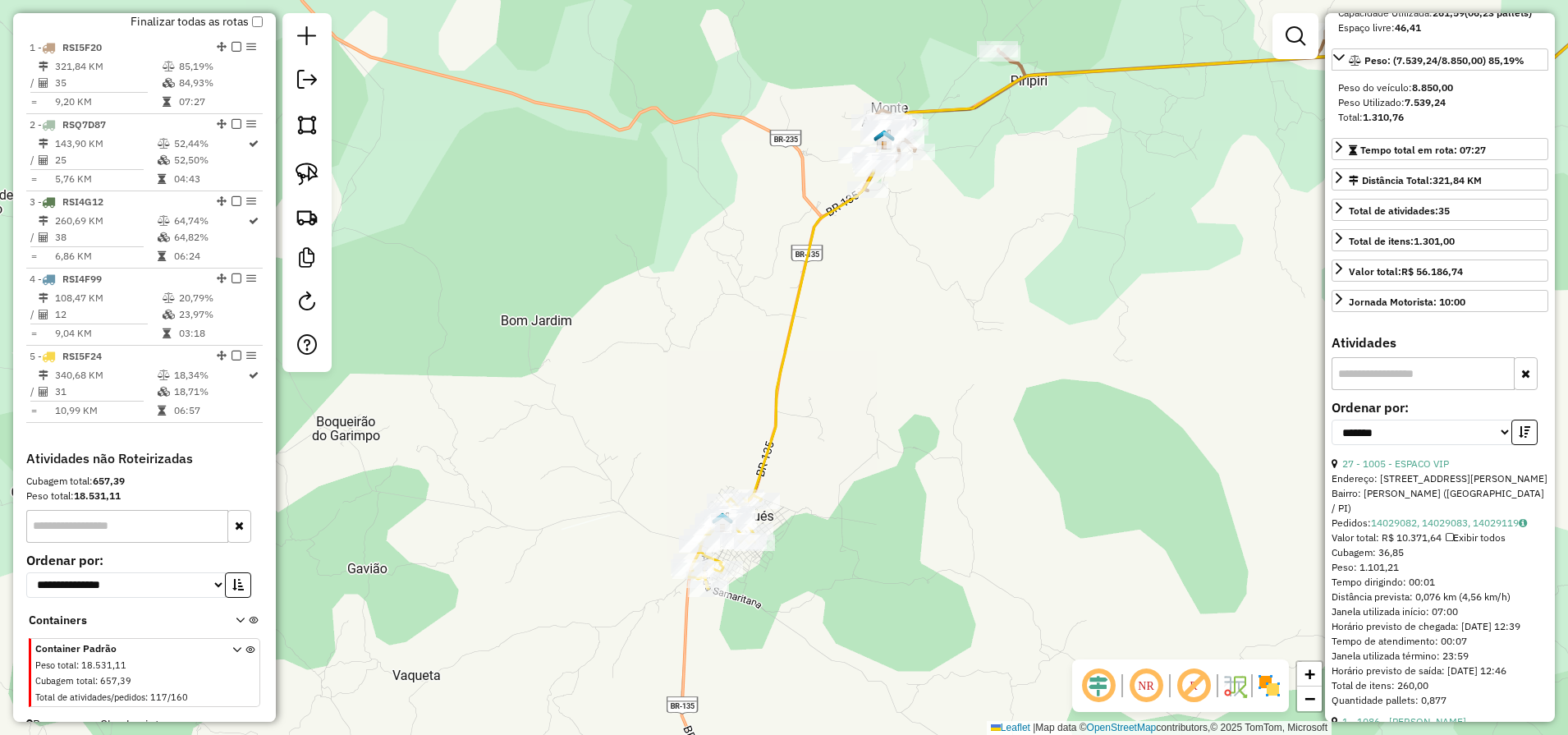
scroll to position [635, 0]
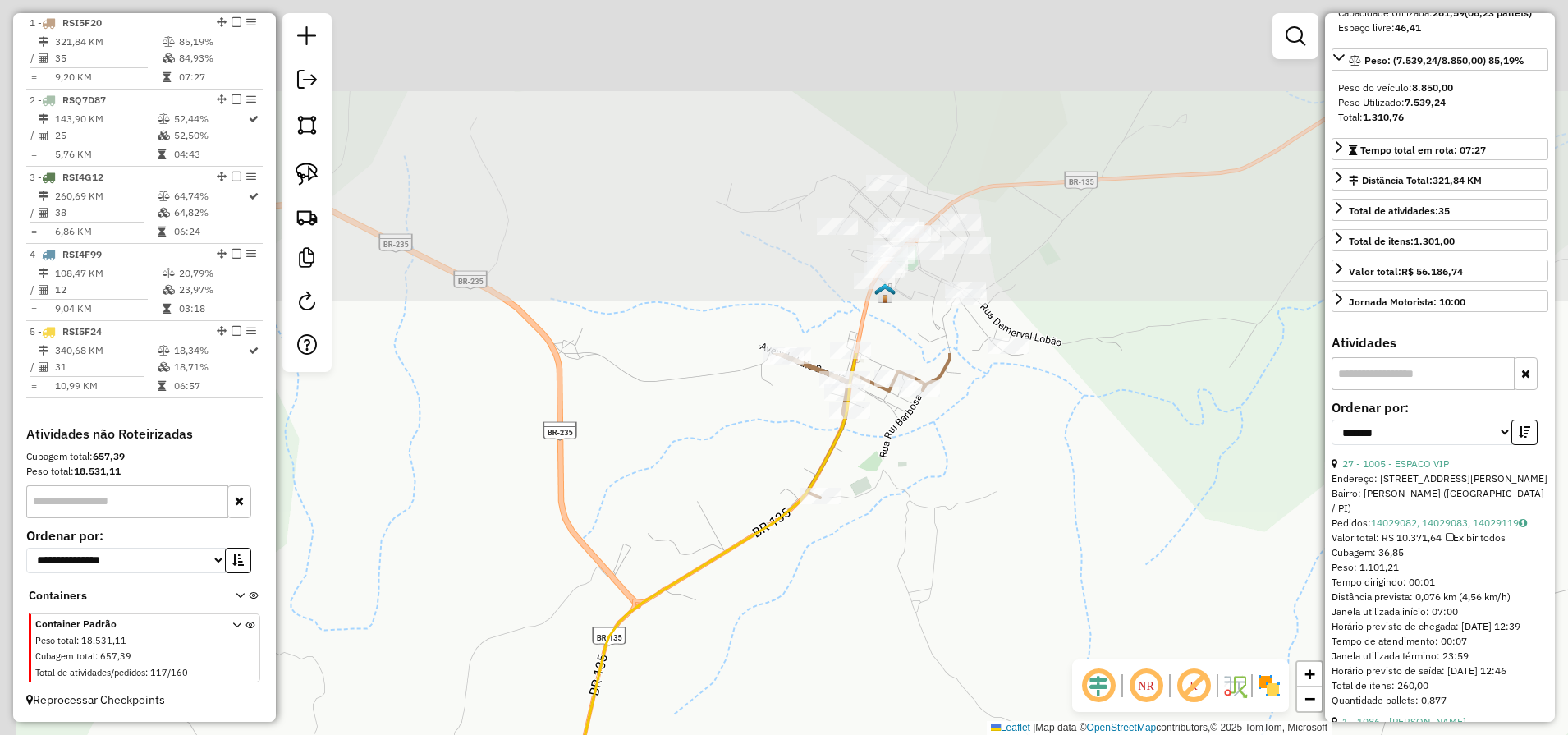
drag, startPoint x: 937, startPoint y: 274, endPoint x: 990, endPoint y: 573, distance: 303.7
click at [994, 580] on div "Janela de atendimento Grade de atendimento Capacidade Transportadoras Veículos …" at bounding box center [784, 368] width 1568 height 735
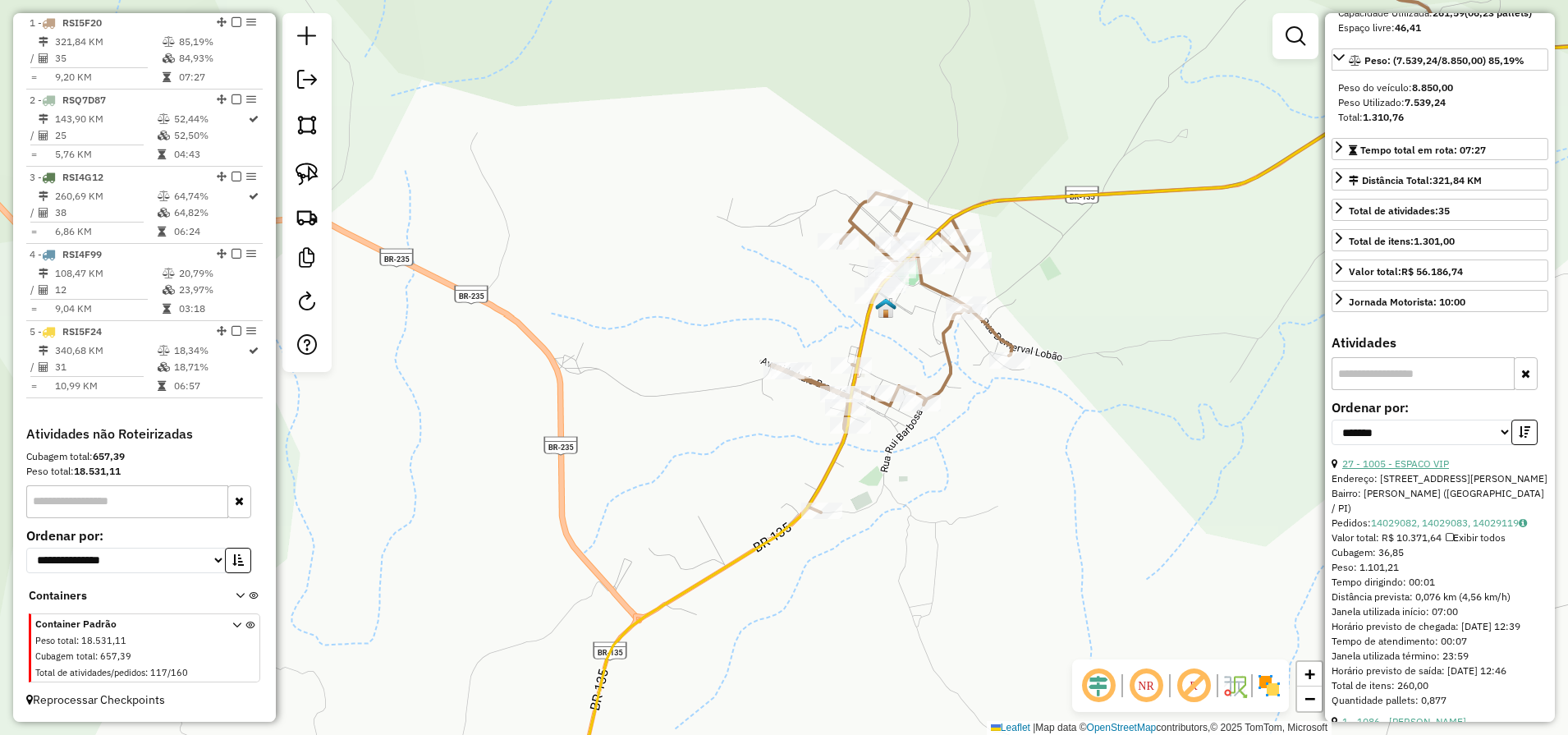
click at [1391, 469] on link "27 - 1005 - ESPACO VIP" at bounding box center [1395, 463] width 107 height 12
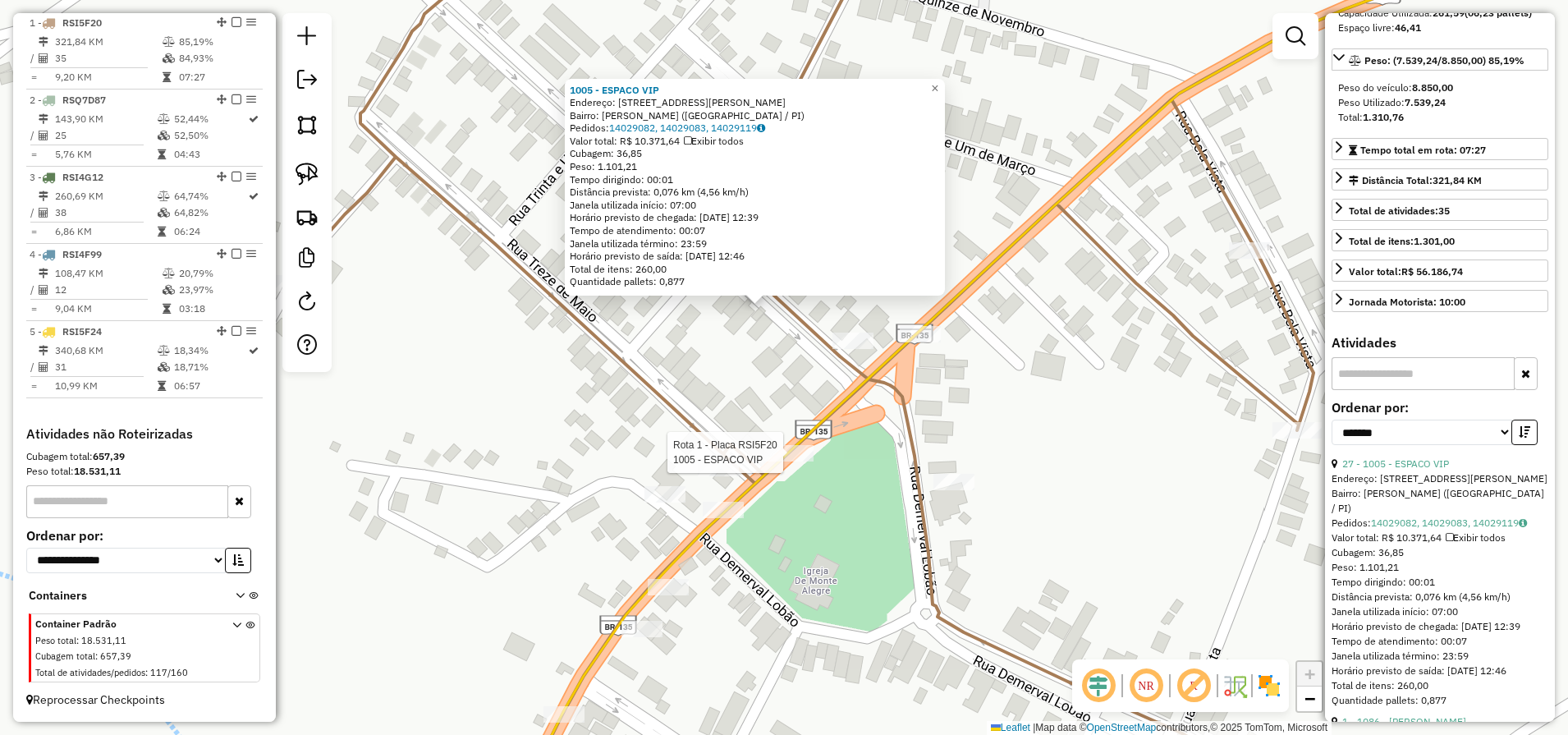
click at [780, 460] on div at bounding box center [788, 453] width 49 height 17
click at [939, 84] on link "×" at bounding box center [935, 89] width 19 height 19
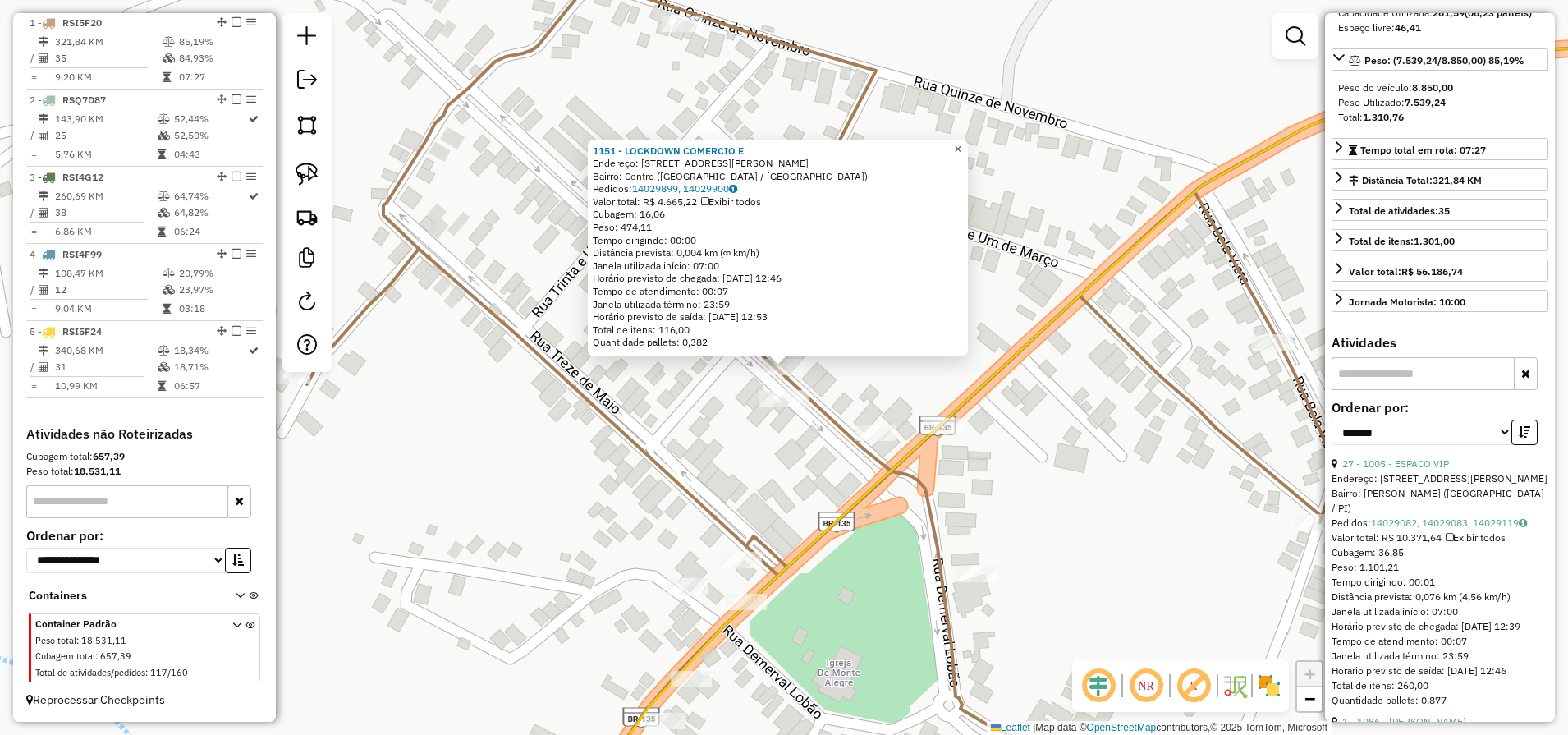
click at [961, 142] on span "×" at bounding box center [958, 149] width 7 height 14
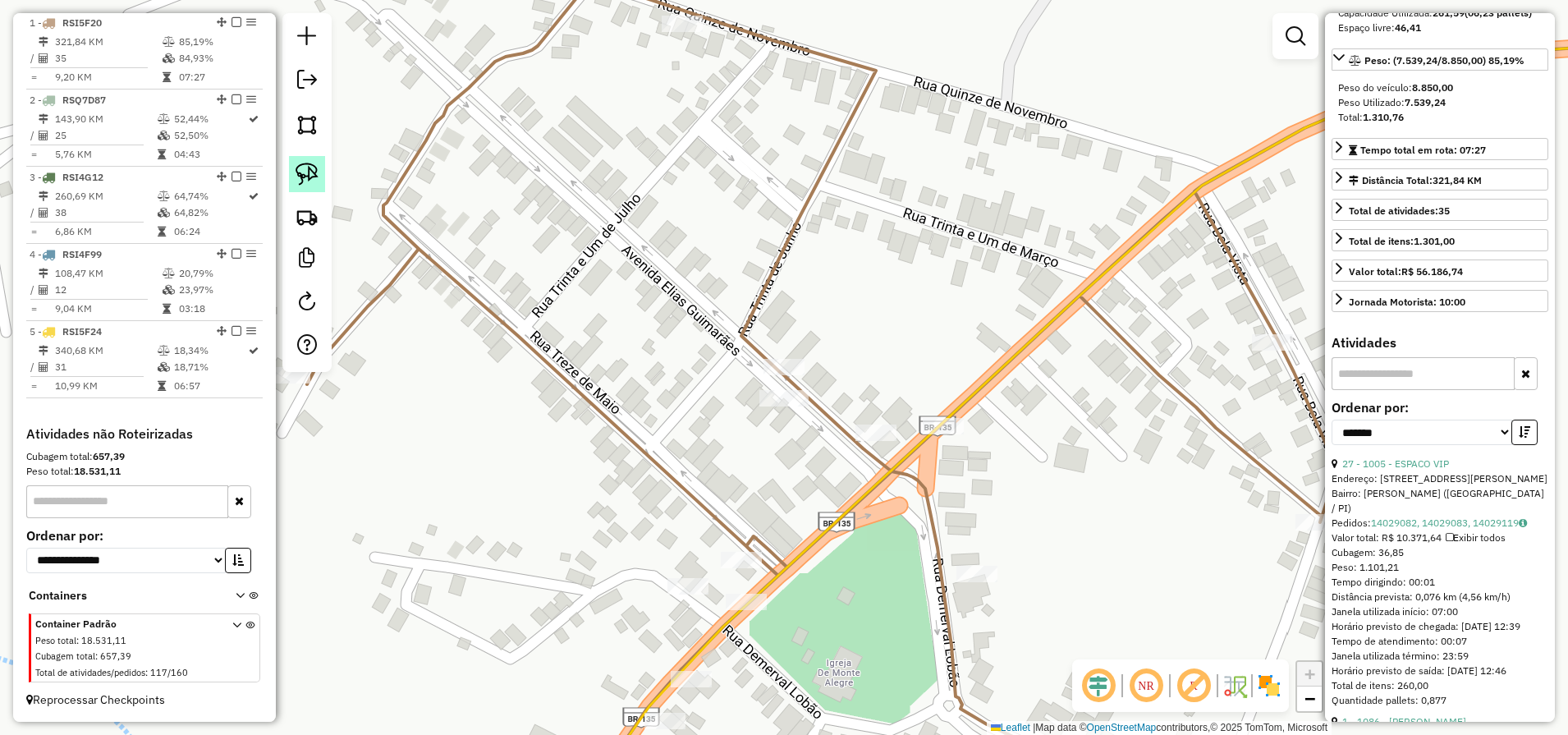
click at [310, 171] on img at bounding box center [307, 174] width 23 height 23
drag, startPoint x: 829, startPoint y: 334, endPoint x: 784, endPoint y: 439, distance: 114.2
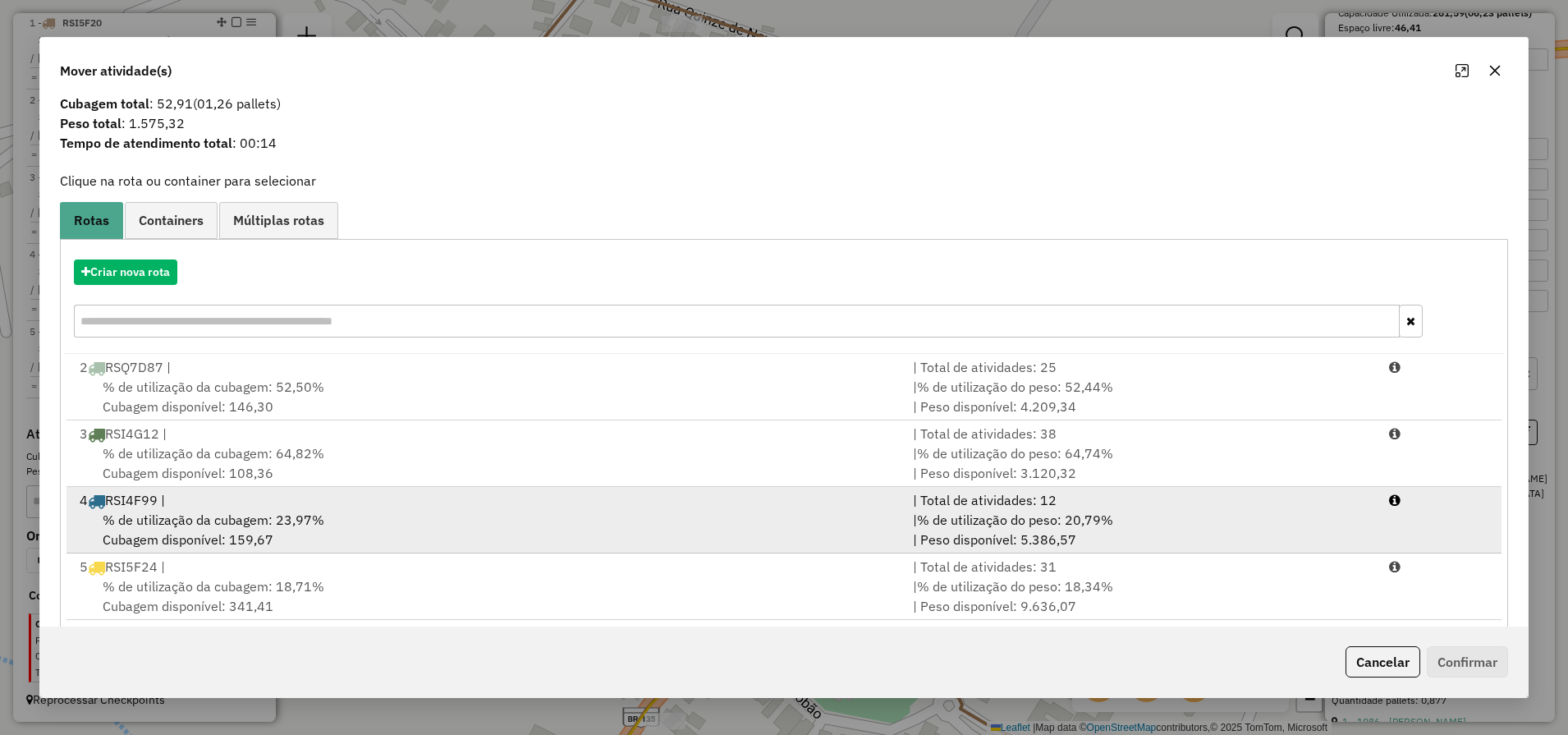
scroll to position [51, 0]
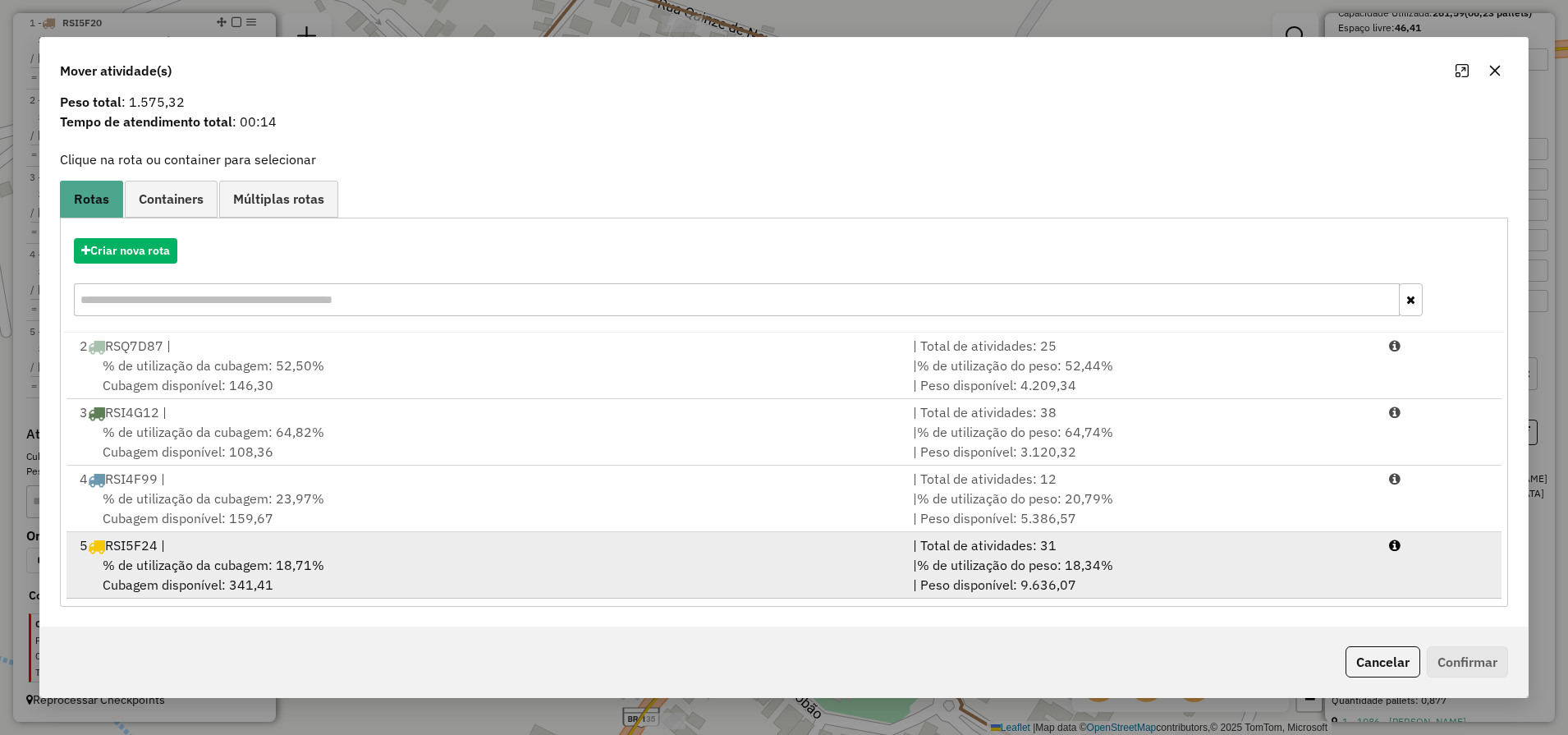
click at [419, 588] on div "% de utilização da cubagem: 18,71% Cubagem disponível: 341,41" at bounding box center [487, 574] width 833 height 39
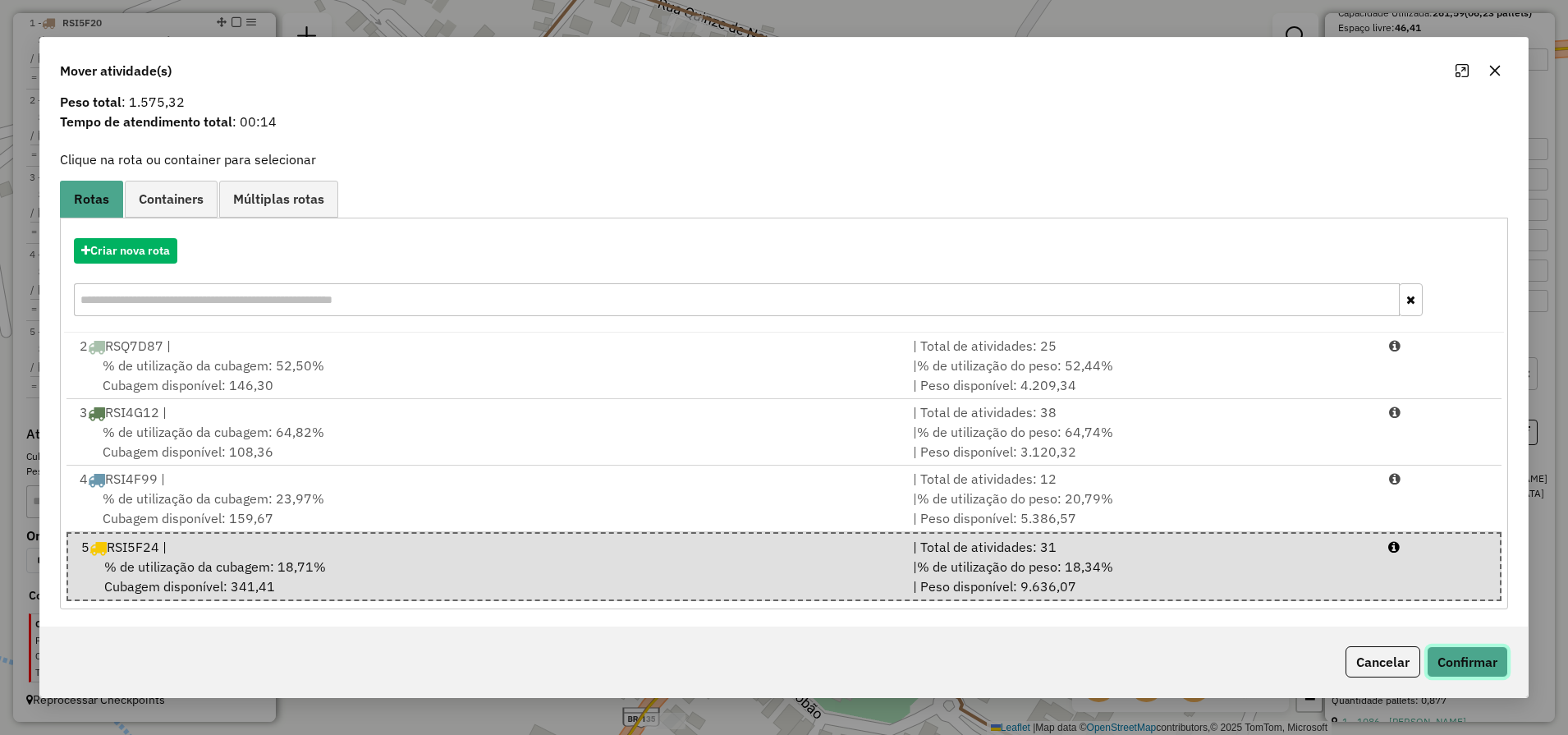
click at [1484, 669] on button "Confirmar" at bounding box center [1467, 662] width 82 height 32
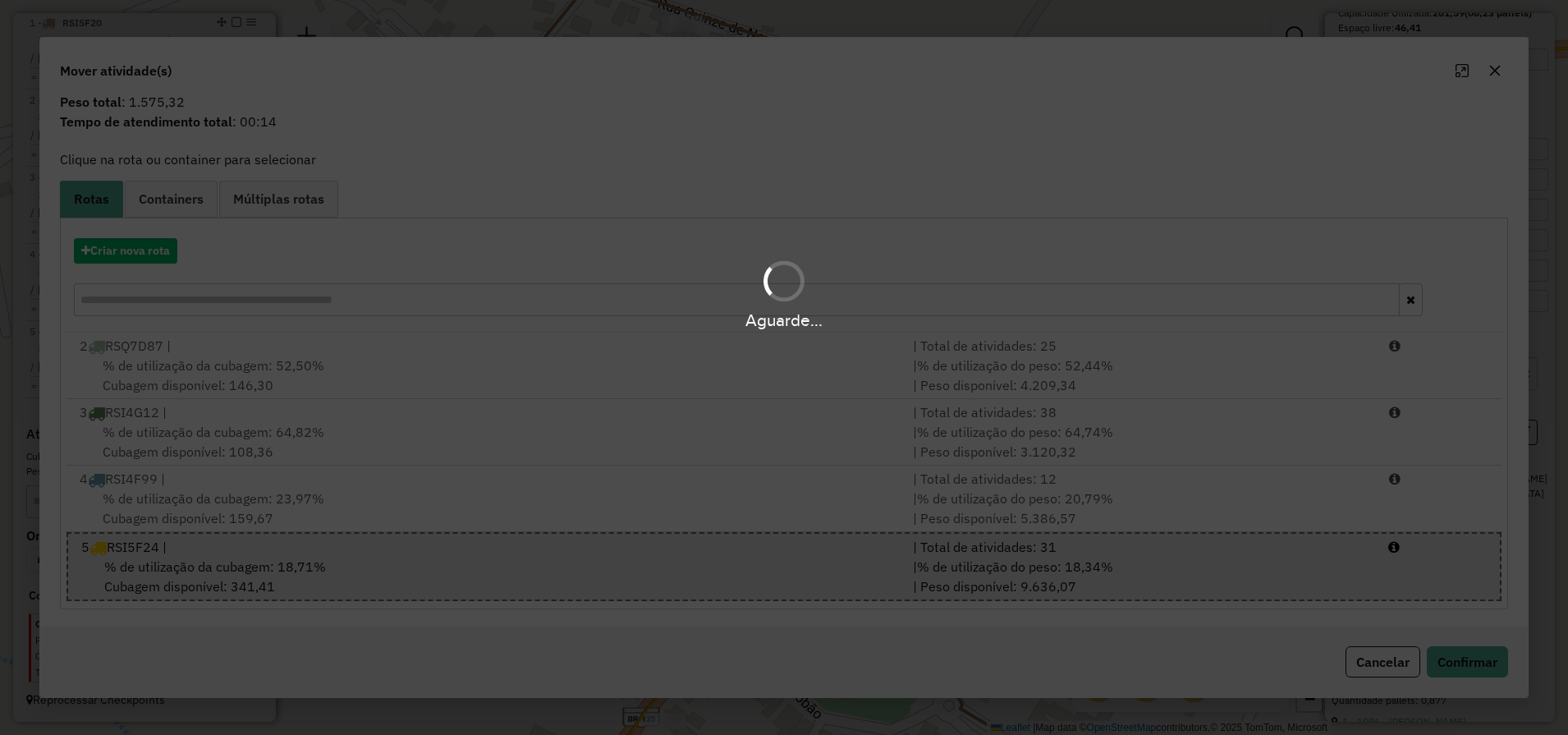
scroll to position [0, 0]
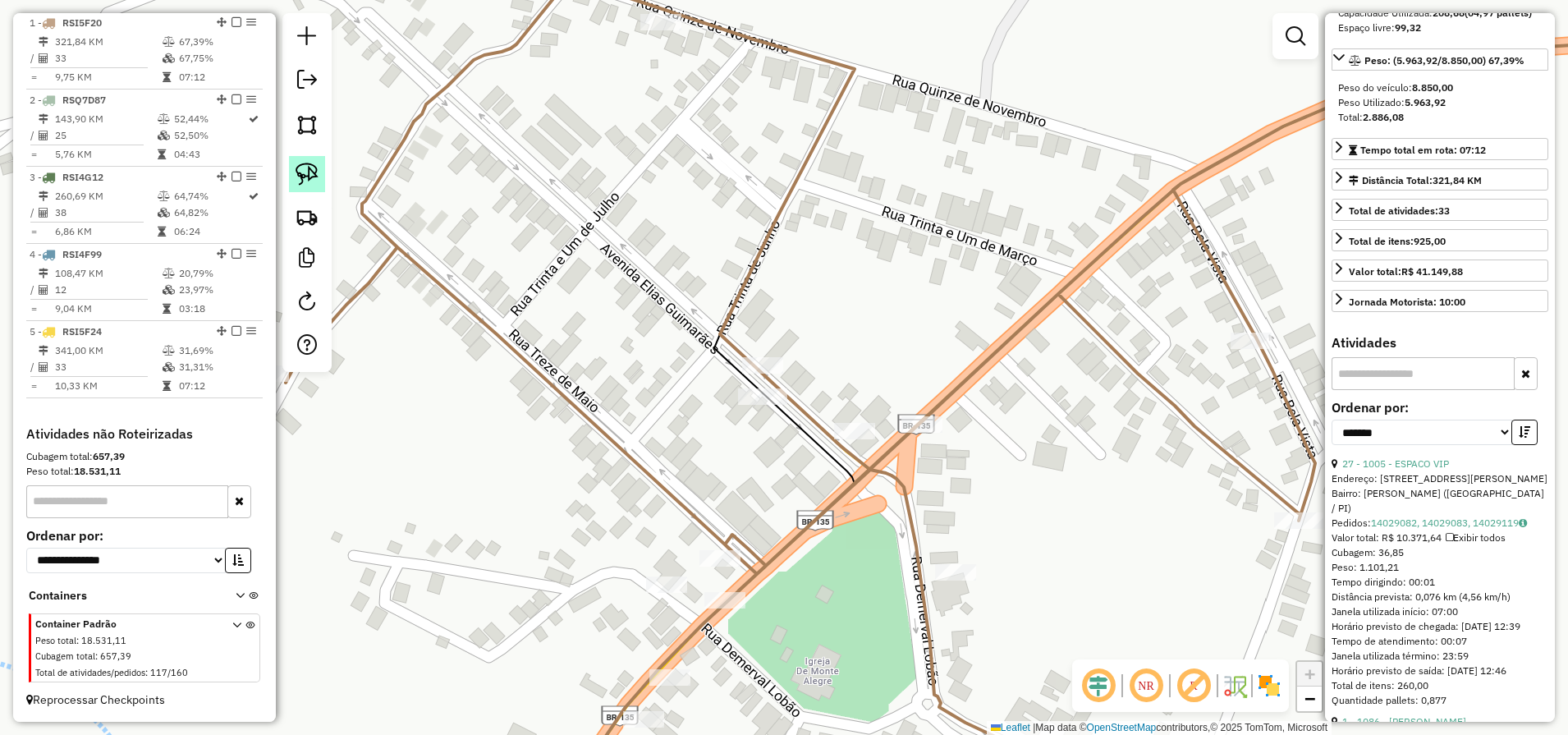
click at [302, 178] on img at bounding box center [307, 174] width 23 height 23
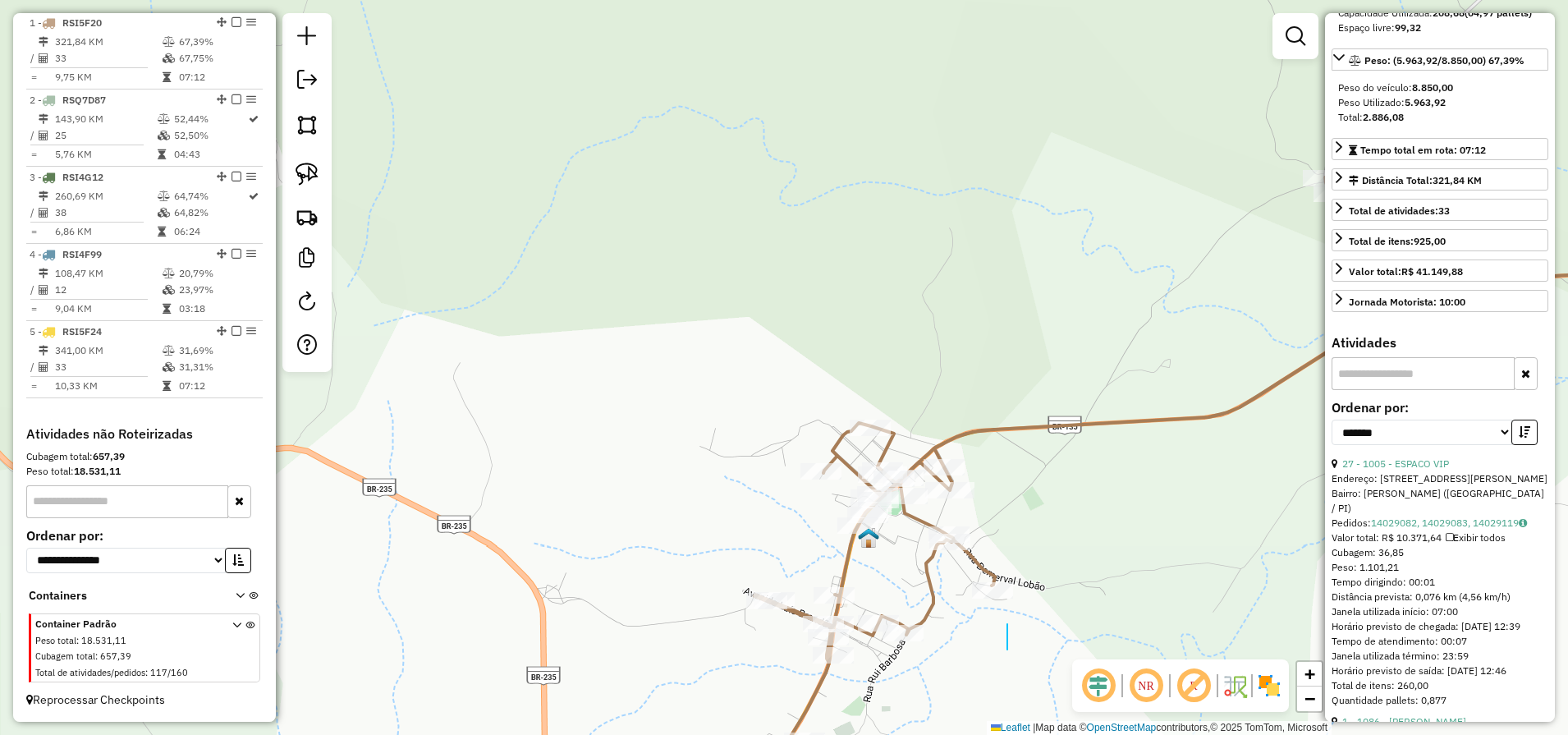
drag, startPoint x: 1007, startPoint y: 649, endPoint x: 1020, endPoint y: 286, distance: 363.2
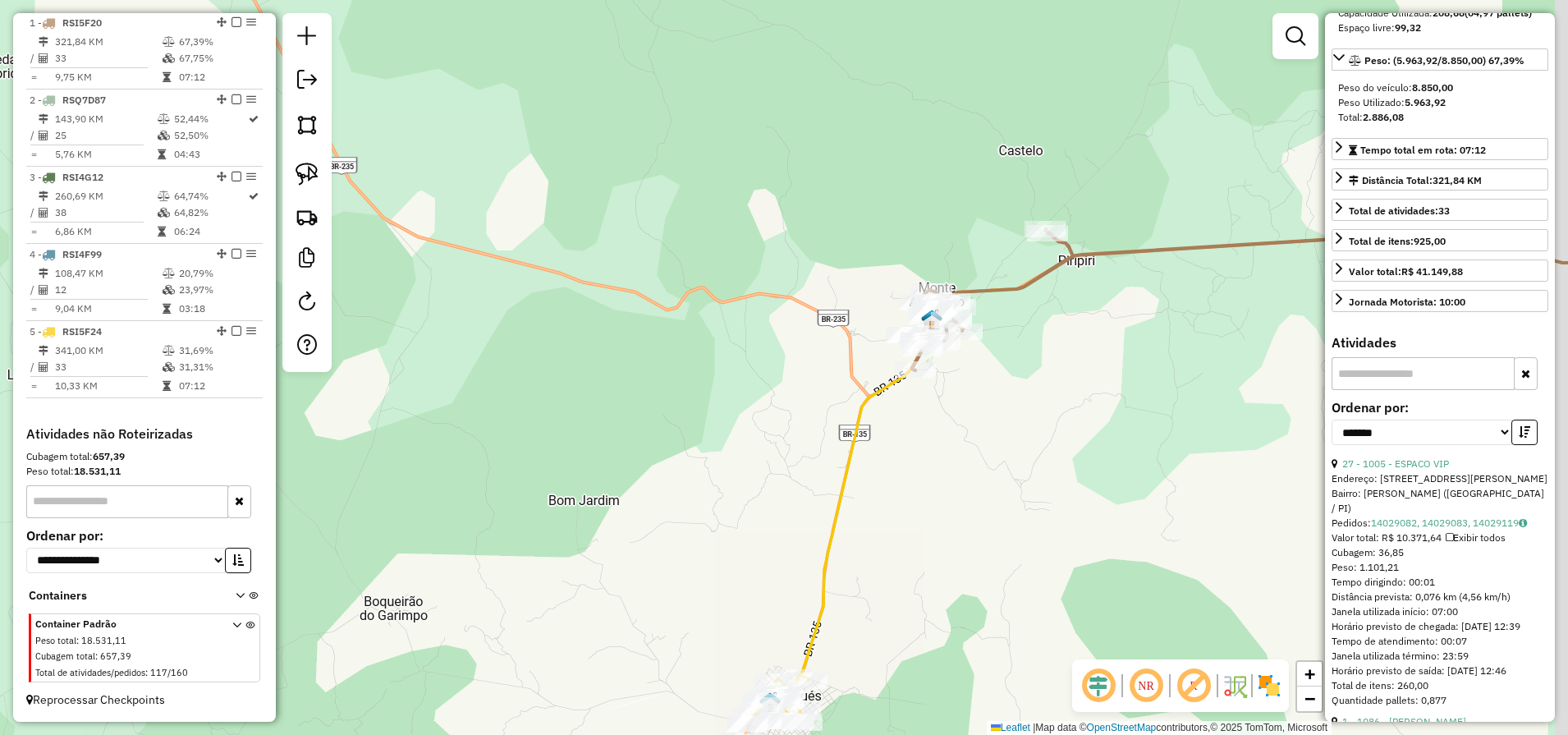
drag, startPoint x: 1070, startPoint y: 539, endPoint x: 963, endPoint y: 216, distance: 340.3
click at [968, 198] on div "Janela de atendimento Grade de atendimento Capacidade Transportadoras Veículos …" at bounding box center [784, 368] width 1568 height 735
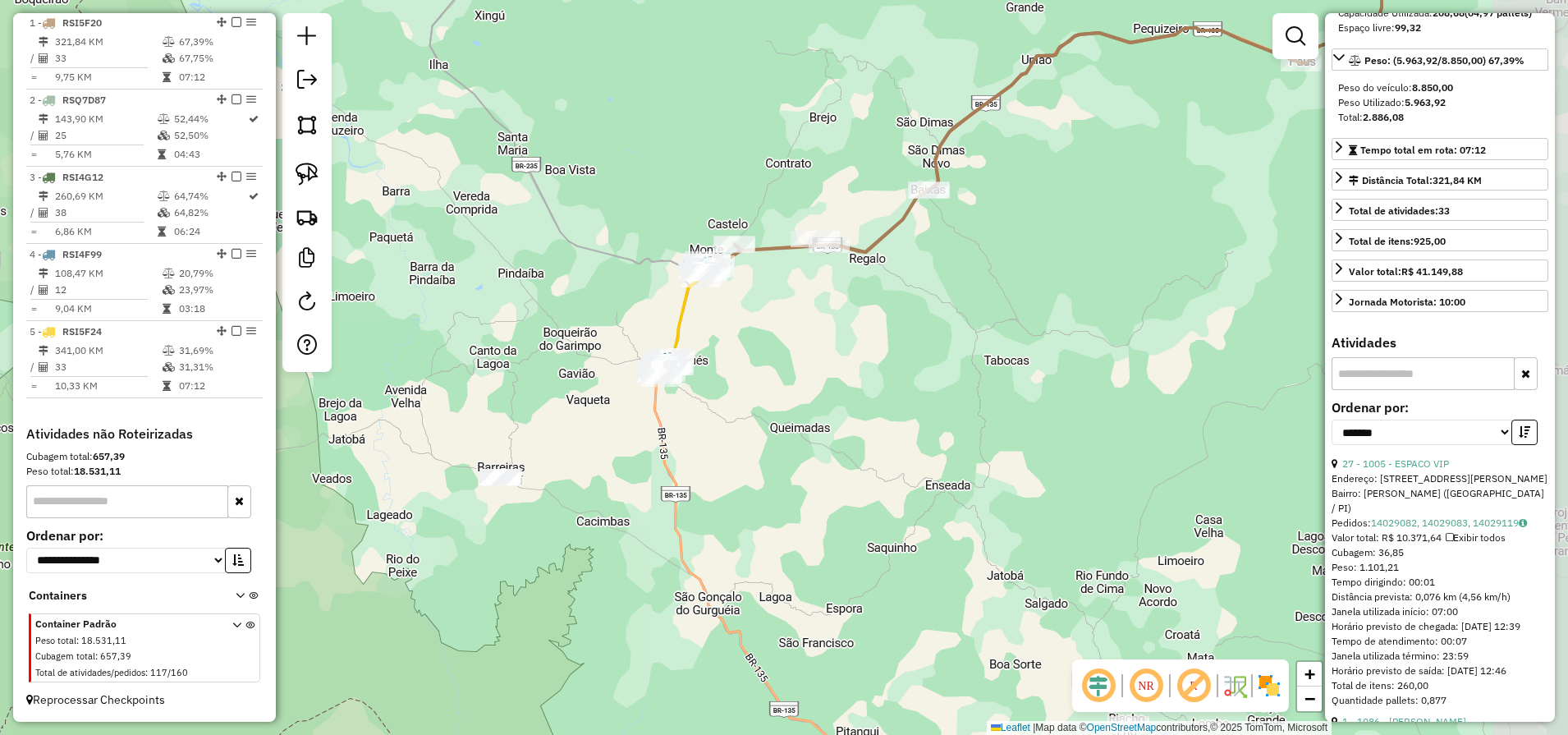
drag, startPoint x: 1049, startPoint y: 374, endPoint x: 769, endPoint y: 562, distance: 337.3
click at [772, 560] on div "Janela de atendimento Grade de atendimento Capacidade Transportadoras Veículos …" at bounding box center [784, 368] width 1568 height 735
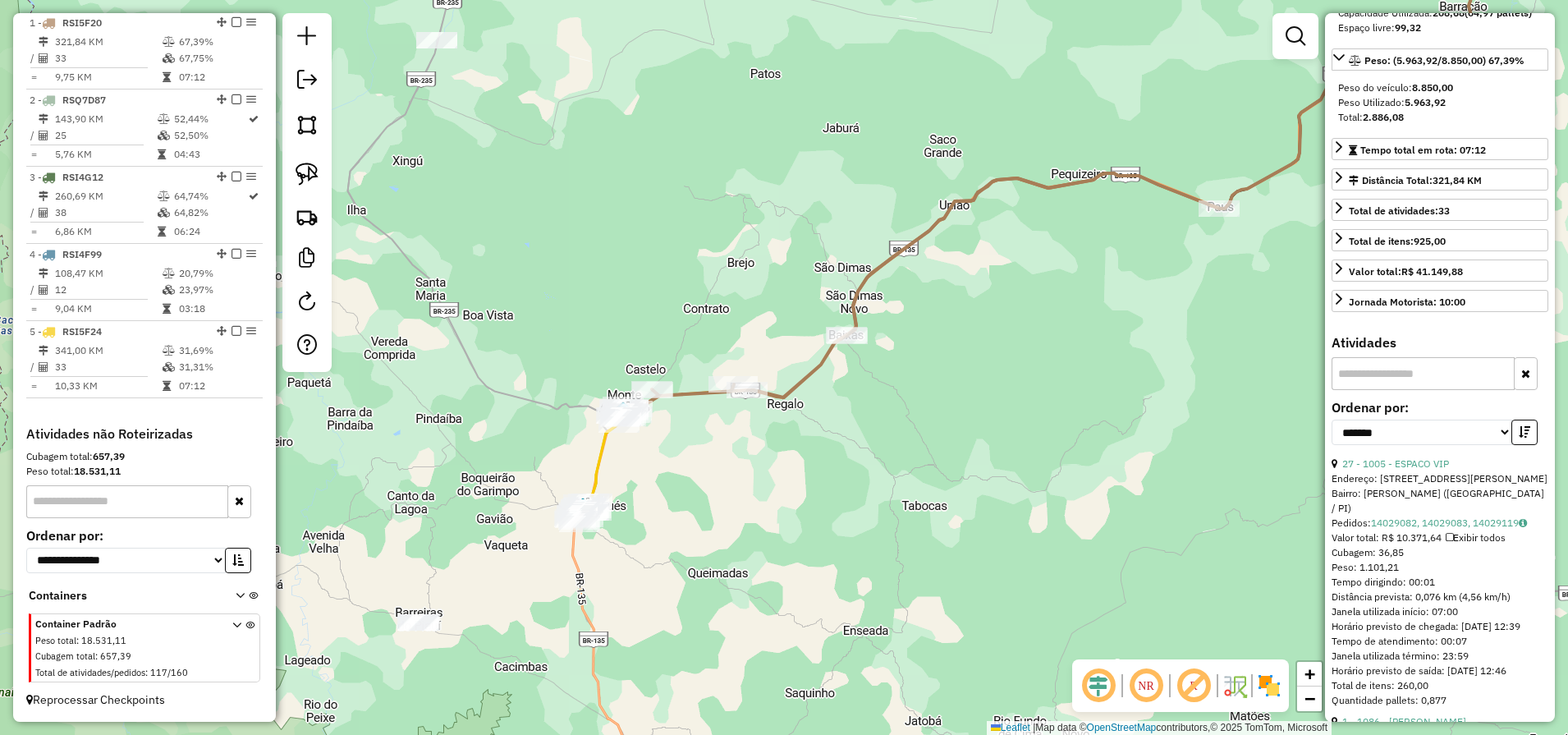
drag, startPoint x: 1191, startPoint y: 367, endPoint x: 757, endPoint y: 498, distance: 453.3
click at [758, 497] on div "Janela de atendimento Grade de atendimento Capacidade Transportadoras Veículos …" at bounding box center [784, 368] width 1568 height 735
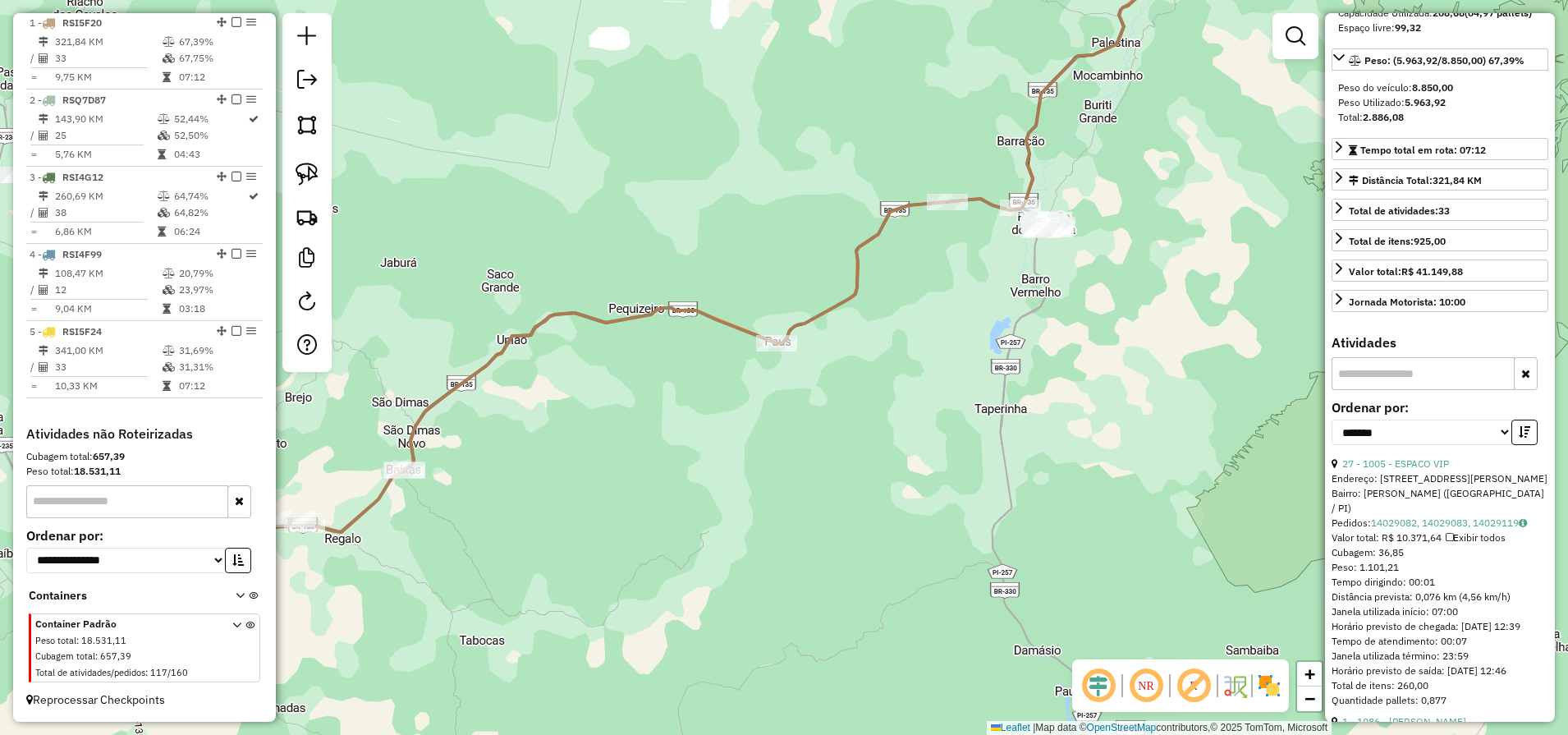
drag, startPoint x: 1139, startPoint y: 363, endPoint x: 918, endPoint y: 513, distance: 267.1
click at [922, 508] on div "Janela de atendimento Grade de atendimento Capacidade Transportadoras Veículos …" at bounding box center [784, 368] width 1568 height 735
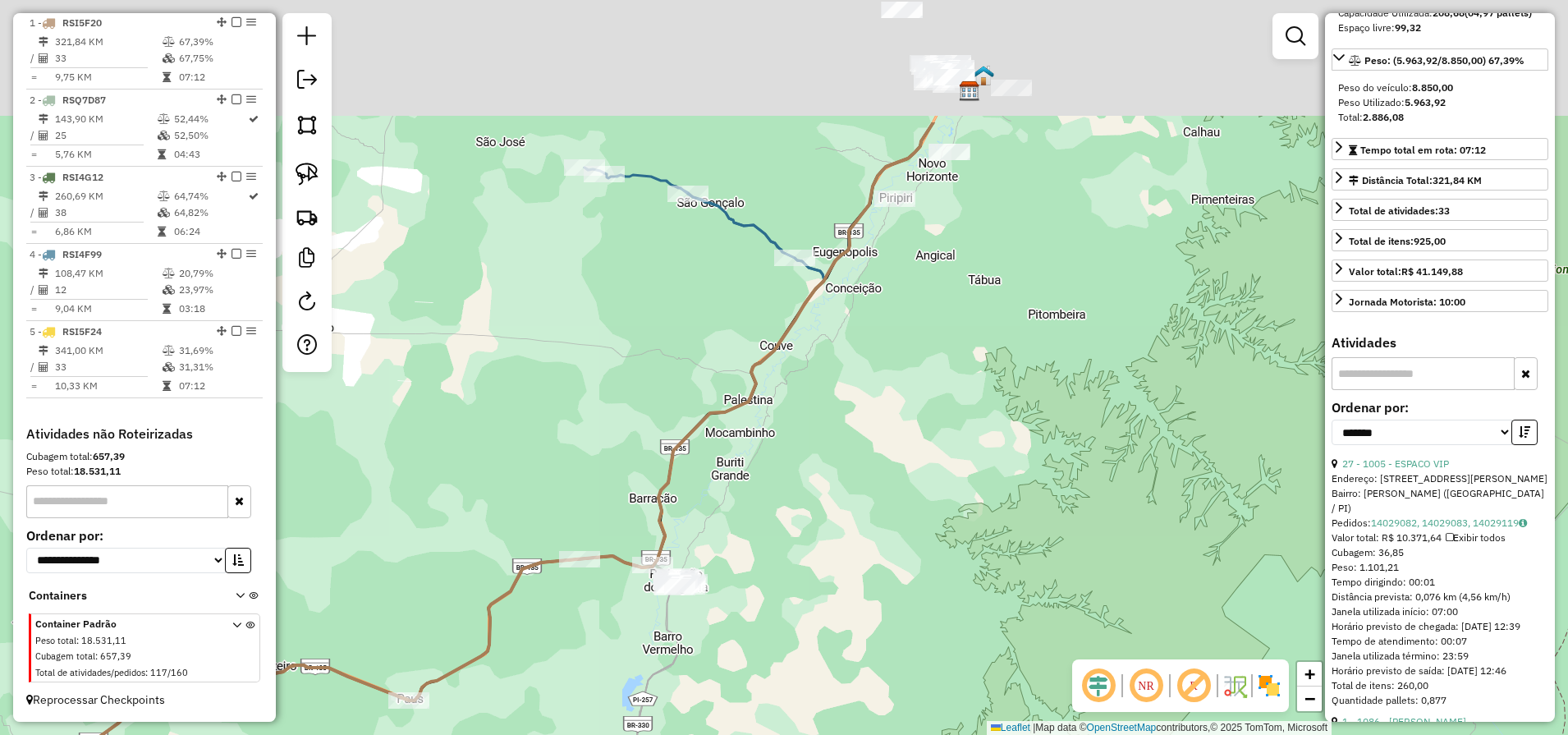
drag, startPoint x: 894, startPoint y: 454, endPoint x: 905, endPoint y: 449, distance: 12.1
click at [893, 467] on div "Janela de atendimento Grade de atendimento Capacidade Transportadoras Veículos …" at bounding box center [784, 368] width 1568 height 735
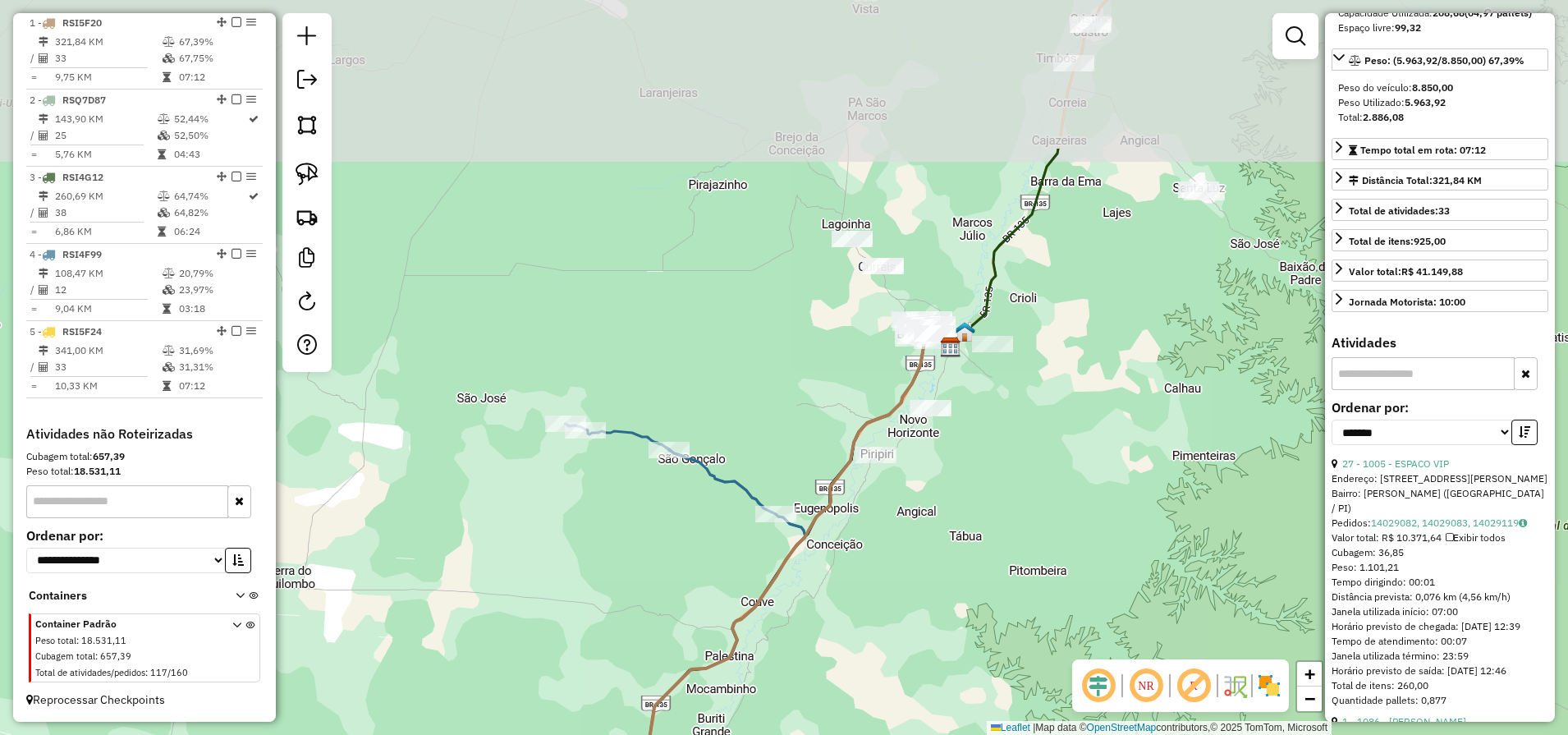
drag, startPoint x: 998, startPoint y: 263, endPoint x: 980, endPoint y: 501, distance: 238.7
click at [980, 498] on div "Janela de atendimento Grade de atendimento Capacidade Transportadoras Veículos …" at bounding box center [784, 368] width 1568 height 735
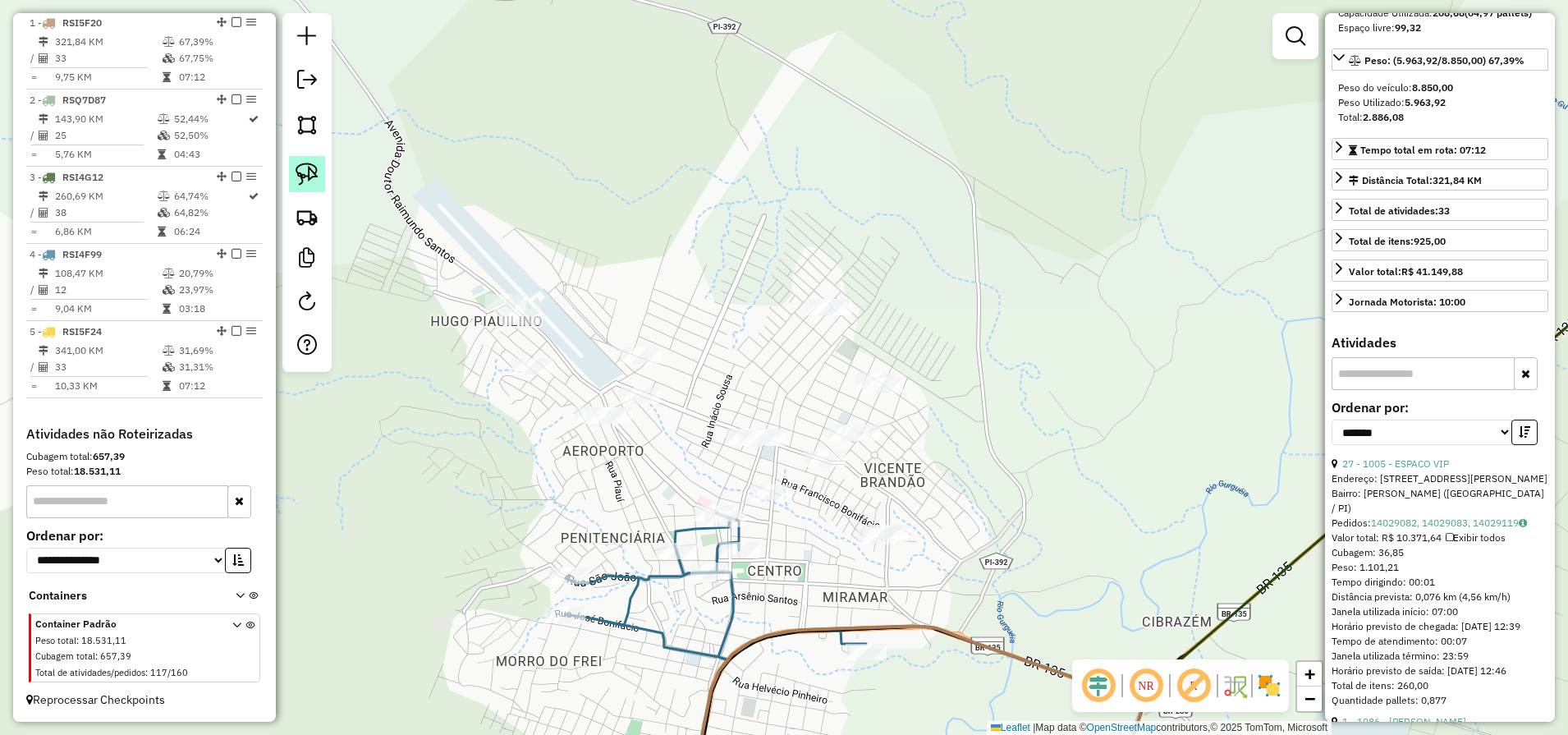
click at [298, 179] on img at bounding box center [307, 174] width 23 height 23
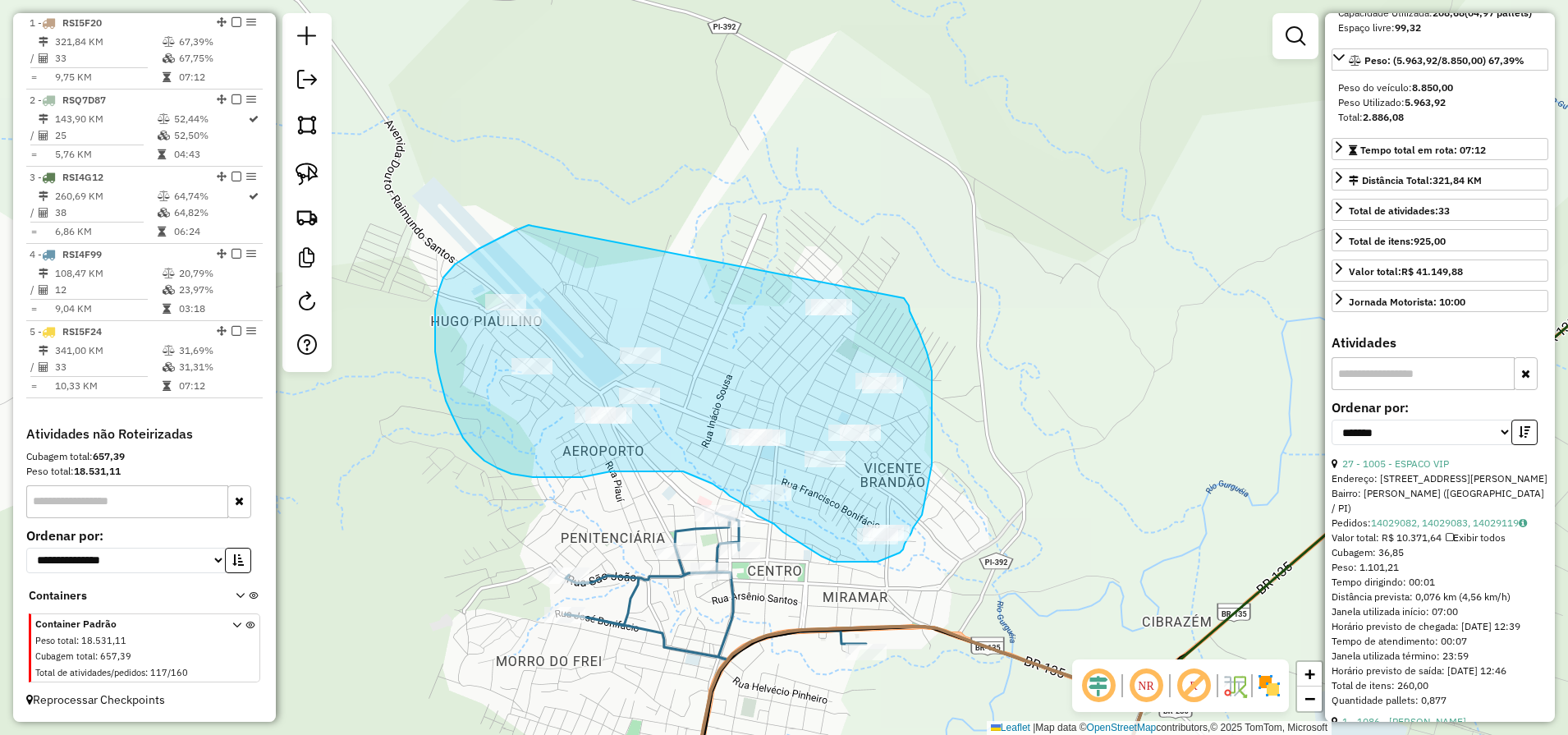
drag, startPoint x: 531, startPoint y: 226, endPoint x: 900, endPoint y: 297, distance: 375.8
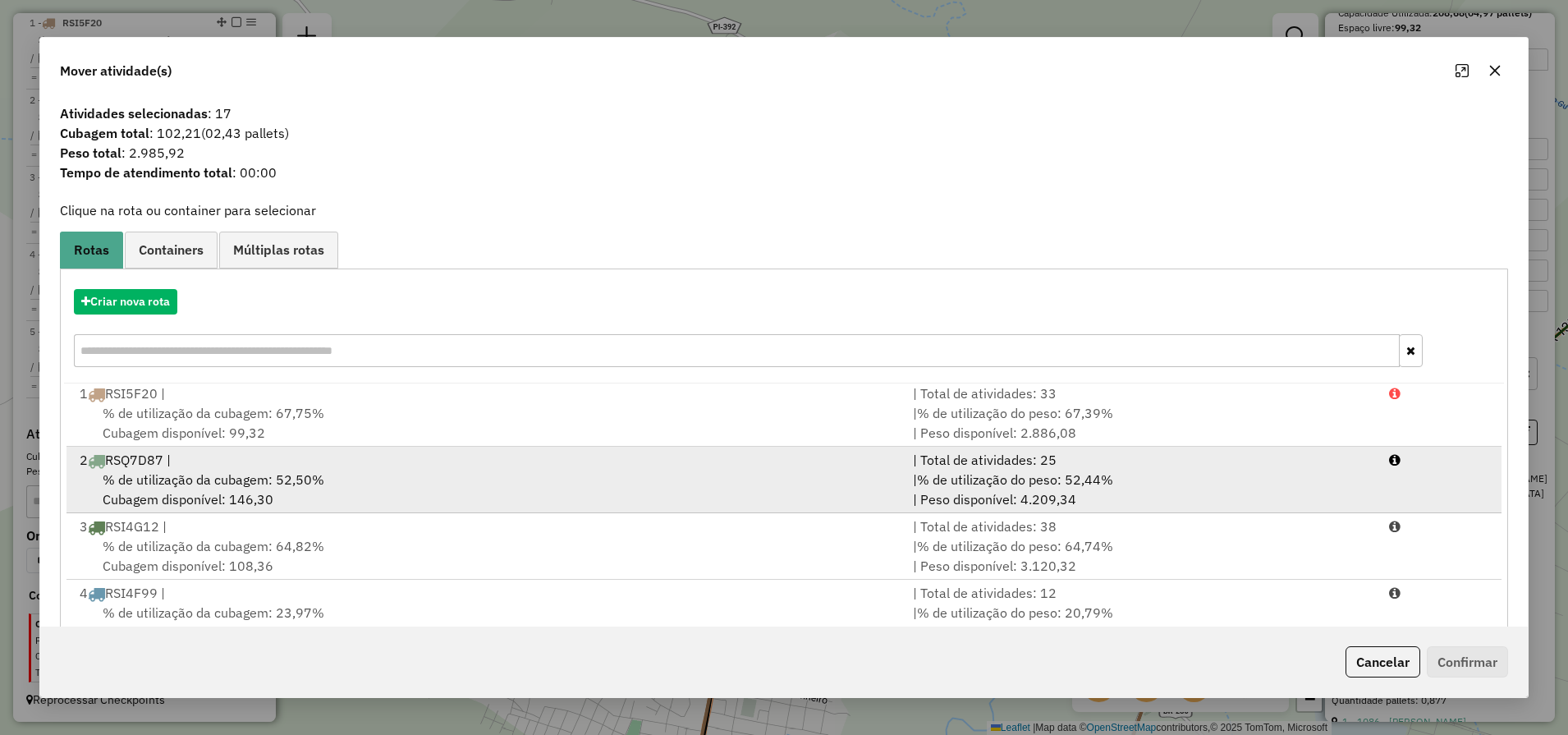
scroll to position [4, 0]
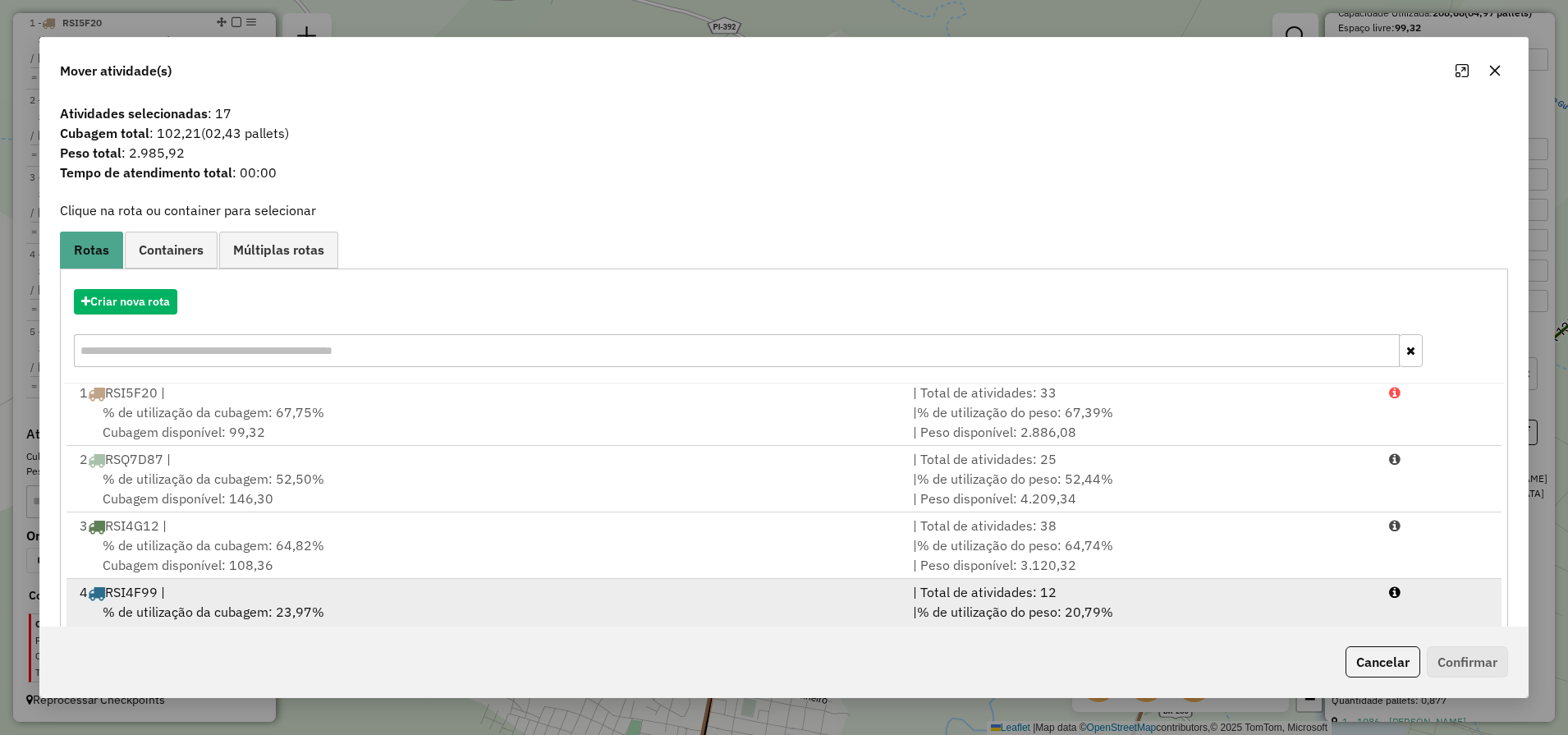
click at [322, 618] on div "% de utilização da cubagem: 23,97% Cubagem disponível: 159,67" at bounding box center [487, 621] width 833 height 39
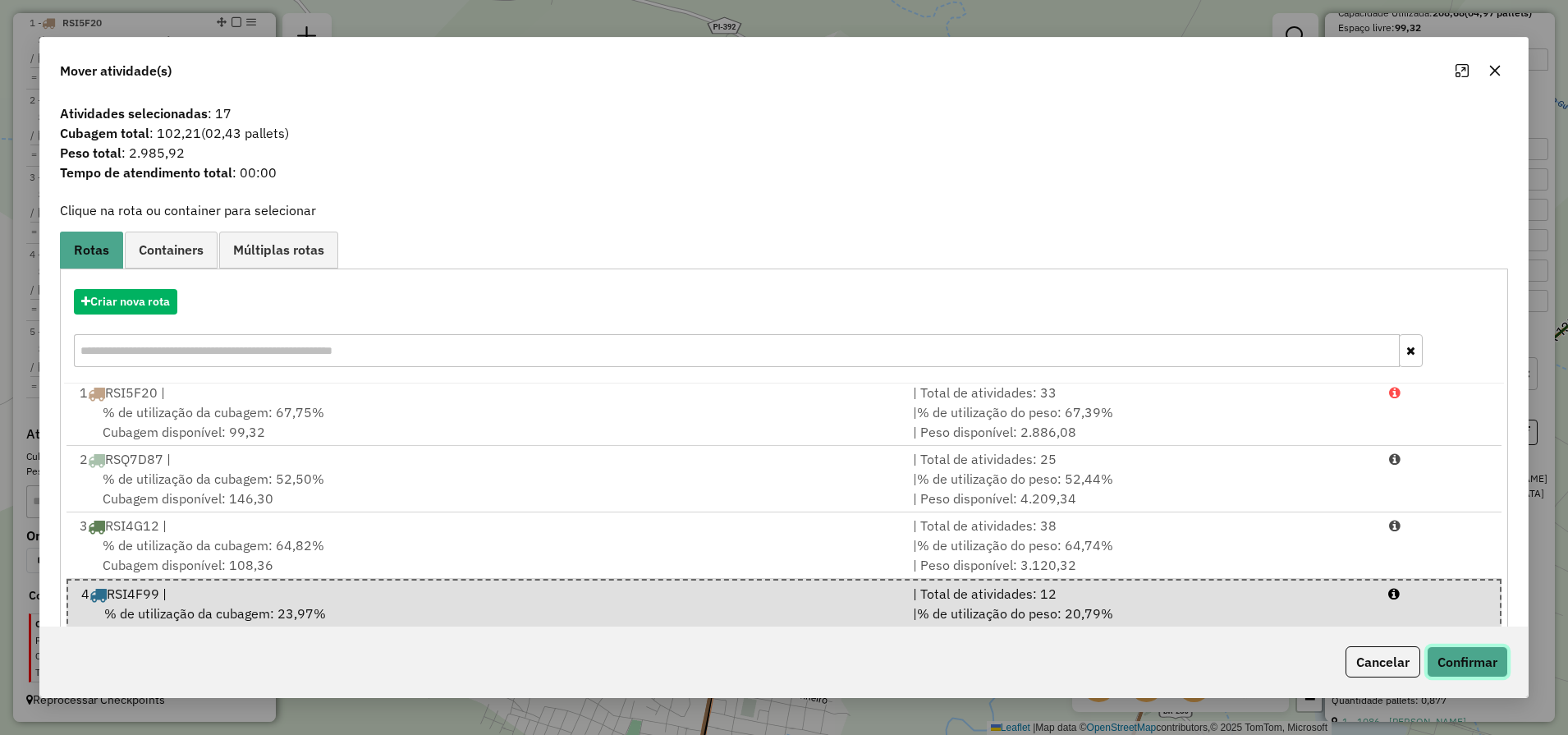
click at [1479, 661] on button "Confirmar" at bounding box center [1467, 662] width 82 height 32
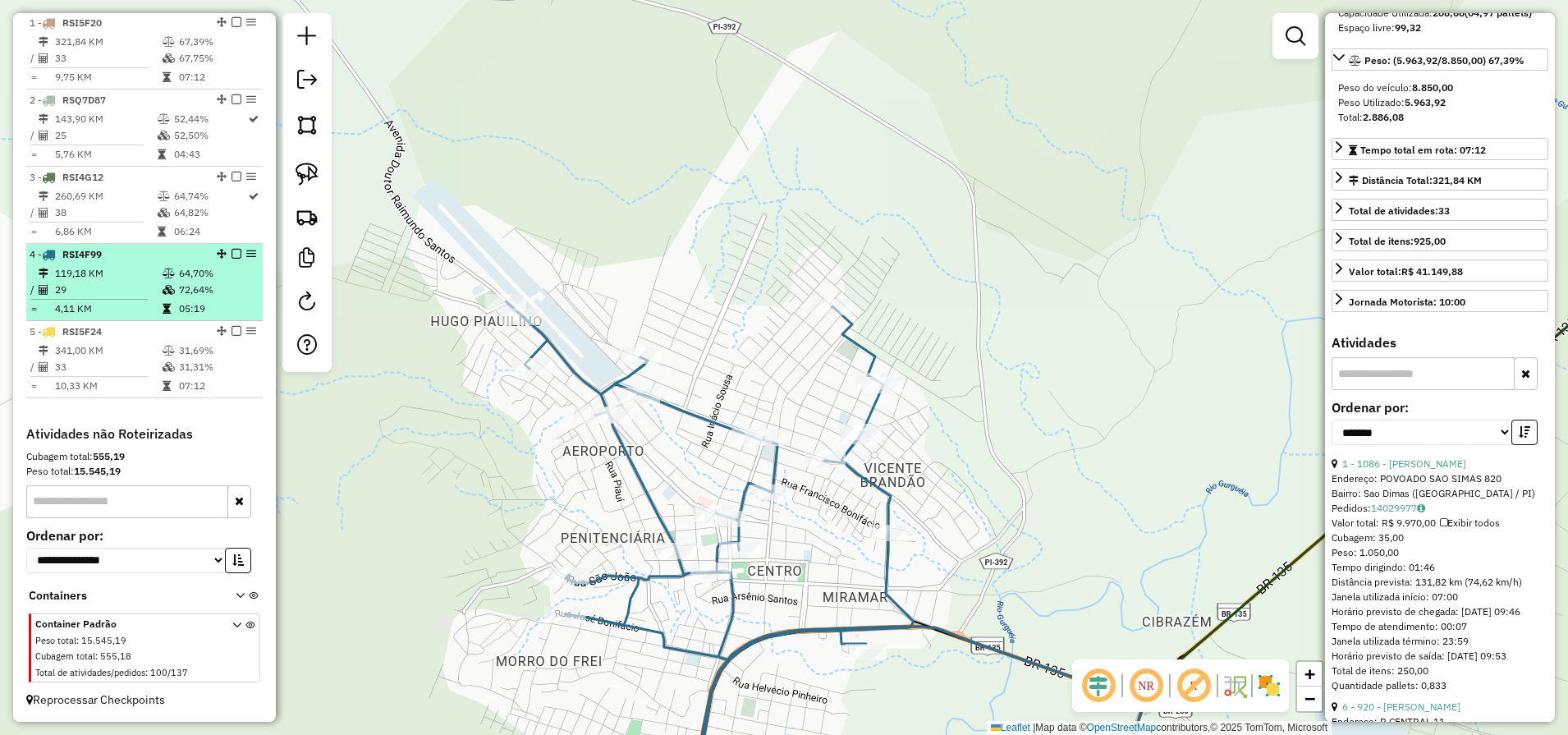
click at [117, 278] on td "119,18 KM" at bounding box center [108, 273] width 108 height 17
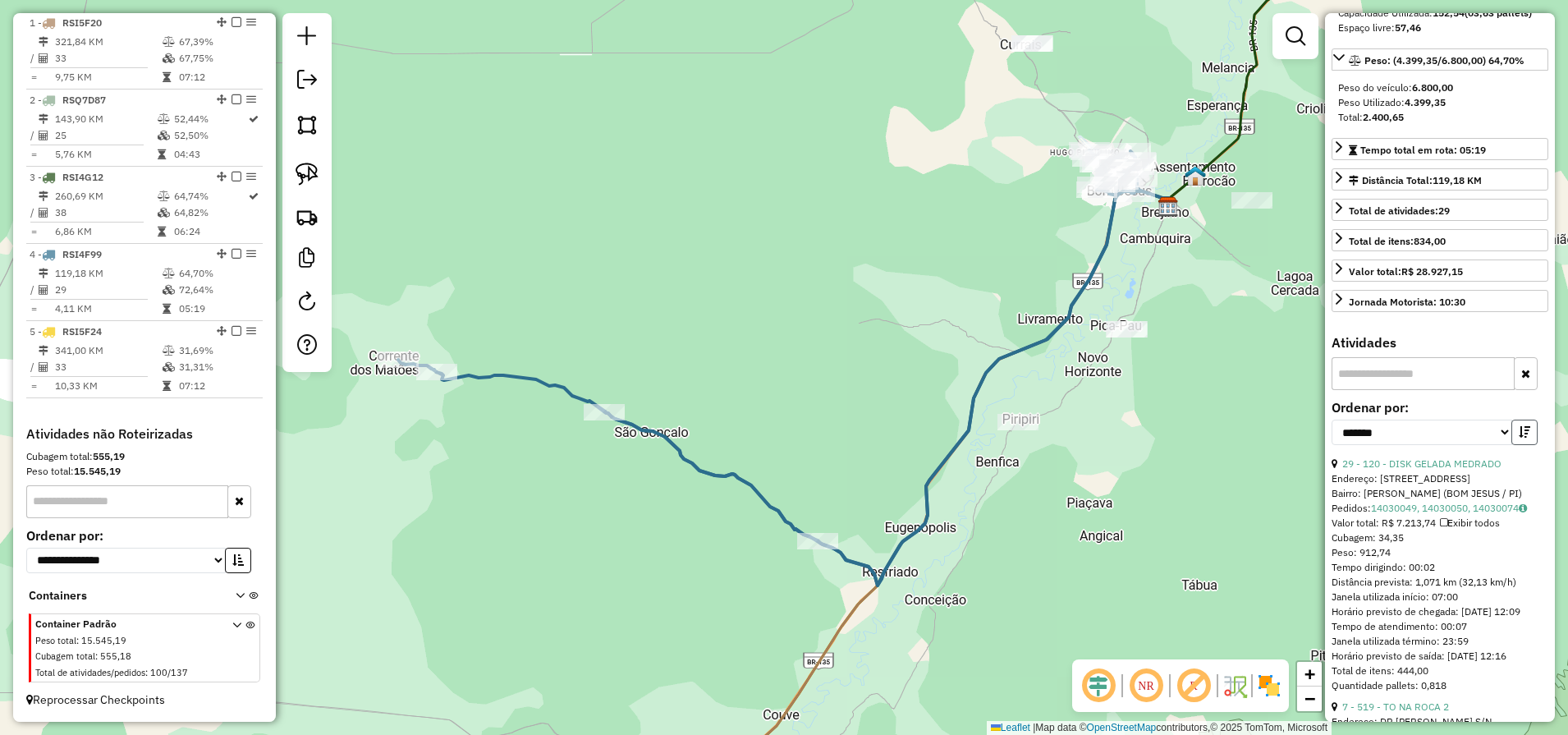
click at [1511, 445] on button "button" at bounding box center [1524, 432] width 26 height 25
click at [1518, 438] on icon "button" at bounding box center [1523, 432] width 11 height 11
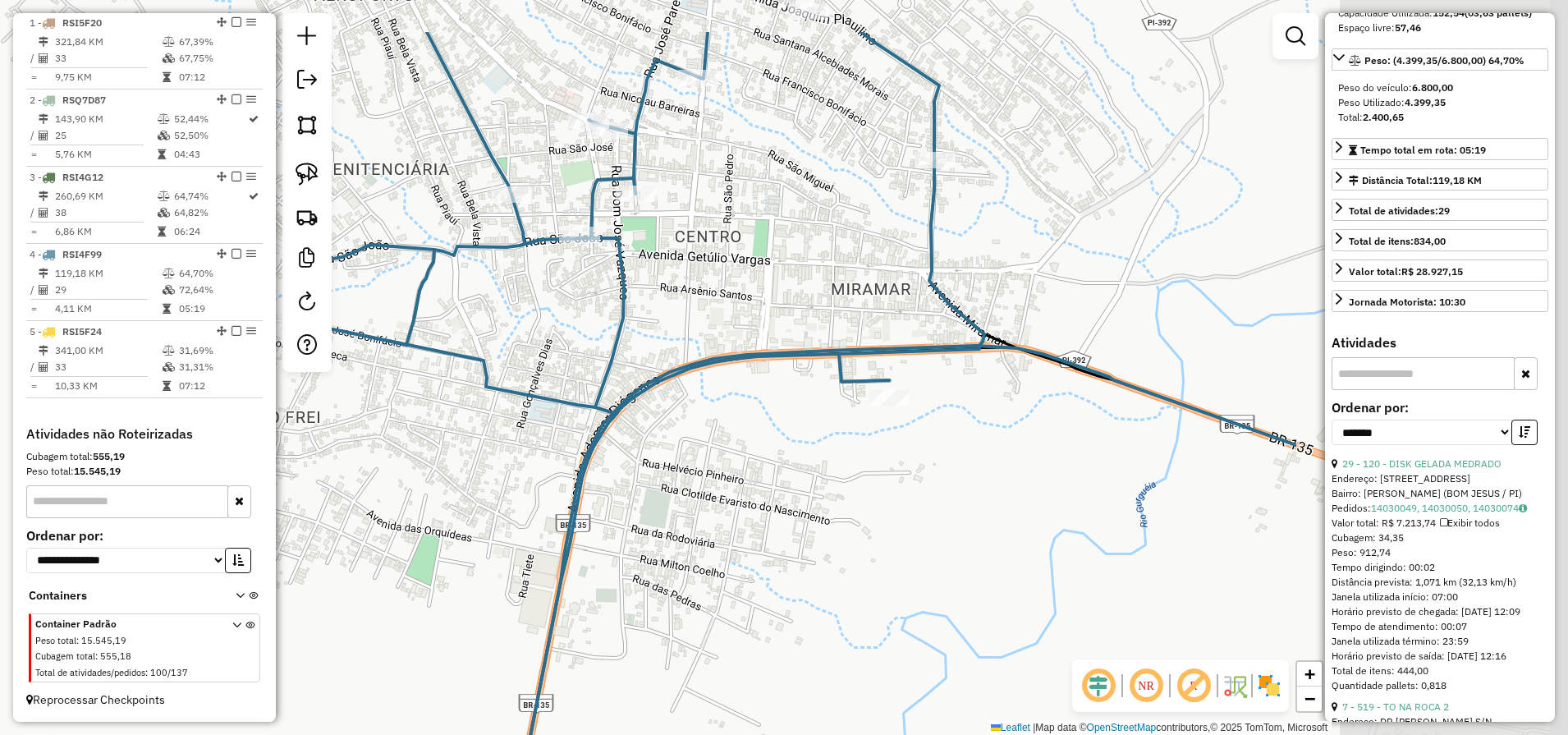
drag, startPoint x: 1199, startPoint y: 177, endPoint x: 731, endPoint y: 375, distance: 508.2
click at [737, 312] on div "Janela de atendimento Grade de atendimento Capacidade Transportadoras Veículos …" at bounding box center [784, 368] width 1568 height 735
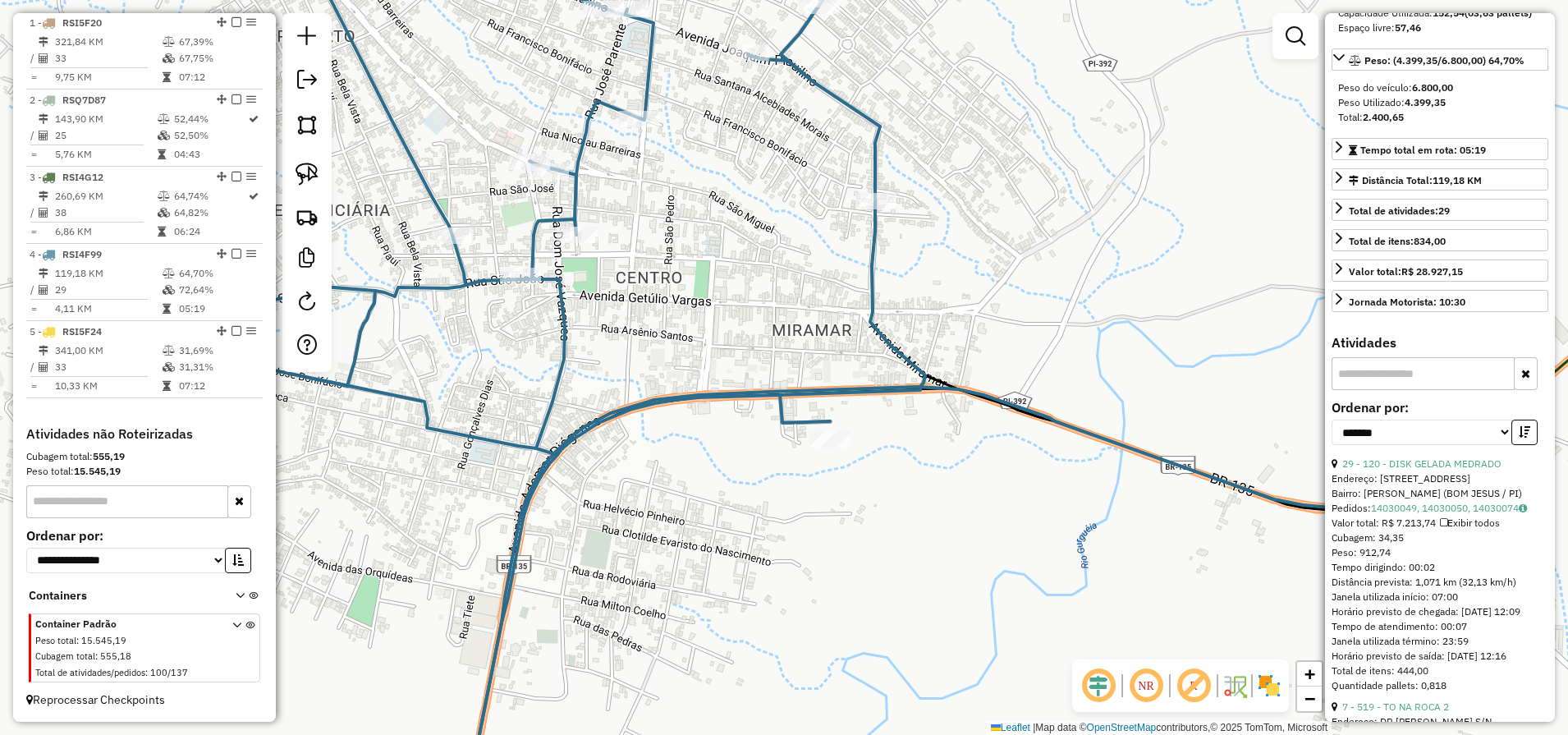
drag, startPoint x: 314, startPoint y: 173, endPoint x: 381, endPoint y: 178, distance: 67.2
click at [316, 172] on img at bounding box center [307, 174] width 23 height 23
drag, startPoint x: 942, startPoint y: 176, endPoint x: 929, endPoint y: 260, distance: 85.0
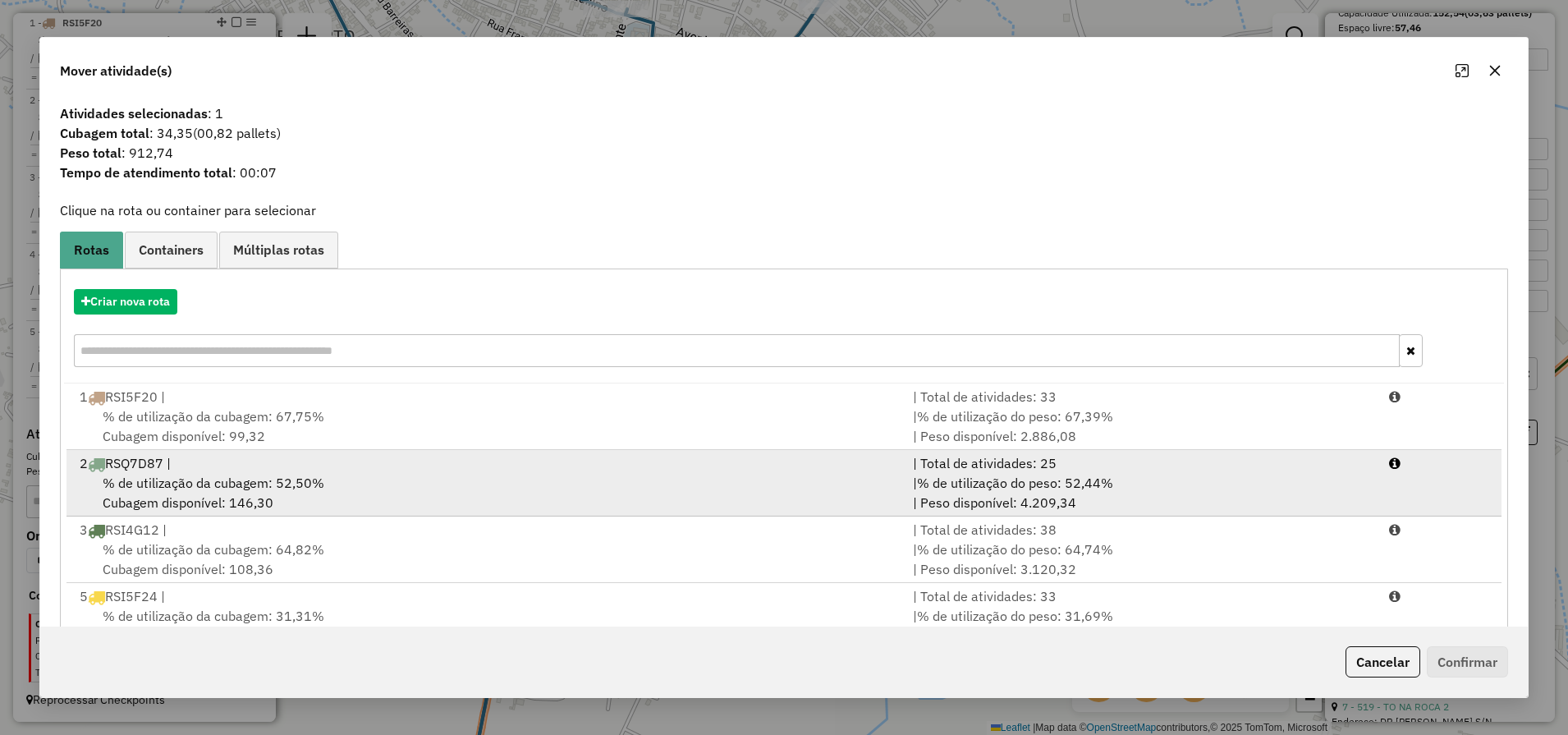
scroll to position [51, 0]
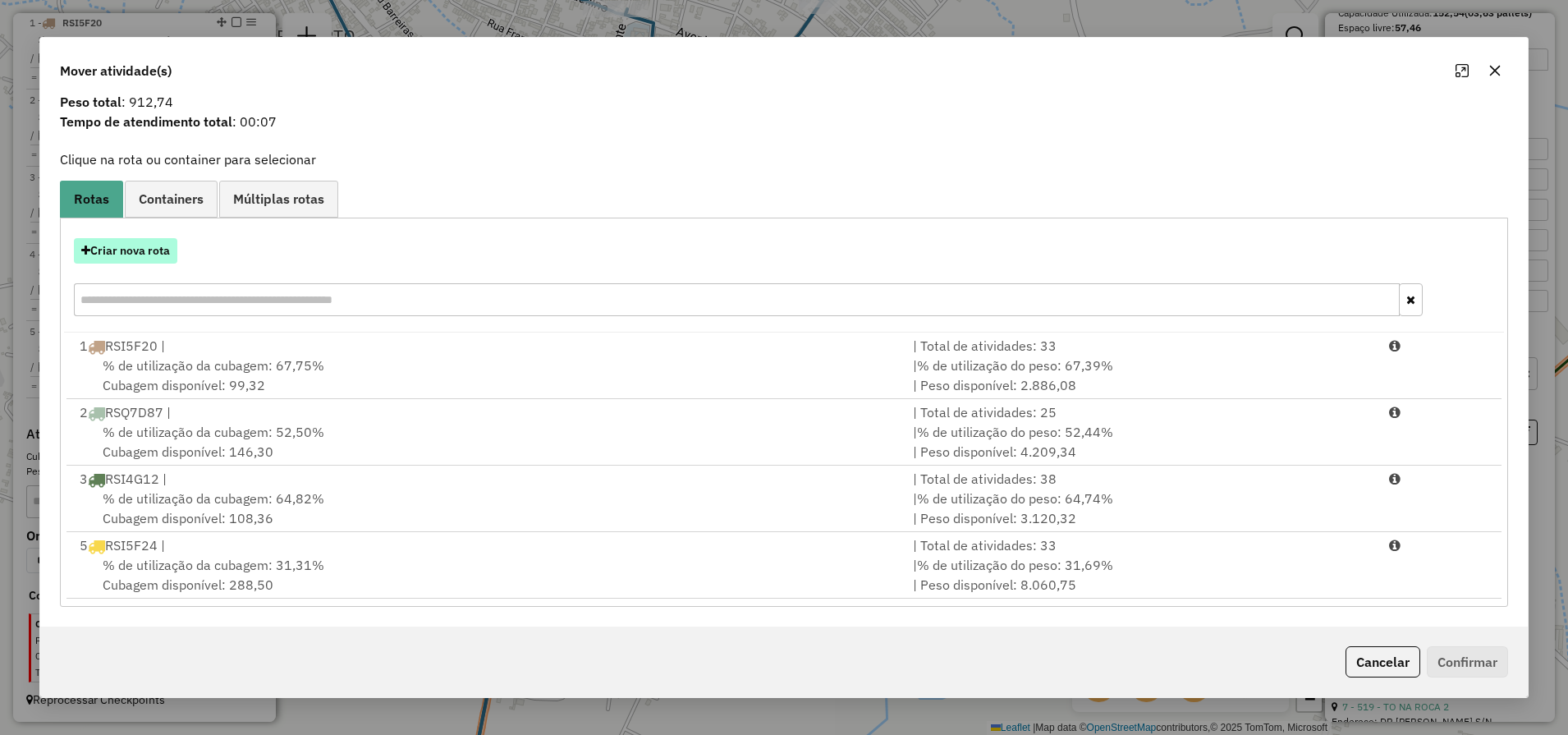
click at [144, 256] on button "Criar nova rota" at bounding box center [125, 250] width 103 height 25
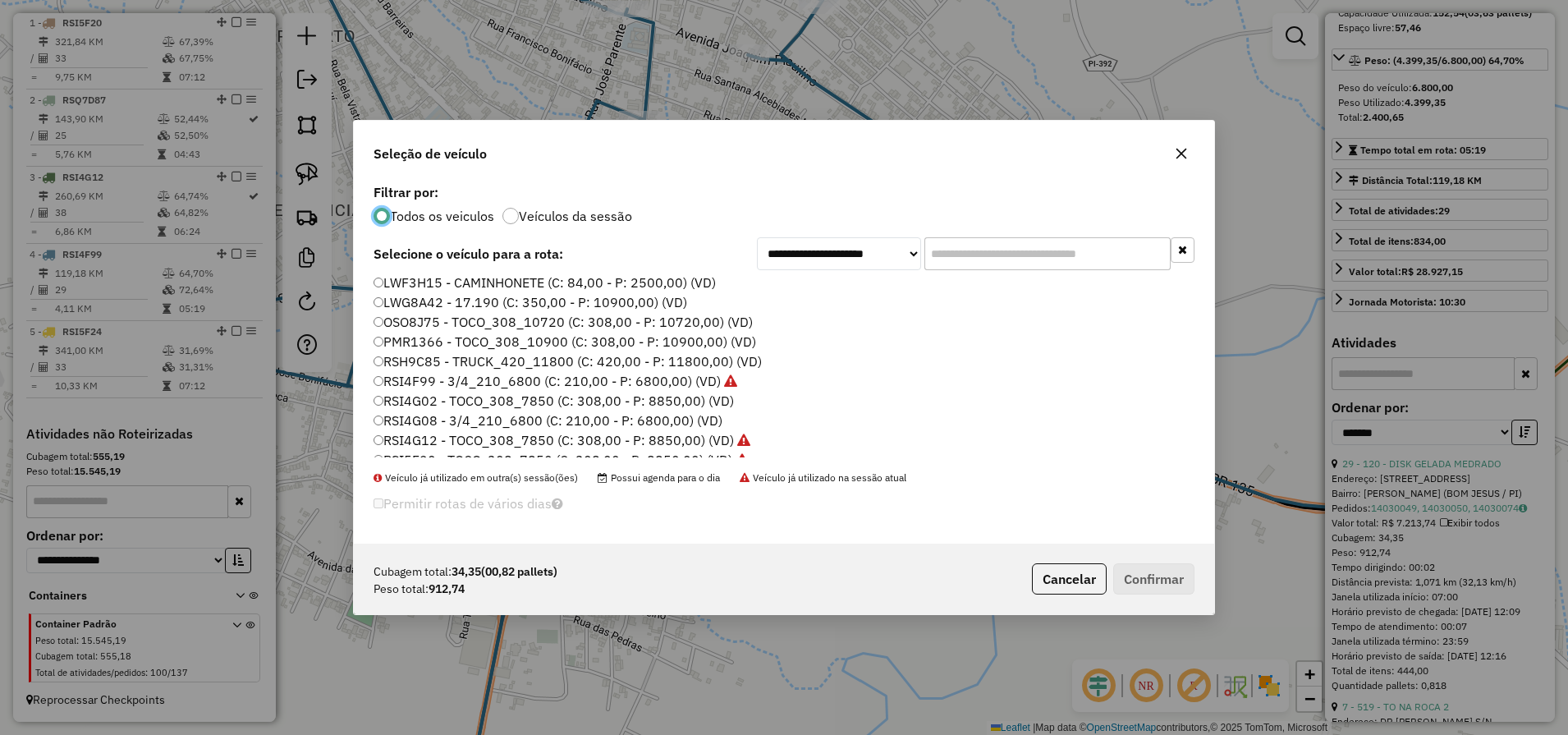
scroll to position [103, 0]
click at [458, 364] on label "RSH9C85 - TRUCK_420_11800 (C: 420,00 - P: 11800,00) (VD)" at bounding box center [567, 360] width 388 height 19
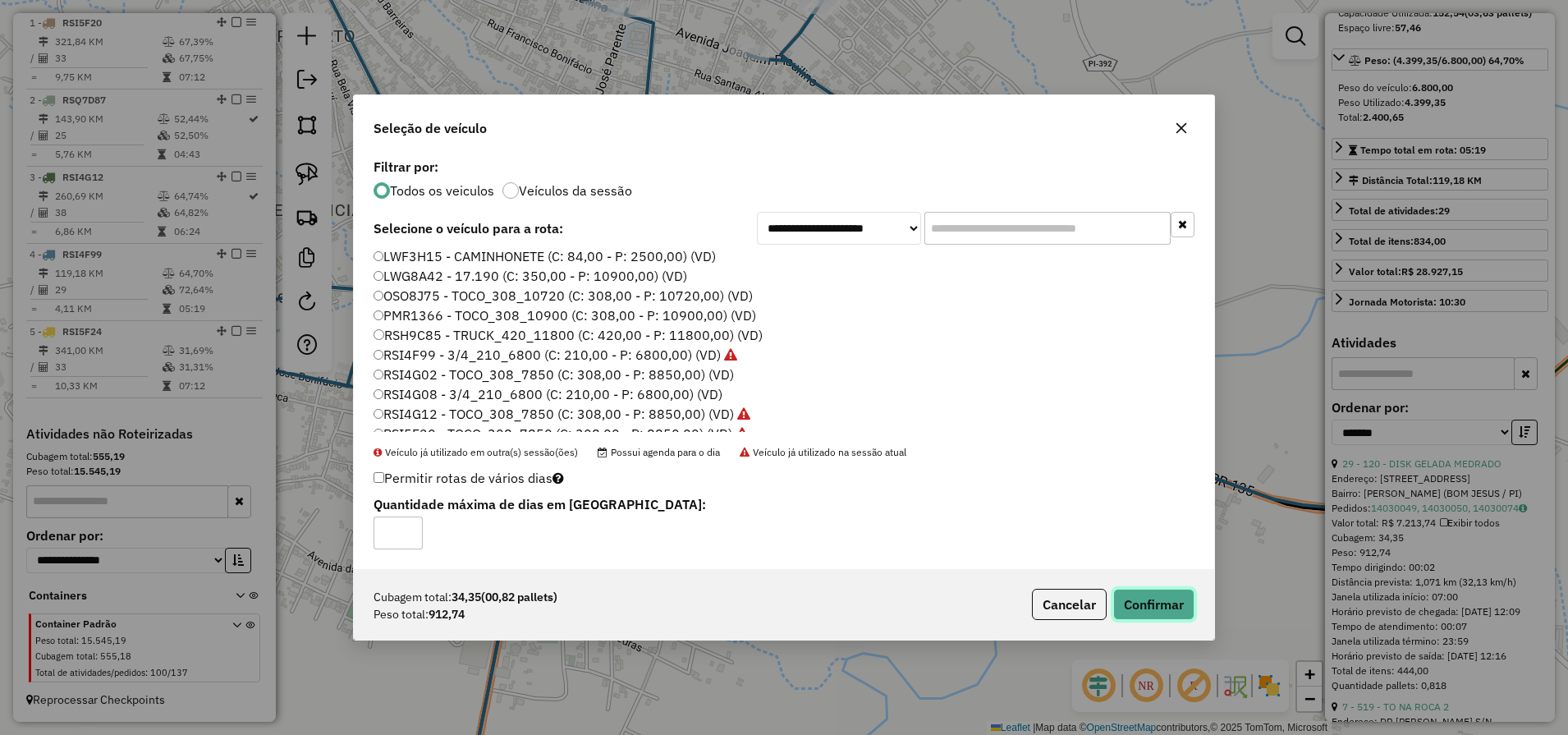
click at [1140, 611] on button "Confirmar" at bounding box center [1153, 604] width 82 height 32
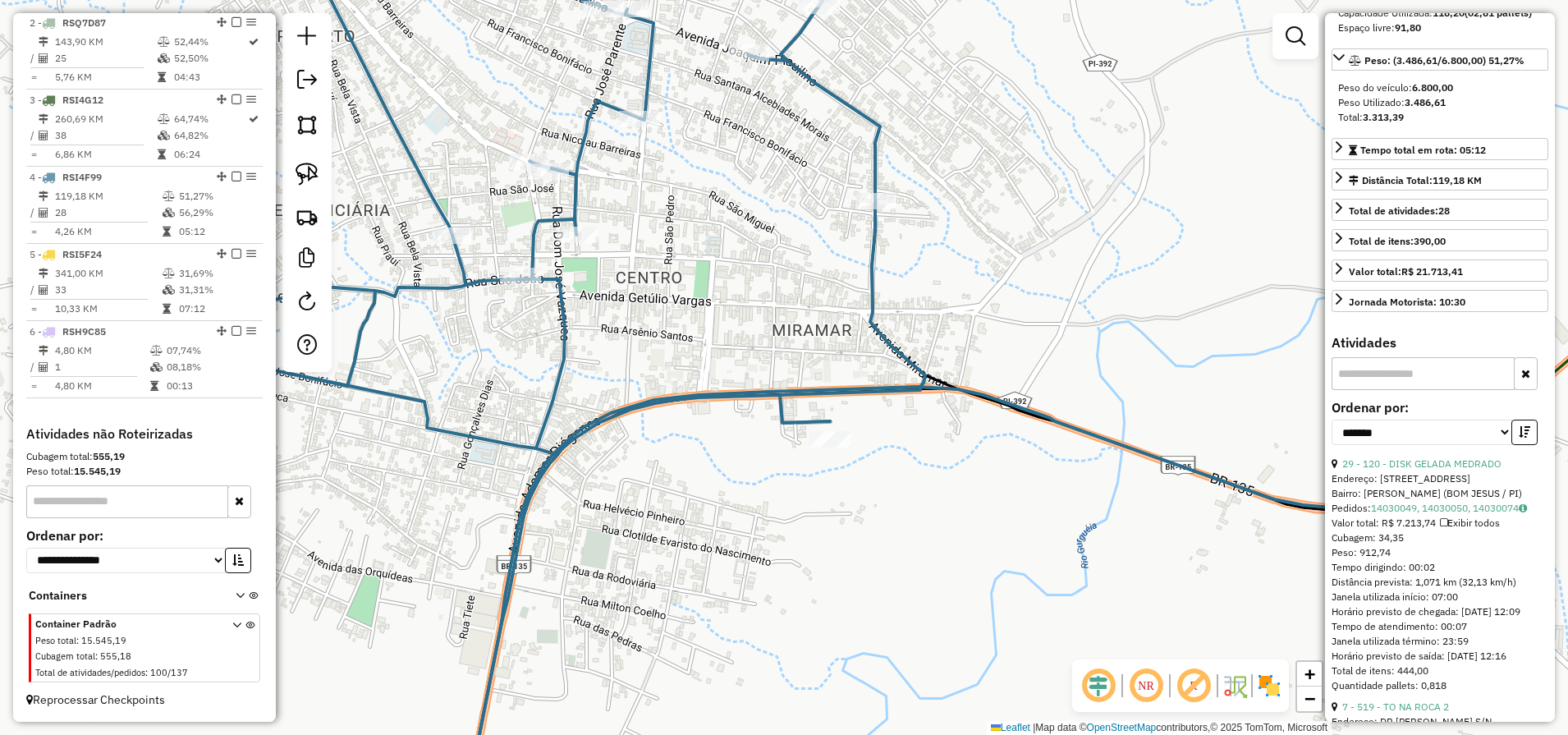
scroll to position [713, 0]
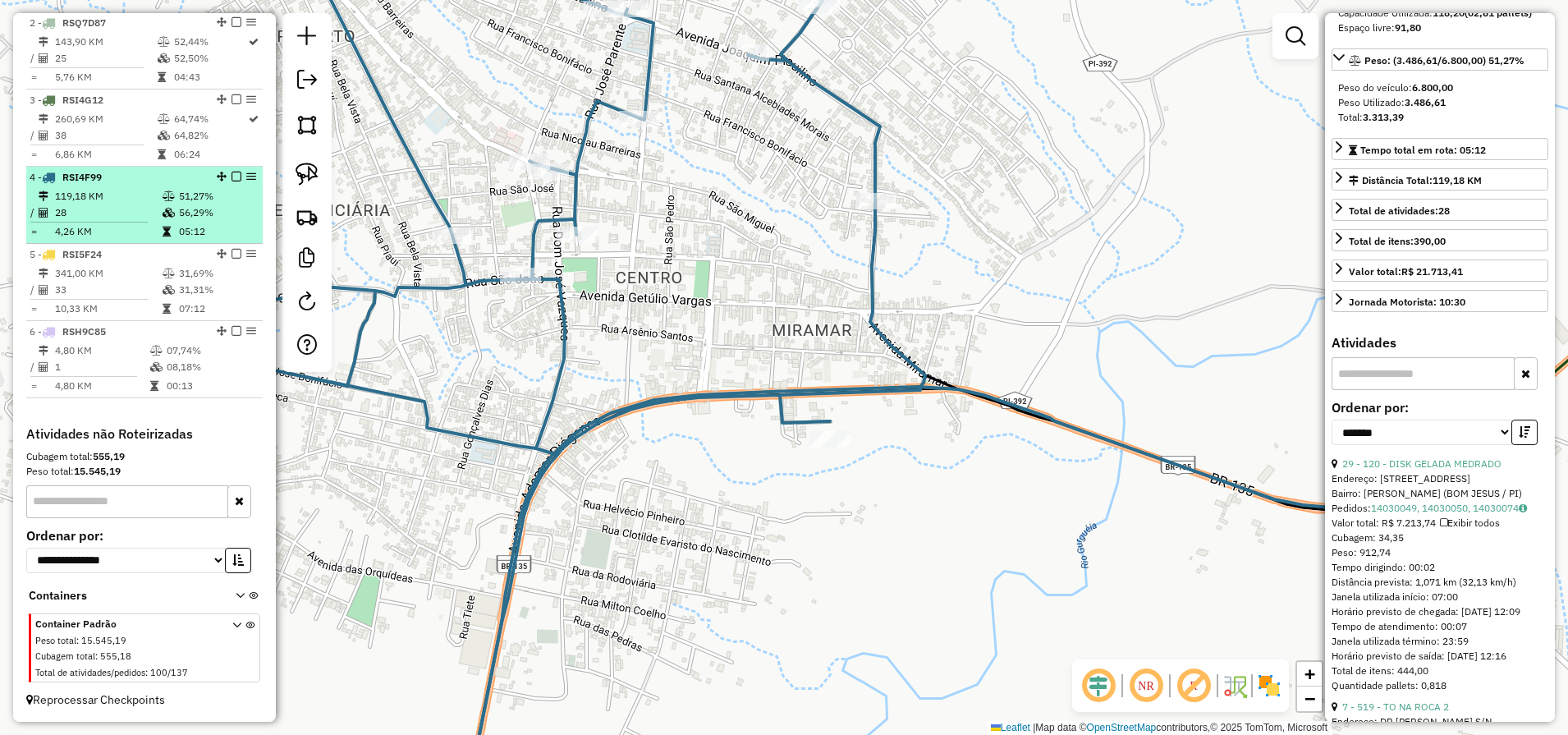
click at [106, 202] on td "119,18 KM" at bounding box center [108, 196] width 108 height 17
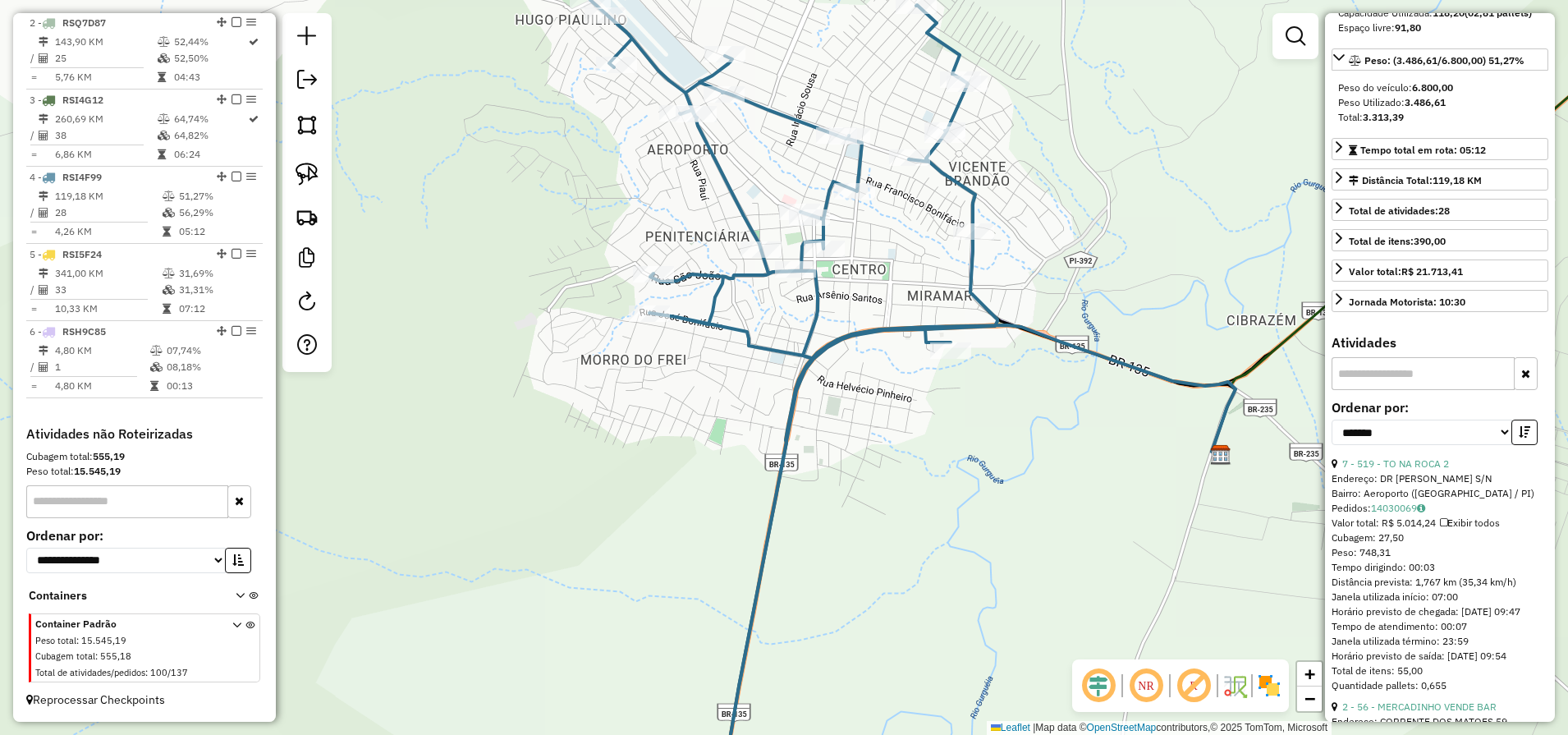
click at [1390, 456] on div "**********" at bounding box center [1439, 429] width 217 height 55
click at [1398, 469] on link "7 - 519 - TO NA ROCA 2" at bounding box center [1395, 463] width 107 height 12
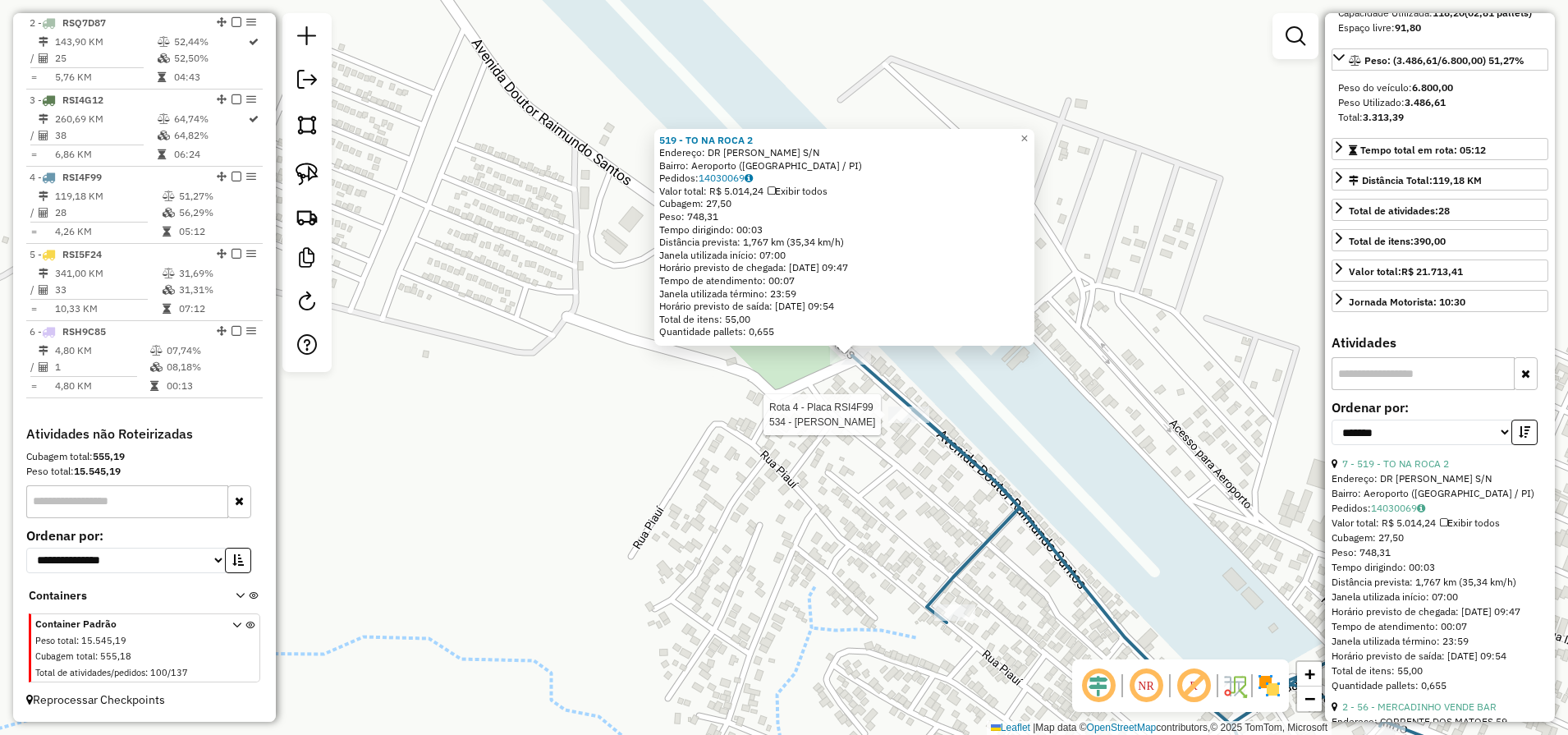
click at [890, 405] on div "Rota 4 - Placa RSI4F99 534 - Amauri guedes Macedo 519 - TO NA ROCA 2 Endereço: …" at bounding box center [784, 368] width 1568 height 735
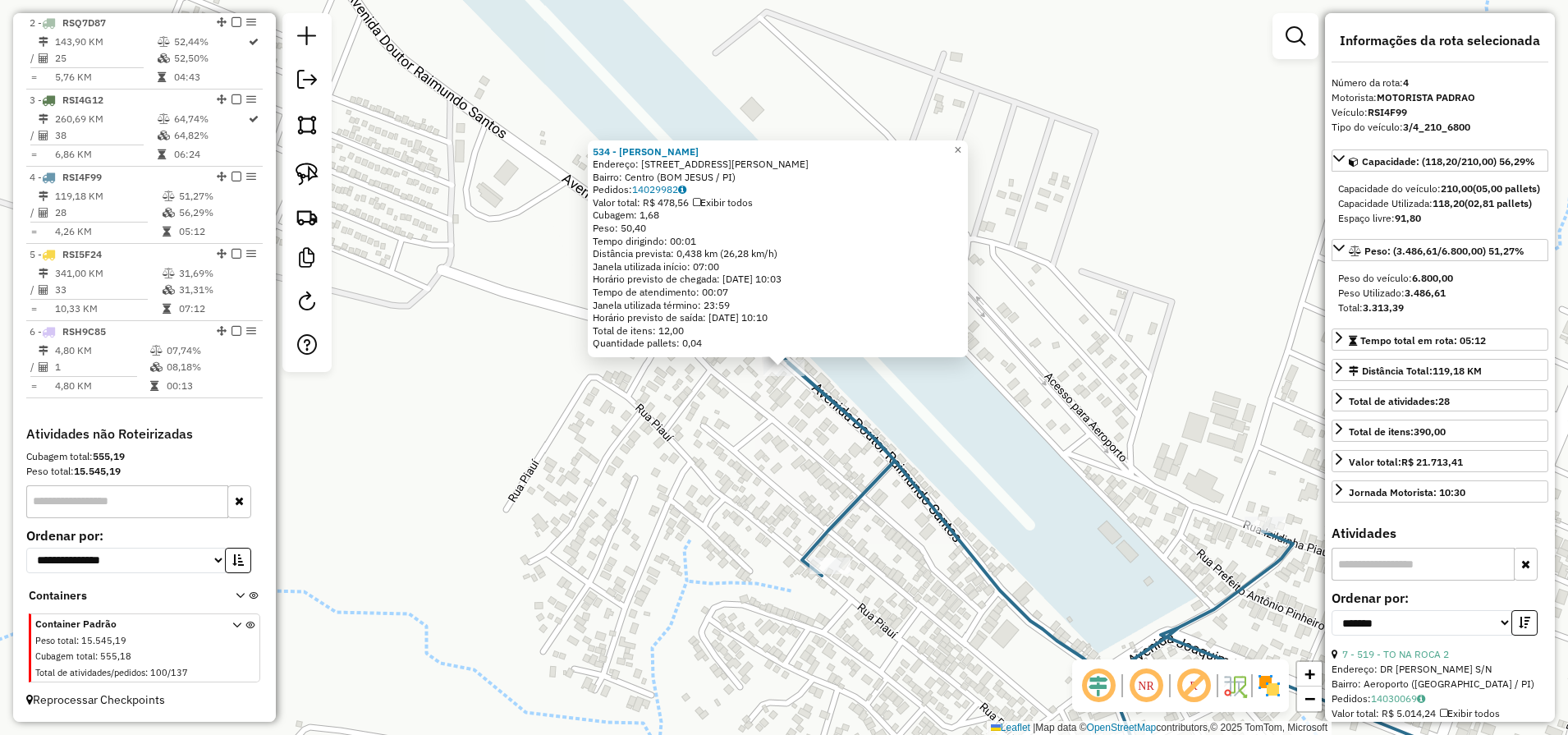
click at [967, 154] on div "534 - Amauri guedes Macedo Endereço: Avenida Doutor Raimundo Santos 1000 Bairro…" at bounding box center [777, 249] width 380 height 218
click at [961, 145] on span "×" at bounding box center [958, 150] width 7 height 14
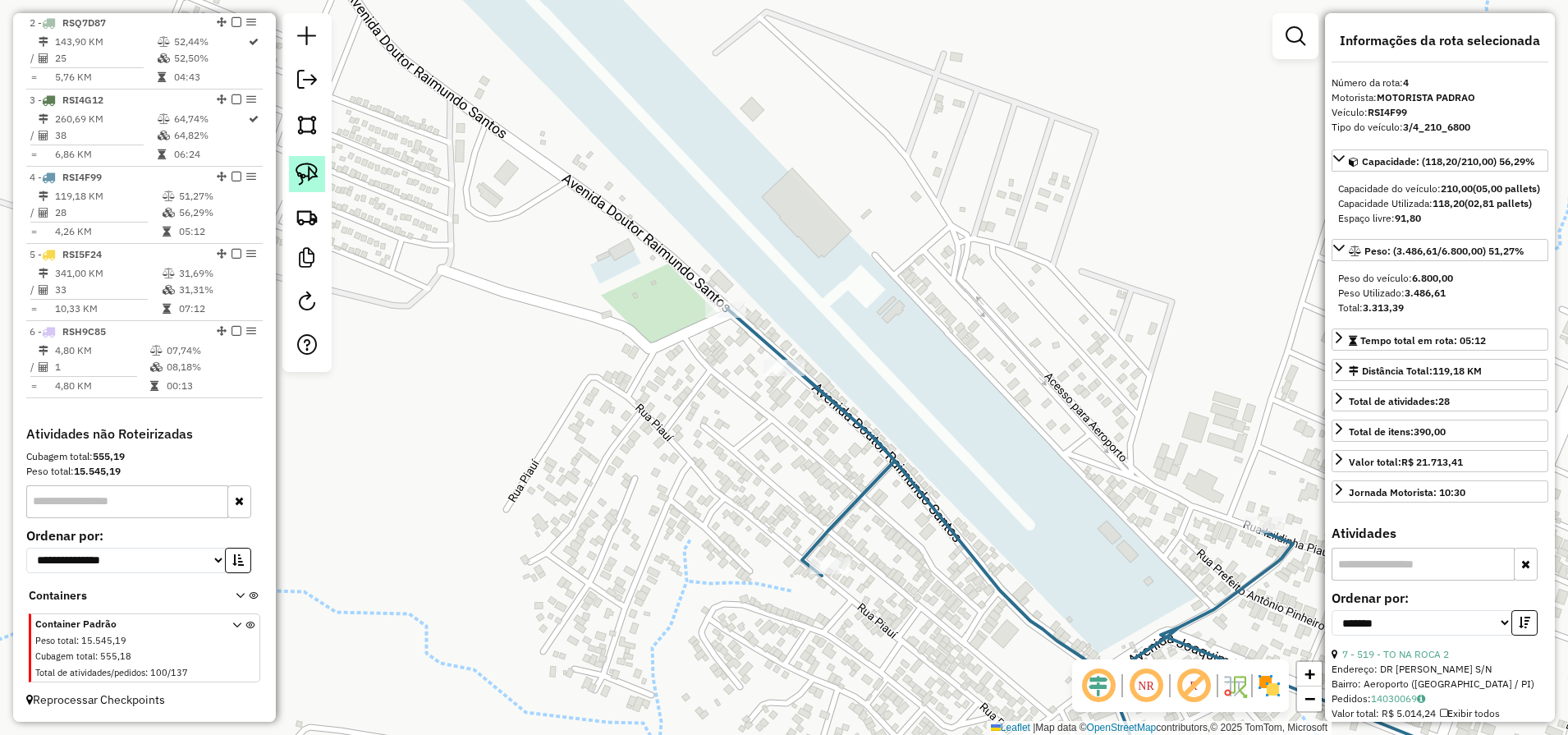
drag, startPoint x: 300, startPoint y: 165, endPoint x: 321, endPoint y: 177, distance: 24.2
click at [301, 166] on img at bounding box center [307, 174] width 23 height 23
drag, startPoint x: 743, startPoint y: 280, endPoint x: 747, endPoint y: 329, distance: 49.2
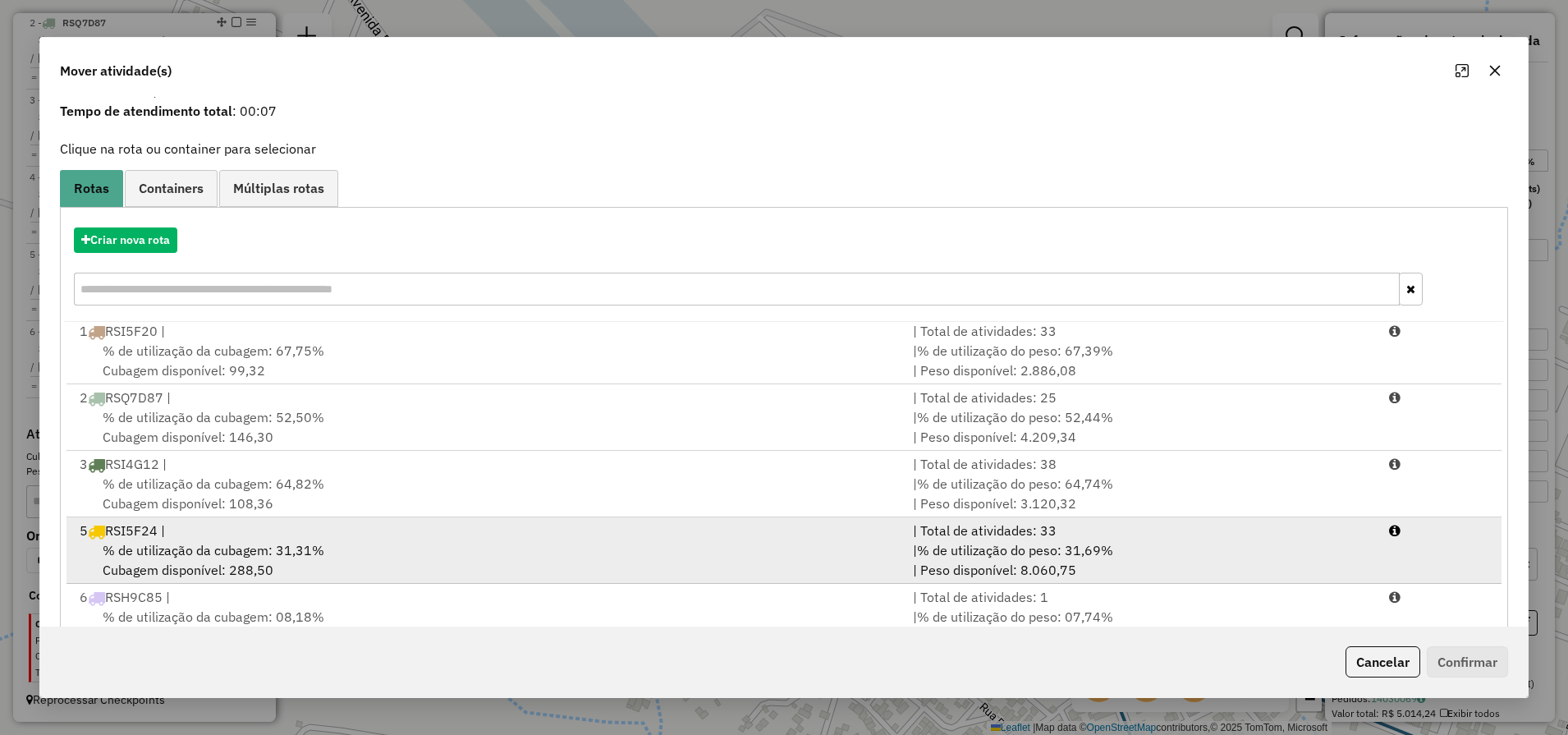
scroll to position [113, 0]
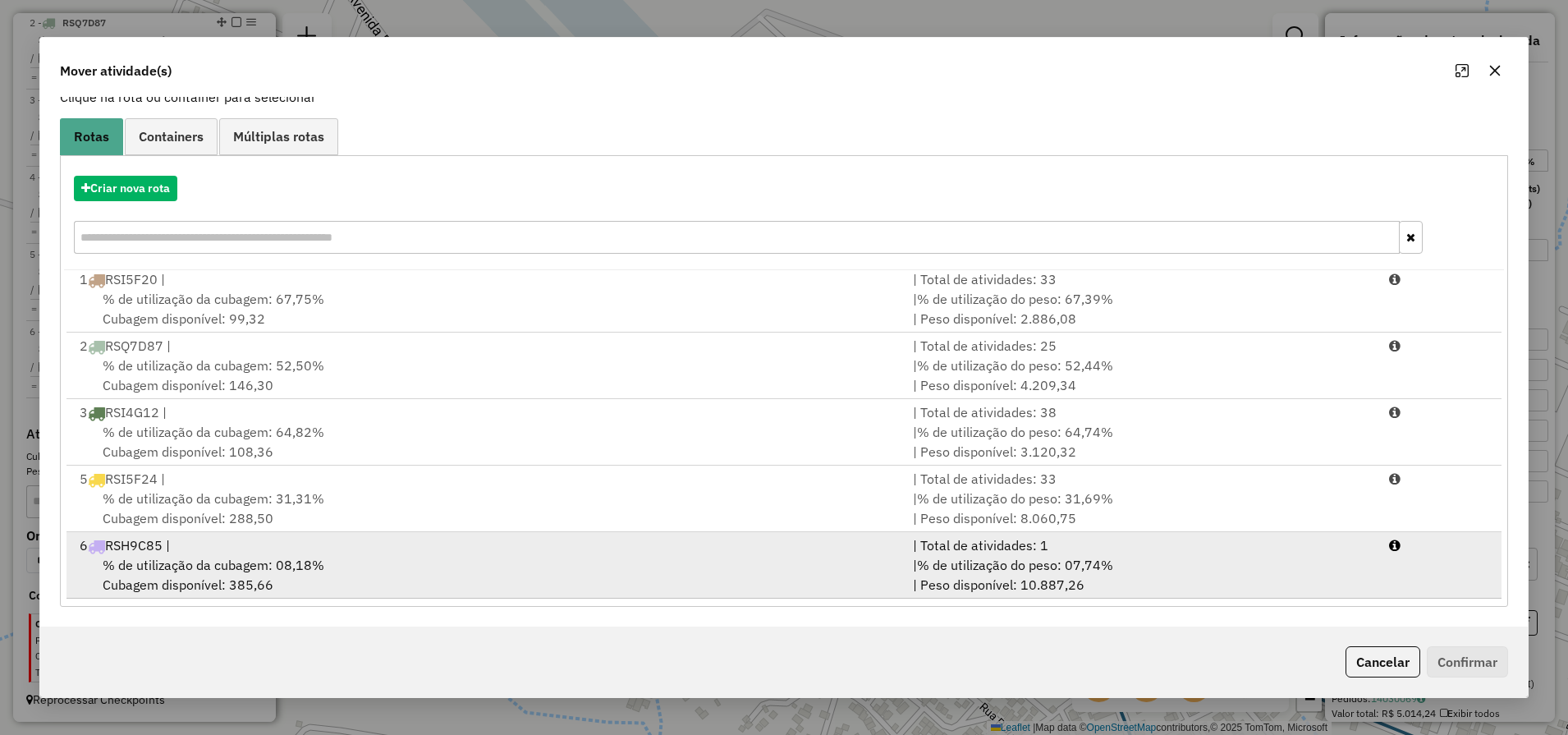
click at [609, 581] on div "% de utilização da cubagem: 08,18% Cubagem disponível: 385,66" at bounding box center [487, 574] width 833 height 39
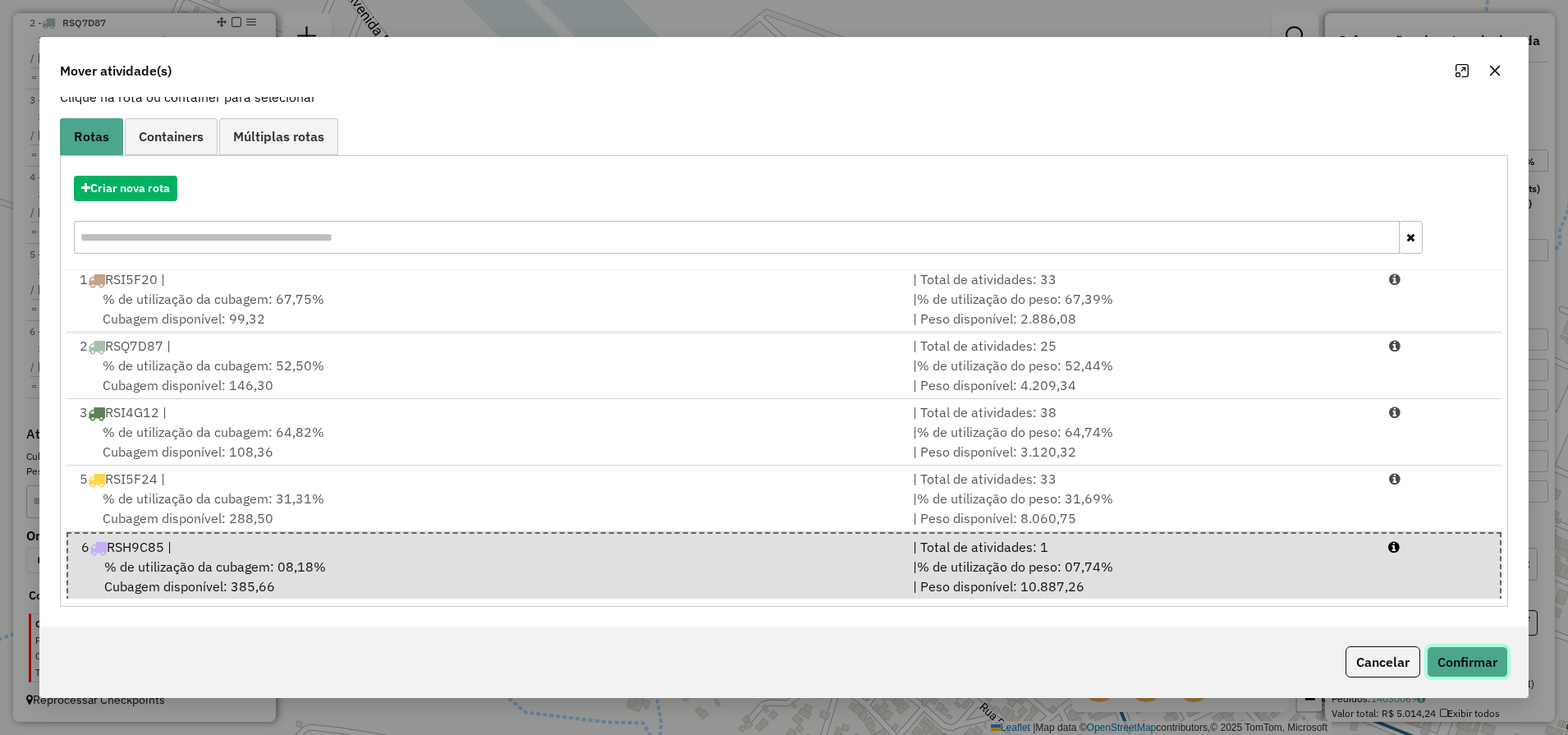
click at [1469, 671] on button "Confirmar" at bounding box center [1467, 662] width 82 height 32
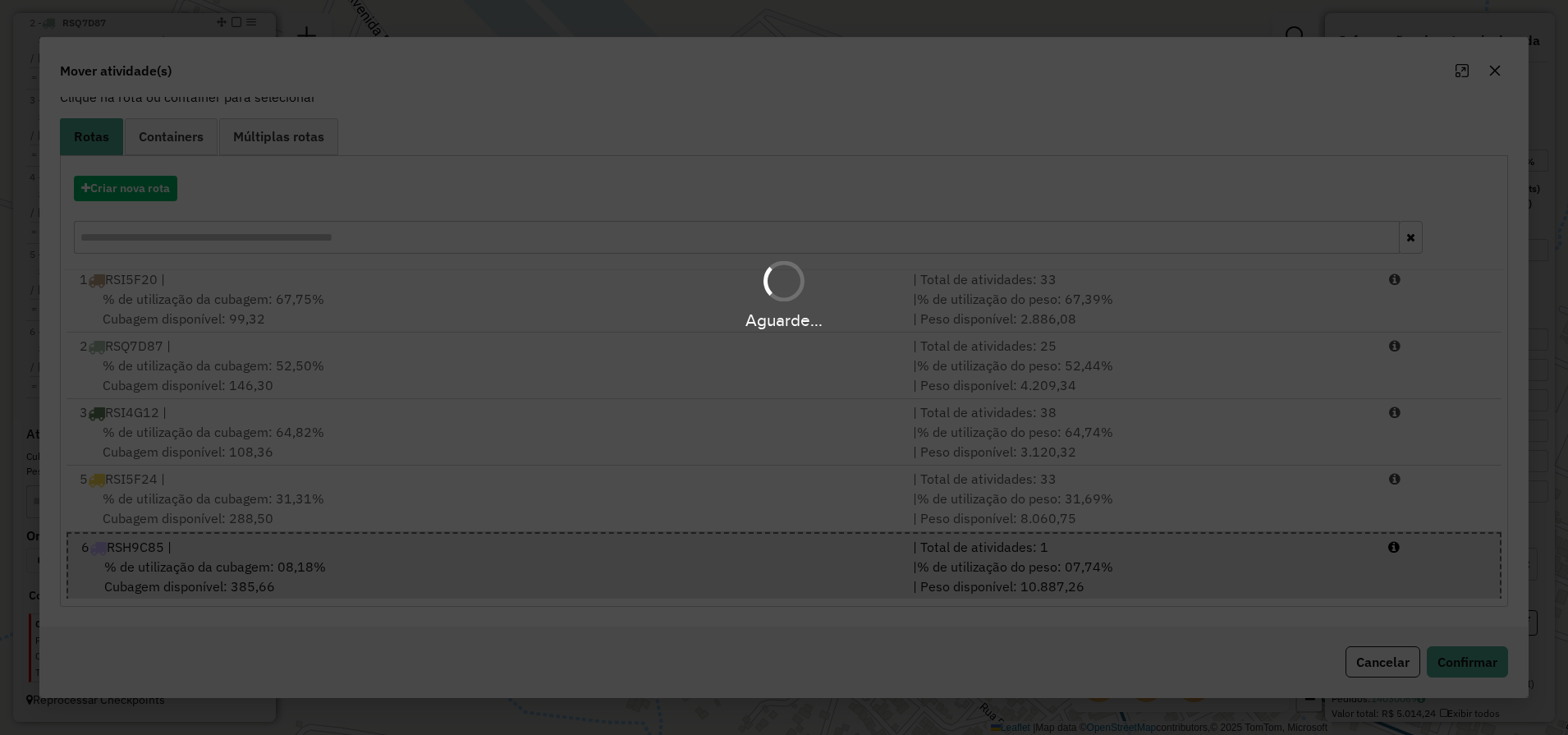
scroll to position [0, 0]
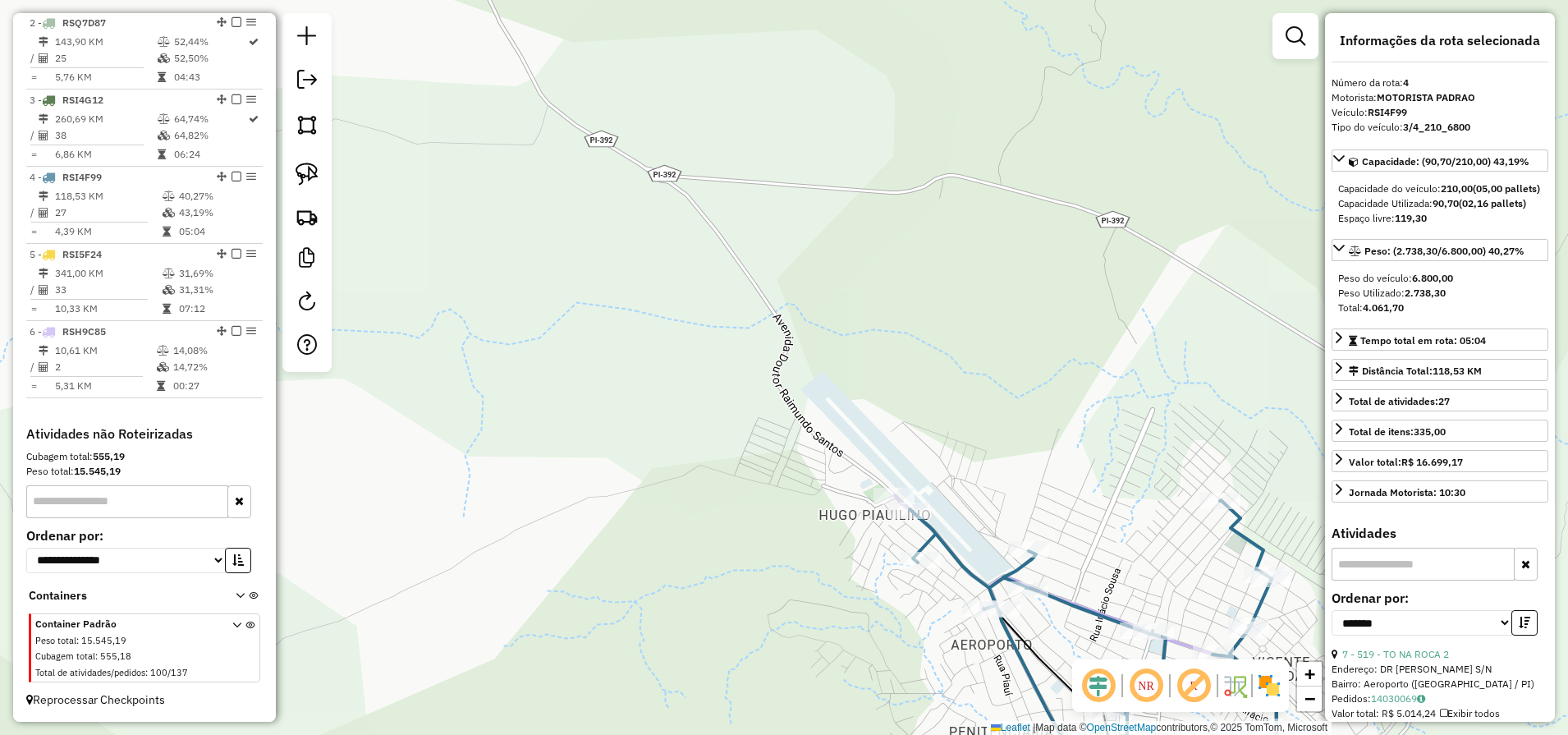
drag, startPoint x: 839, startPoint y: 275, endPoint x: 779, endPoint y: 186, distance: 107.3
click at [788, 199] on div "Janela de atendimento Grade de atendimento Capacidade Transportadoras Veículos …" at bounding box center [784, 368] width 1568 height 735
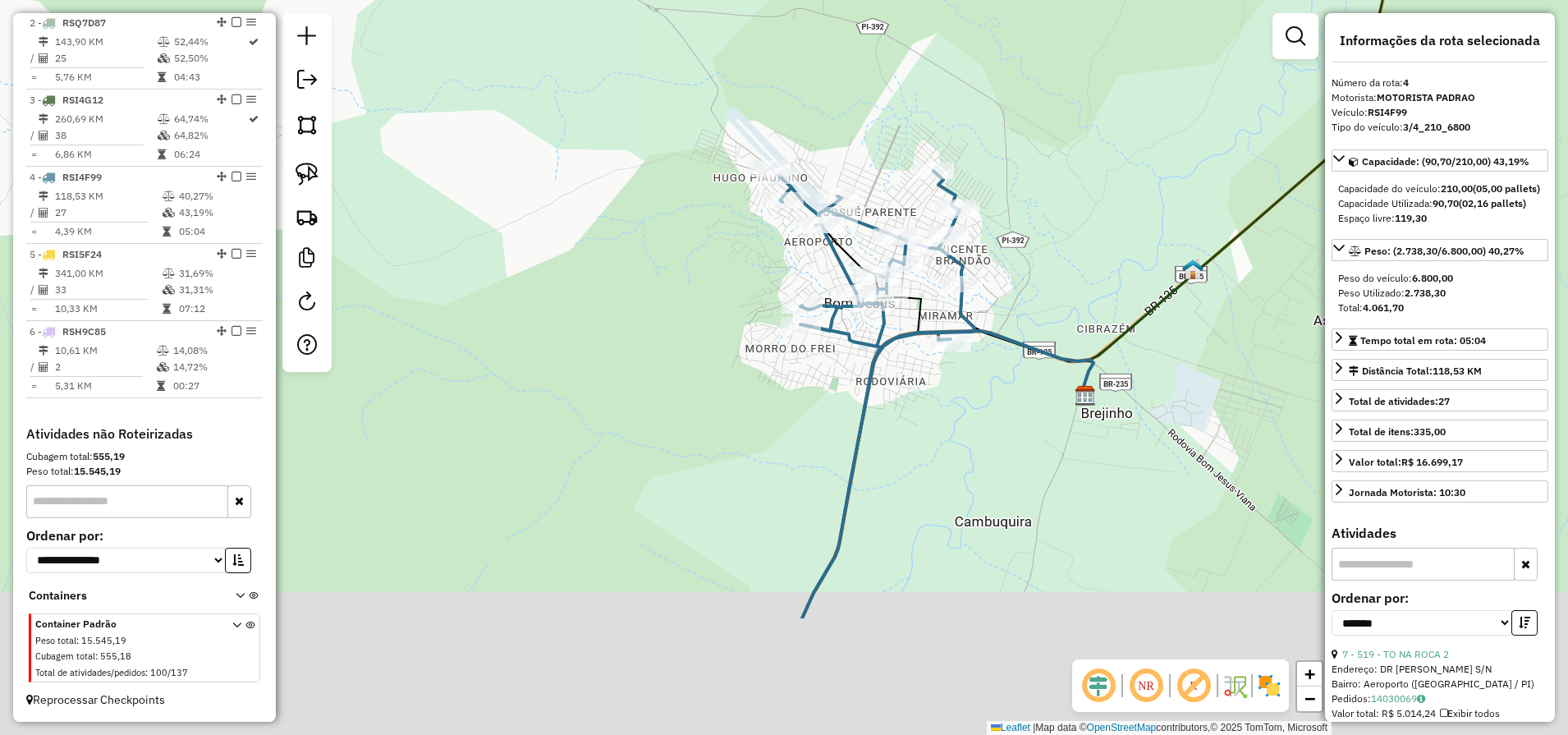
drag, startPoint x: 952, startPoint y: 508, endPoint x: 936, endPoint y: 291, distance: 217.6
click at [942, 335] on div "Janela de atendimento Grade de atendimento Capacidade Transportadoras Veículos …" at bounding box center [784, 368] width 1568 height 735
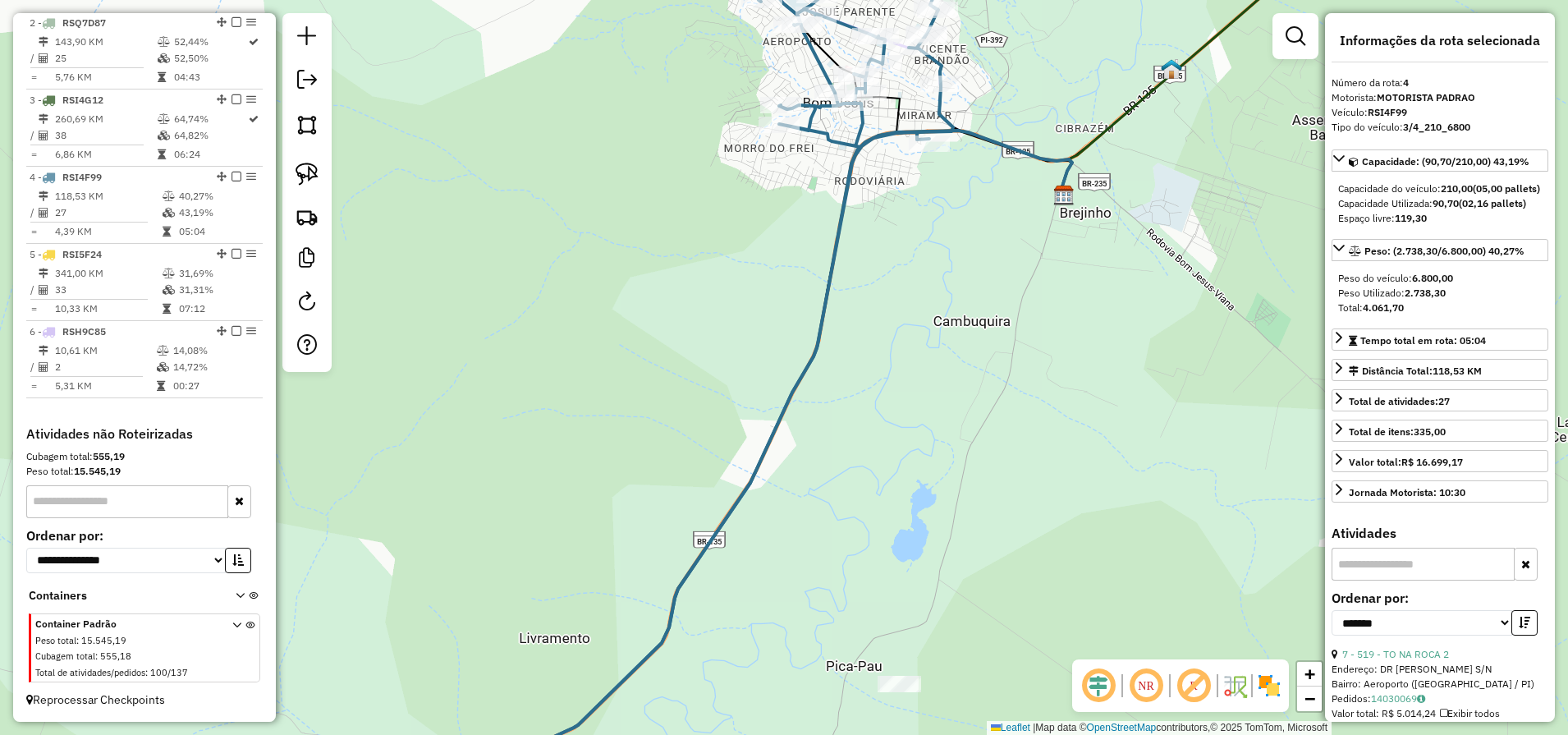
click at [959, 286] on div "Janela de atendimento Grade de atendimento Capacidade Transportadoras Veículos …" at bounding box center [784, 368] width 1568 height 735
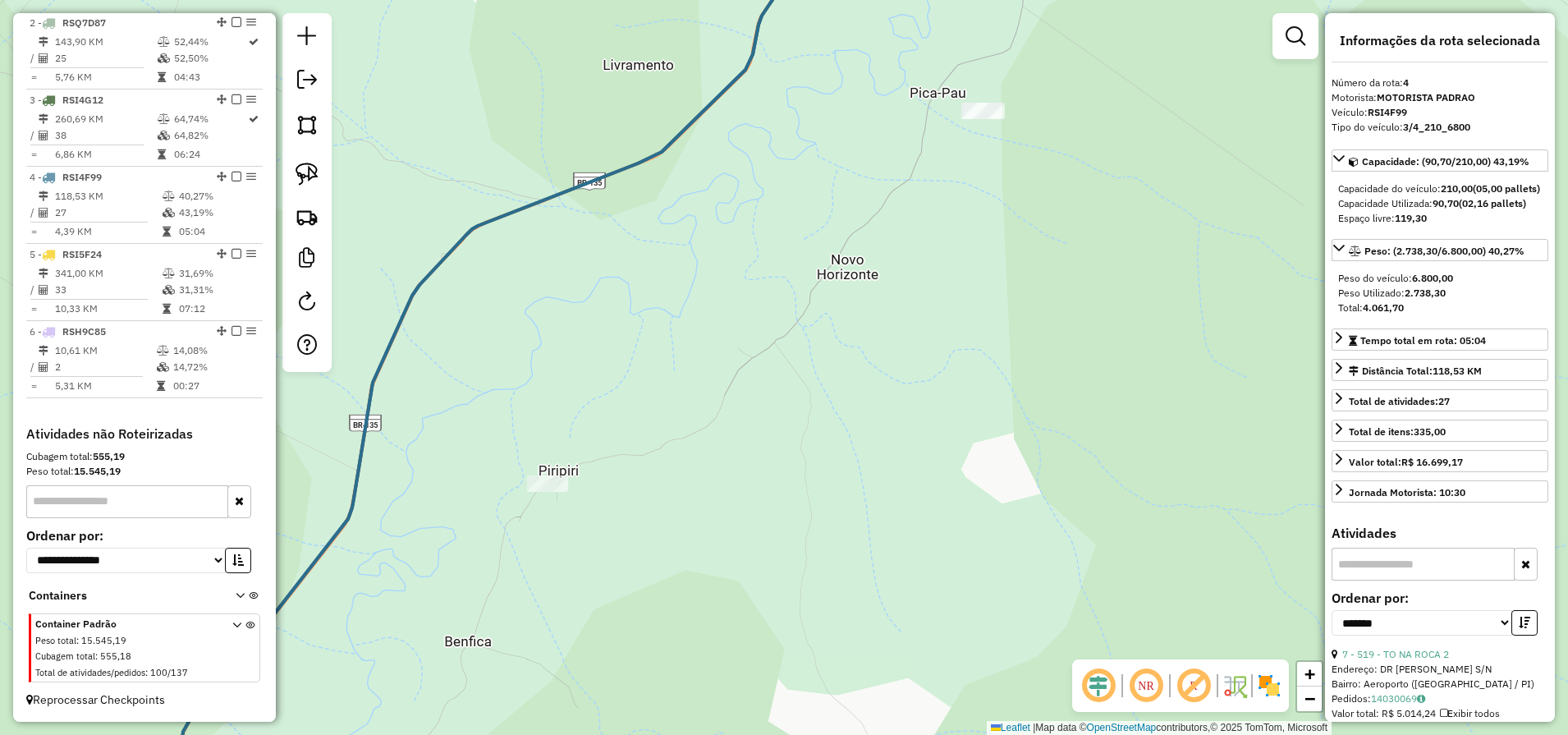
drag, startPoint x: 955, startPoint y: 296, endPoint x: 775, endPoint y: 544, distance: 306.4
click at [775, 543] on div "Janela de atendimento Grade de atendimento Capacidade Transportadoras Veículos …" at bounding box center [784, 368] width 1568 height 735
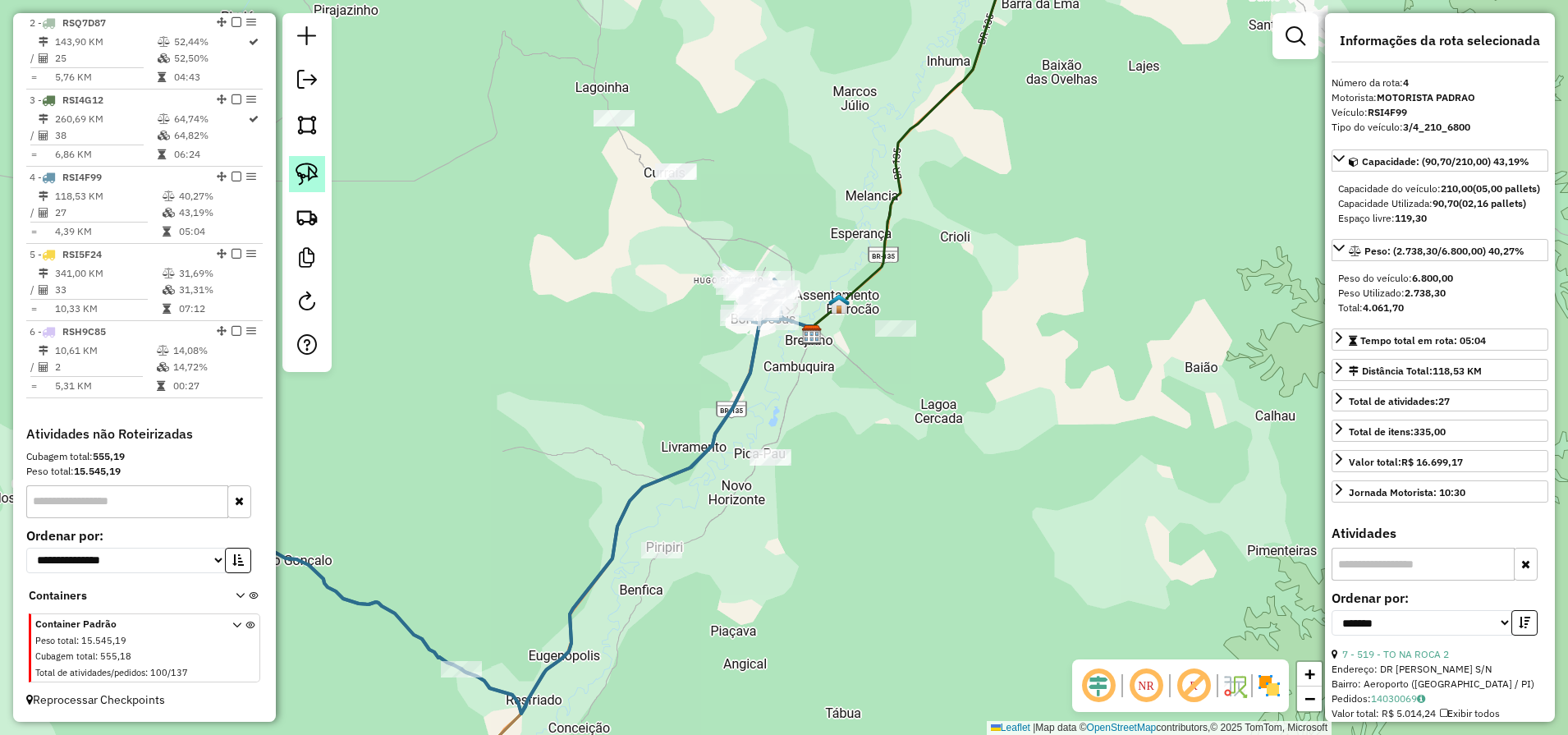
click at [304, 173] on img at bounding box center [307, 174] width 23 height 23
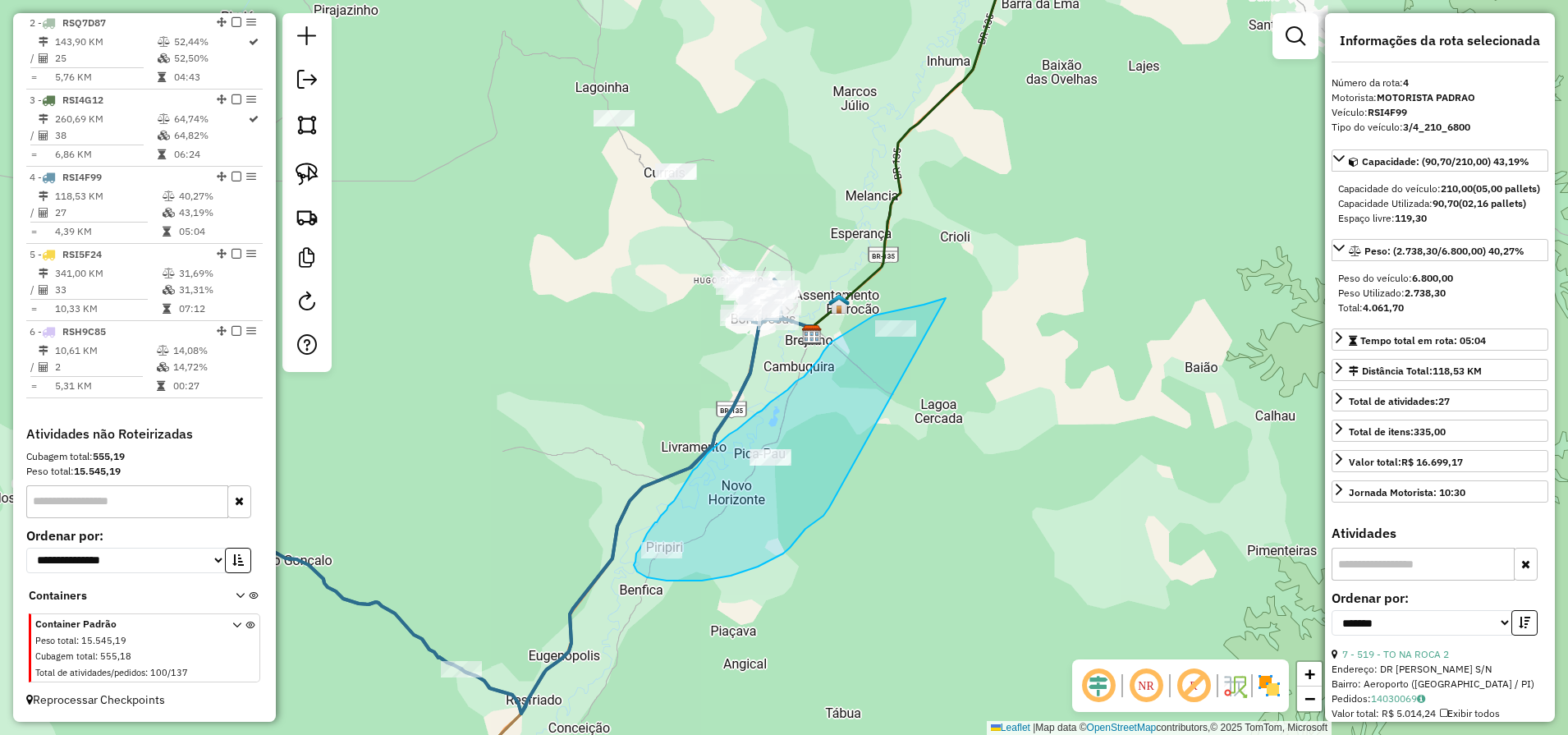
drag, startPoint x: 945, startPoint y: 298, endPoint x: 829, endPoint y: 507, distance: 239.0
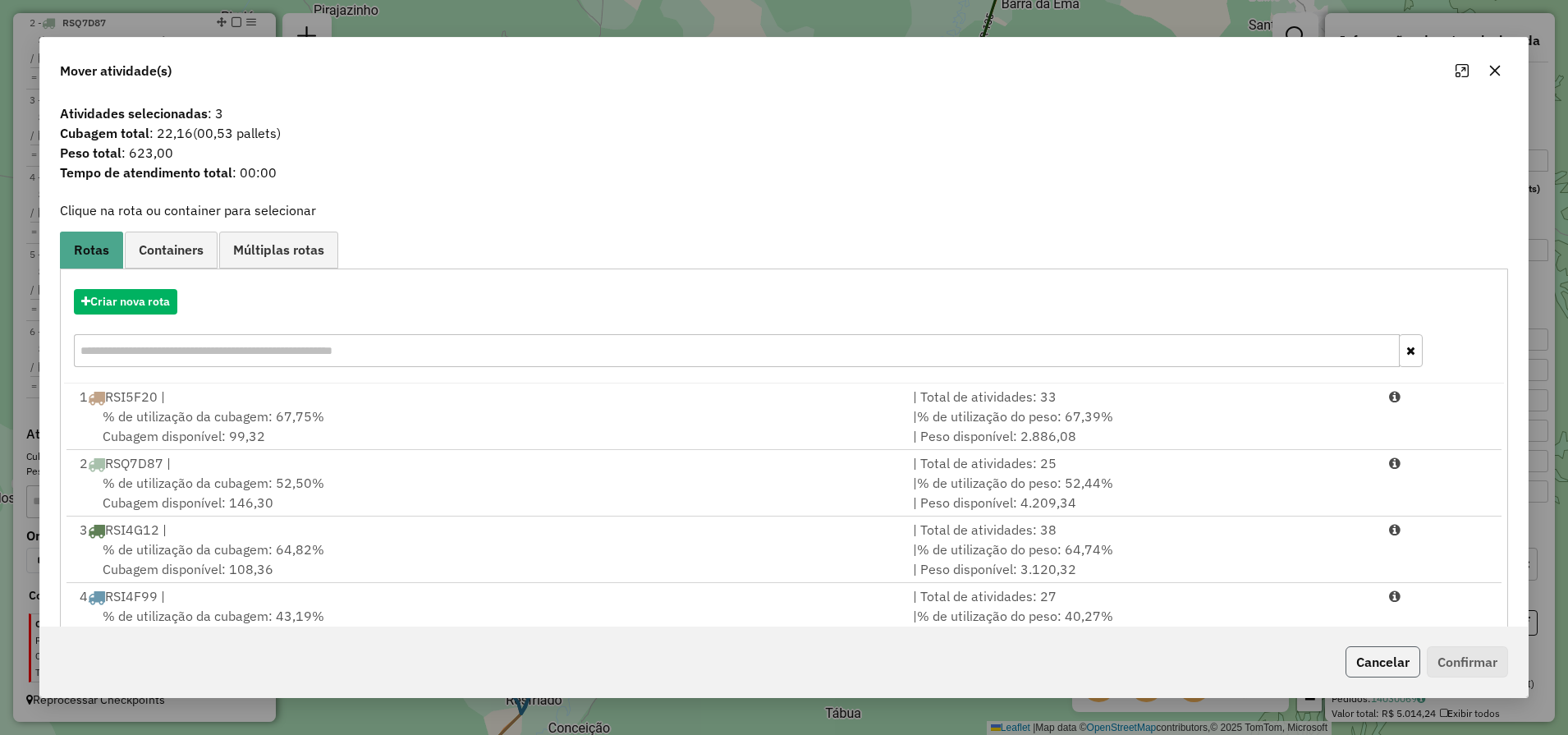
click at [1393, 665] on button "Cancelar" at bounding box center [1382, 662] width 75 height 32
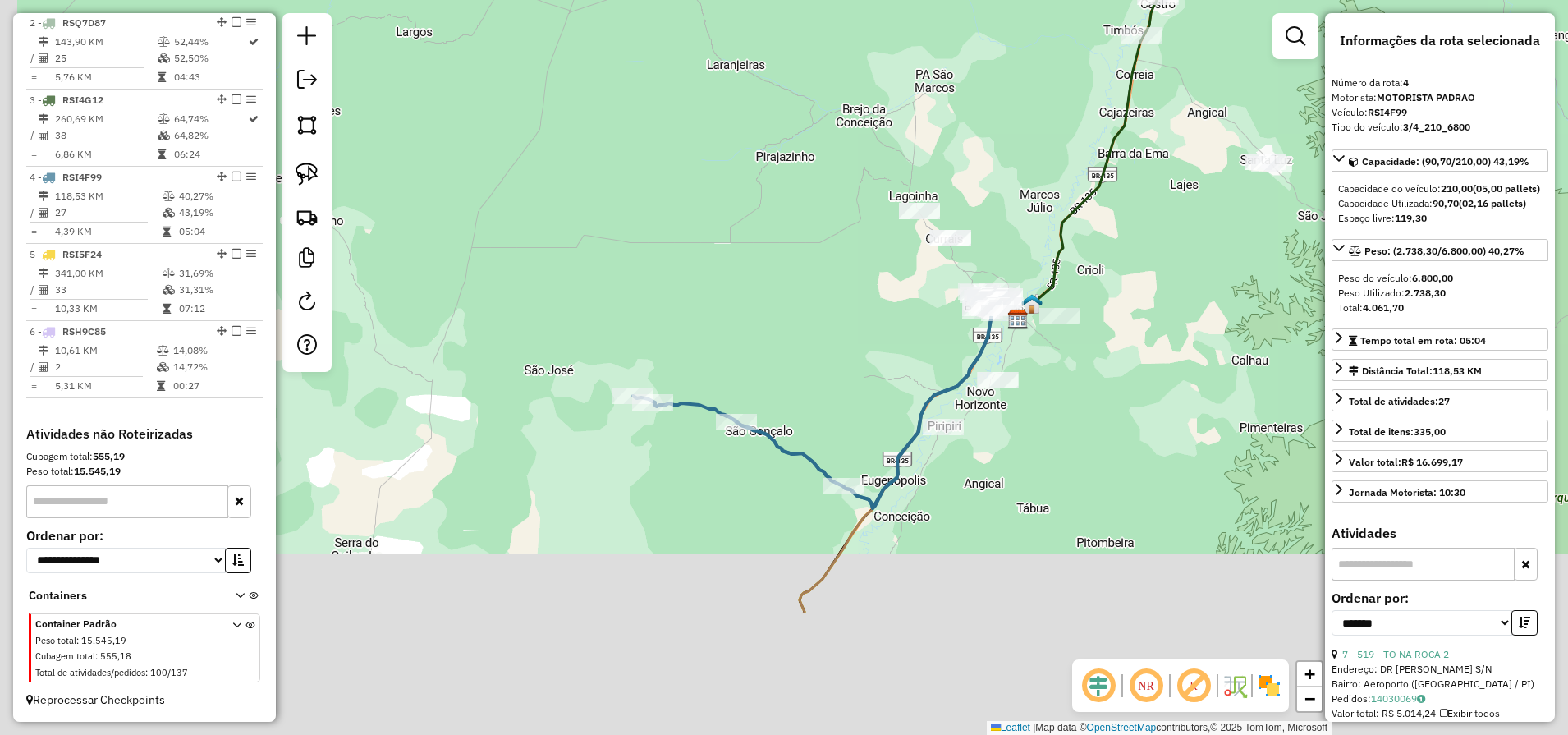
drag, startPoint x: 1022, startPoint y: 593, endPoint x: 1053, endPoint y: 397, distance: 198.4
click at [1053, 397] on div "Janela de atendimento Grade de atendimento Capacidade Transportadoras Veículos …" at bounding box center [784, 368] width 1568 height 735
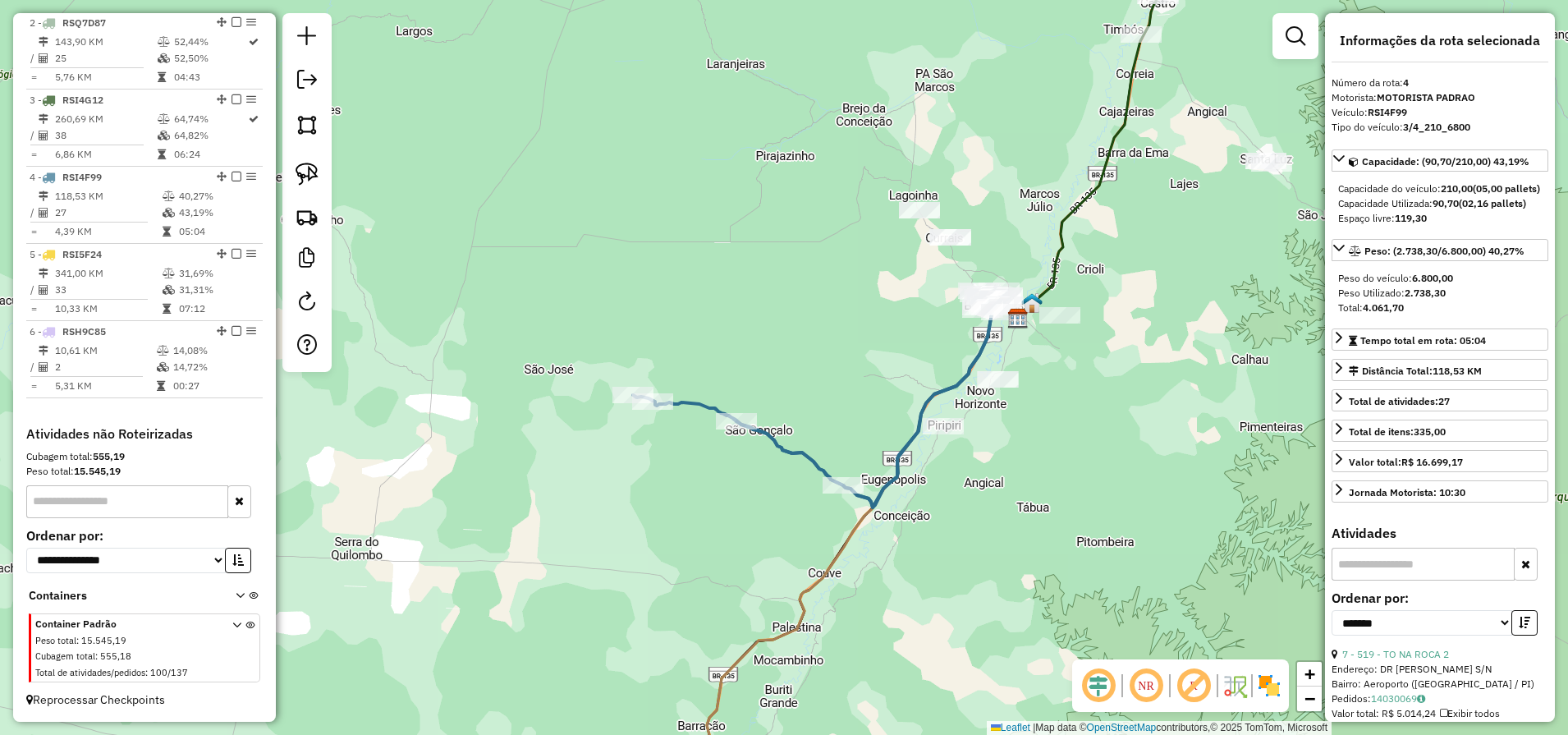
drag, startPoint x: 973, startPoint y: 317, endPoint x: 983, endPoint y: 252, distance: 65.8
click at [977, 289] on div "Janela de atendimento Grade de atendimento Capacidade Transportadoras Veículos …" at bounding box center [784, 368] width 1568 height 735
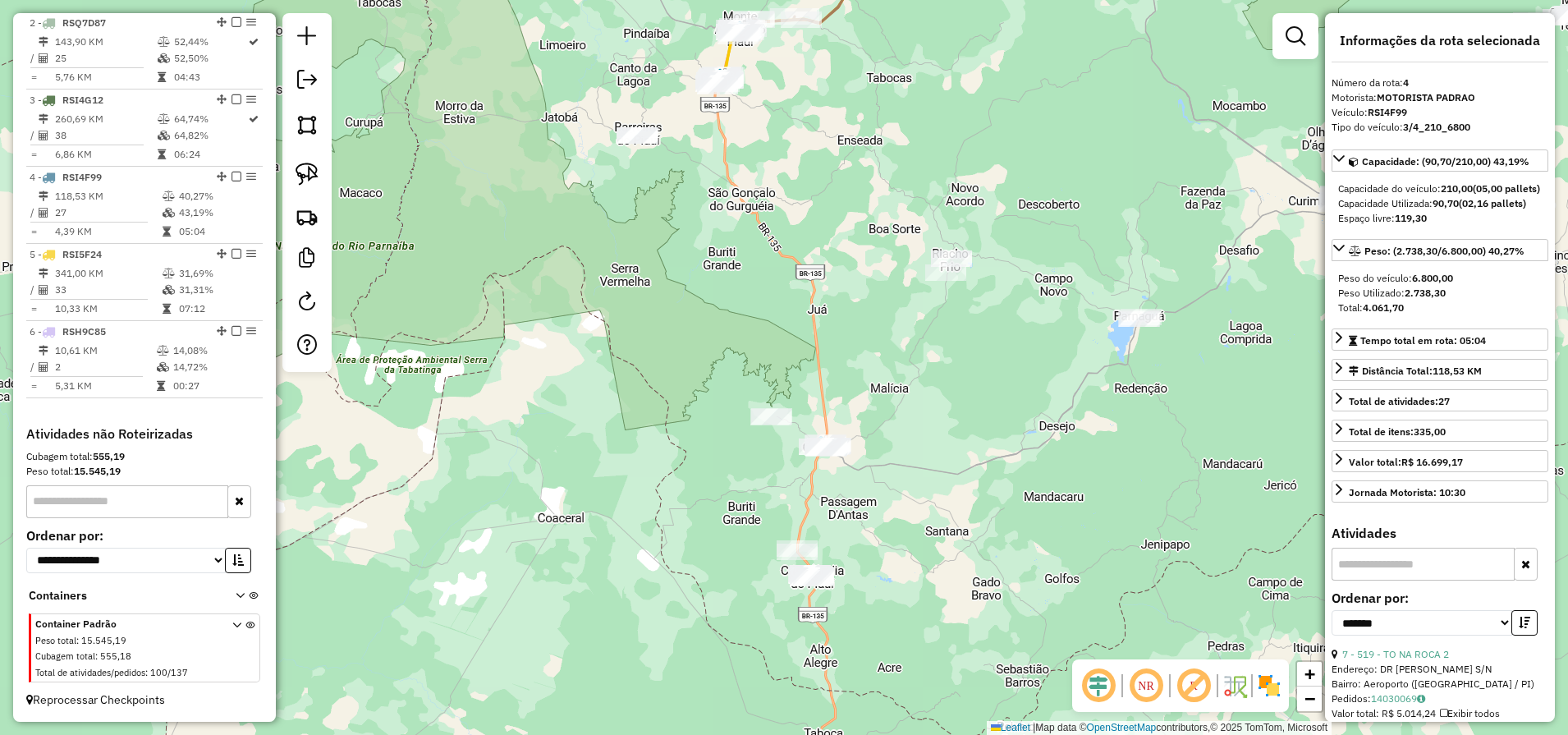
drag, startPoint x: 314, startPoint y: 165, endPoint x: 540, endPoint y: 306, distance: 266.4
click at [314, 165] on img at bounding box center [307, 174] width 23 height 23
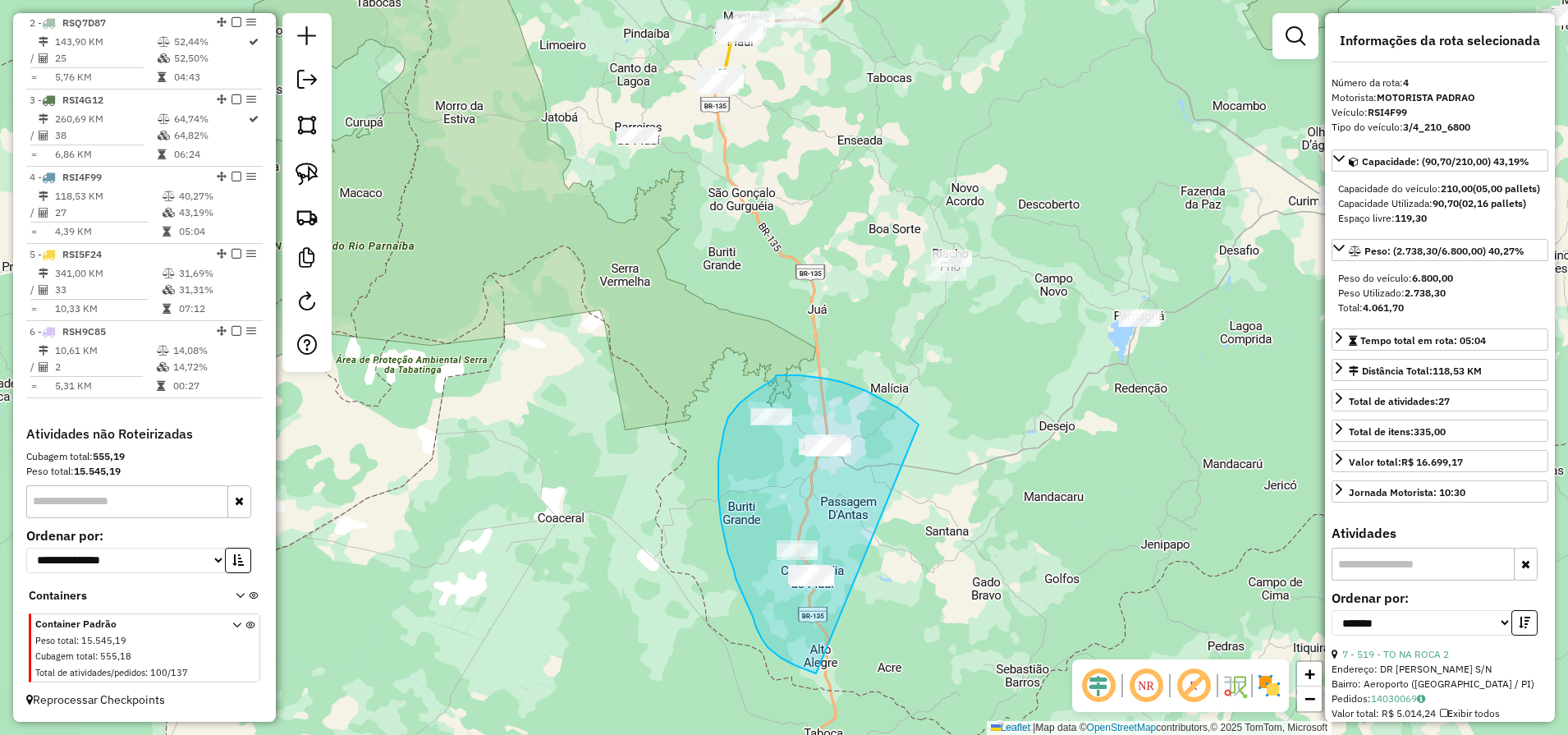
drag, startPoint x: 862, startPoint y: 389, endPoint x: 919, endPoint y: 609, distance: 227.3
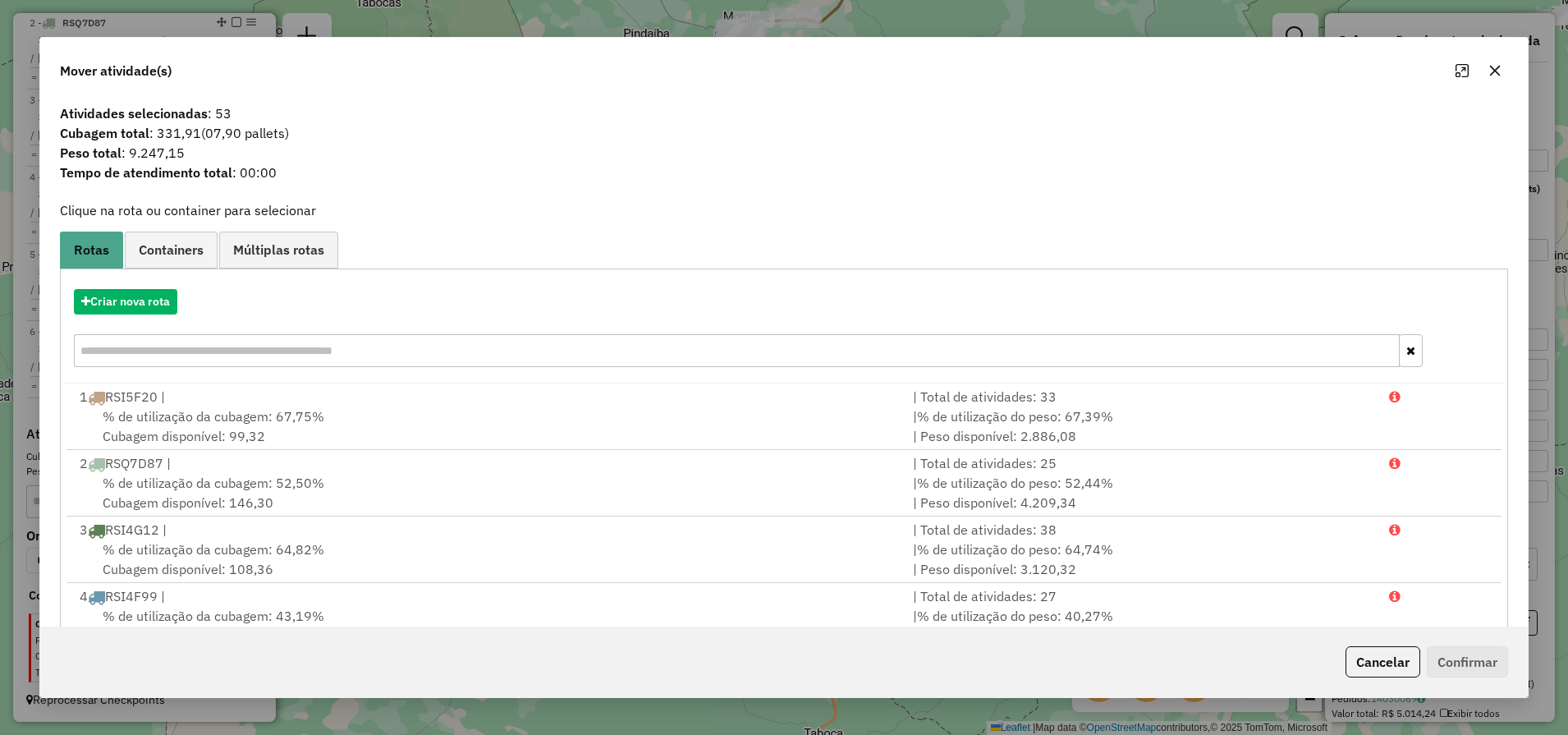
click at [1371, 667] on button "Cancelar" at bounding box center [1382, 662] width 75 height 32
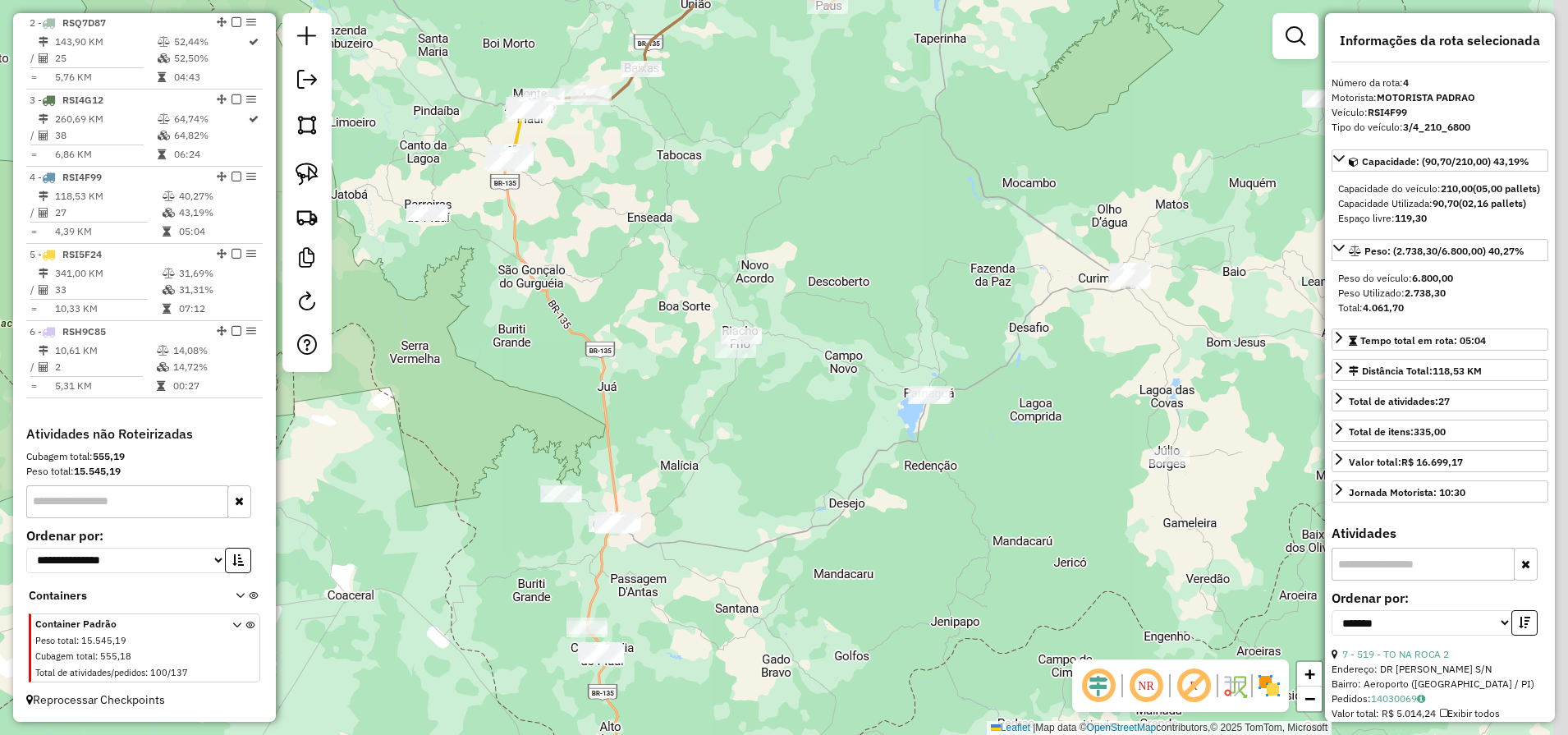
drag, startPoint x: 987, startPoint y: 396, endPoint x: 673, endPoint y: 514, distance: 335.4
click at [673, 514] on div "Janela de atendimento Grade de atendimento Capacidade Transportadoras Veículos …" at bounding box center [784, 368] width 1568 height 735
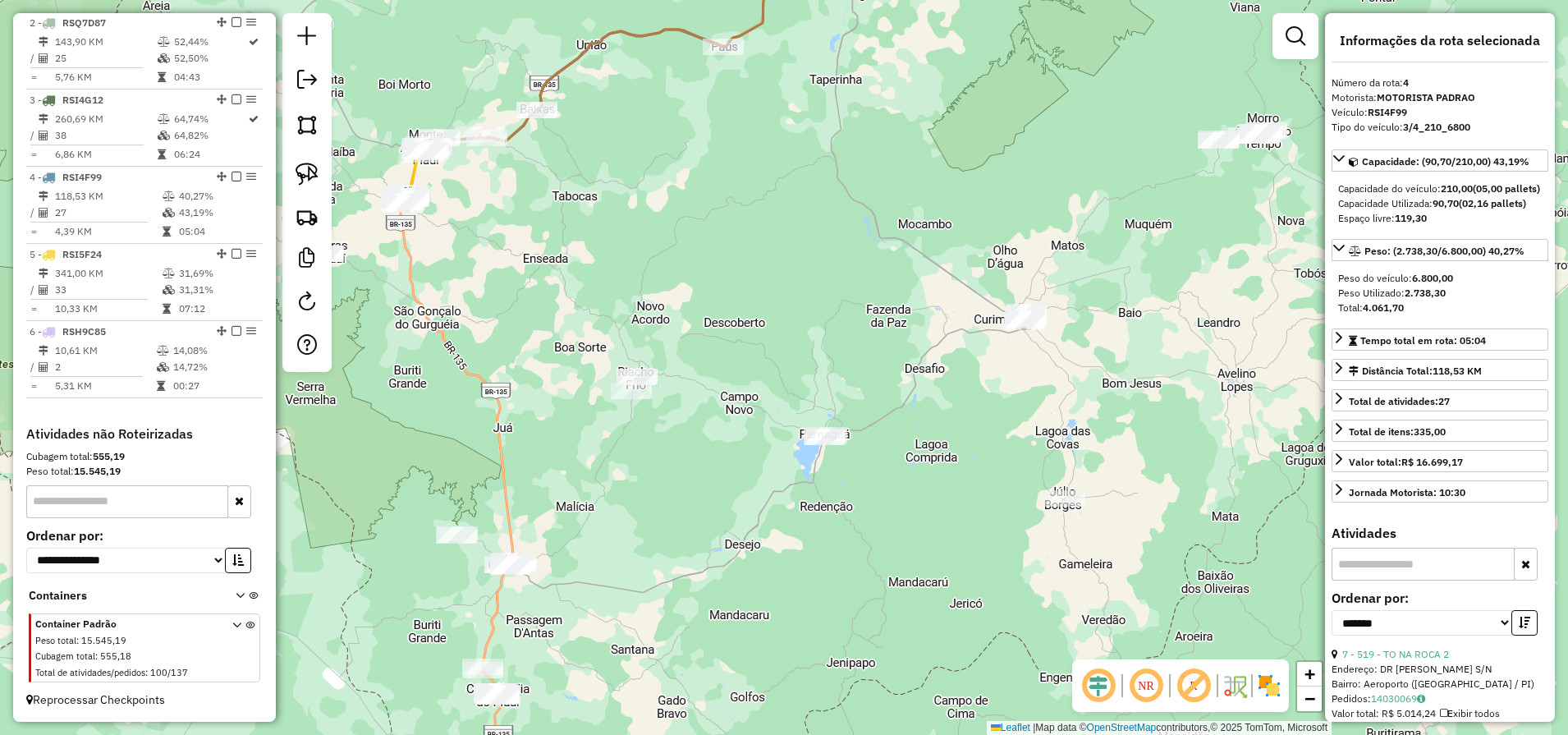
drag, startPoint x: 917, startPoint y: 240, endPoint x: 602, endPoint y: 368, distance: 340.0
click at [602, 368] on div "Janela de atendimento Grade de atendimento Capacidade Transportadoras Veículos …" at bounding box center [784, 368] width 1568 height 735
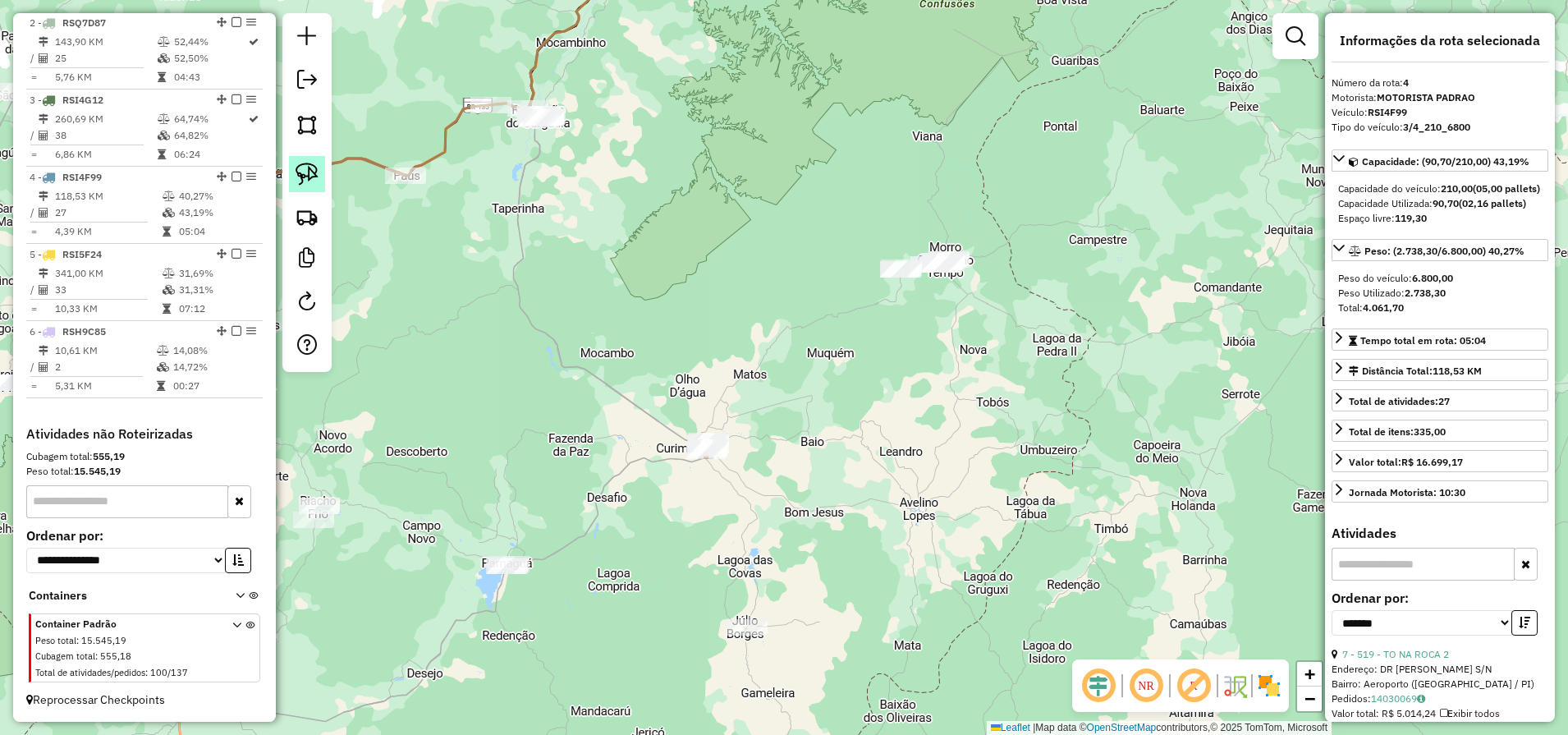
click at [311, 161] on link at bounding box center [306, 174] width 36 height 36
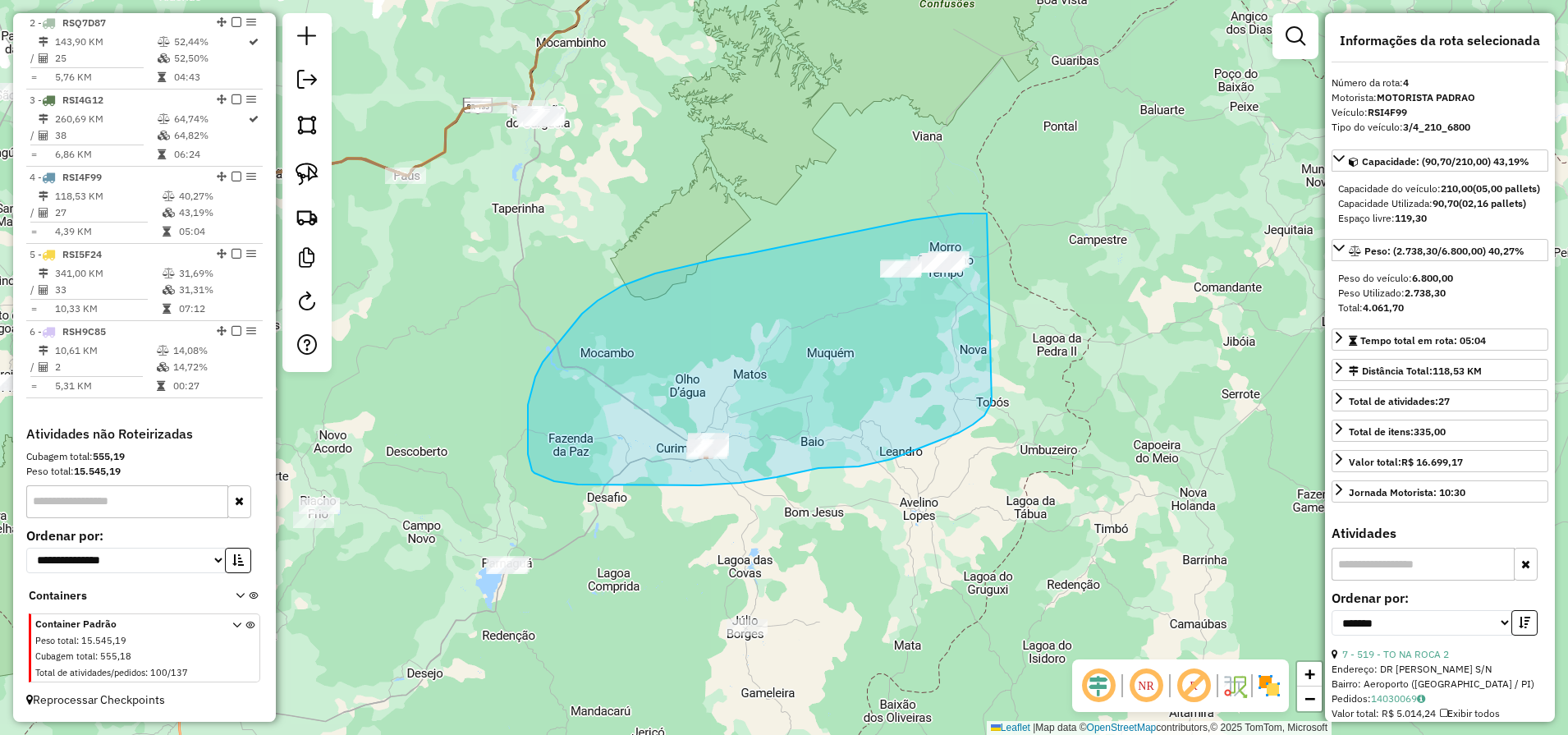
drag, startPoint x: 948, startPoint y: 215, endPoint x: 1003, endPoint y: 296, distance: 97.9
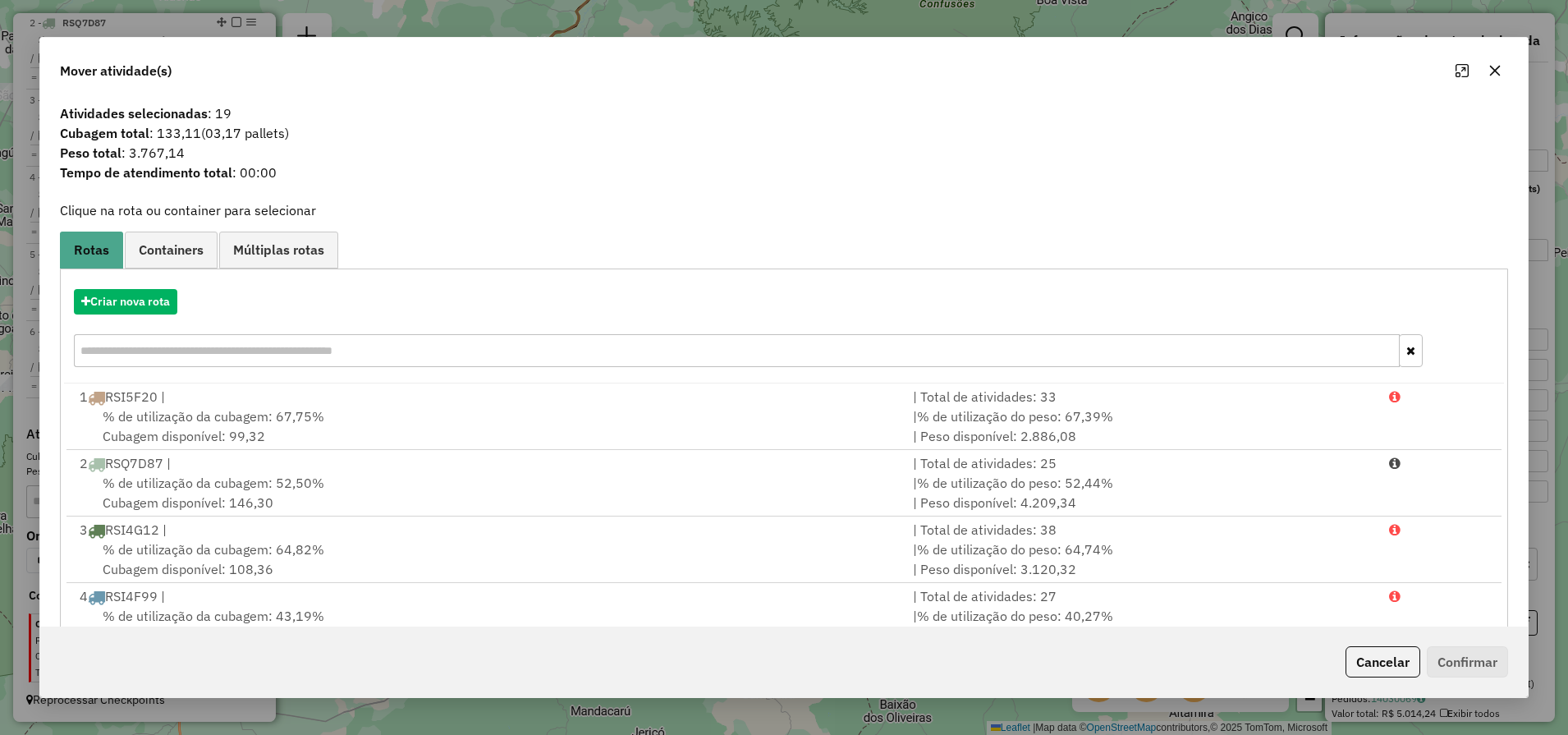
drag, startPoint x: 1379, startPoint y: 659, endPoint x: 1064, endPoint y: 571, distance: 327.1
click at [1379, 659] on button "Cancelar" at bounding box center [1382, 662] width 75 height 32
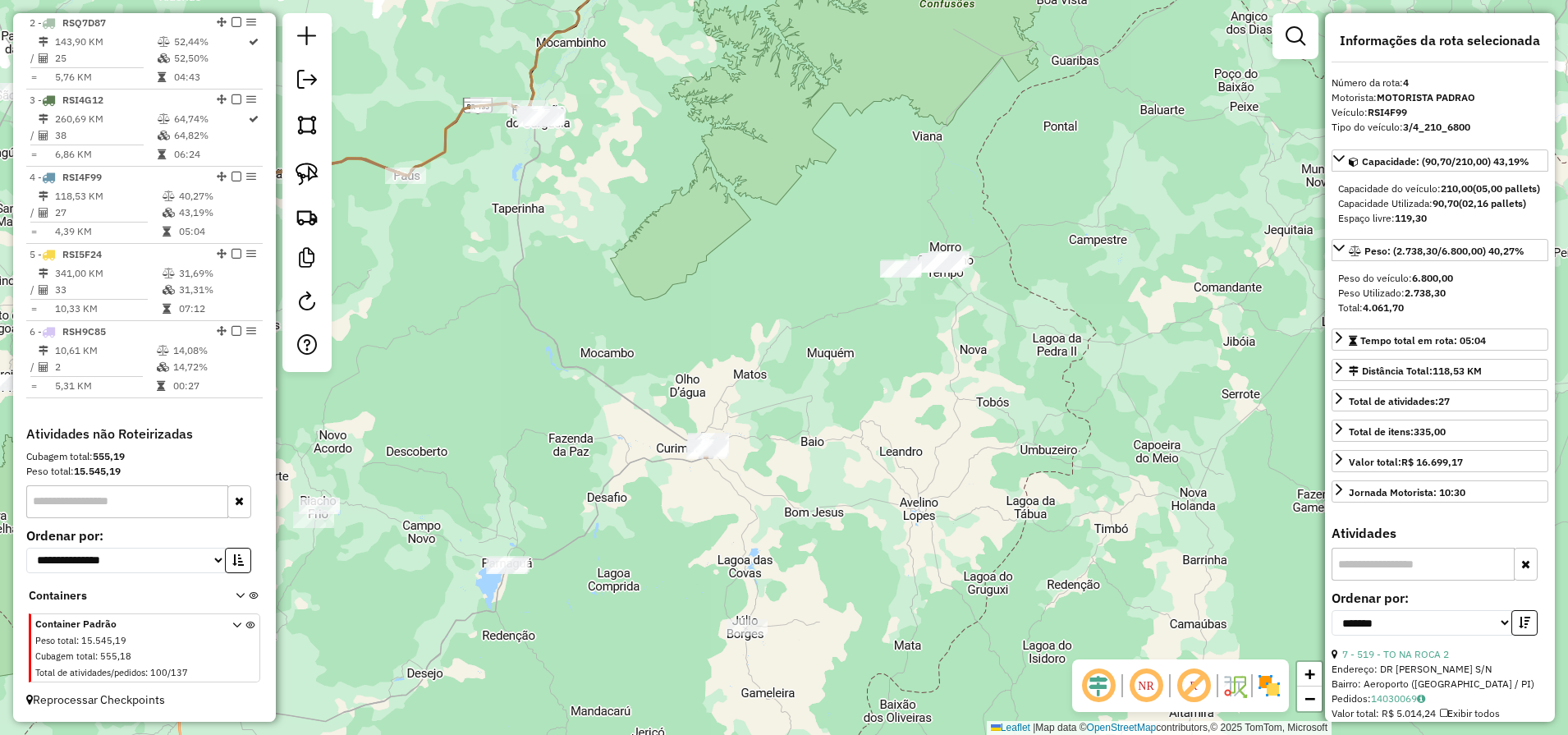
click at [878, 425] on div "Janela de atendimento Grade de atendimento Capacidade Transportadoras Veículos …" at bounding box center [784, 368] width 1568 height 735
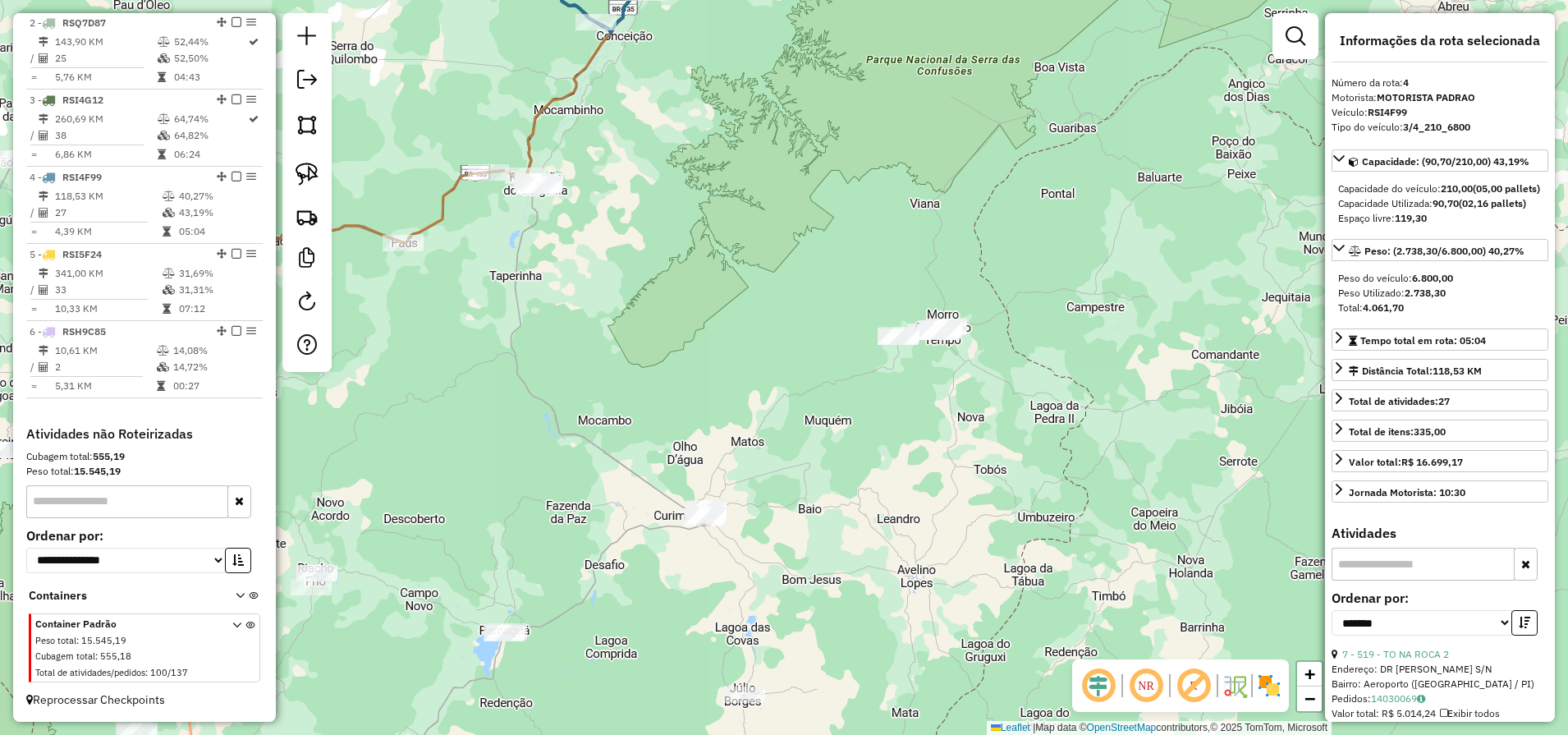
drag, startPoint x: 732, startPoint y: 253, endPoint x: 774, endPoint y: 484, distance: 234.8
click at [780, 455] on div "Janela de atendimento Grade de atendimento Capacidade Transportadoras Veículos …" at bounding box center [784, 368] width 1568 height 735
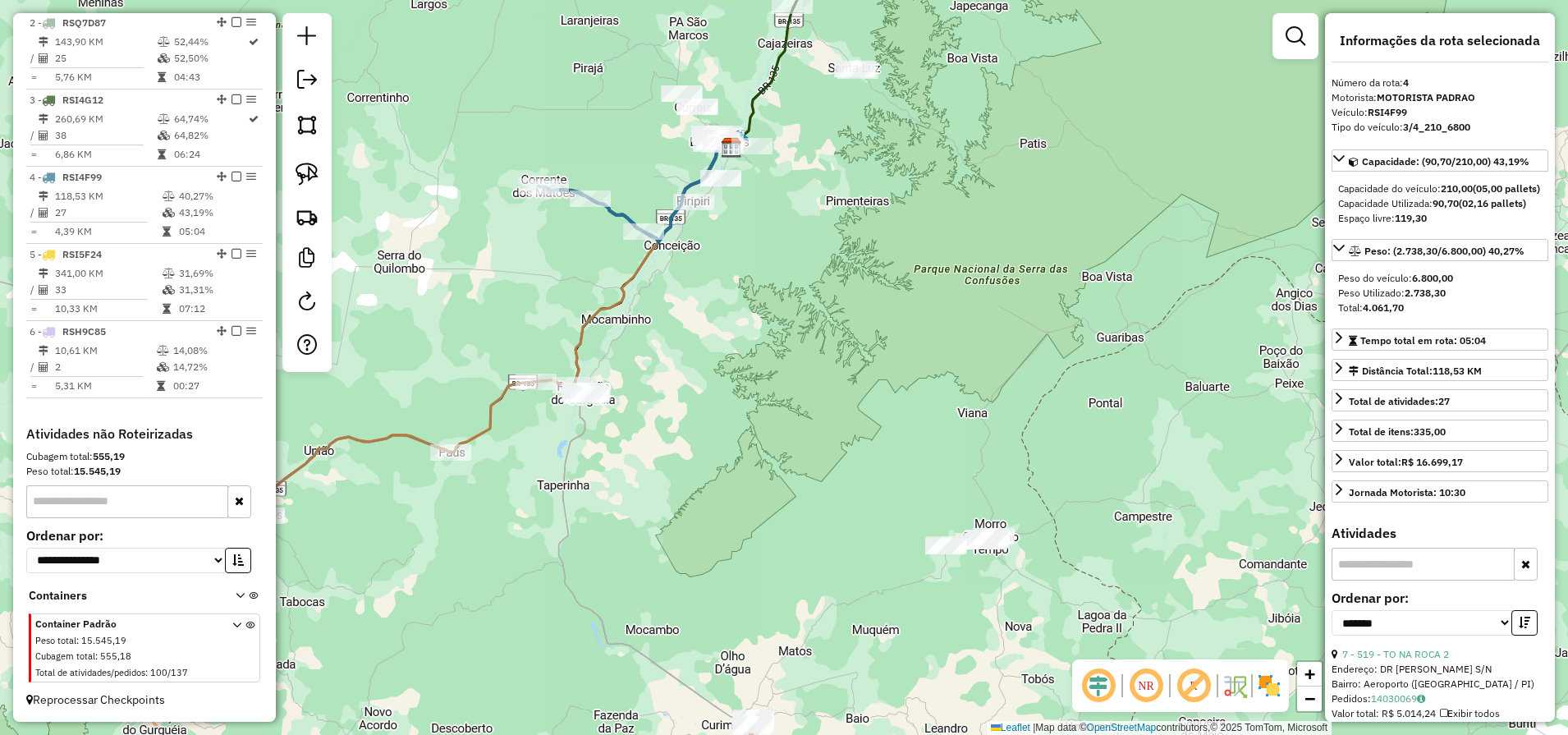
drag, startPoint x: 763, startPoint y: 274, endPoint x: 821, endPoint y: 573, distance: 304.6
click at [821, 572] on div "Janela de atendimento Grade de atendimento Capacidade Transportadoras Veículos …" at bounding box center [784, 368] width 1568 height 735
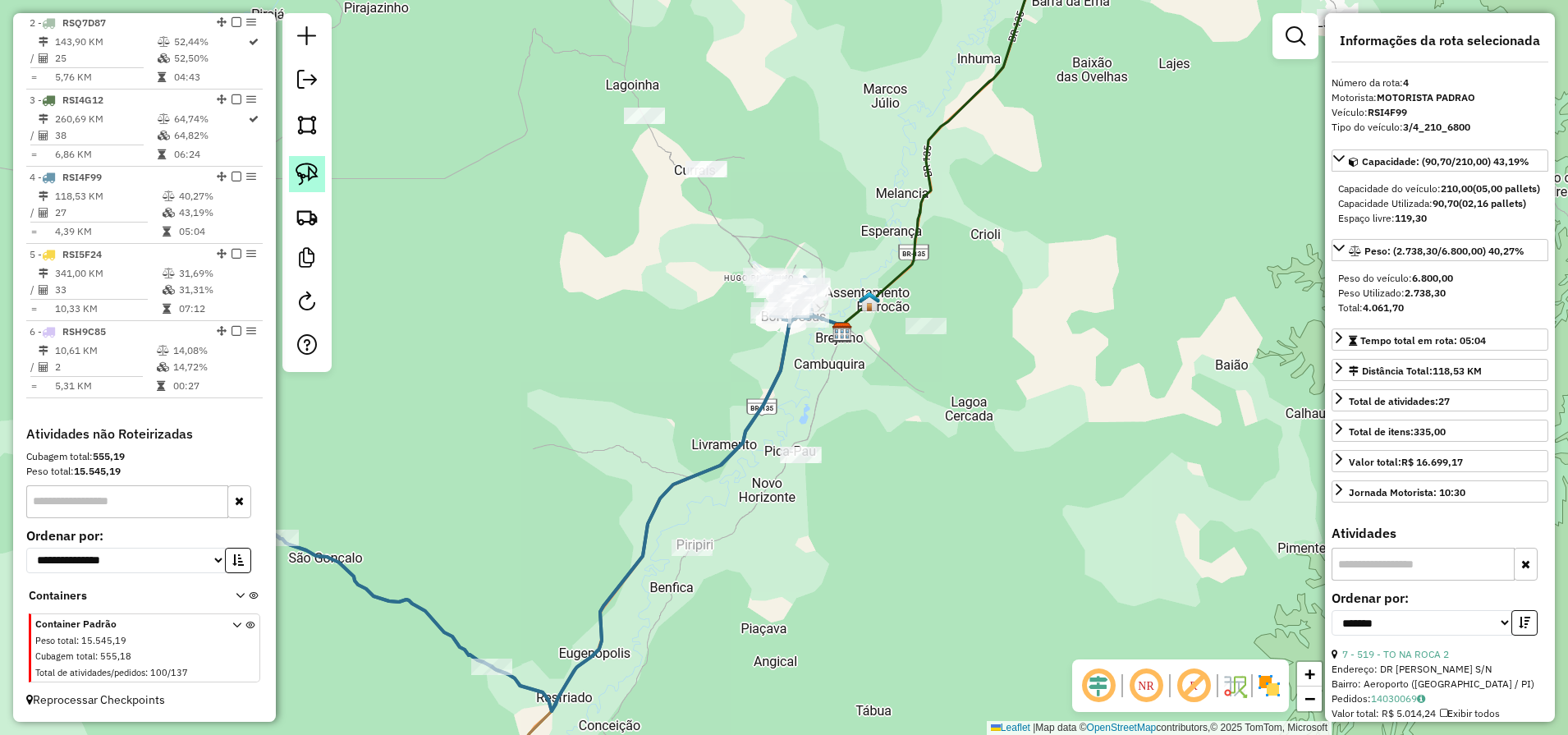
click at [303, 182] on img at bounding box center [307, 174] width 23 height 23
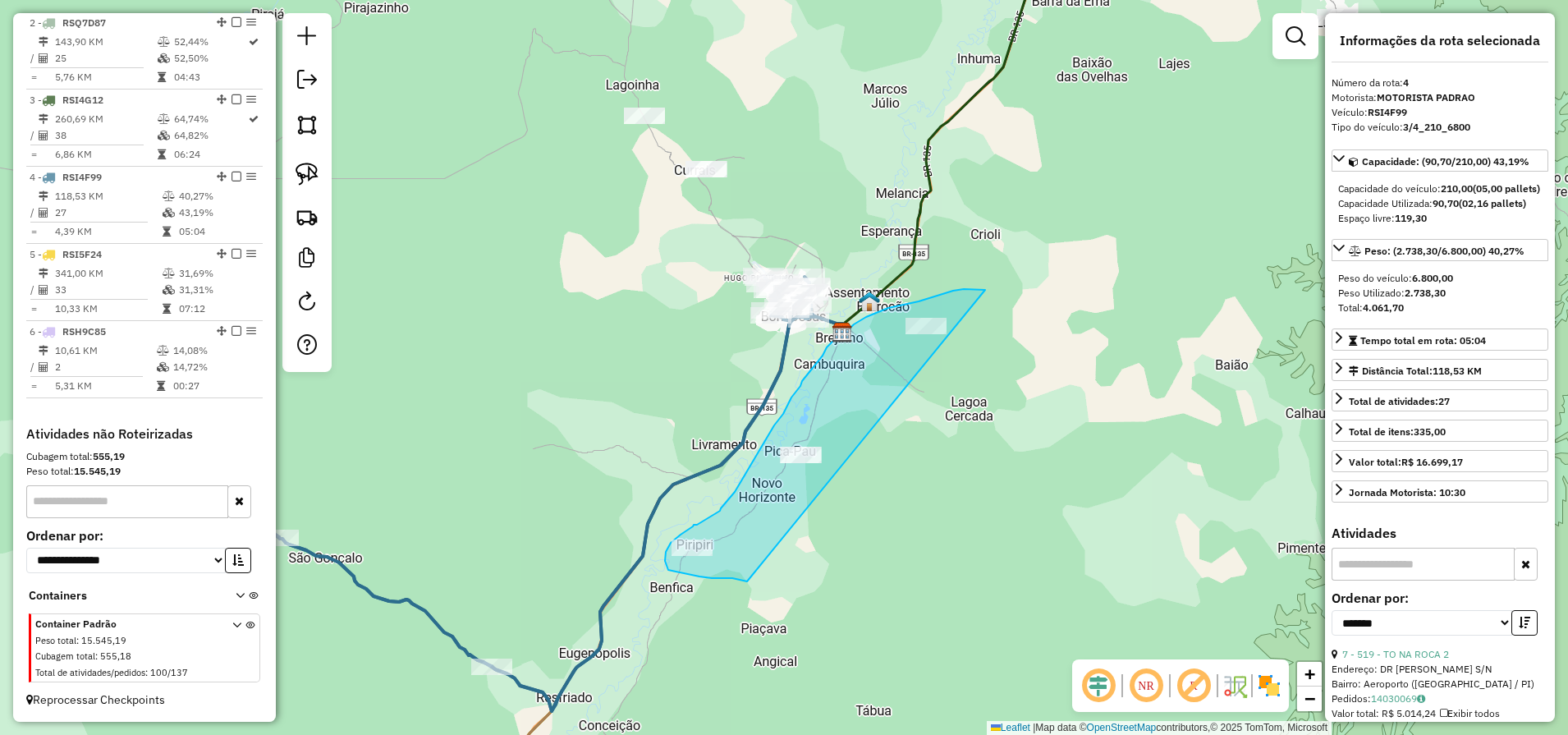
drag, startPoint x: 984, startPoint y: 289, endPoint x: 753, endPoint y: 589, distance: 378.6
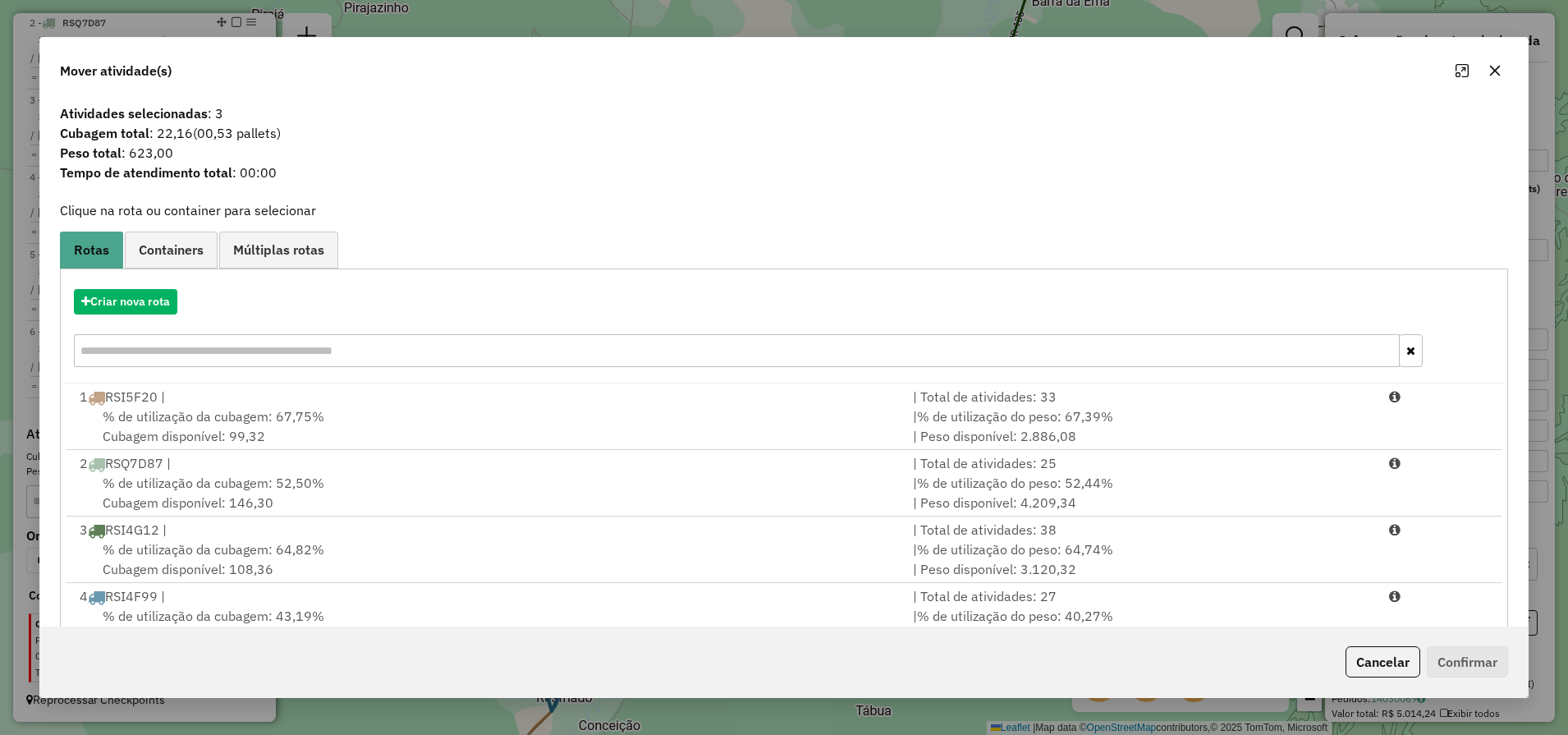
drag, startPoint x: 541, startPoint y: 603, endPoint x: 804, endPoint y: 636, distance: 265.1
click at [543, 605] on div "4 RSI4F99 |" at bounding box center [487, 596] width 833 height 19
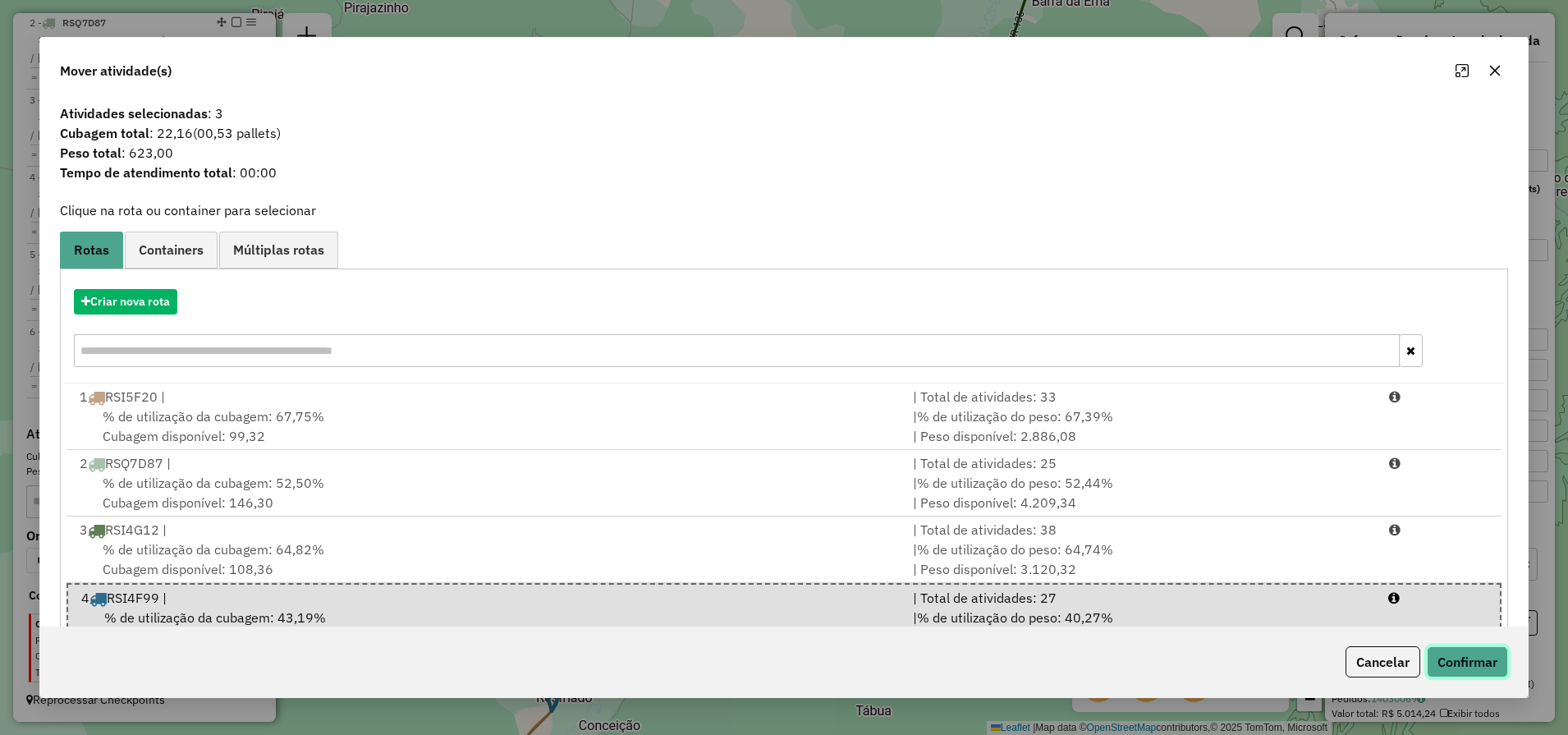
click at [1479, 655] on button "Confirmar" at bounding box center [1467, 662] width 82 height 32
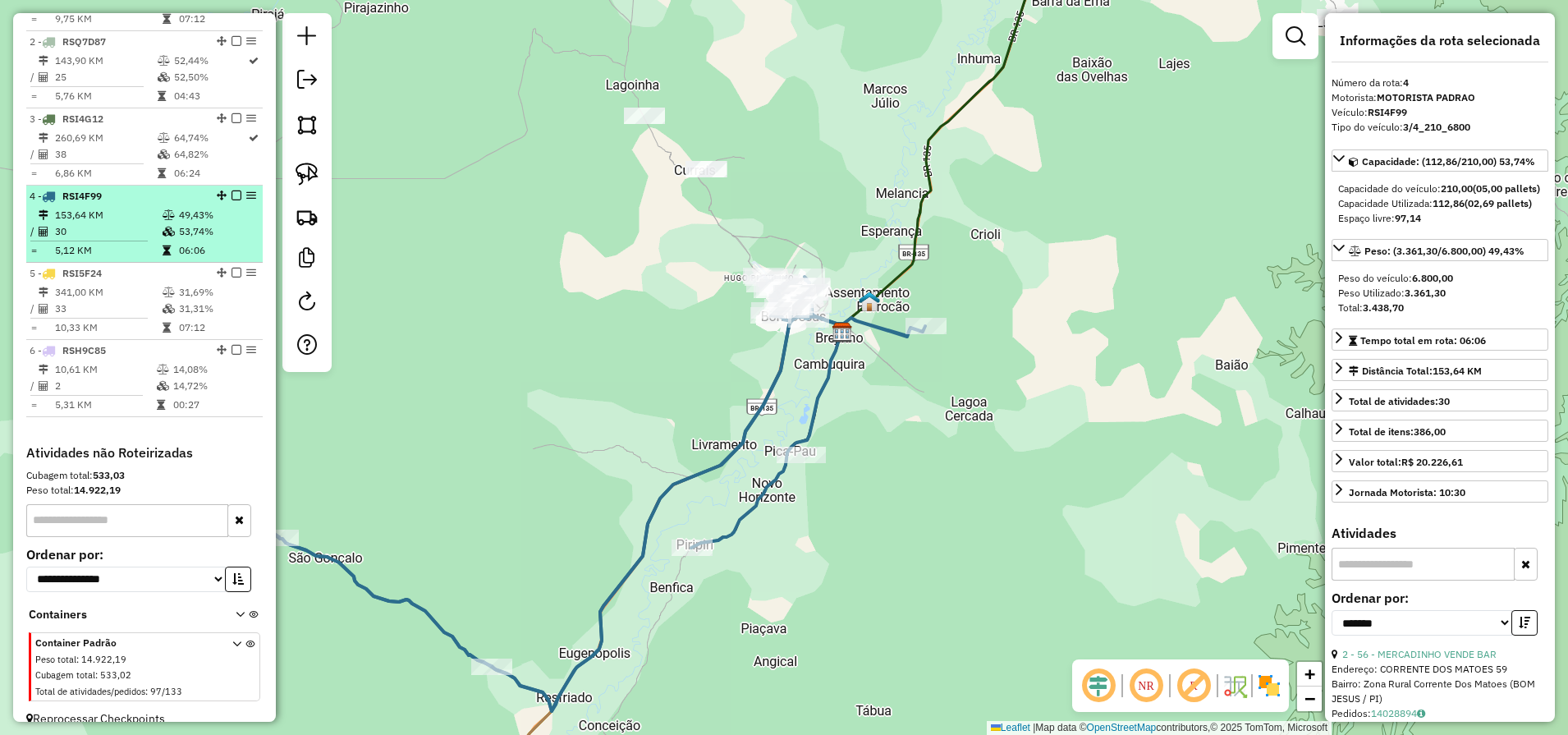
scroll to position [713, 0]
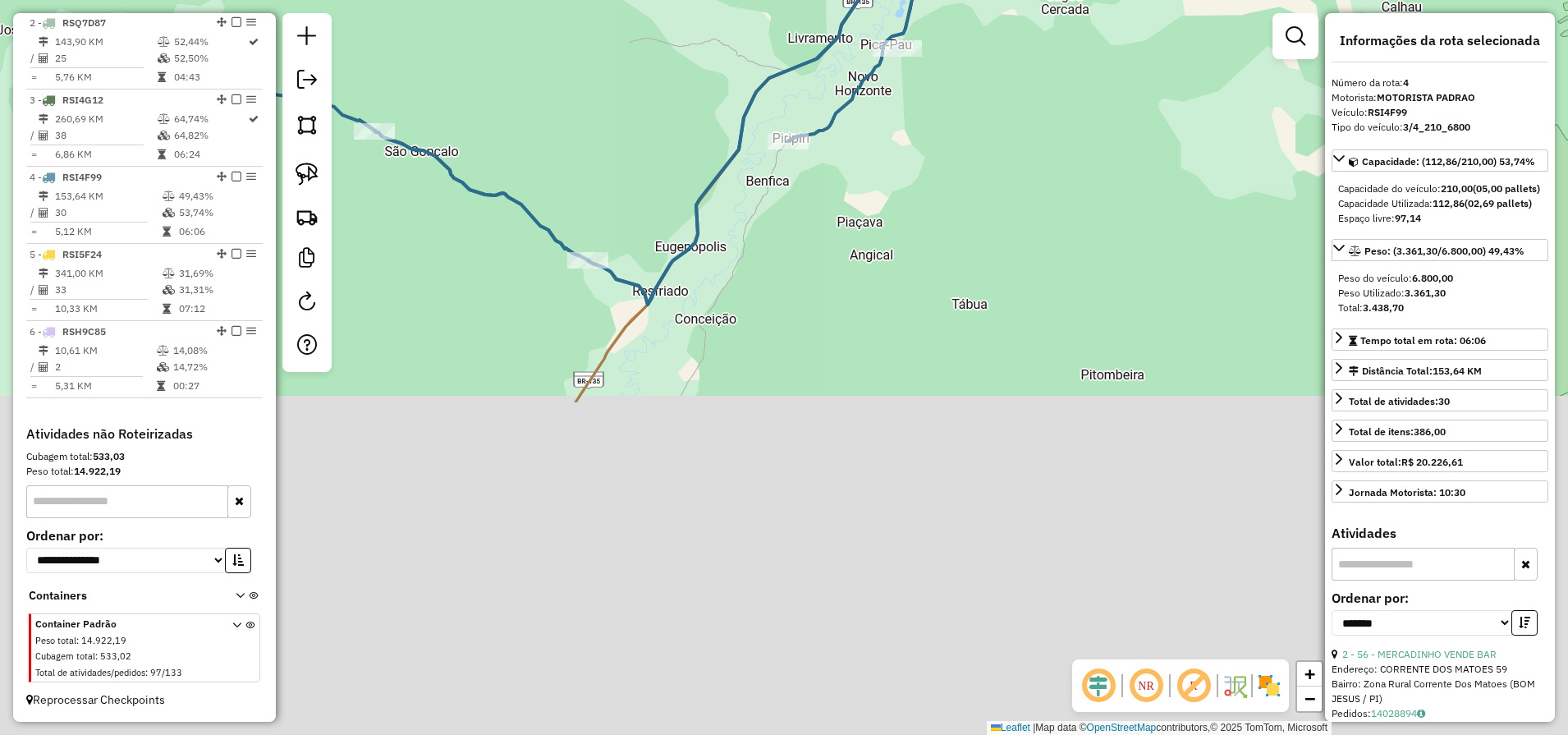
drag, startPoint x: 711, startPoint y: 289, endPoint x: 731, endPoint y: 151, distance: 139.4
click at [718, 139] on icon at bounding box center [595, 87] width 852 height 434
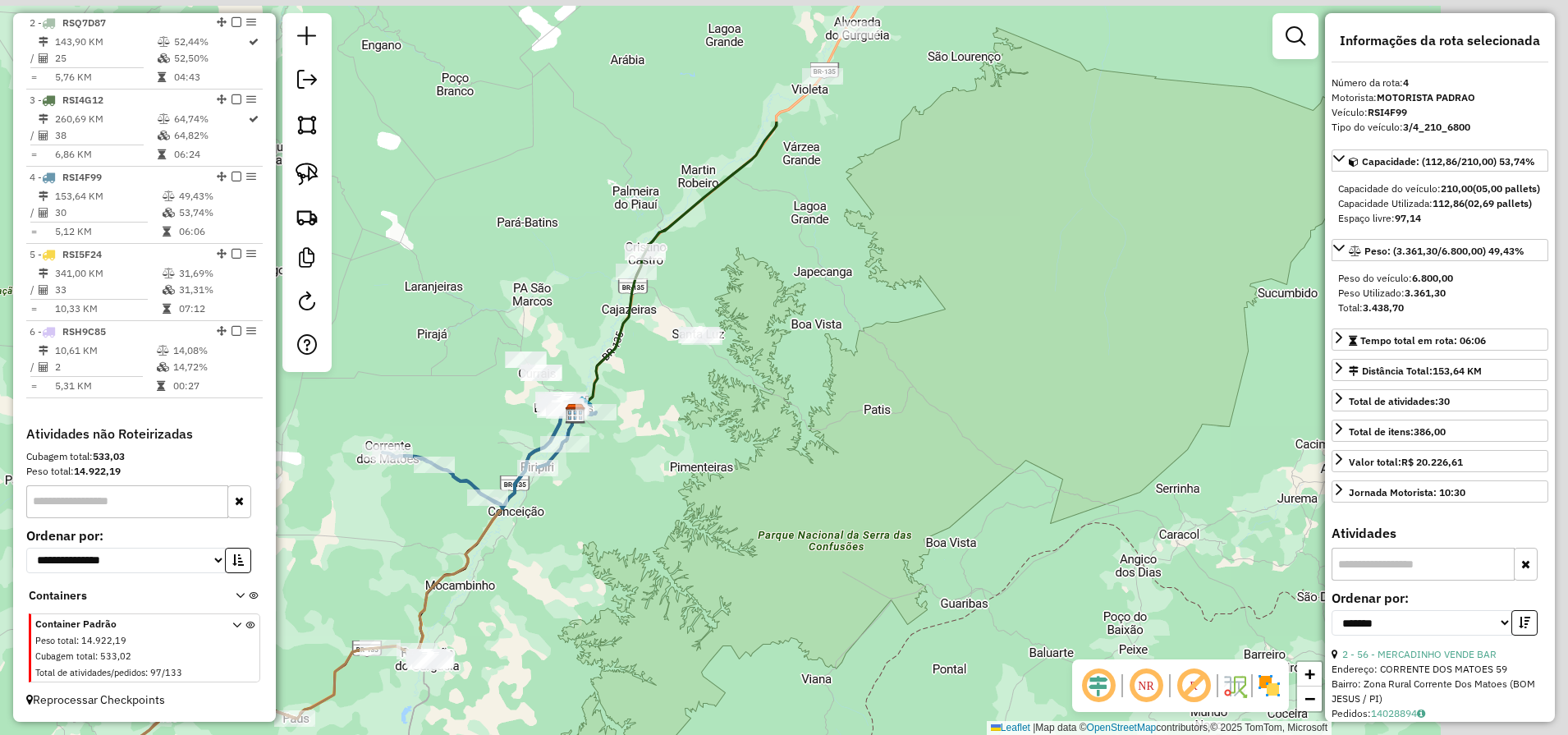
drag, startPoint x: 937, startPoint y: 336, endPoint x: 729, endPoint y: 574, distance: 316.1
click at [730, 573] on div "Janela de atendimento Grade de atendimento Capacidade Transportadoras Veículos …" at bounding box center [784, 368] width 1568 height 735
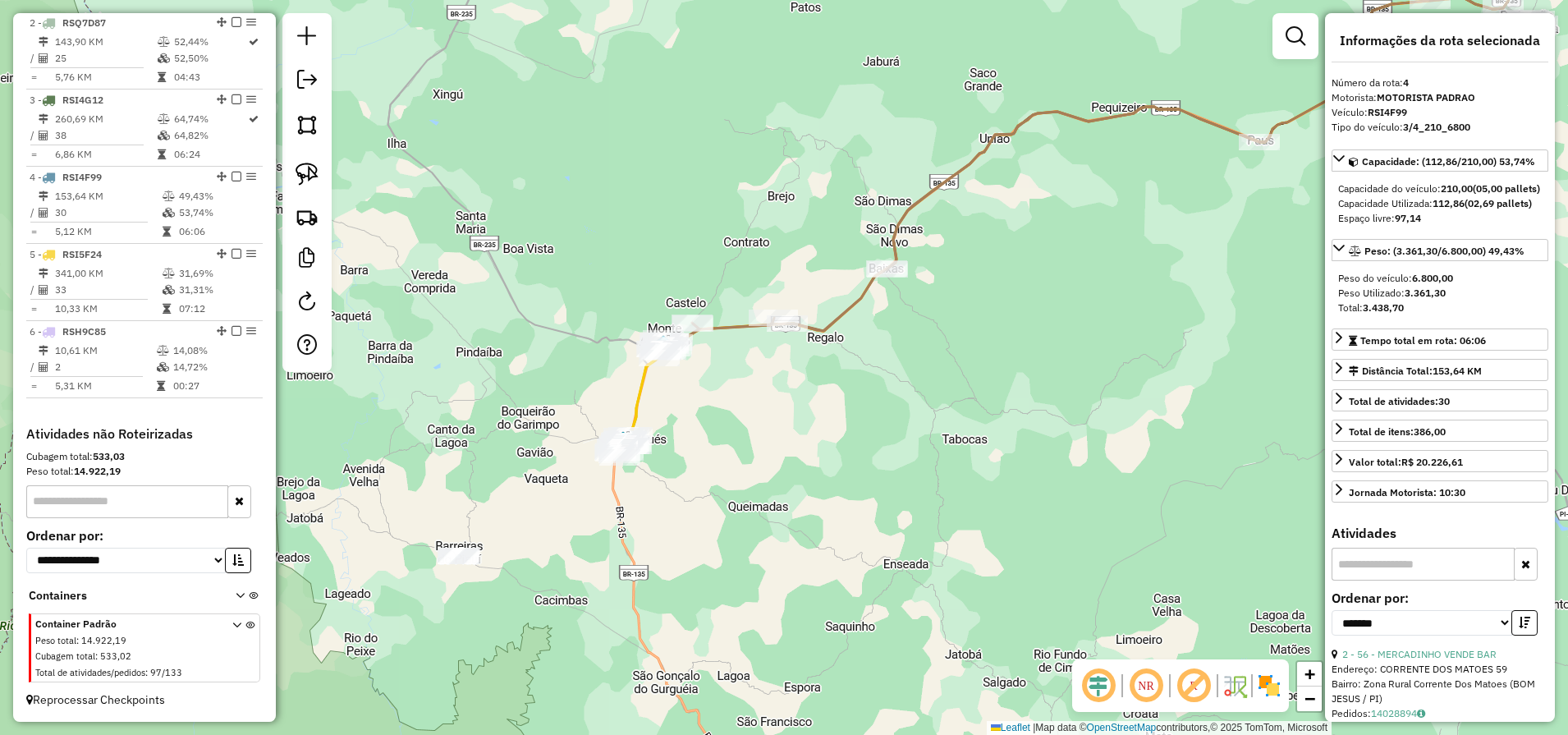
drag, startPoint x: 712, startPoint y: 529, endPoint x: 714, endPoint y: 366, distance: 163.0
click at [716, 379] on div "Janela de atendimento Grade de atendimento Capacidade Transportadoras Veículos …" at bounding box center [784, 368] width 1568 height 735
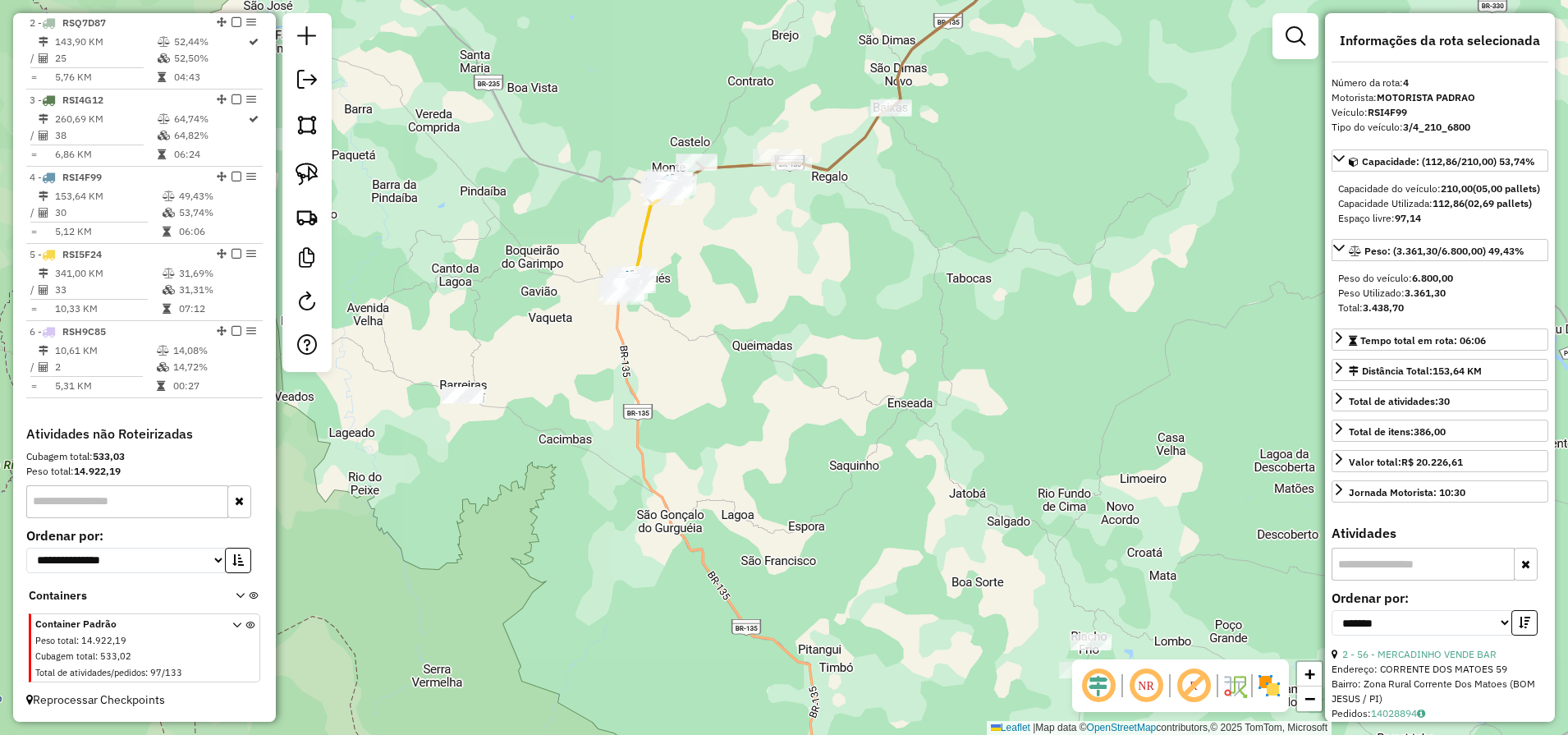
drag, startPoint x: 681, startPoint y: 382, endPoint x: 655, endPoint y: 137, distance: 246.4
click at [658, 153] on div "Janela de atendimento Grade de atendimento Capacidade Transportadoras Veículos …" at bounding box center [784, 368] width 1568 height 735
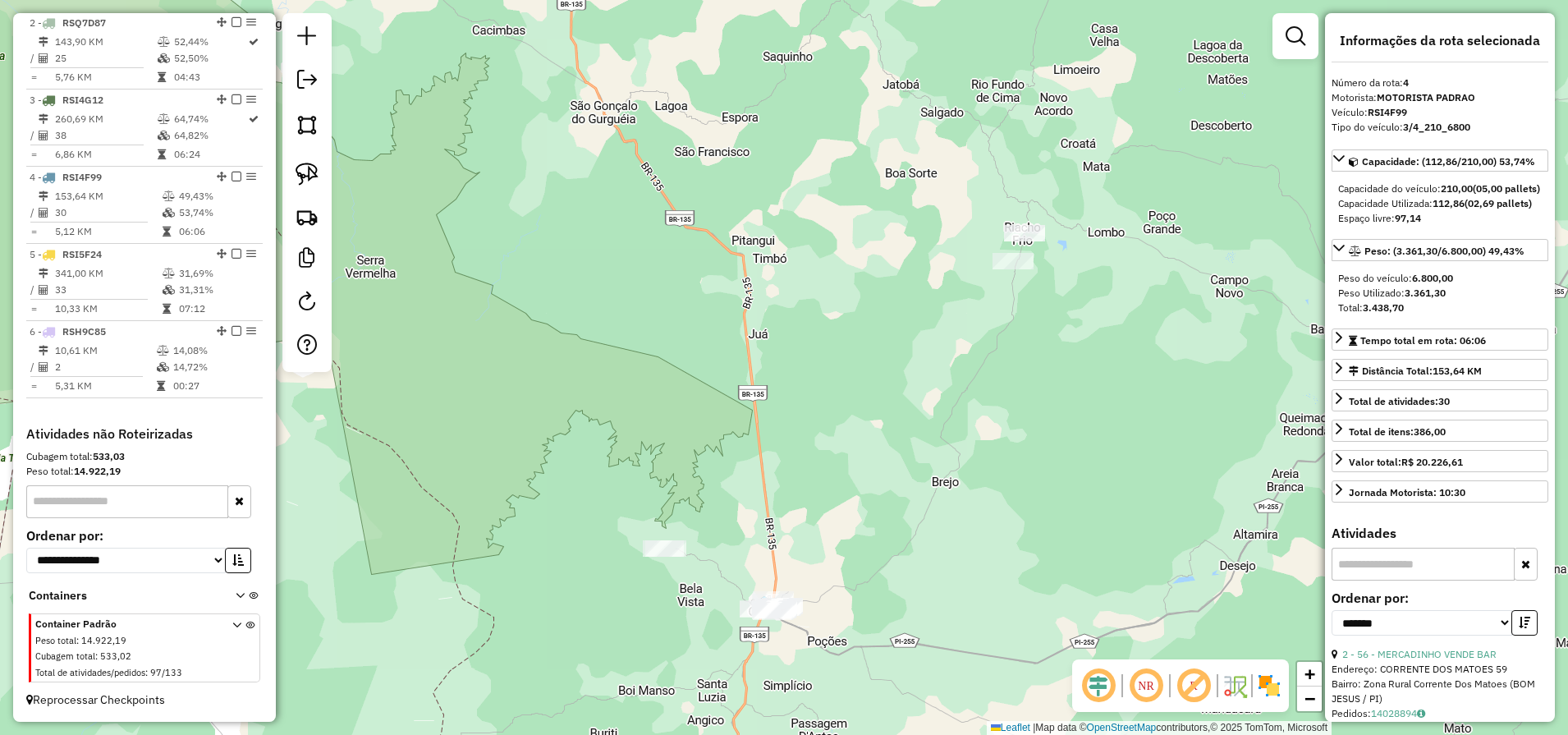
drag, startPoint x: 769, startPoint y: 541, endPoint x: 669, endPoint y: 309, distance: 252.6
click at [676, 324] on div "Janela de atendimento Grade de atendimento Capacidade Transportadoras Veículos …" at bounding box center [784, 368] width 1568 height 735
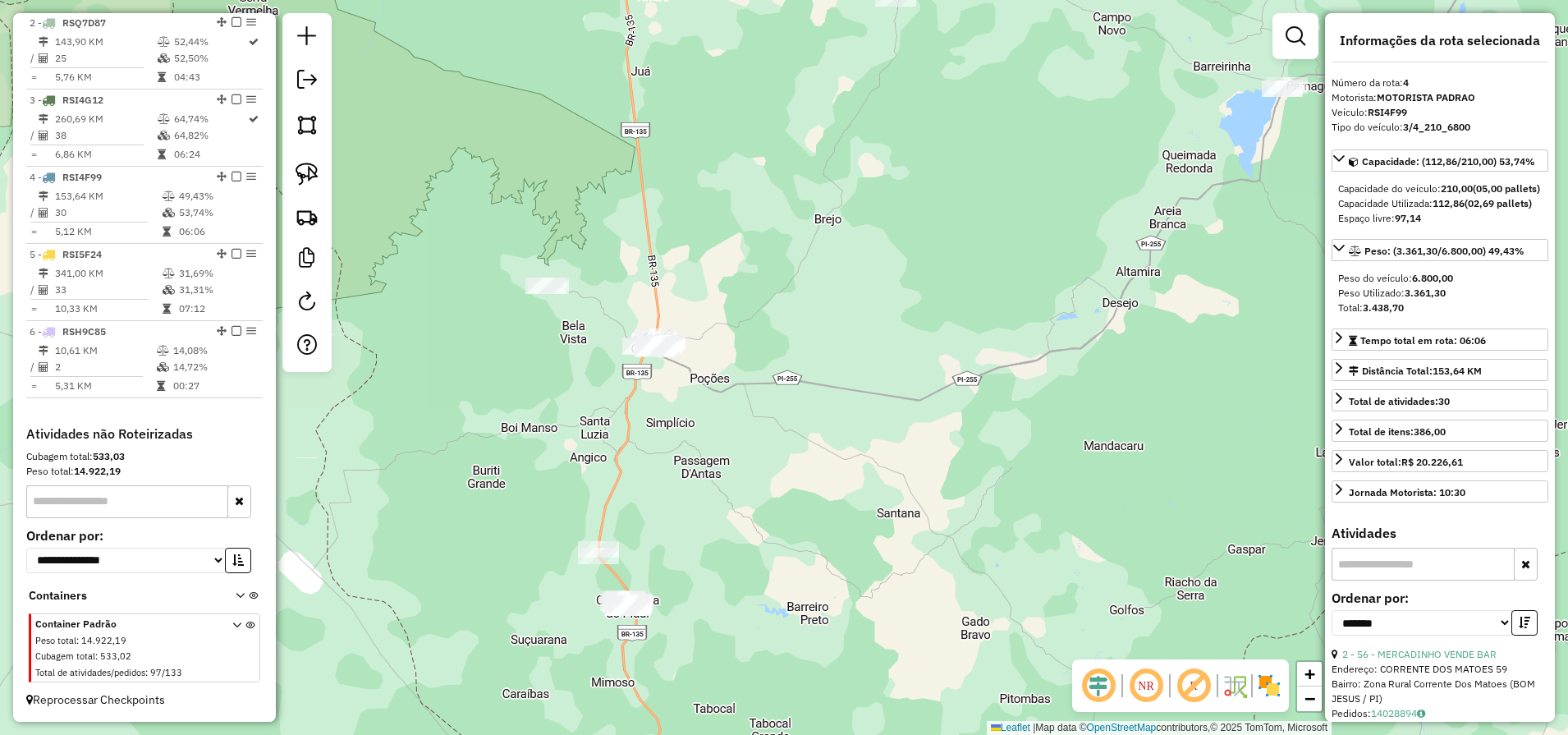
drag, startPoint x: 312, startPoint y: 172, endPoint x: 378, endPoint y: 221, distance: 82.2
click at [312, 172] on img at bounding box center [307, 174] width 23 height 23
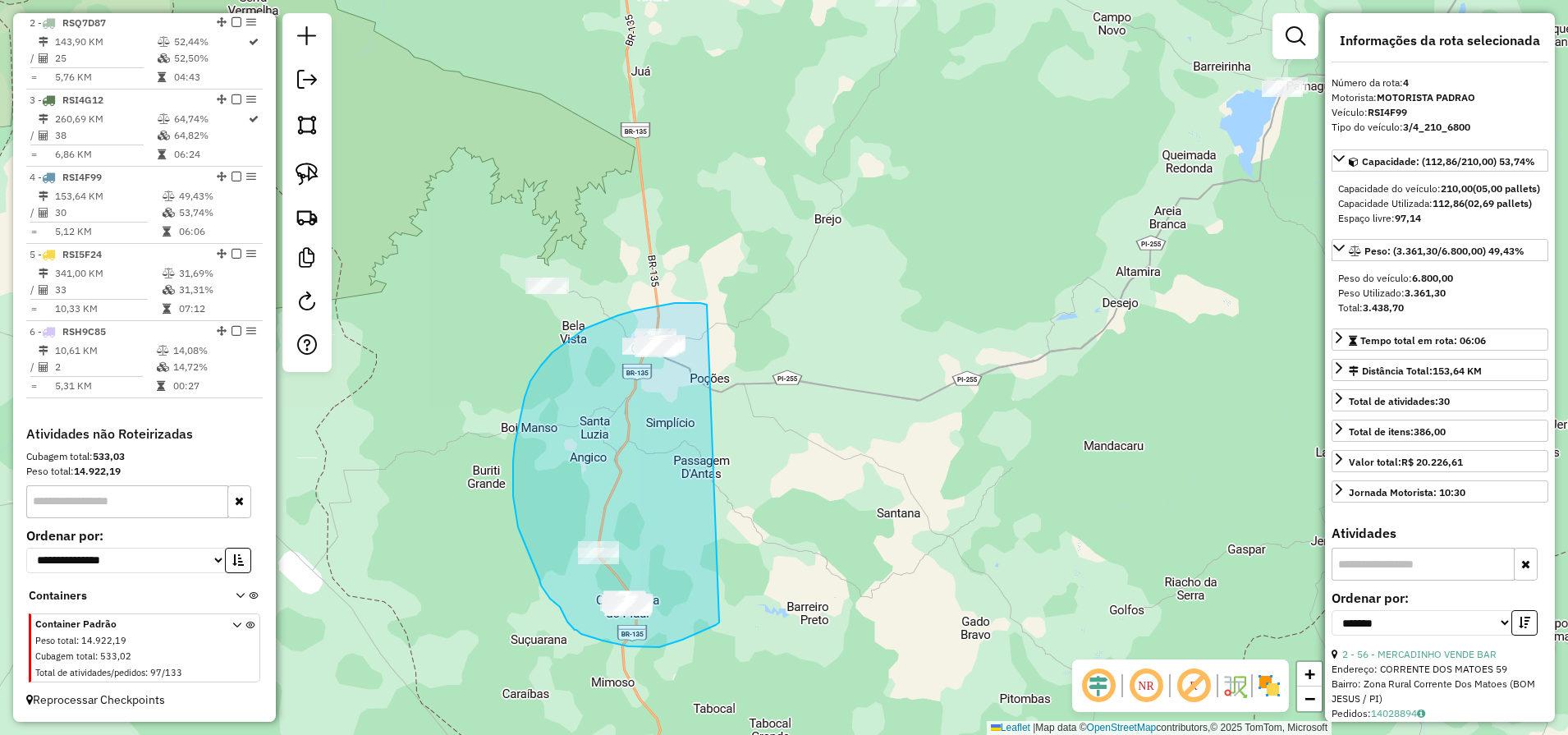
drag, startPoint x: 660, startPoint y: 306, endPoint x: 717, endPoint y: 618, distance: 317.2
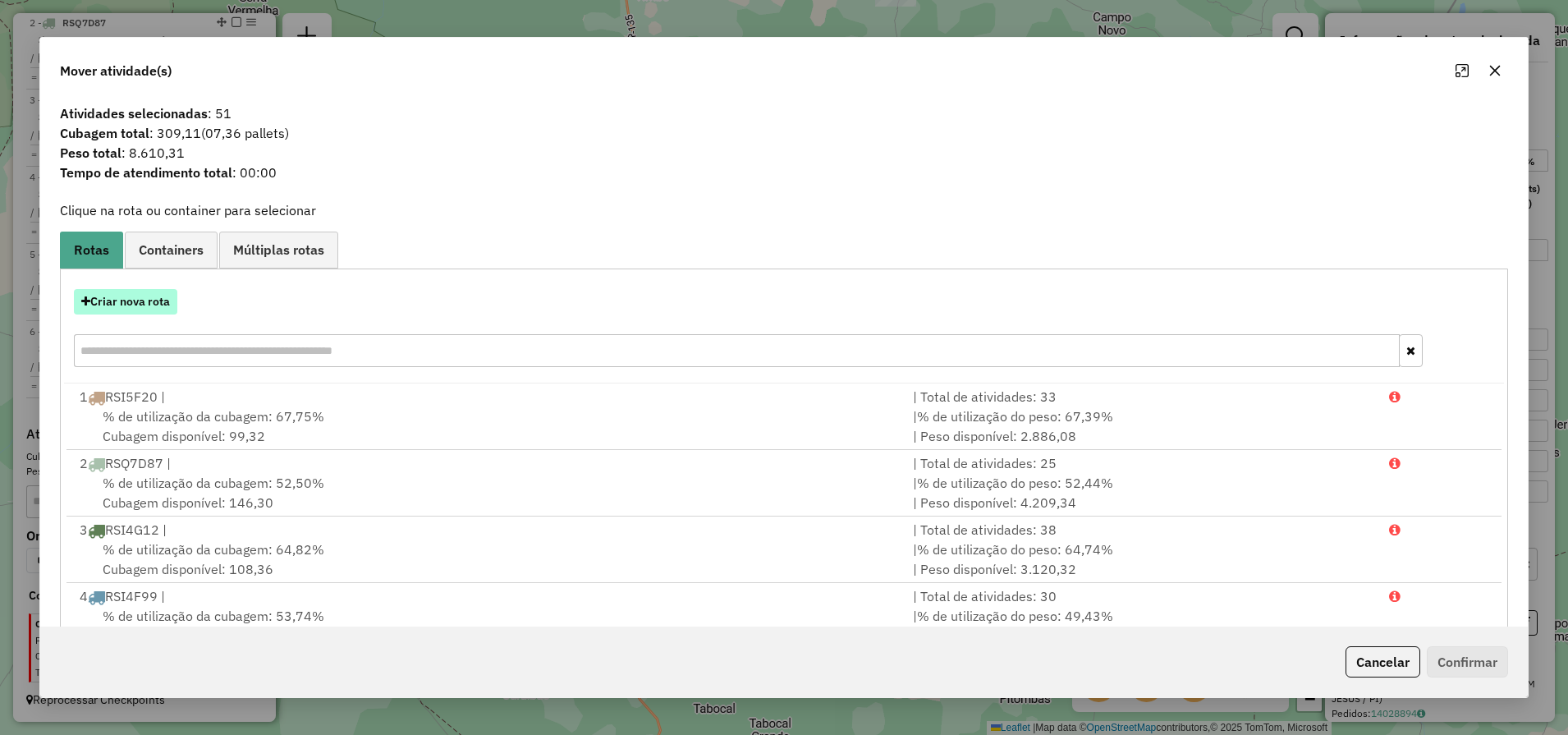
click at [150, 303] on button "Criar nova rota" at bounding box center [125, 301] width 103 height 25
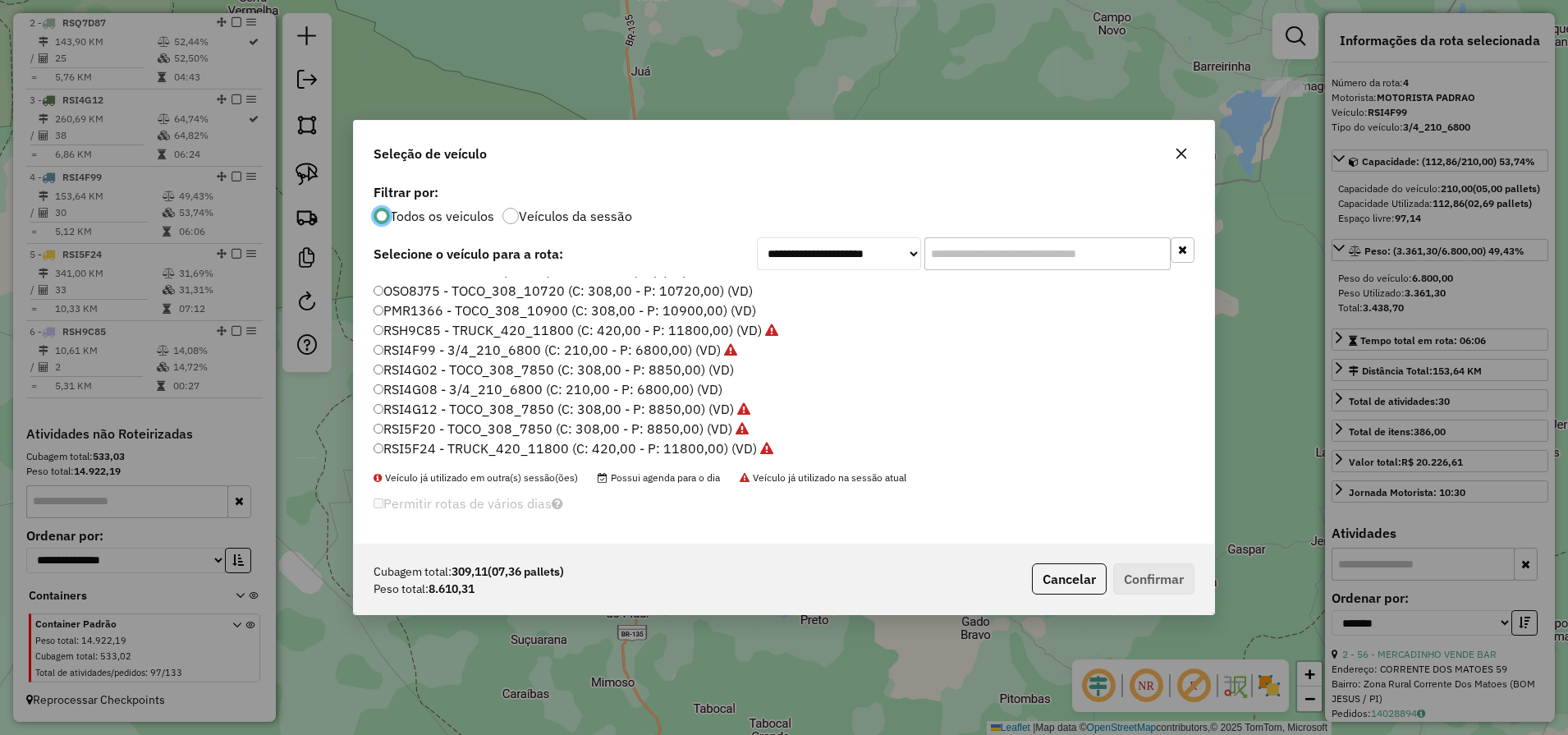
scroll to position [131, 0]
click at [454, 332] on label "RSH9C85 - TRUCK_420_11800 (C: 420,00 - P: 11800,00) (VD)" at bounding box center [575, 332] width 404 height 19
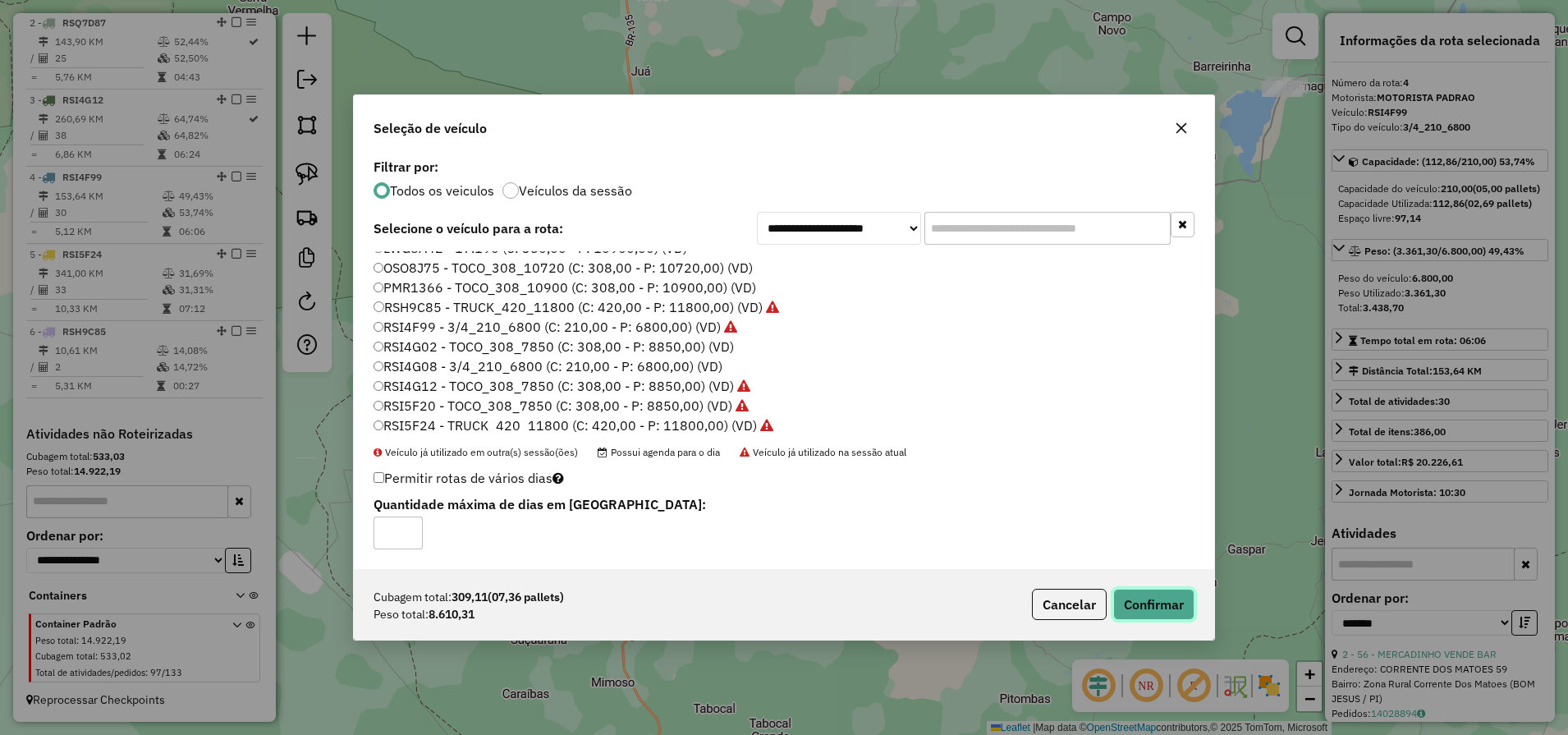
click at [1135, 599] on button "Confirmar" at bounding box center [1153, 604] width 82 height 32
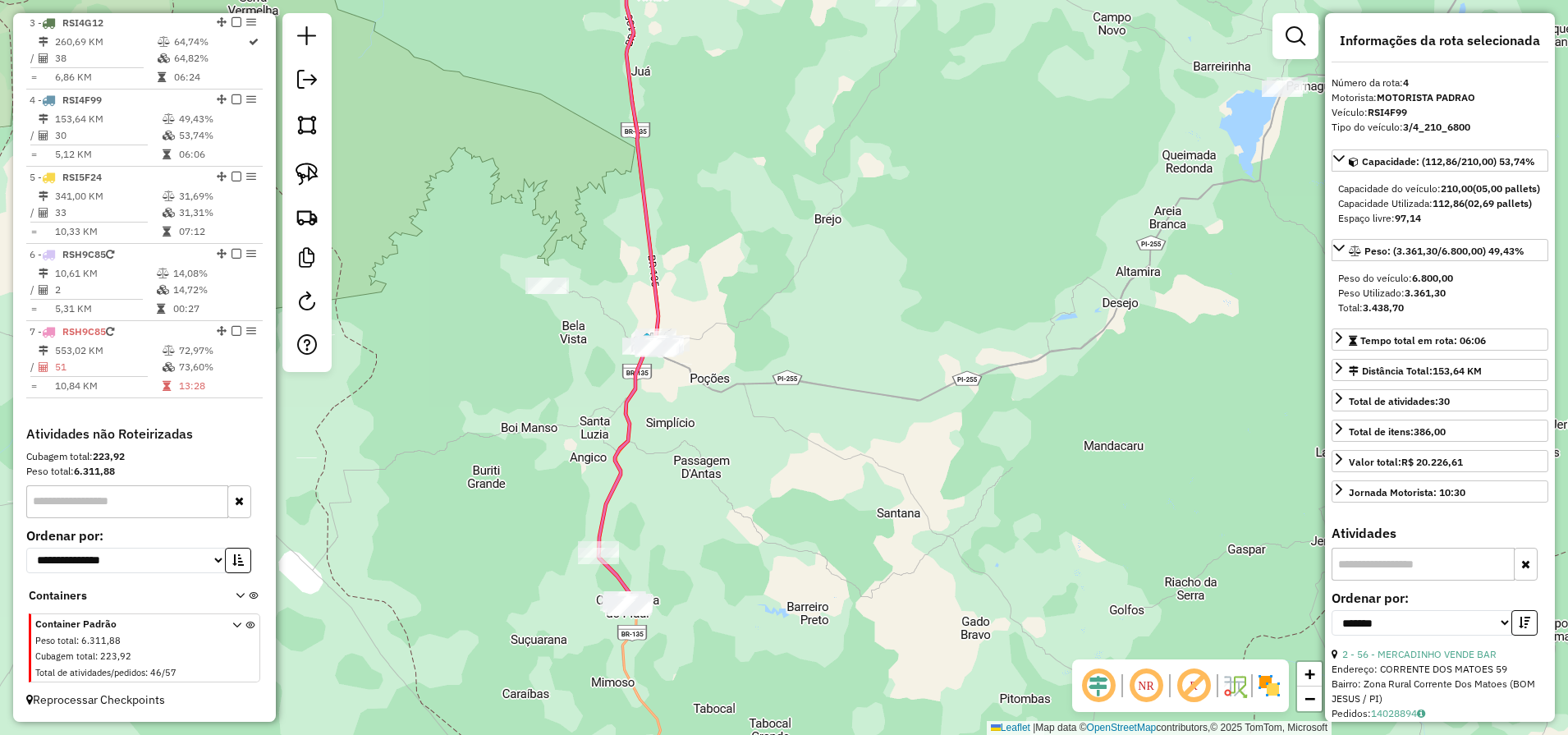
scroll to position [790, 0]
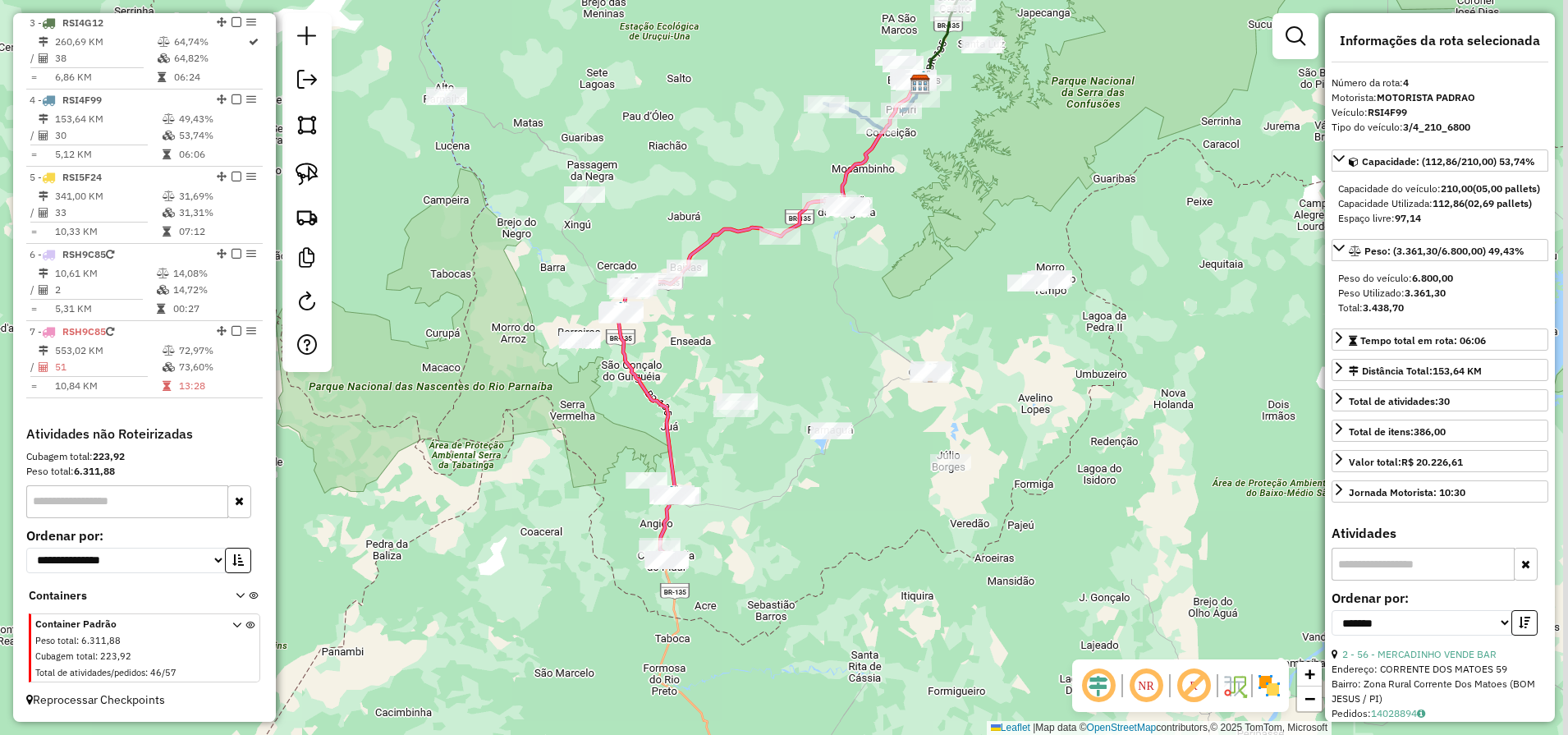
drag, startPoint x: 907, startPoint y: 299, endPoint x: 785, endPoint y: 480, distance: 218.3
click at [792, 468] on div "Janela de atendimento Grade de atendimento Capacidade Transportadoras Veículos …" at bounding box center [784, 368] width 1568 height 735
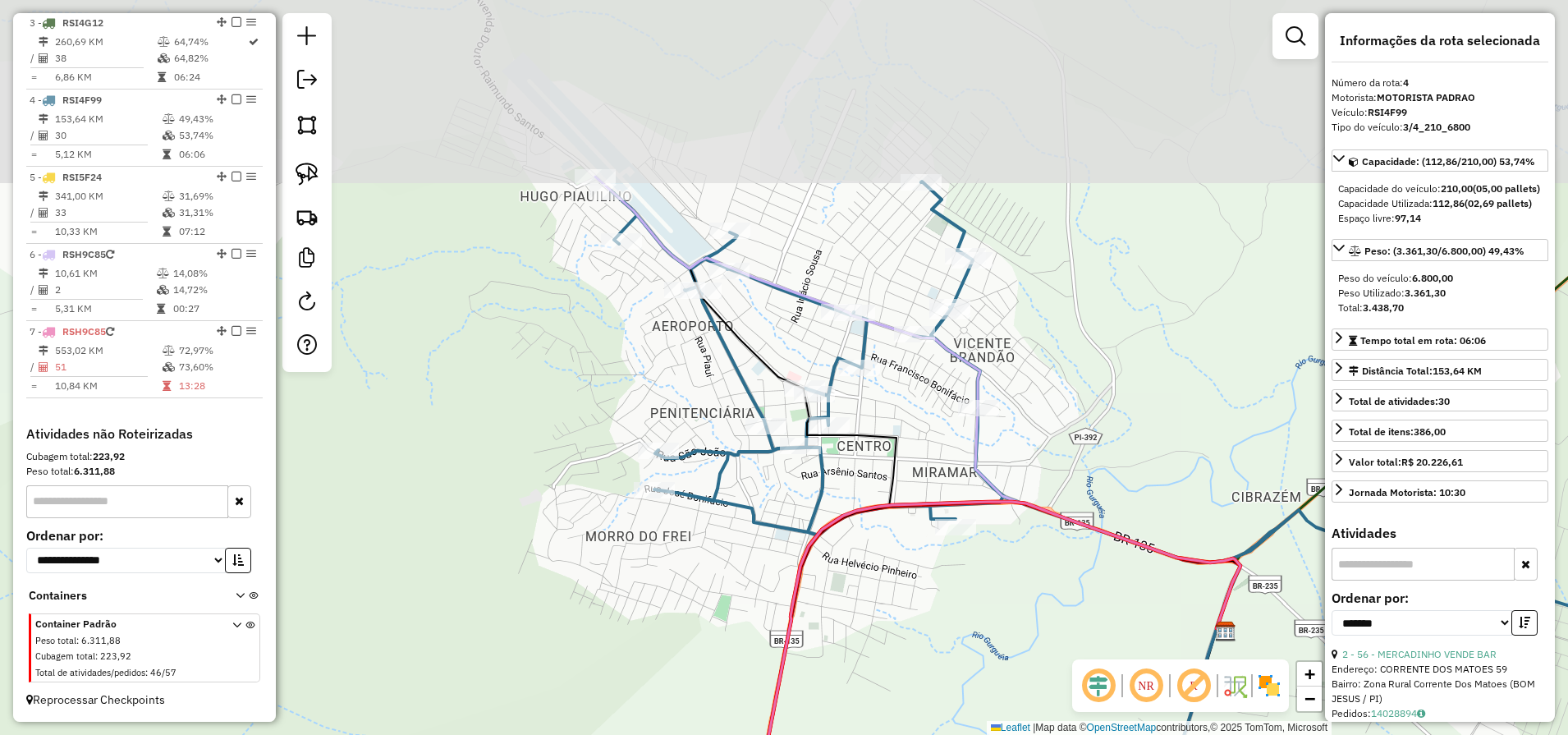
drag, startPoint x: 895, startPoint y: 367, endPoint x: 896, endPoint y: 618, distance: 251.0
click at [925, 615] on div "Janela de atendimento Grade de atendimento Capacidade Transportadoras Veículos …" at bounding box center [784, 368] width 1568 height 735
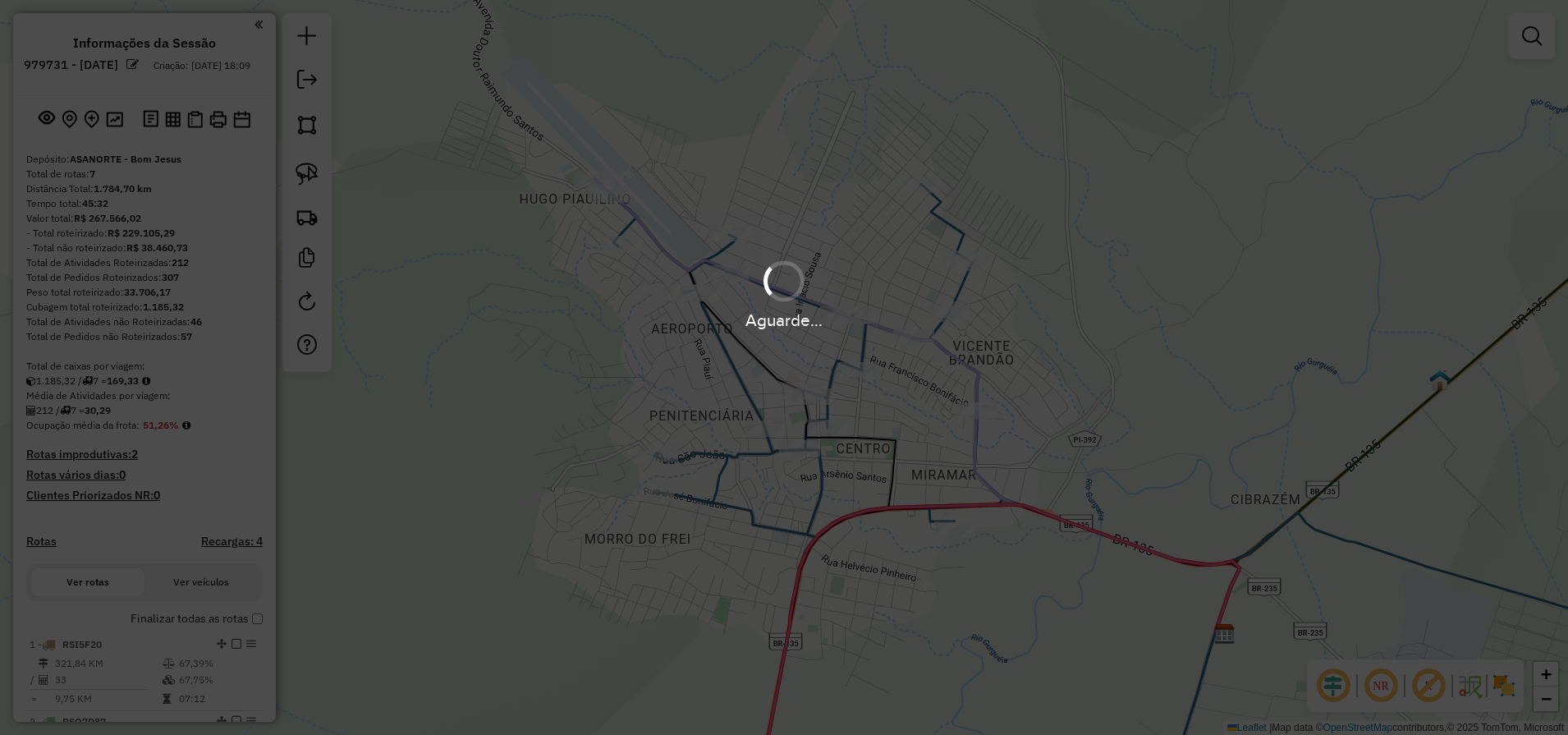
scroll to position [790, 0]
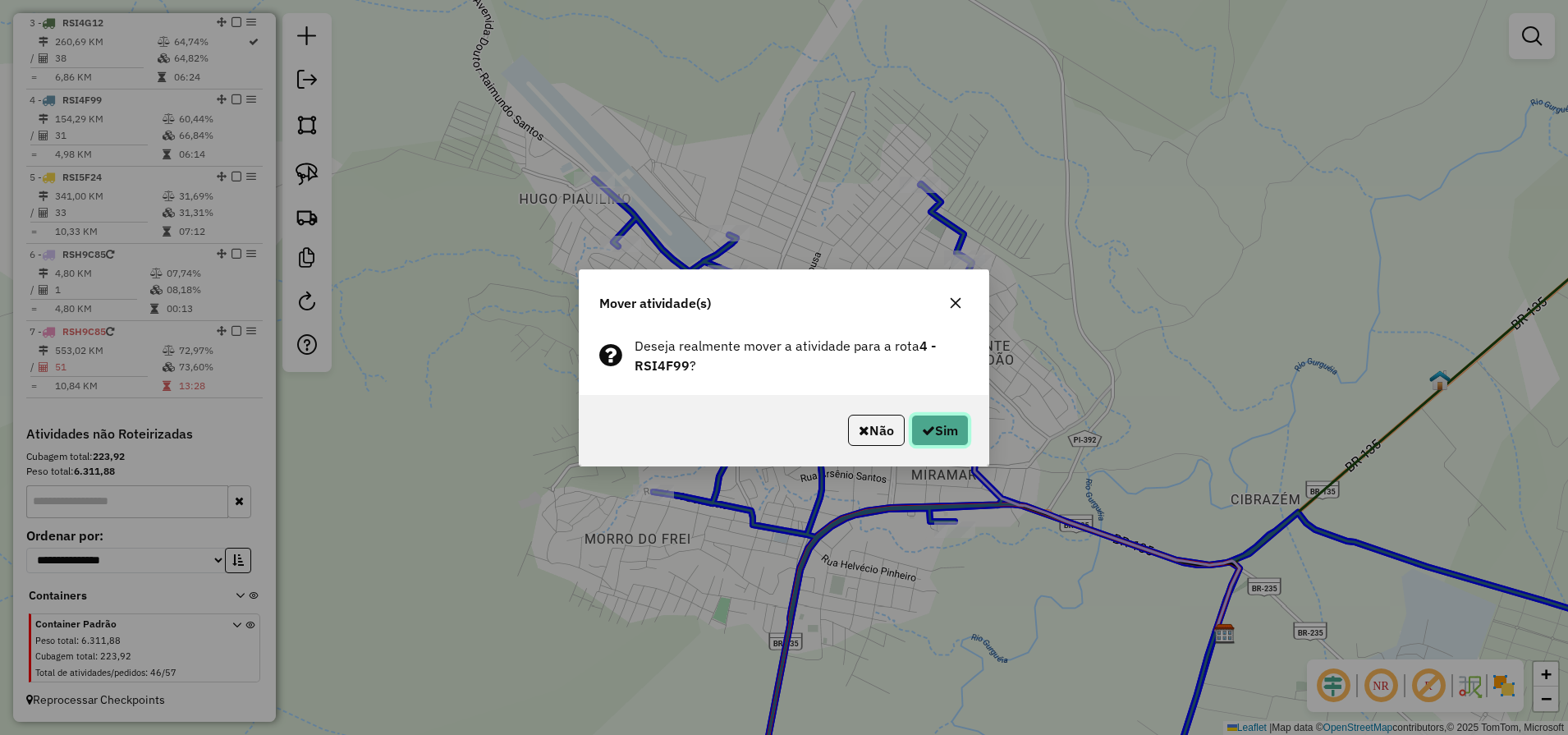
click at [930, 430] on icon "button" at bounding box center [928, 430] width 13 height 13
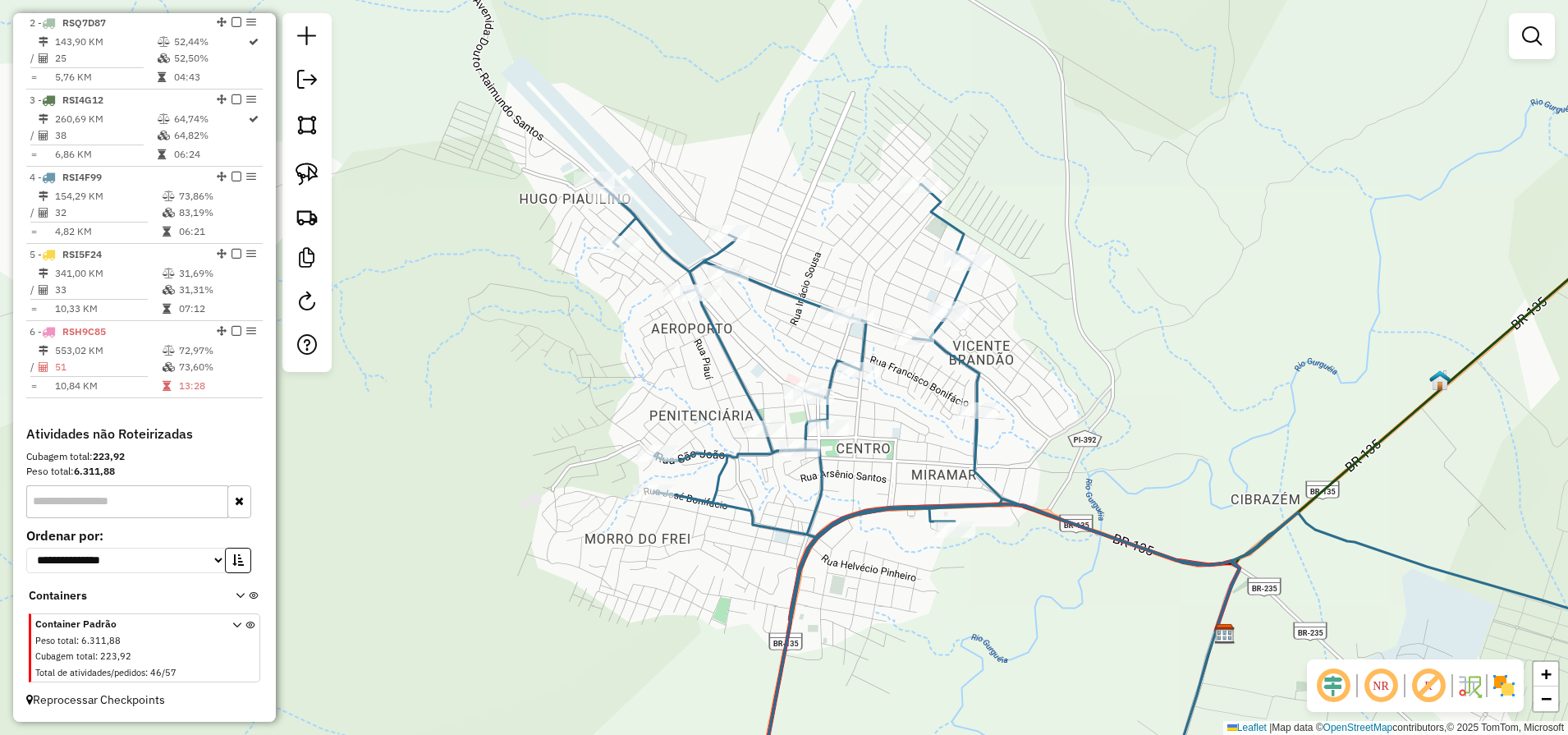
scroll to position [713, 0]
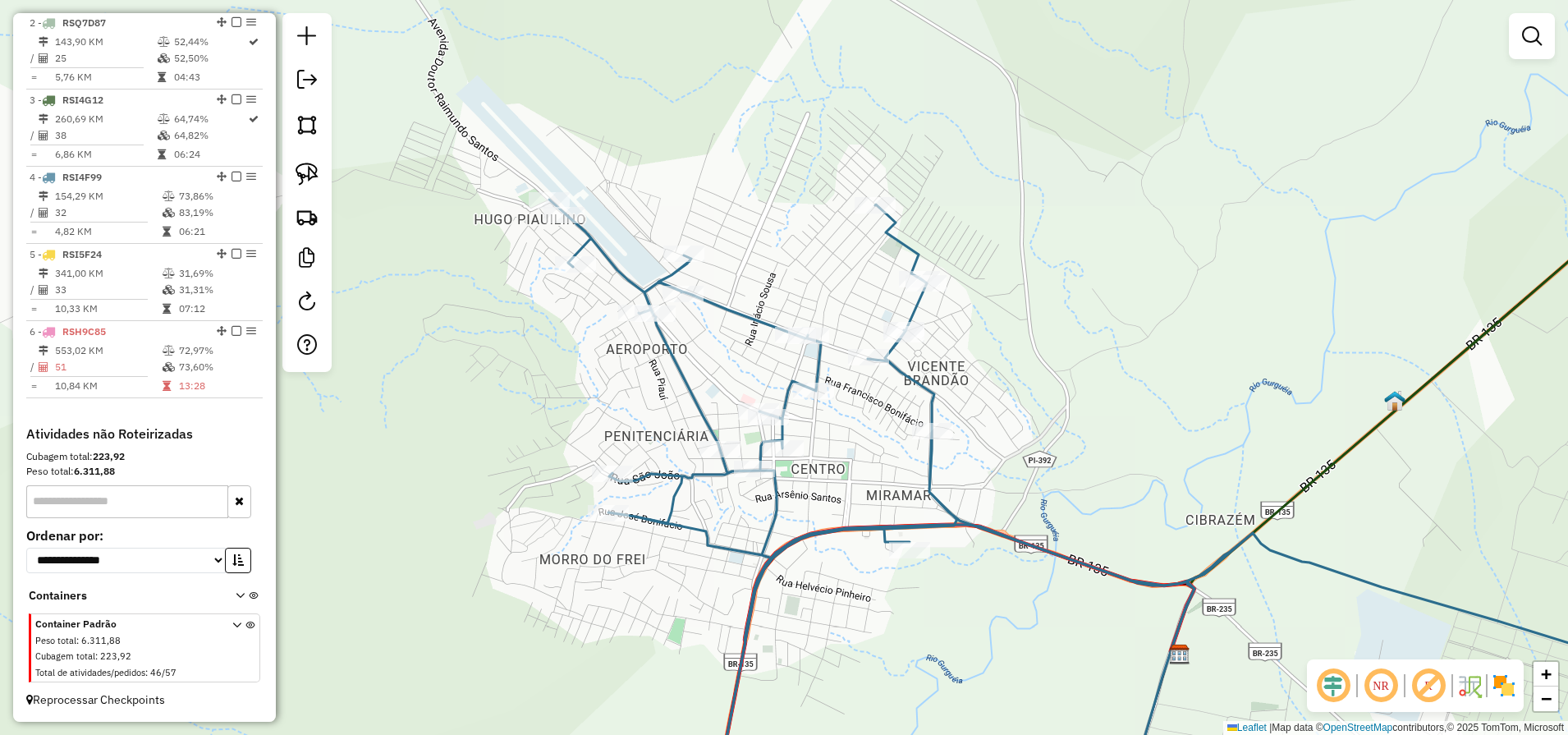
click at [1522, 35] on em at bounding box center [1531, 36] width 19 height 19
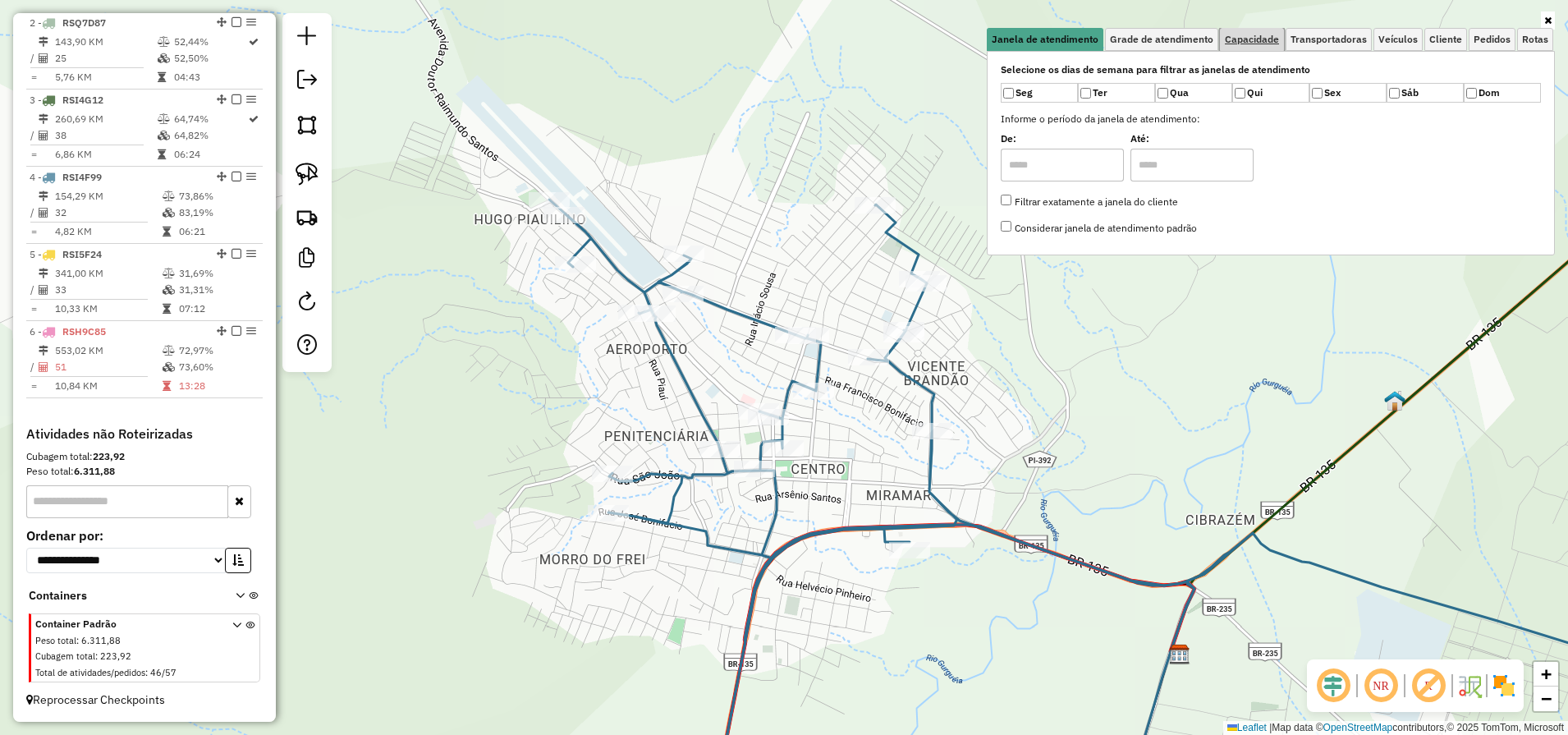
click at [1255, 44] on span "Capacidade" at bounding box center [1251, 39] width 54 height 10
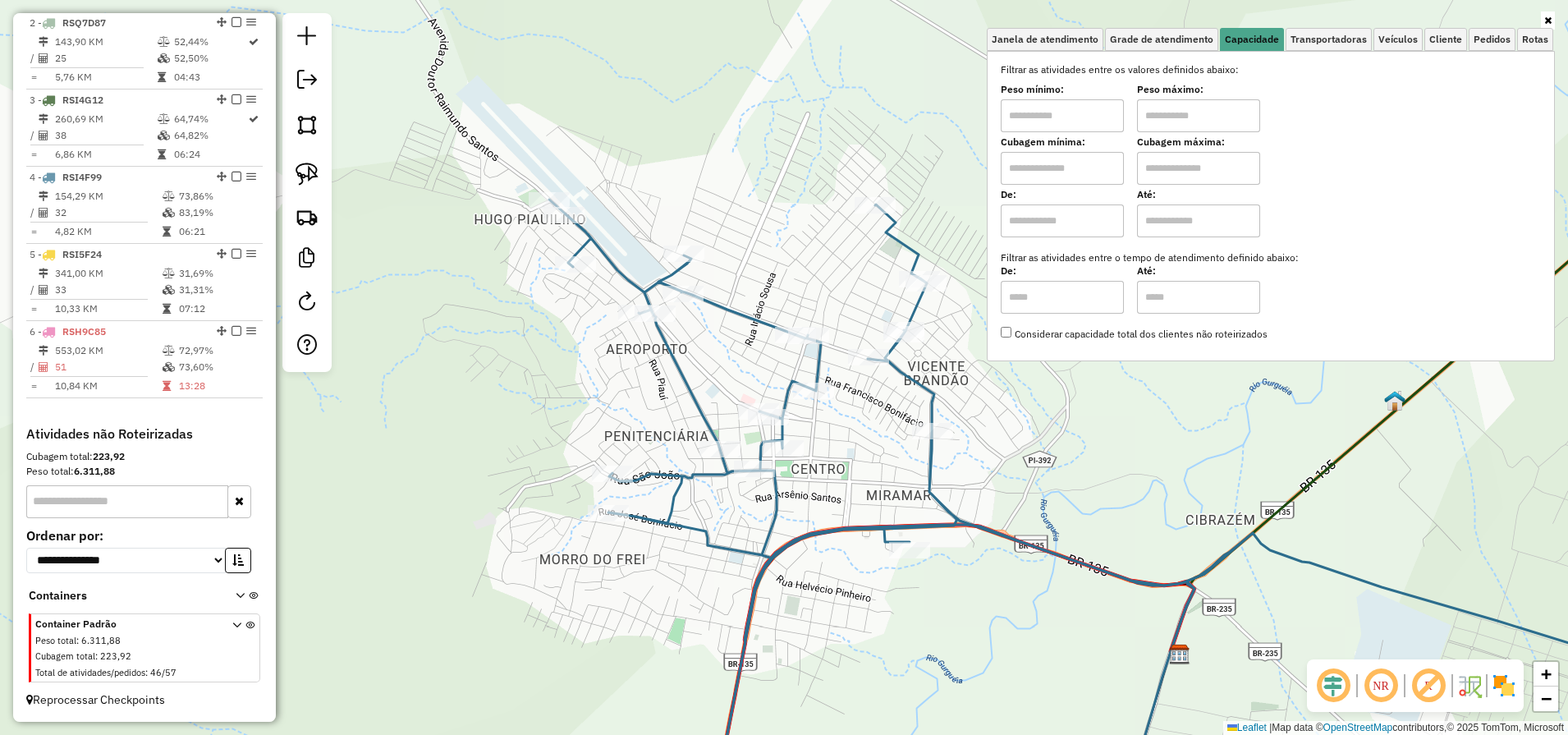
click at [1073, 176] on input "text" at bounding box center [1062, 168] width 123 height 32
type input "****"
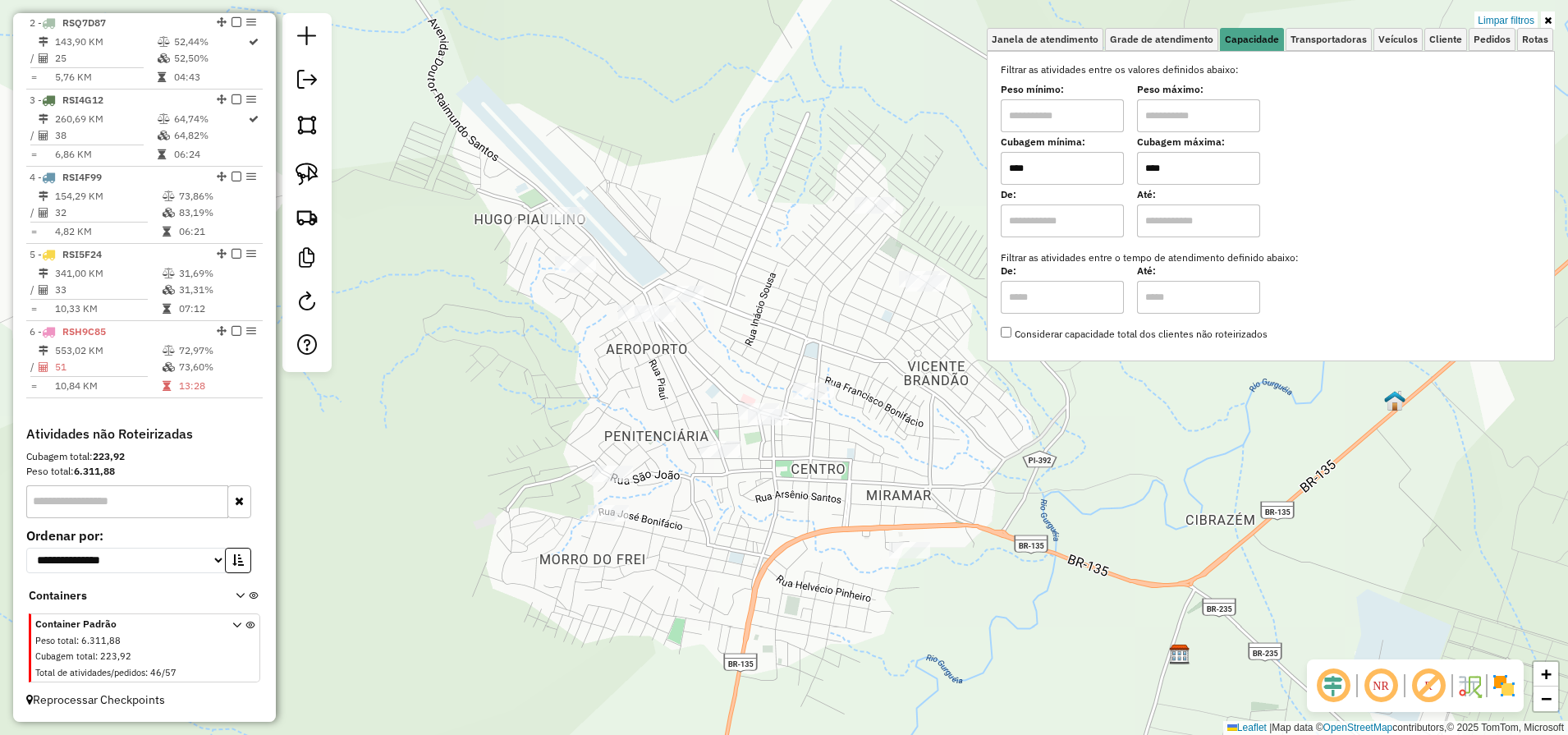
type input "****"
click at [300, 171] on img at bounding box center [307, 174] width 23 height 23
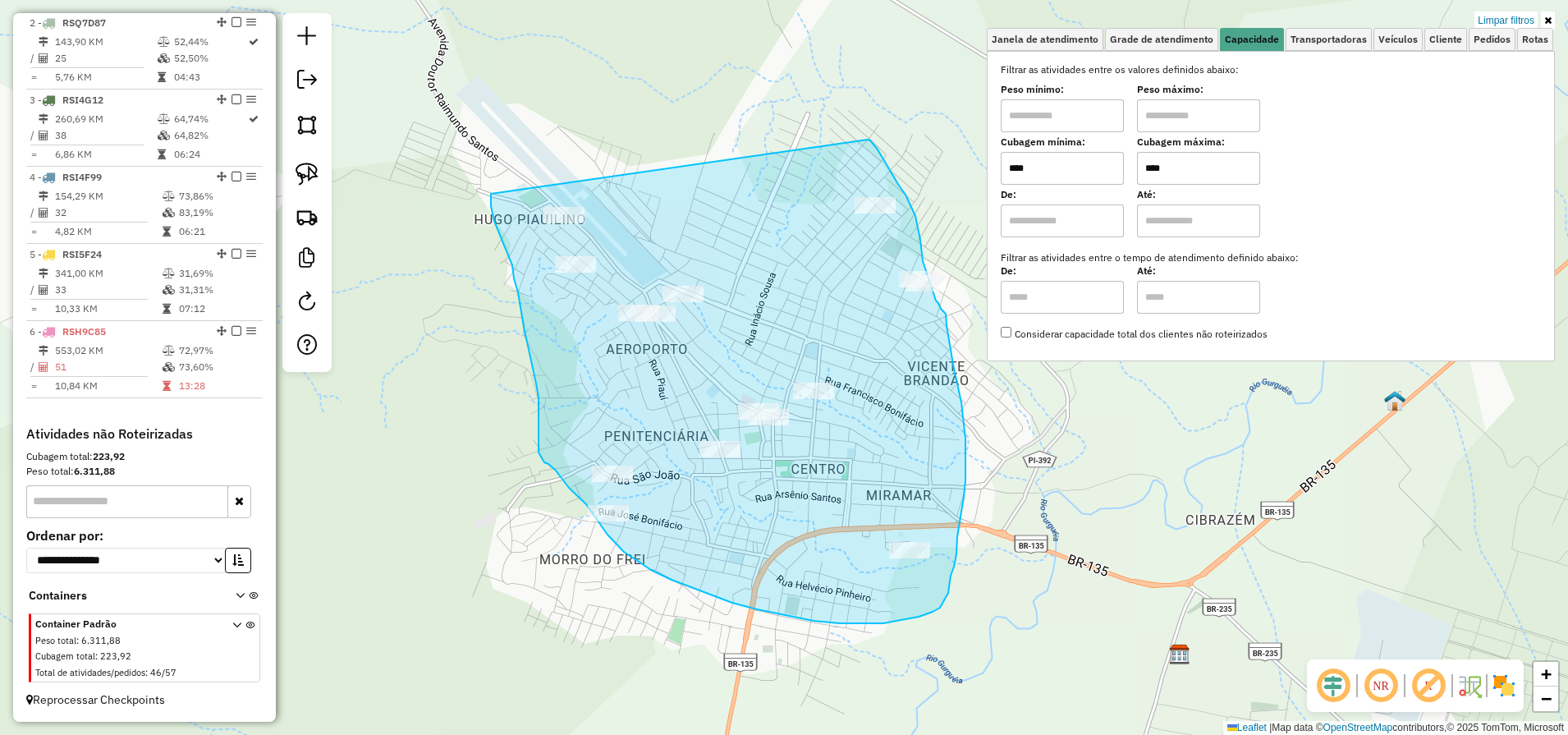
drag, startPoint x: 867, startPoint y: 139, endPoint x: 491, endPoint y: 194, distance: 380.0
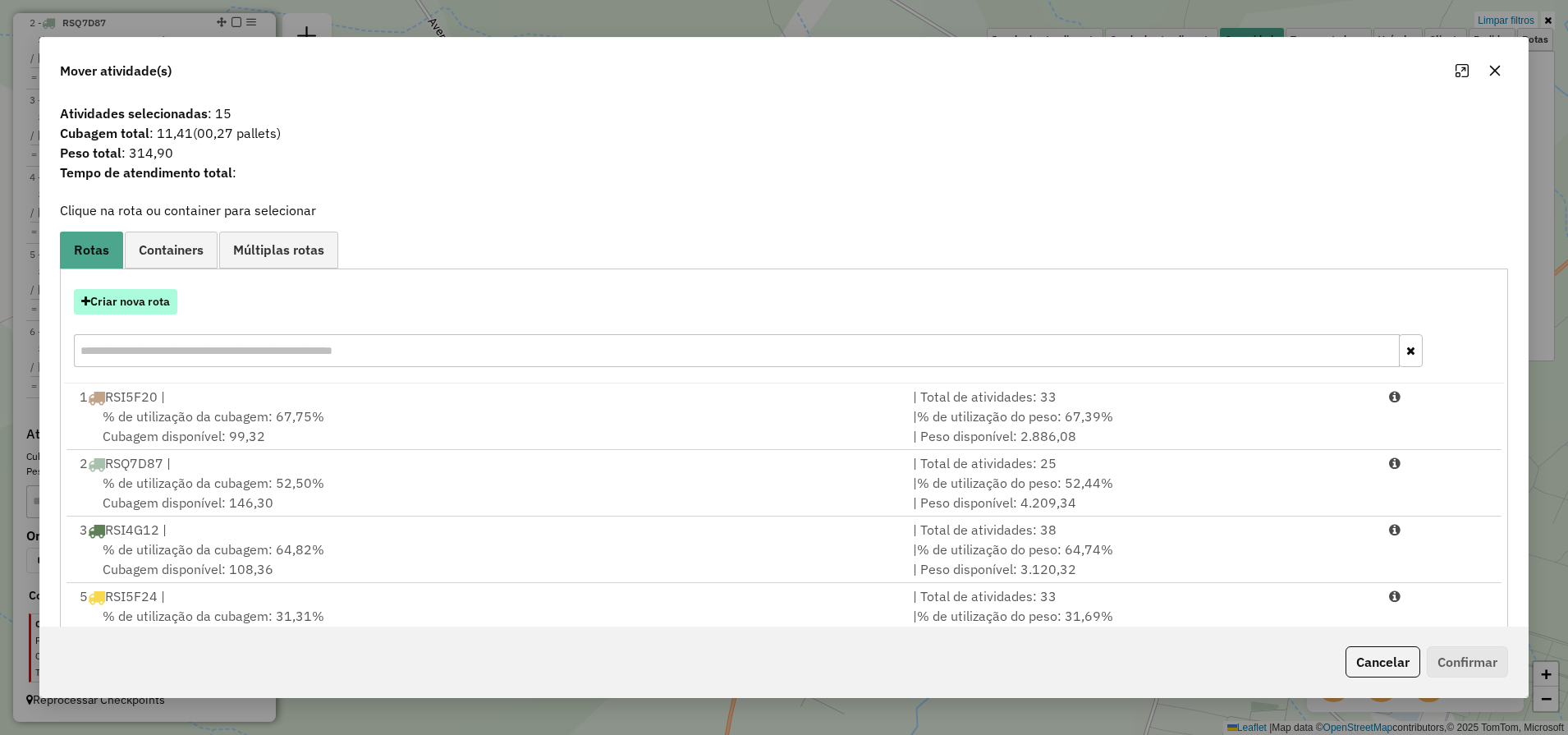
click at [138, 296] on button "Criar nova rota" at bounding box center [125, 301] width 103 height 25
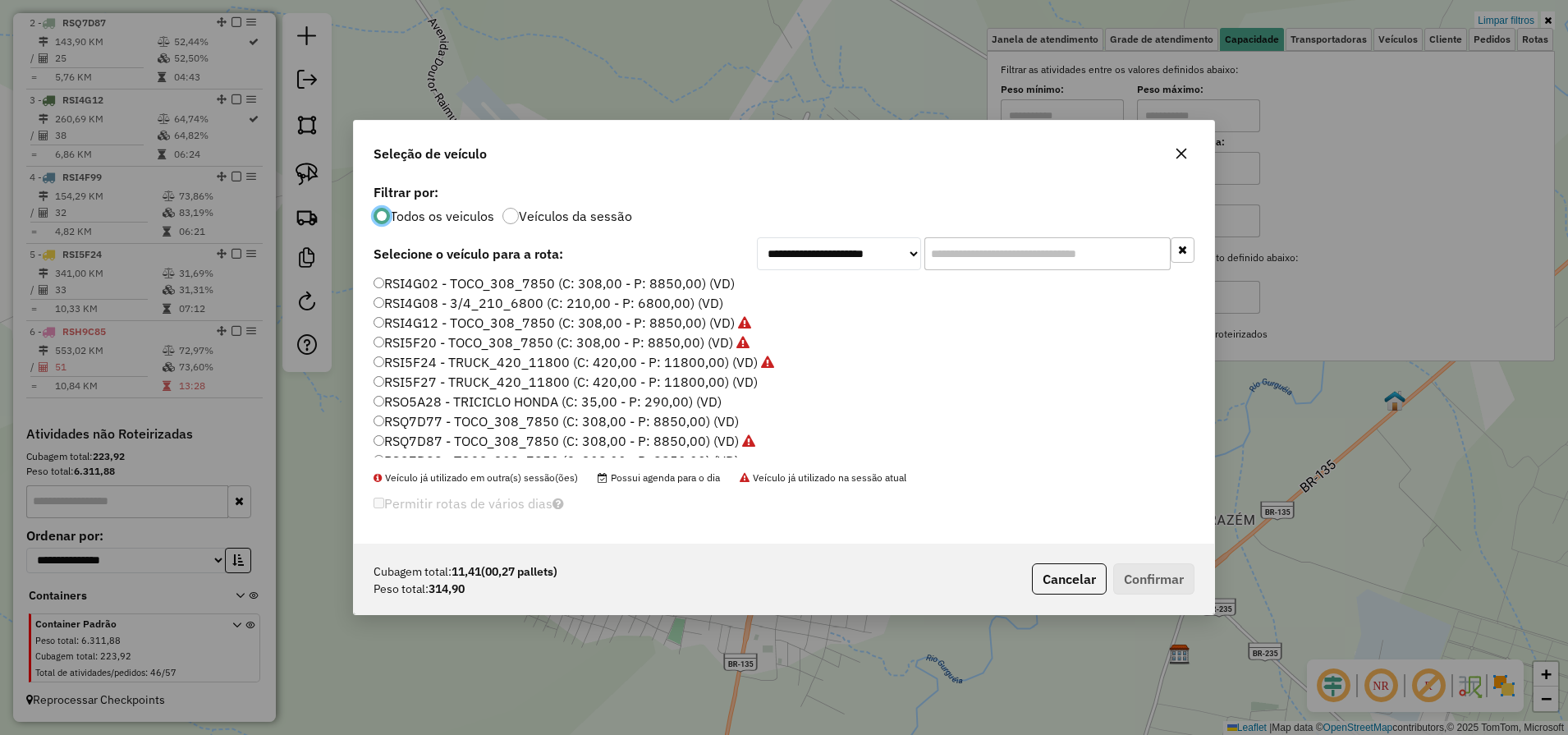
scroll to position [233, 0]
click at [502, 394] on label "RSO5A28 - TRICICLO HONDA (C: 35,00 - P: 290,00) (VD)" at bounding box center [547, 388] width 348 height 19
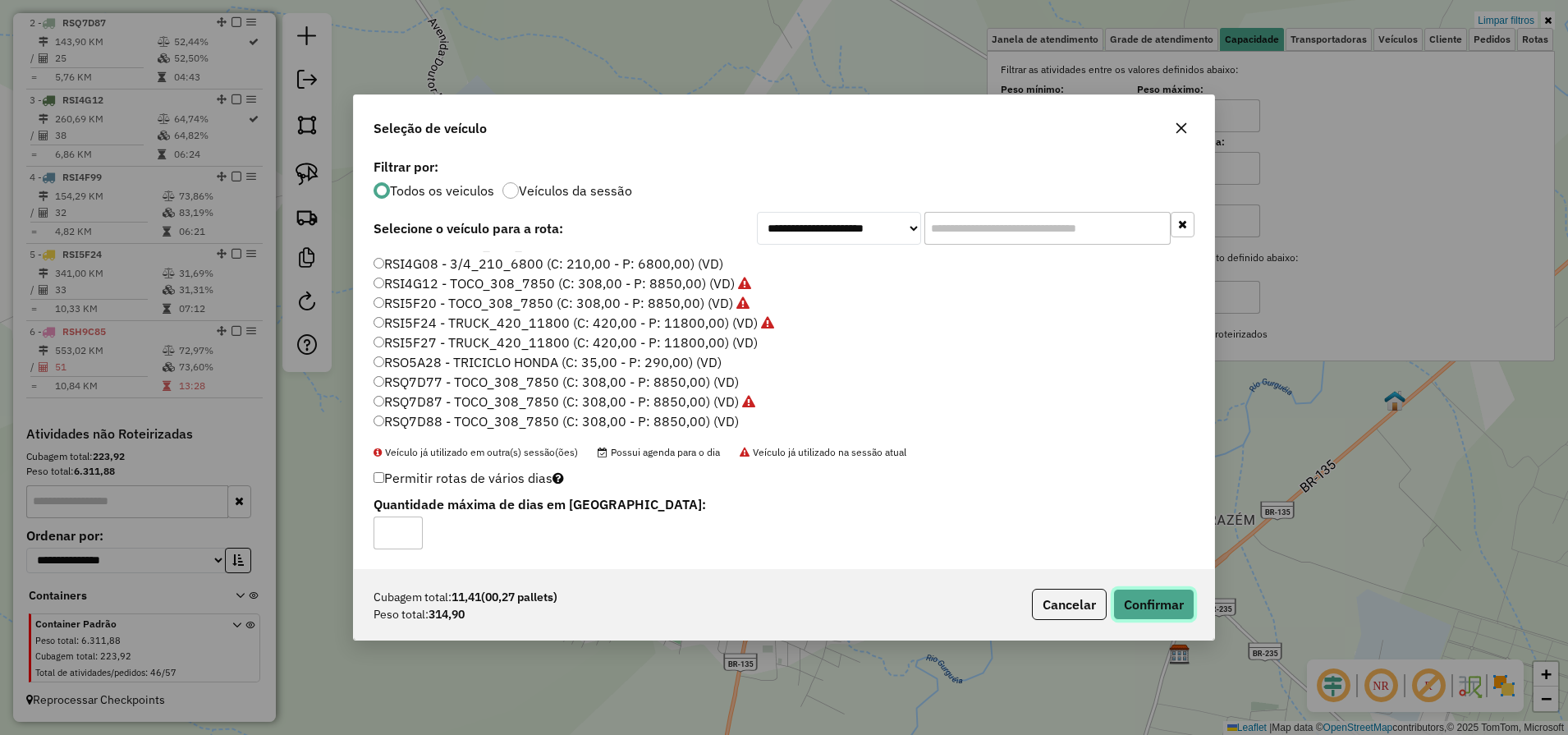
click at [1159, 608] on button "Confirmar" at bounding box center [1153, 604] width 82 height 32
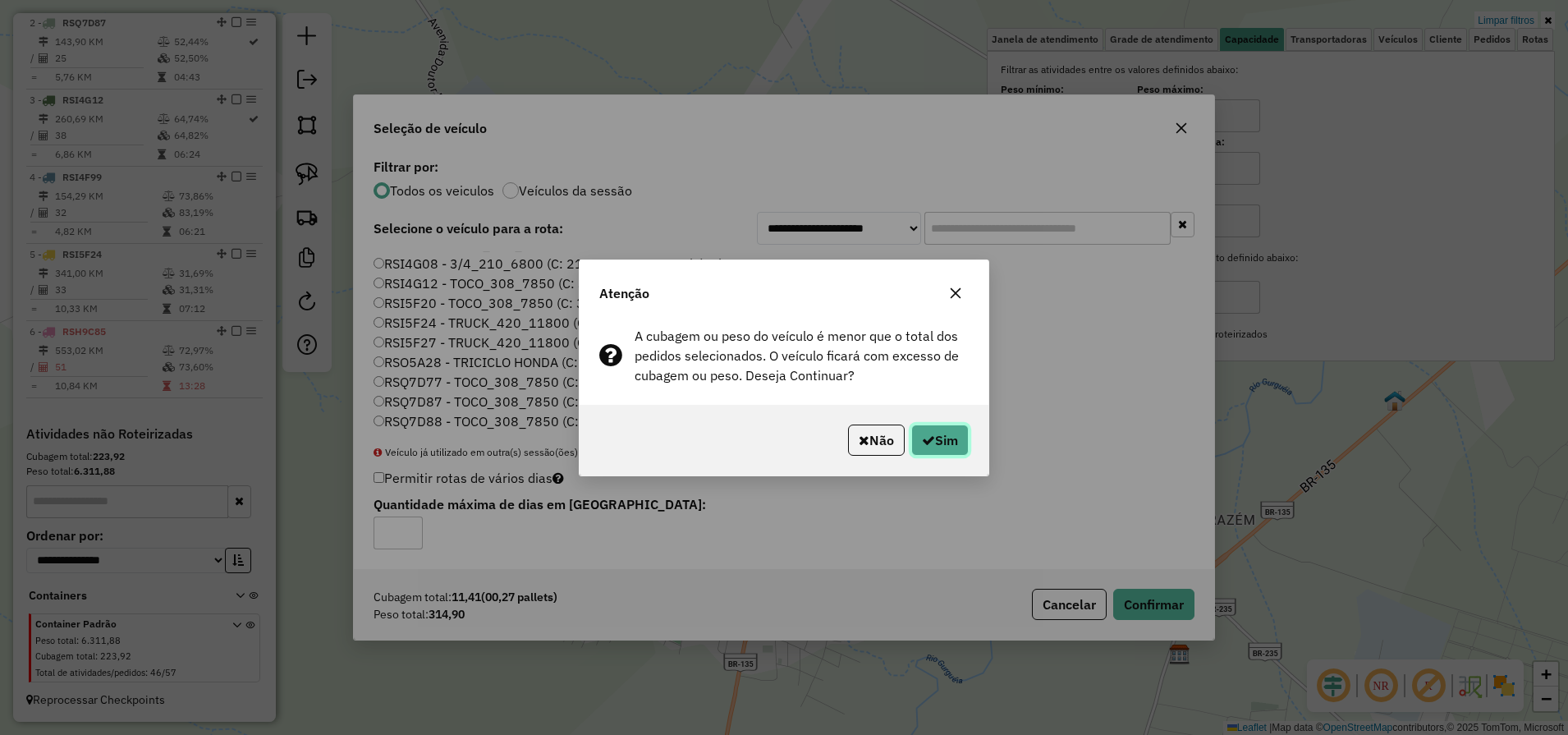
click at [930, 441] on icon "button" at bounding box center [928, 439] width 13 height 13
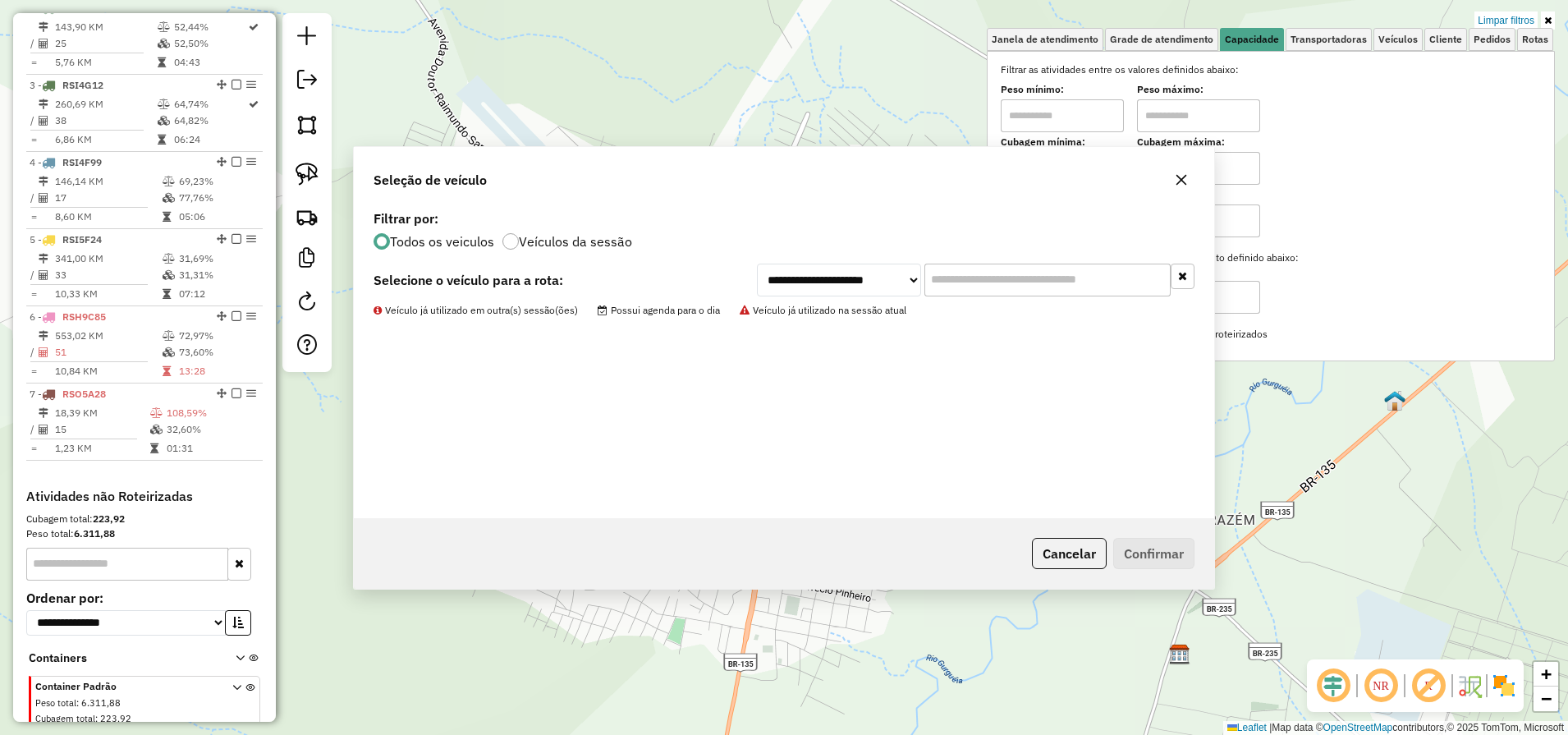
scroll to position [790, 0]
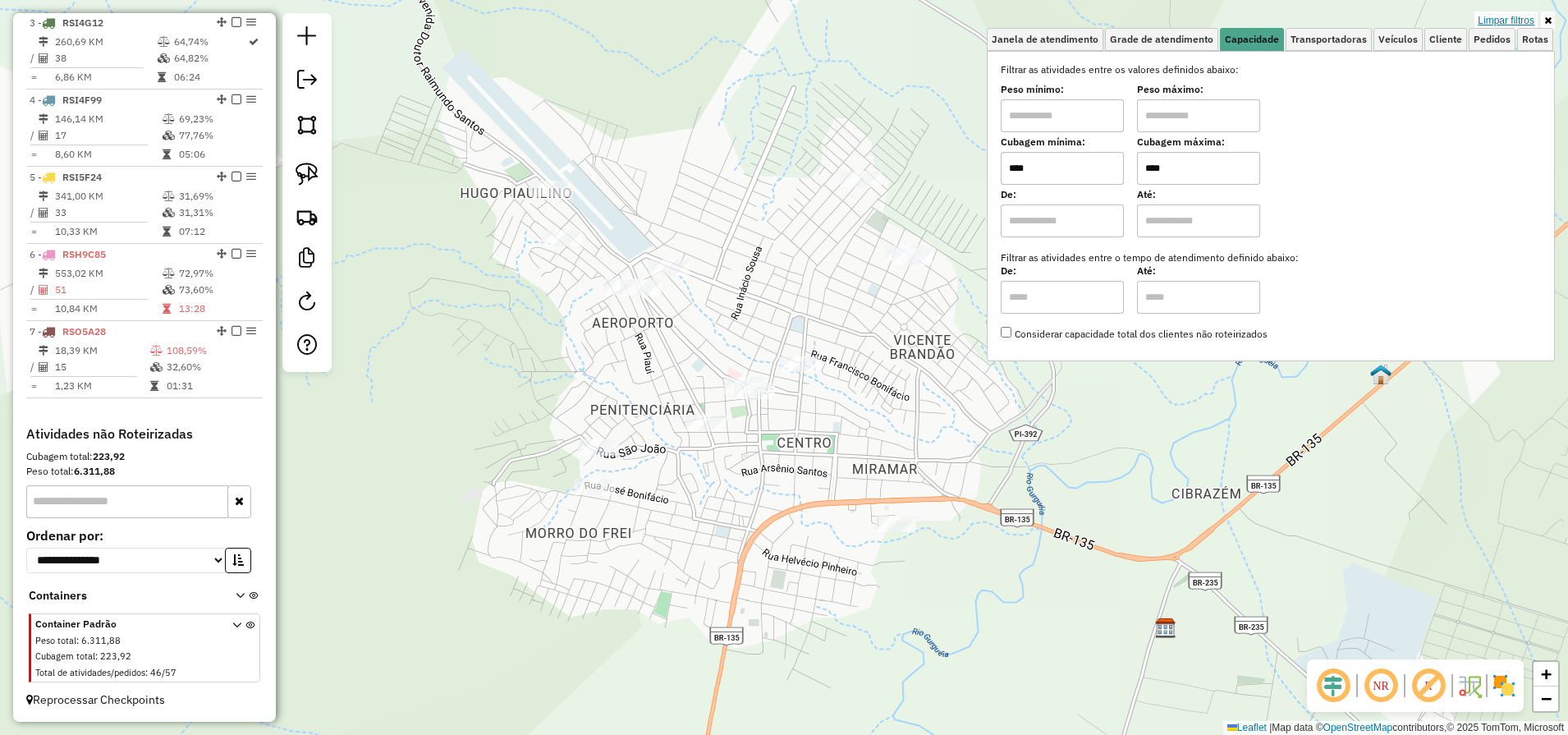
click at [1519, 23] on link "Limpar filtros" at bounding box center [1506, 20] width 63 height 18
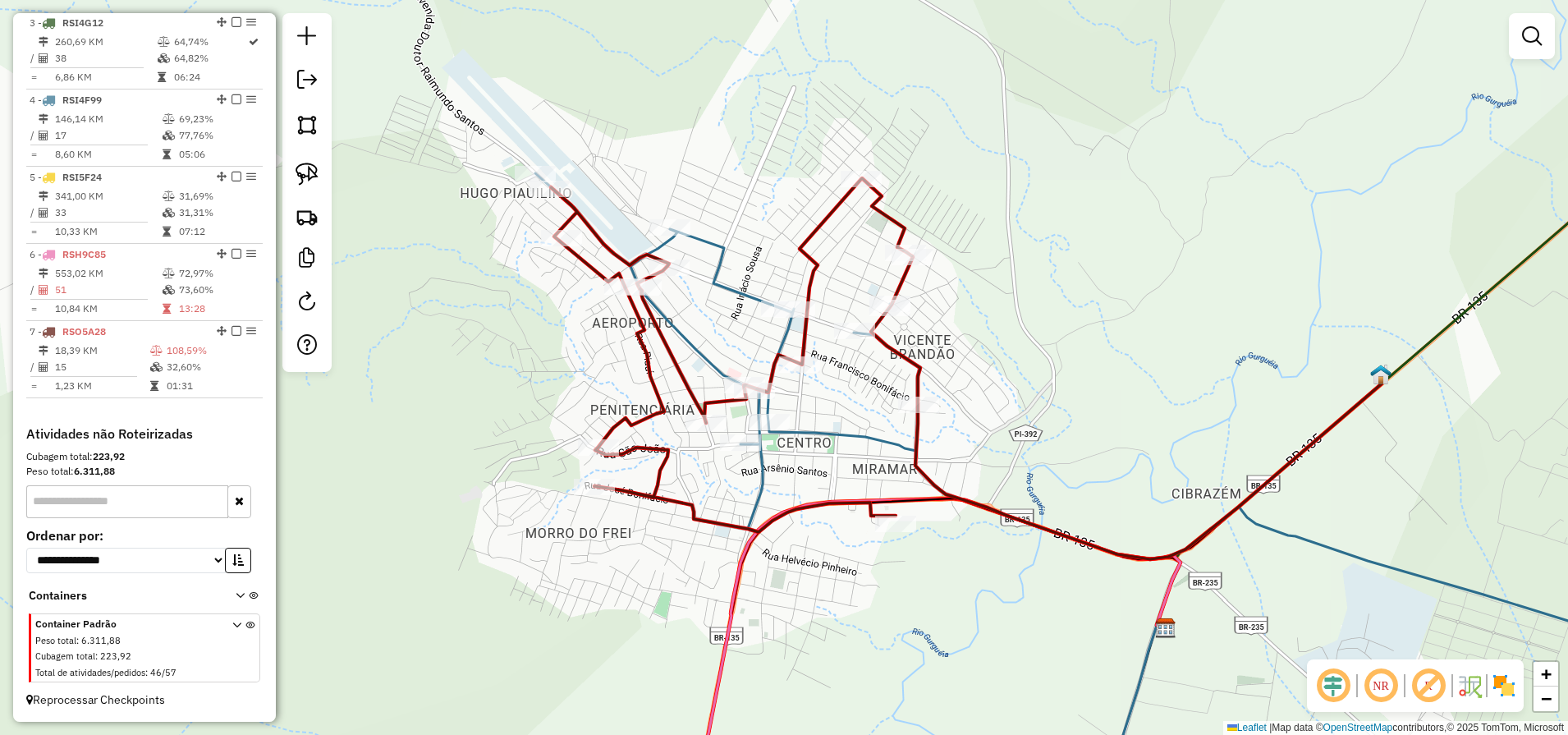
drag, startPoint x: 1098, startPoint y: 490, endPoint x: 1077, endPoint y: 217, distance: 273.8
click at [1082, 236] on div "Janela de atendimento Grade de atendimento Capacidade Transportadoras Veículos …" at bounding box center [784, 368] width 1568 height 735
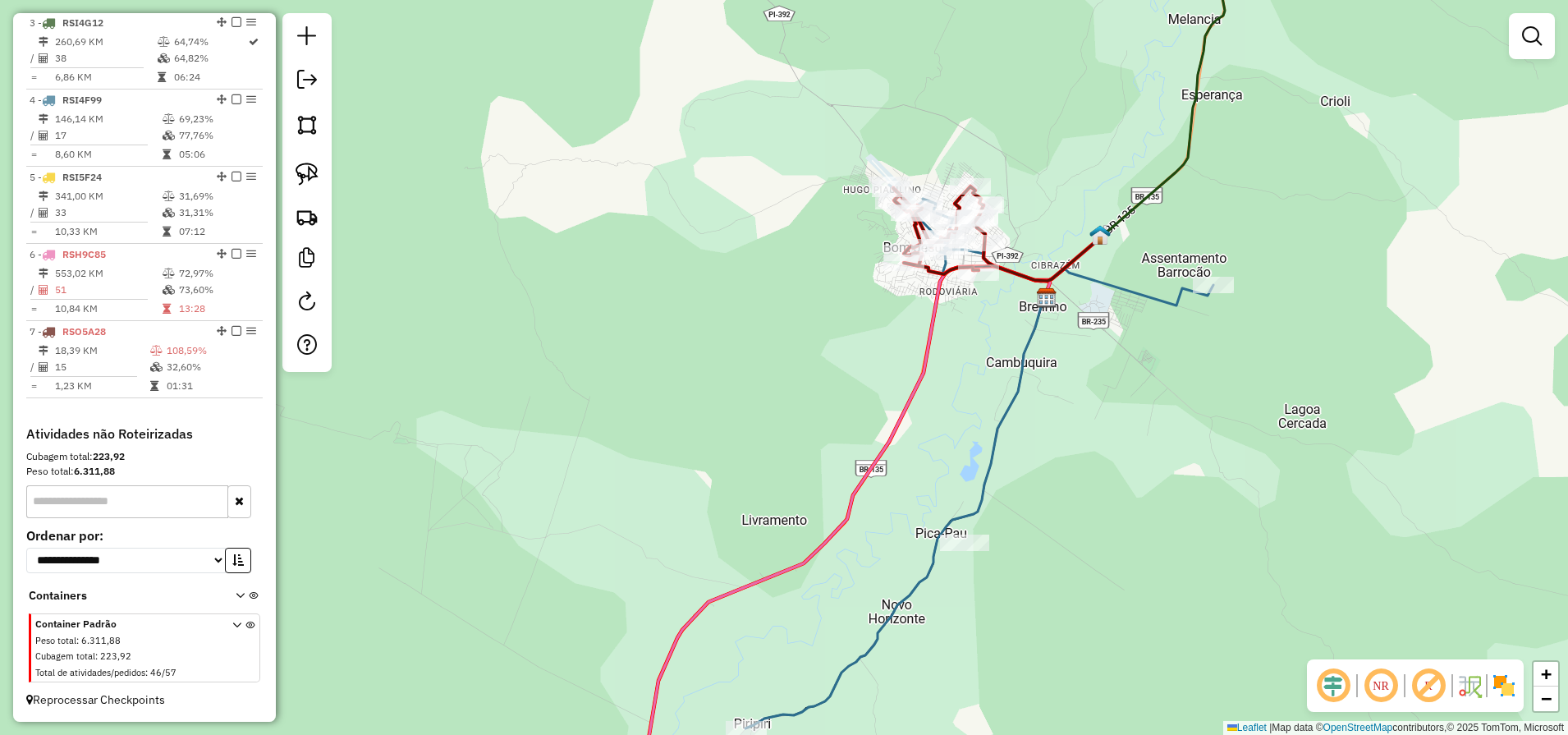
drag, startPoint x: 1068, startPoint y: 504, endPoint x: 1022, endPoint y: 258, distance: 250.3
click at [1022, 262] on div "Janela de atendimento Grade de atendimento Capacidade Transportadoras Veículos …" at bounding box center [784, 368] width 1568 height 735
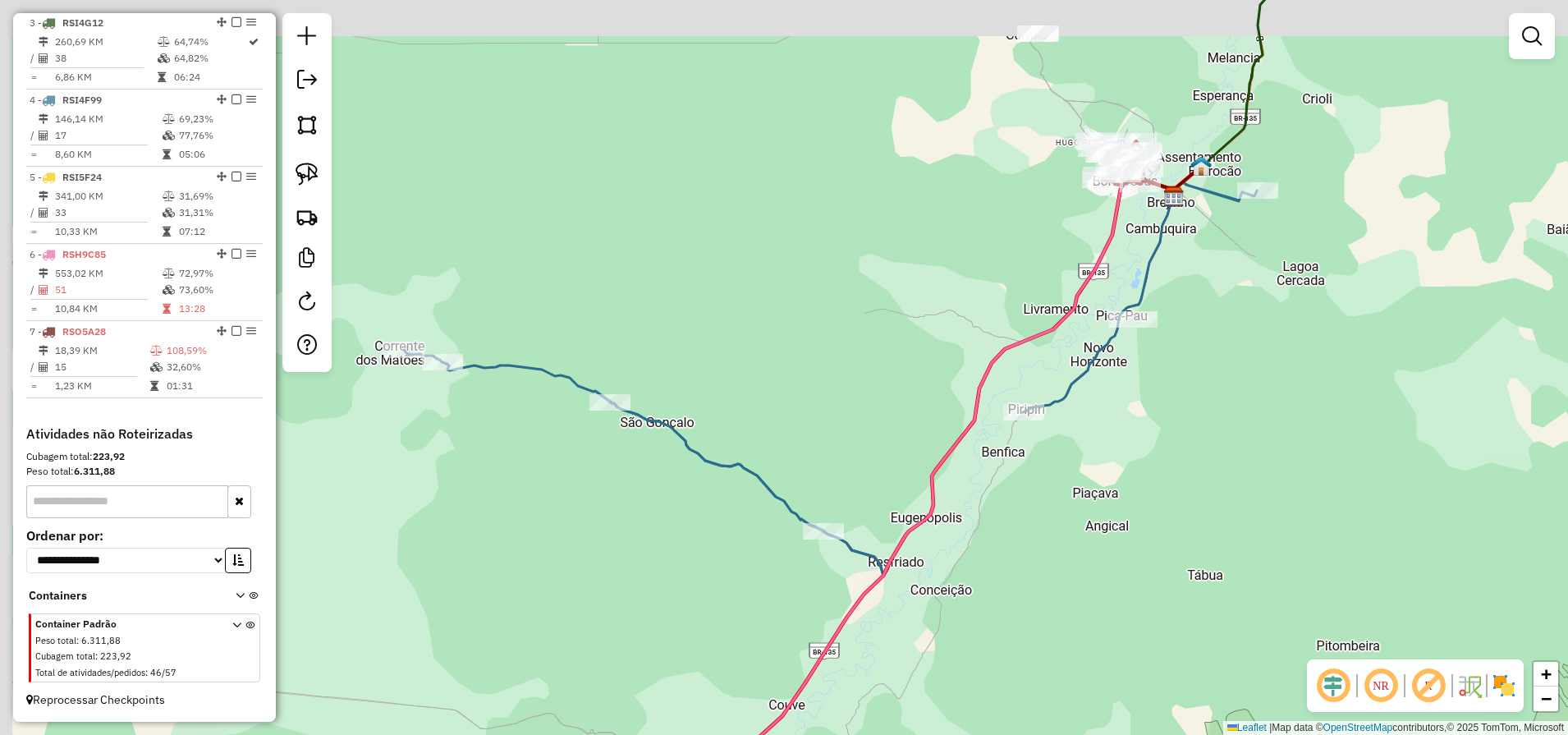
drag, startPoint x: 1074, startPoint y: 521, endPoint x: 1156, endPoint y: 548, distance: 86.3
click at [1138, 545] on div "Janela de atendimento Grade de atendimento Capacidade Transportadoras Veículos …" at bounding box center [784, 368] width 1568 height 735
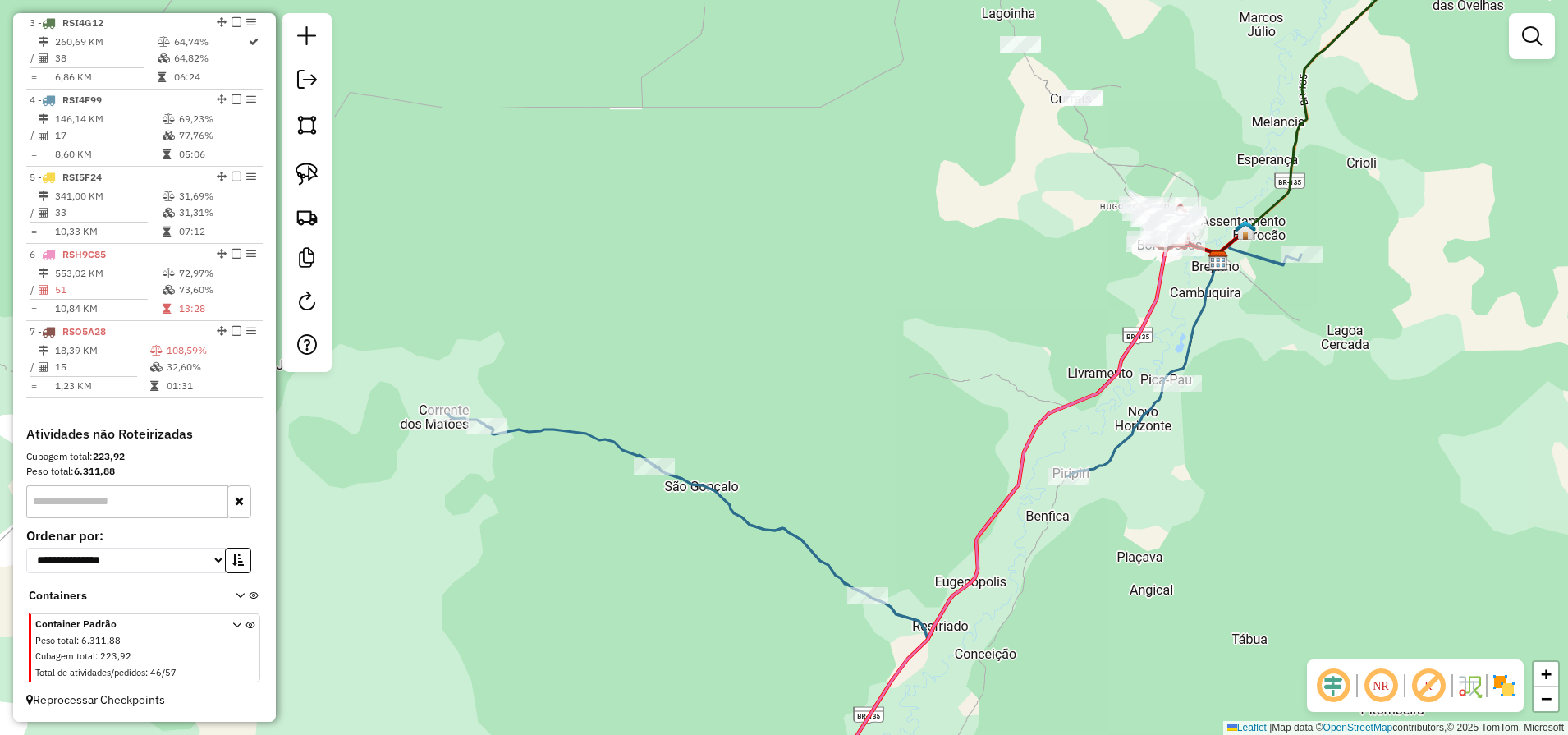
drag, startPoint x: 1012, startPoint y: 296, endPoint x: 993, endPoint y: 454, distance: 159.1
click at [993, 454] on div "Janela de atendimento Grade de atendimento Capacidade Transportadoras Veículos …" at bounding box center [784, 368] width 1568 height 735
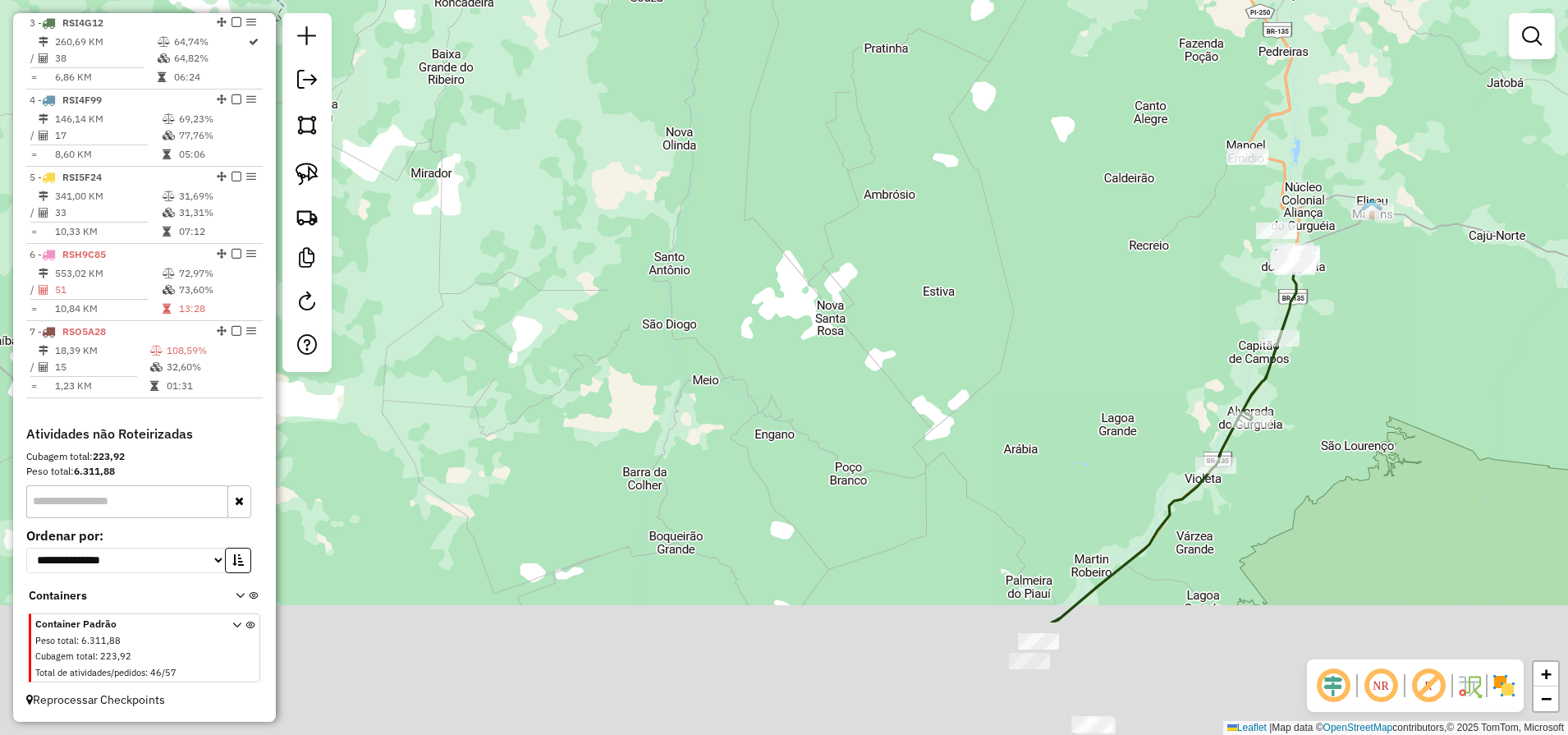
drag, startPoint x: 1328, startPoint y: 344, endPoint x: 1303, endPoint y: 175, distance: 170.8
click at [1306, 195] on div "Janela de atendimento Grade de atendimento Capacidade Transportadoras Veículos …" at bounding box center [784, 368] width 1568 height 735
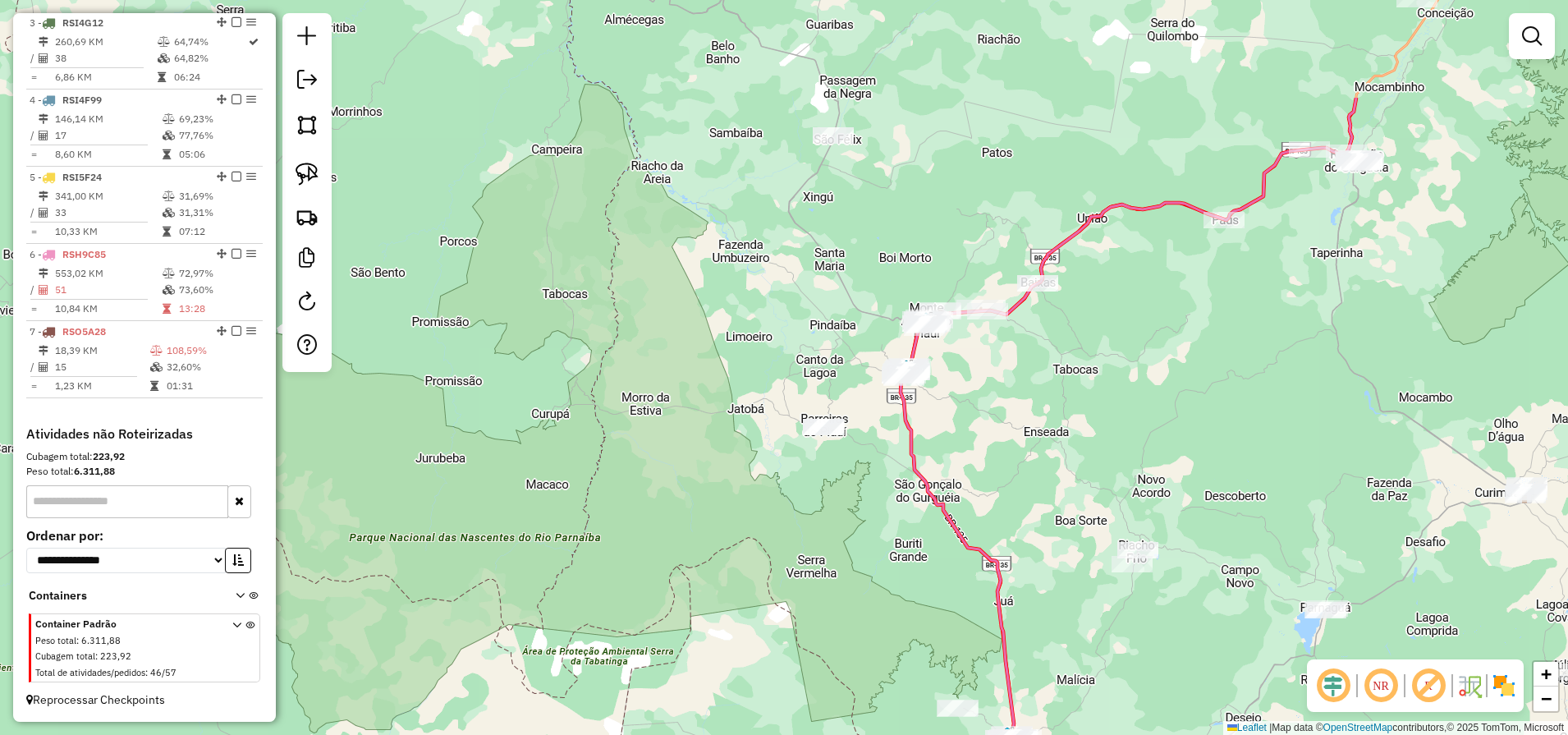
drag, startPoint x: 1058, startPoint y: 407, endPoint x: 1091, endPoint y: 477, distance: 77.4
click at [1091, 477] on div "Janela de atendimento Grade de atendimento Capacidade Transportadoras Veículos …" at bounding box center [784, 368] width 1568 height 735
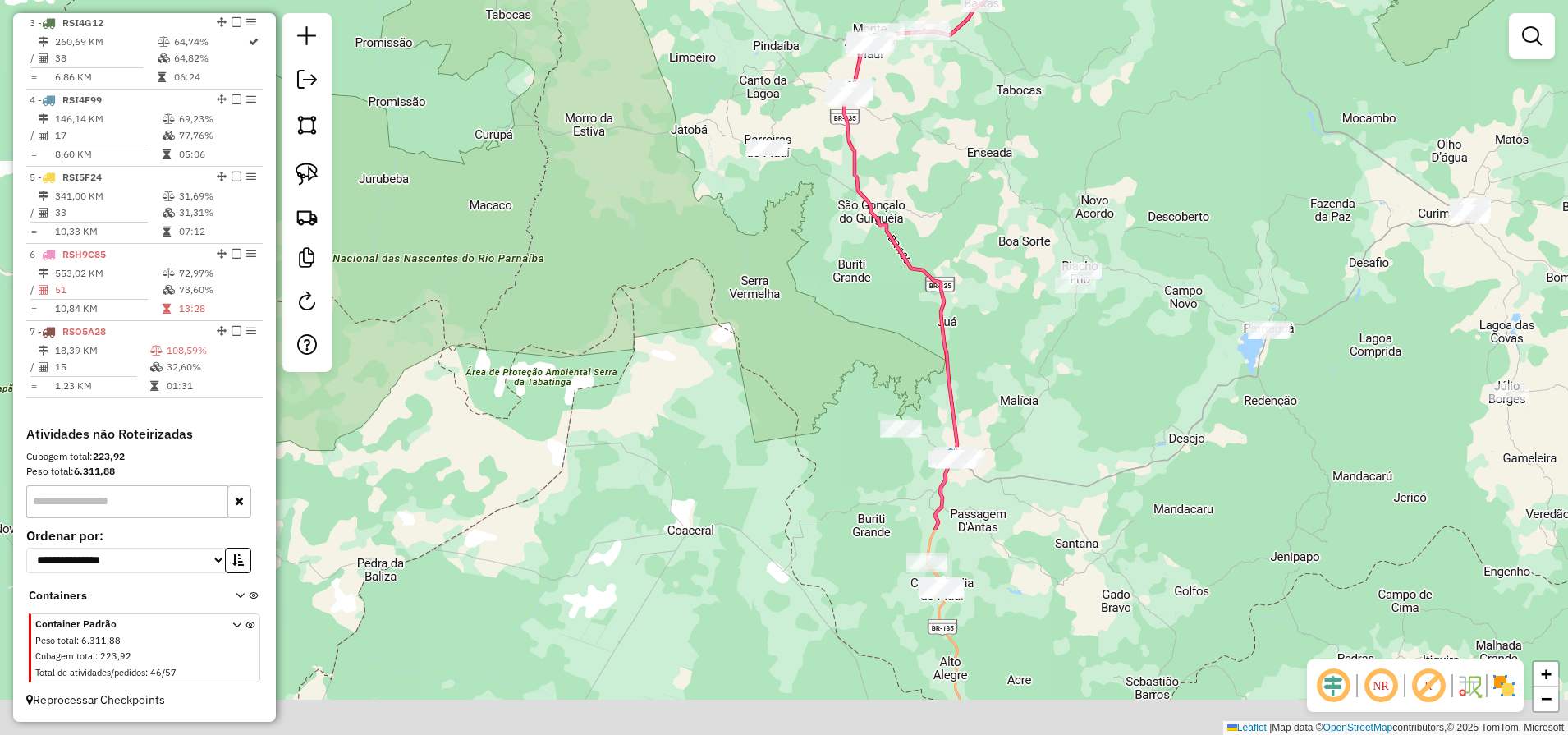
drag, startPoint x: 1072, startPoint y: 583, endPoint x: 1011, endPoint y: 289, distance: 300.3
click at [1012, 293] on div "Janela de atendimento Grade de atendimento Capacidade Transportadoras Veículos …" at bounding box center [784, 368] width 1568 height 735
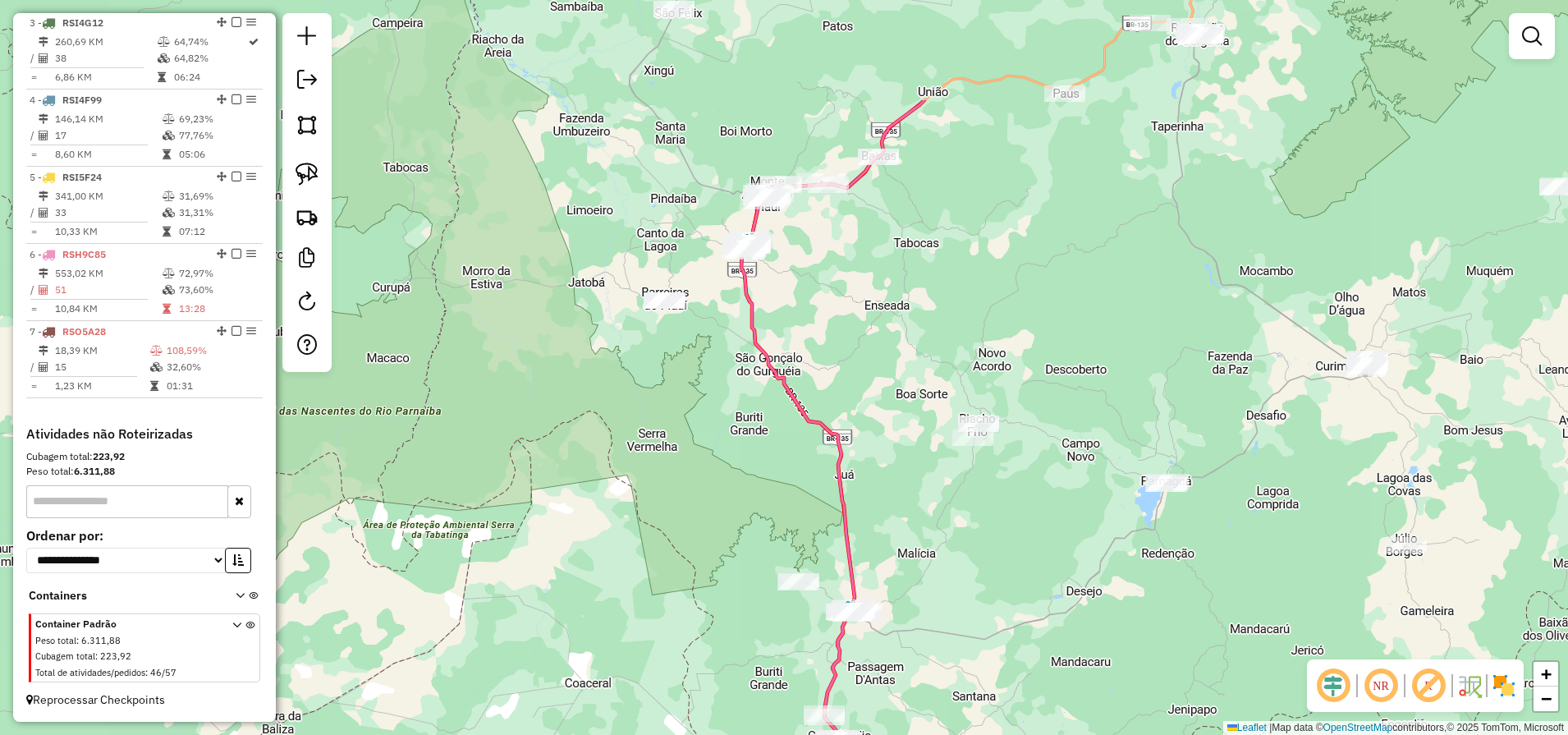
drag, startPoint x: 1172, startPoint y: 454, endPoint x: 1073, endPoint y: 627, distance: 199.3
click at [1073, 627] on div "Janela de atendimento Grade de atendimento Capacidade Transportadoras Veículos …" at bounding box center [784, 368] width 1568 height 735
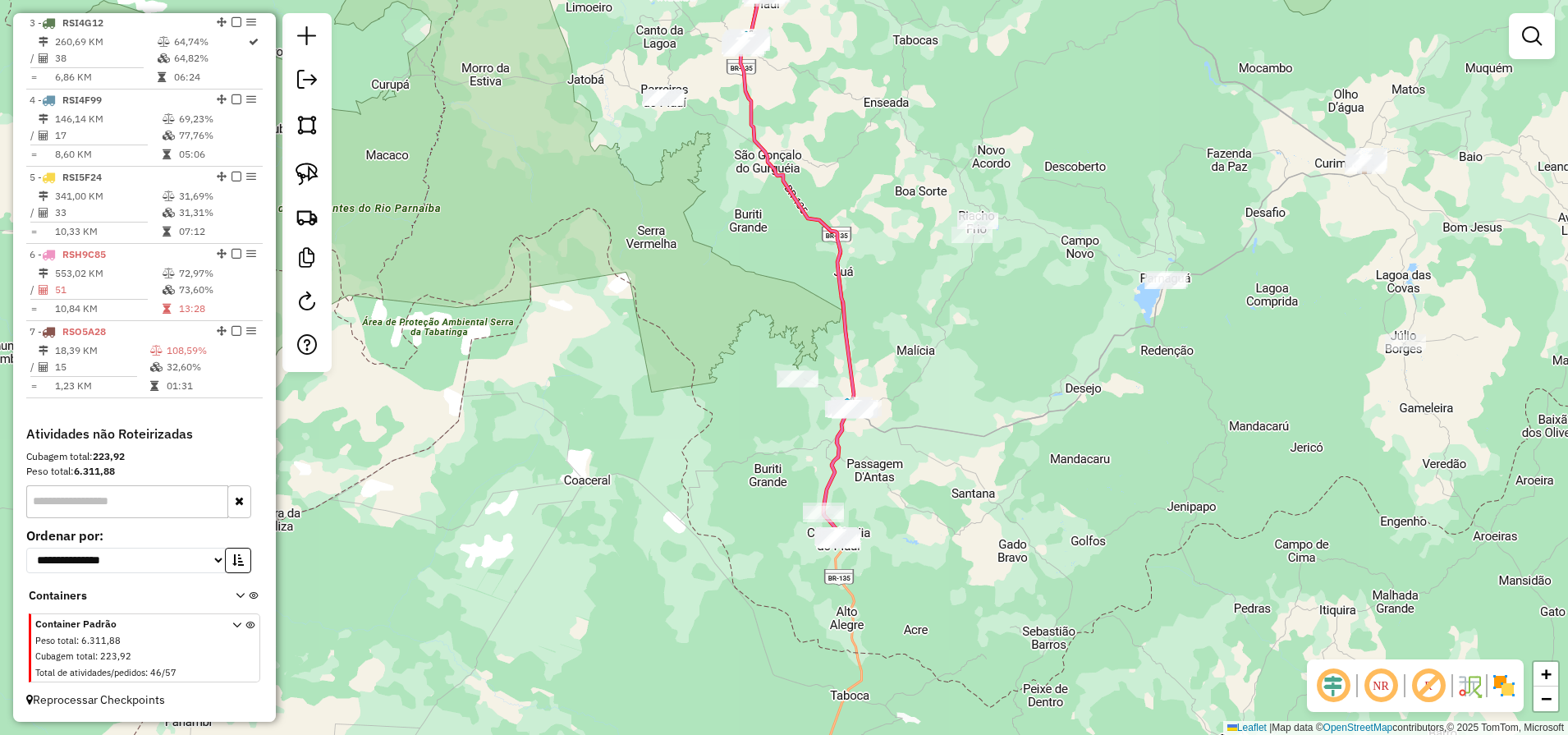
drag, startPoint x: 923, startPoint y: 482, endPoint x: 923, endPoint y: 268, distance: 214.0
click at [923, 282] on div "Janela de atendimento Grade de atendimento Capacidade Transportadoras Veículos …" at bounding box center [784, 368] width 1568 height 735
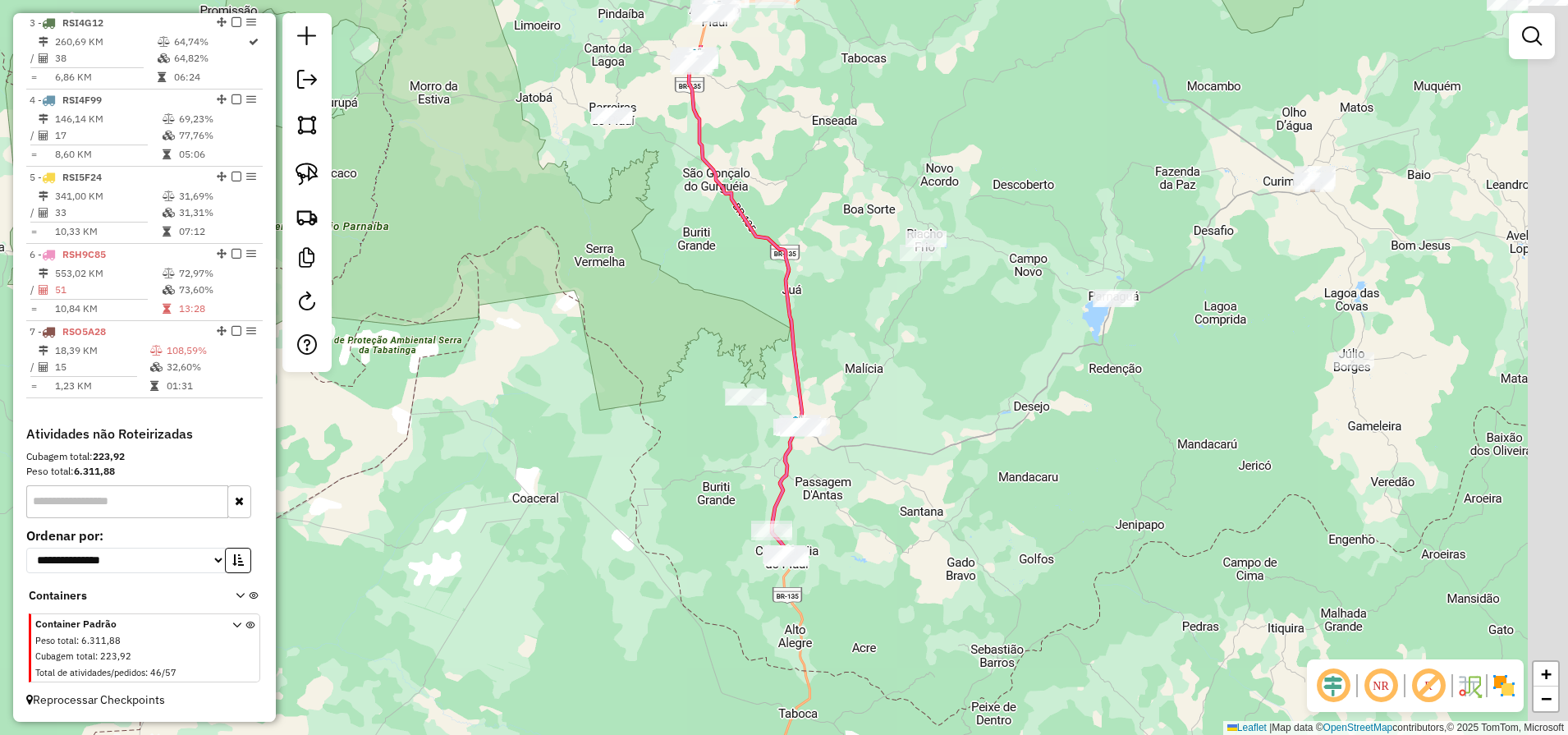
drag, startPoint x: 951, startPoint y: 325, endPoint x: 873, endPoint y: 529, distance: 218.4
click at [875, 506] on div "Janela de atendimento Grade de atendimento Capacidade Transportadoras Veículos …" at bounding box center [784, 368] width 1568 height 735
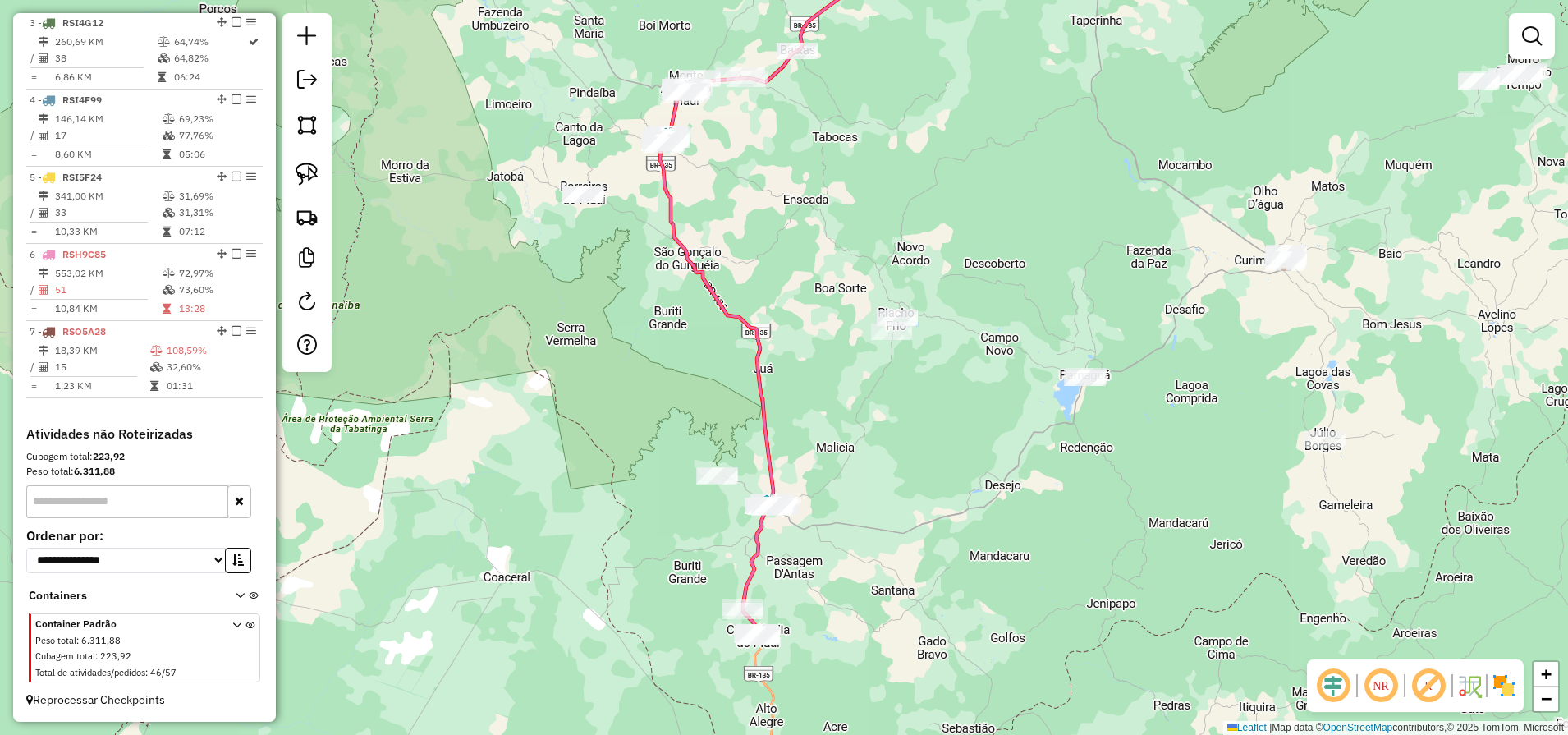
drag, startPoint x: 1023, startPoint y: 149, endPoint x: 959, endPoint y: 356, distance: 216.7
click at [960, 353] on div "Janela de atendimento Grade de atendimento Capacidade Transportadoras Veículos …" at bounding box center [784, 368] width 1568 height 735
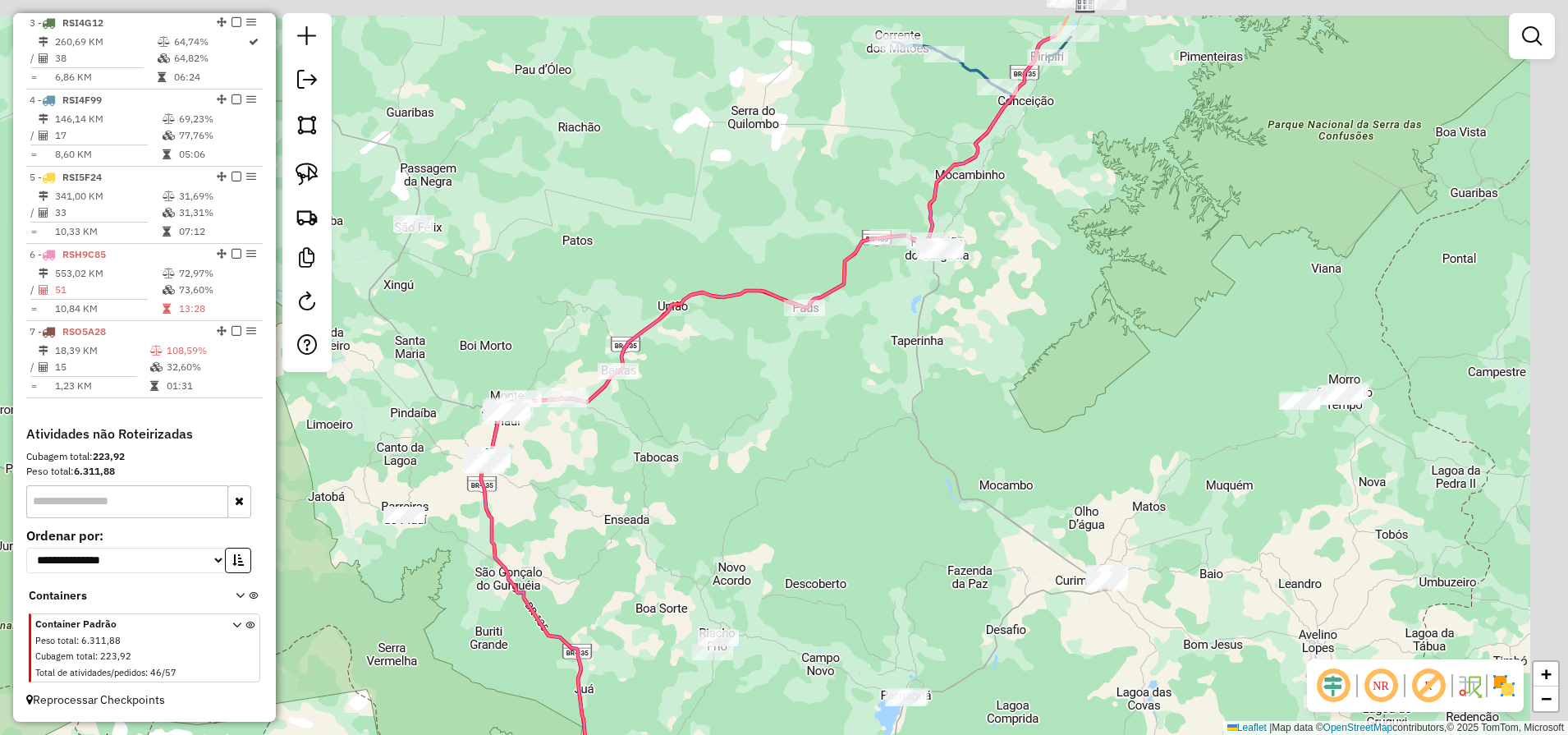
drag, startPoint x: 1058, startPoint y: 298, endPoint x: 955, endPoint y: 445, distance: 179.5
click at [959, 437] on div "Janela de atendimento Grade de atendimento Capacidade Transportadoras Veículos …" at bounding box center [784, 368] width 1568 height 735
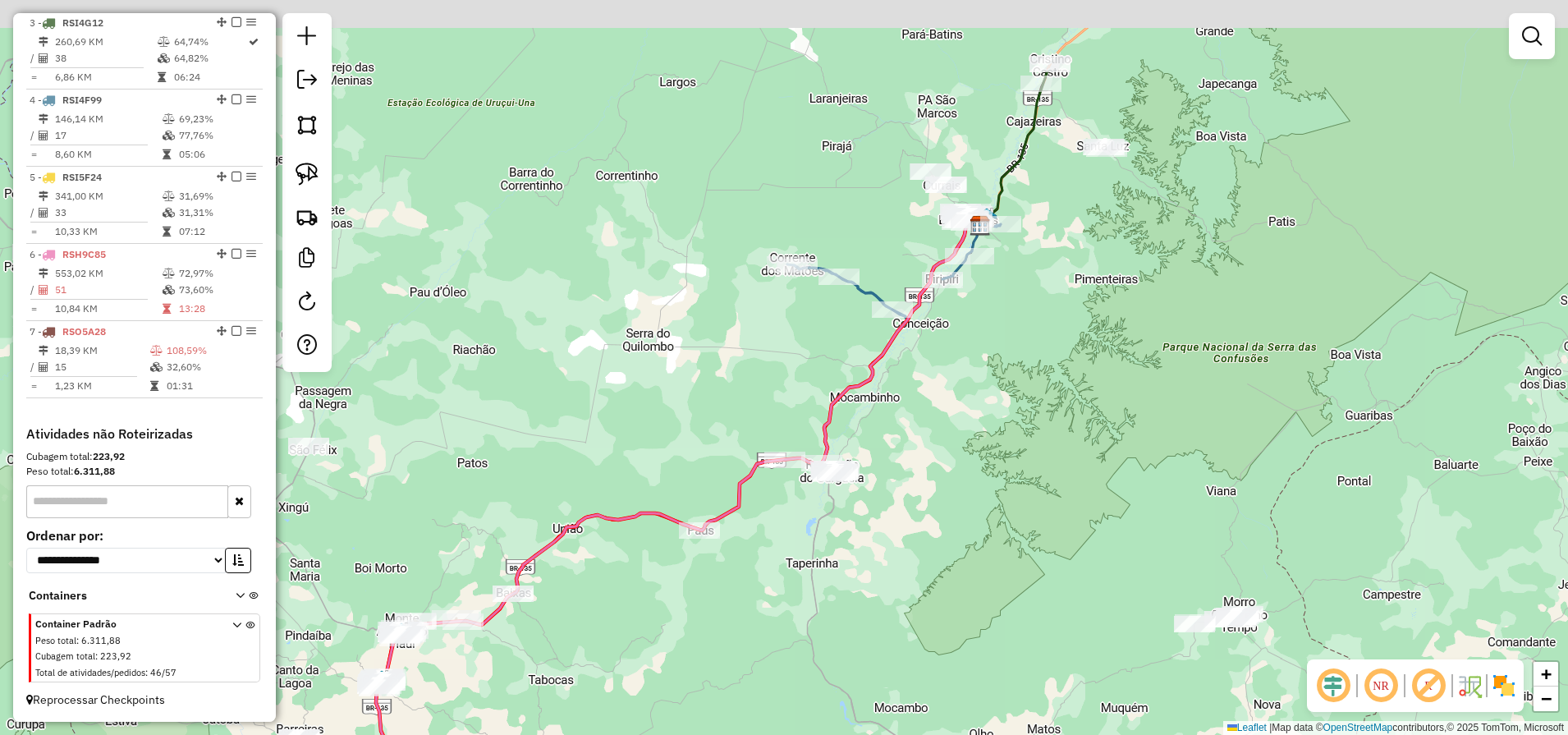
drag, startPoint x: 1009, startPoint y: 446, endPoint x: 986, endPoint y: 477, distance: 38.6
click at [1000, 462] on div "Janela de atendimento Grade de atendimento Capacidade Transportadoras Veículos …" at bounding box center [784, 368] width 1568 height 735
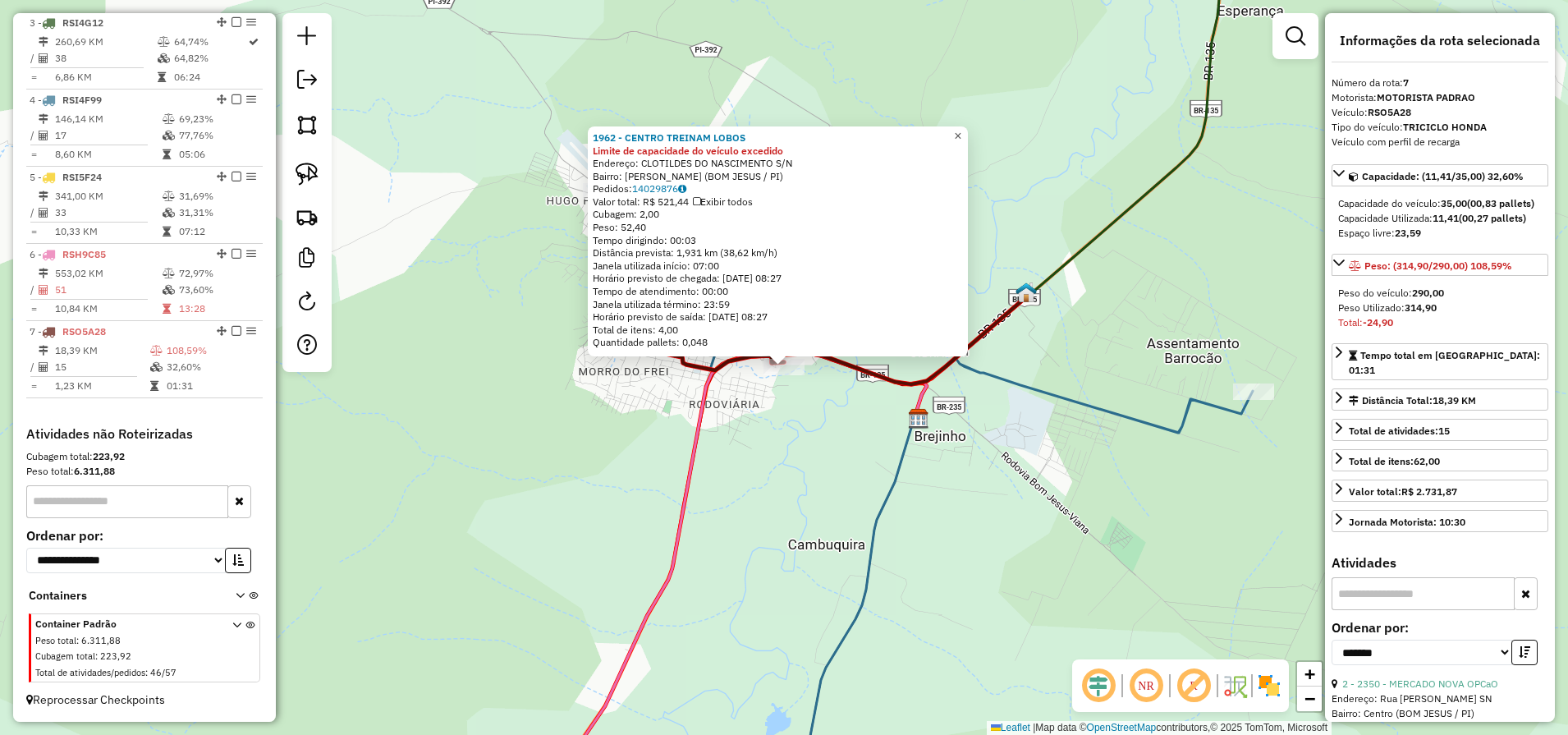
click at [967, 131] on link "×" at bounding box center [958, 136] width 19 height 19
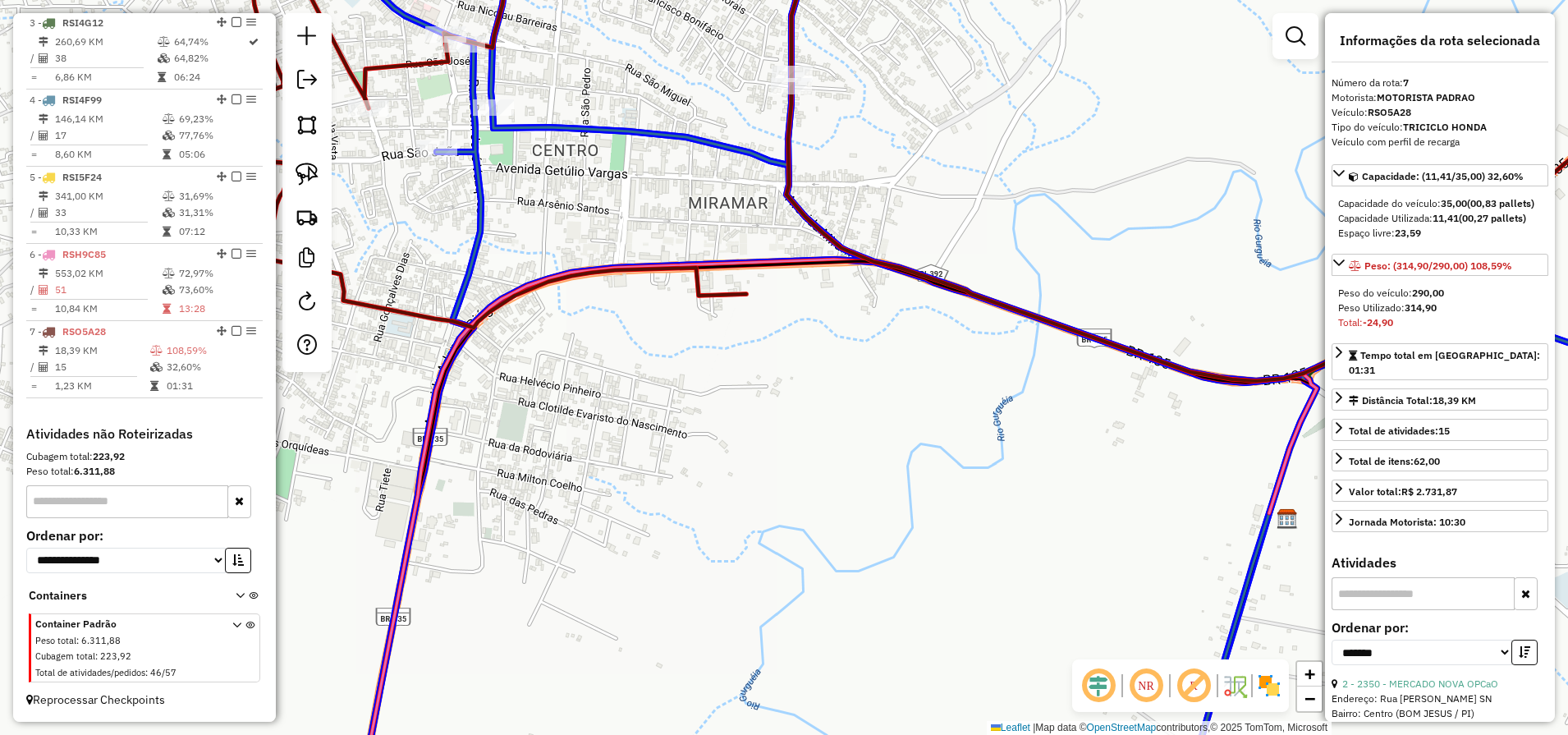
drag, startPoint x: 756, startPoint y: 321, endPoint x: 798, endPoint y: 102, distance: 223.0
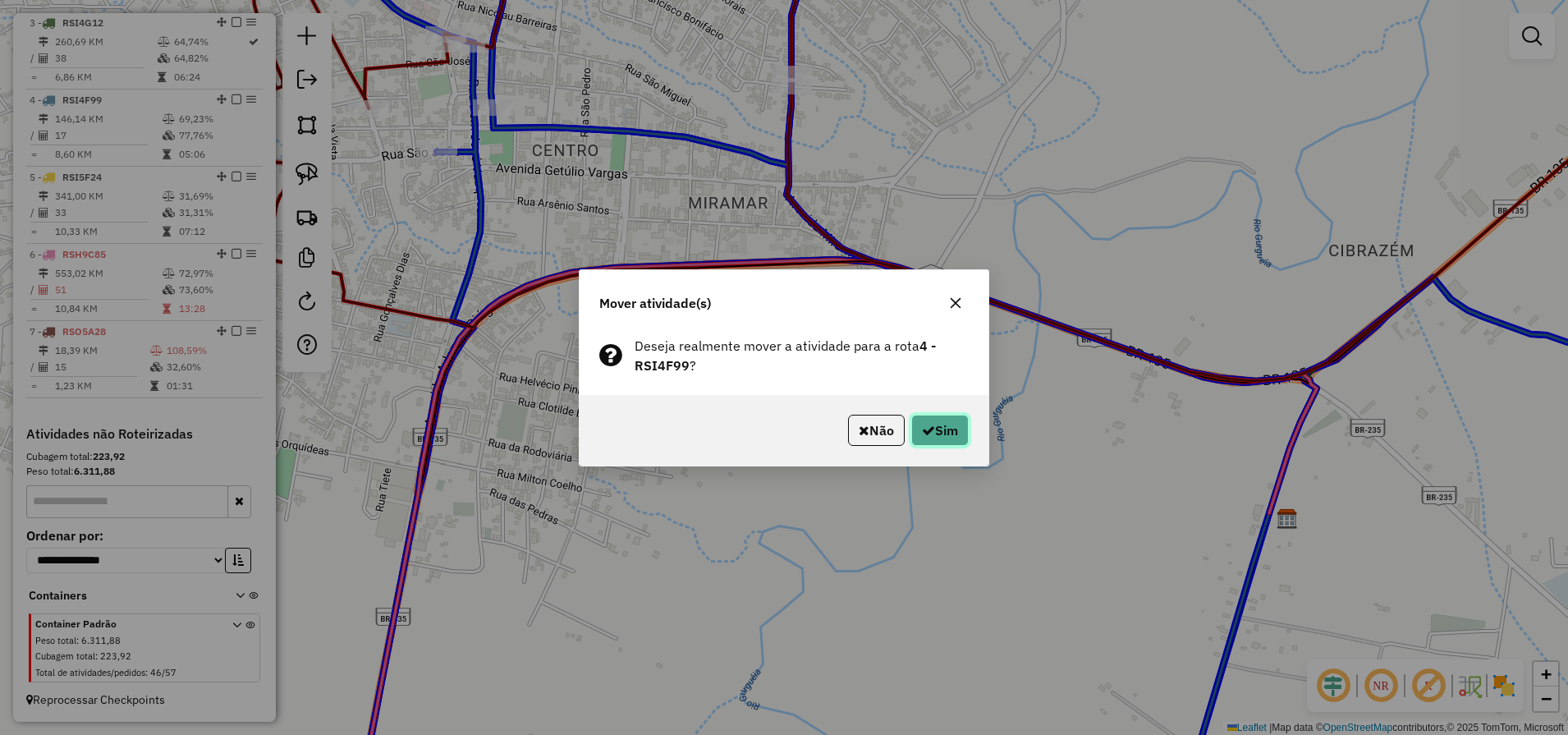
click at [944, 437] on button "Sim" at bounding box center [940, 431] width 58 height 32
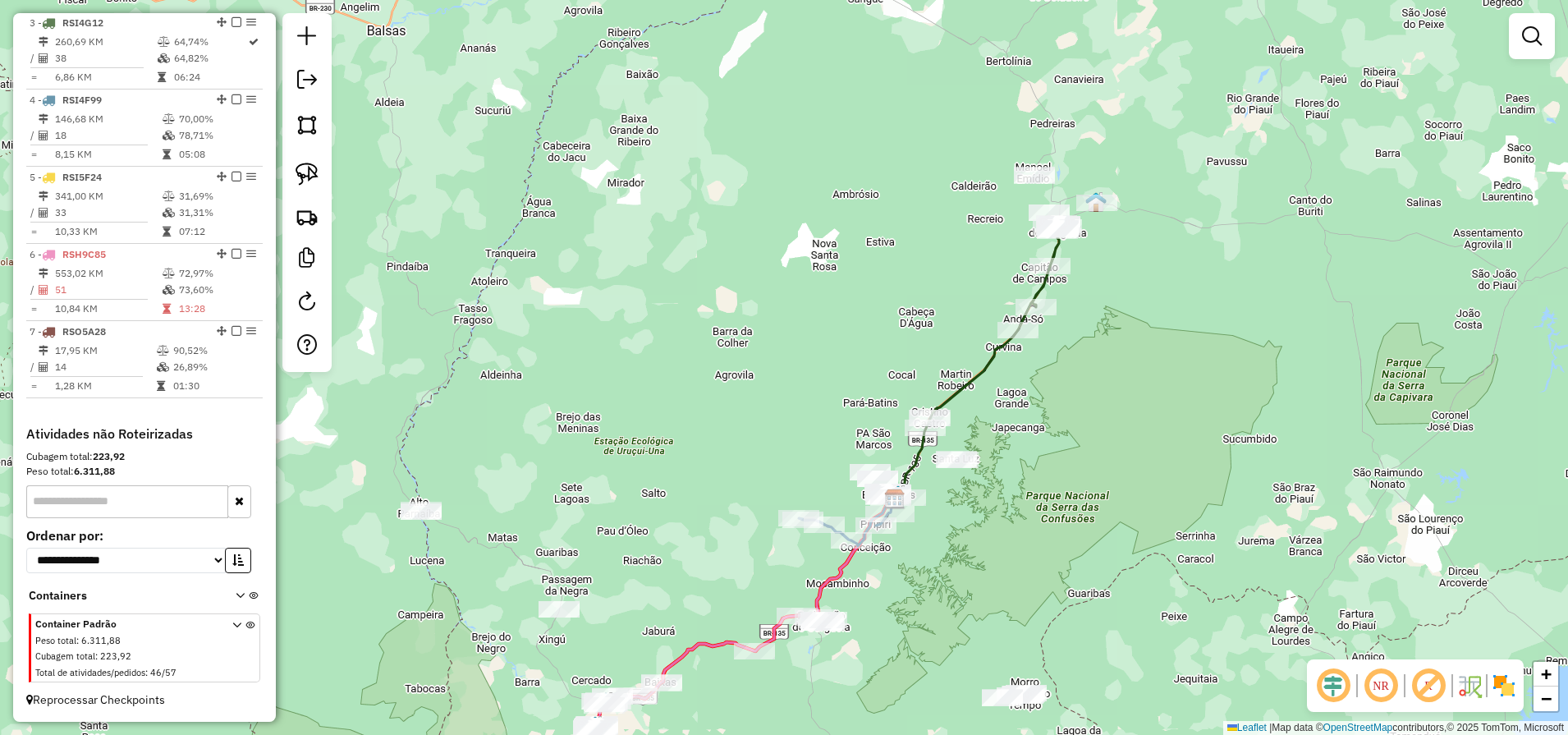
drag, startPoint x: 598, startPoint y: 624, endPoint x: 630, endPoint y: 332, distance: 293.7
click at [628, 365] on div "Janela de atendimento Grade de atendimento Capacidade Transportadoras Veículos …" at bounding box center [784, 368] width 1568 height 735
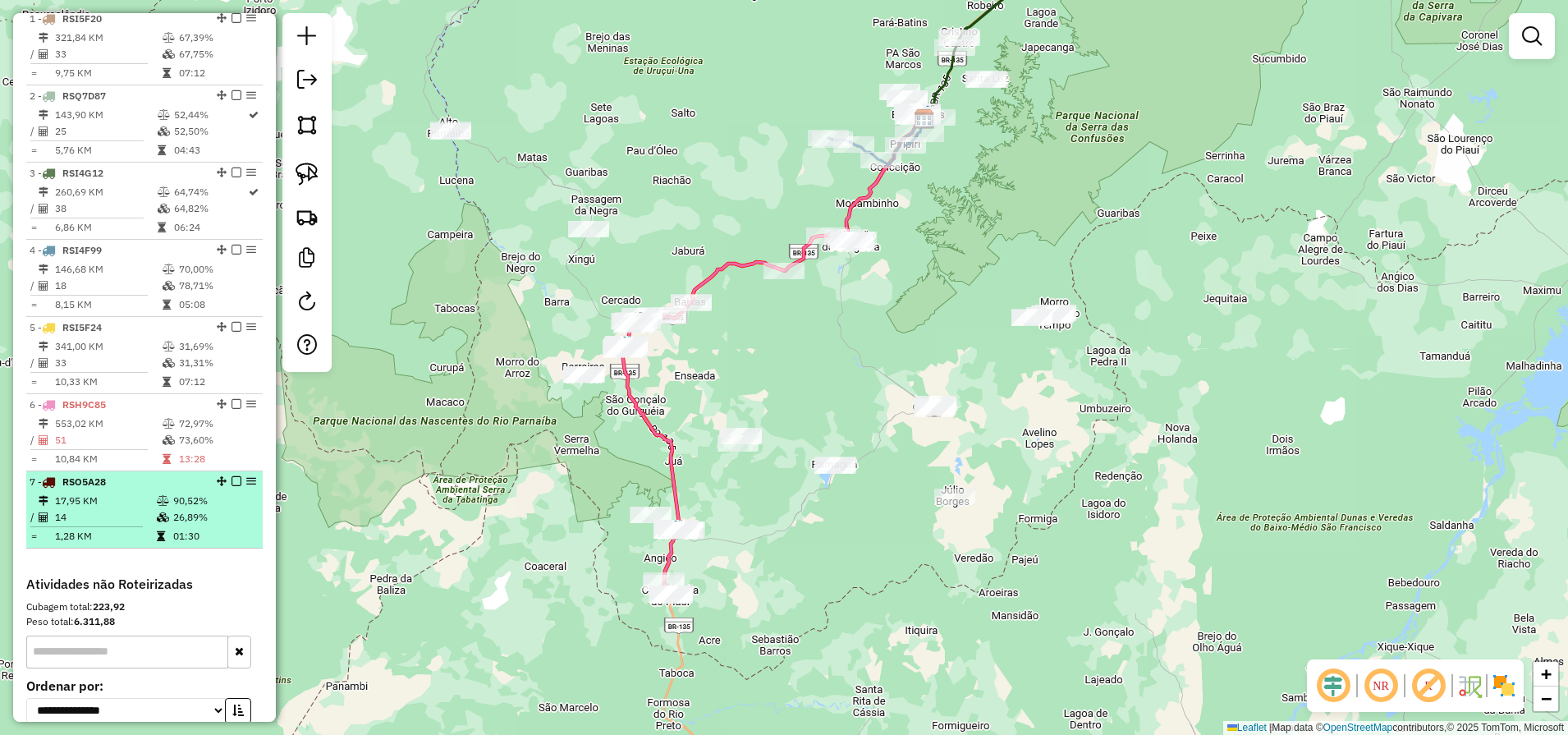
scroll to position [585, 0]
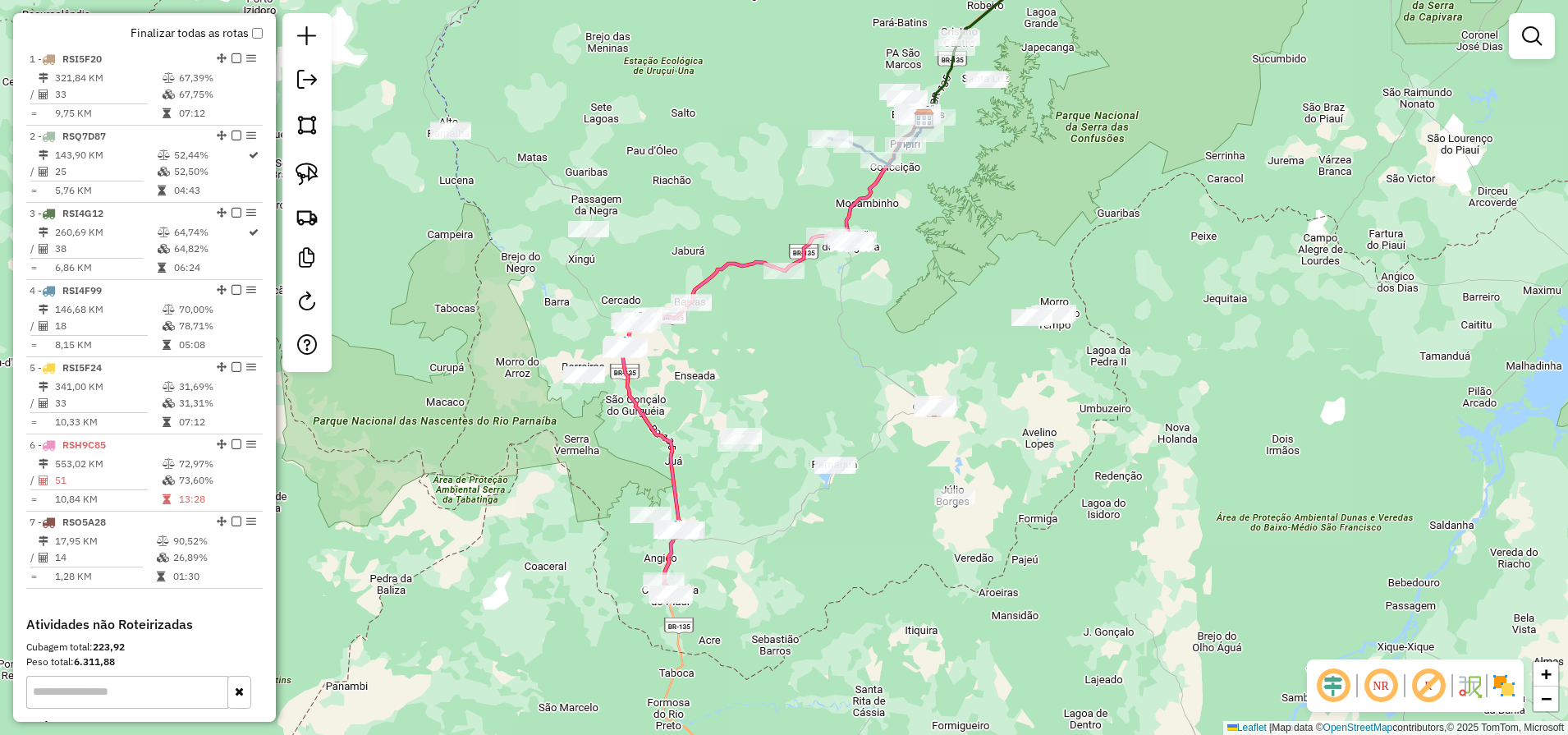
click at [304, 91] on link at bounding box center [306, 82] width 32 height 37
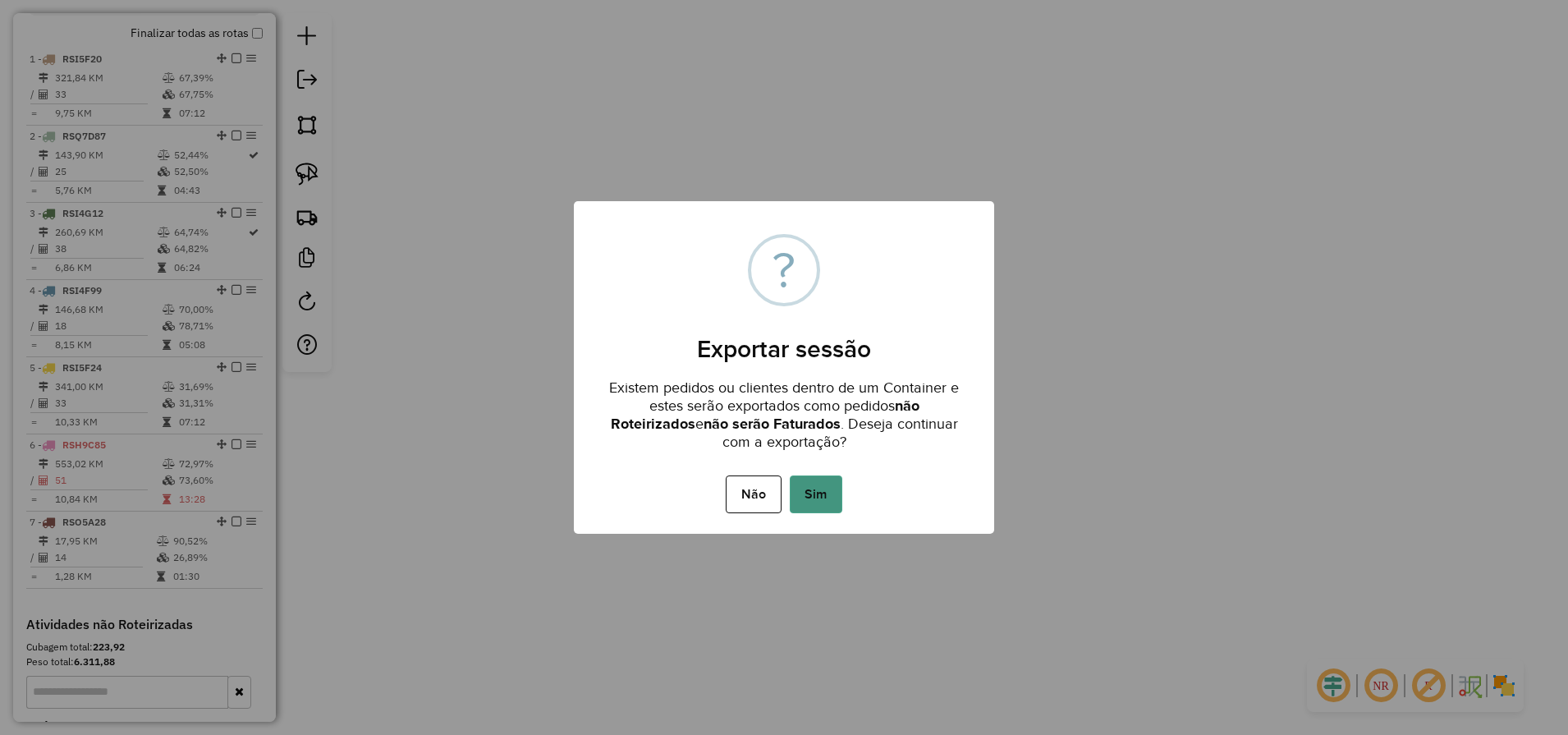
click at [824, 494] on button "Sim" at bounding box center [816, 494] width 53 height 38
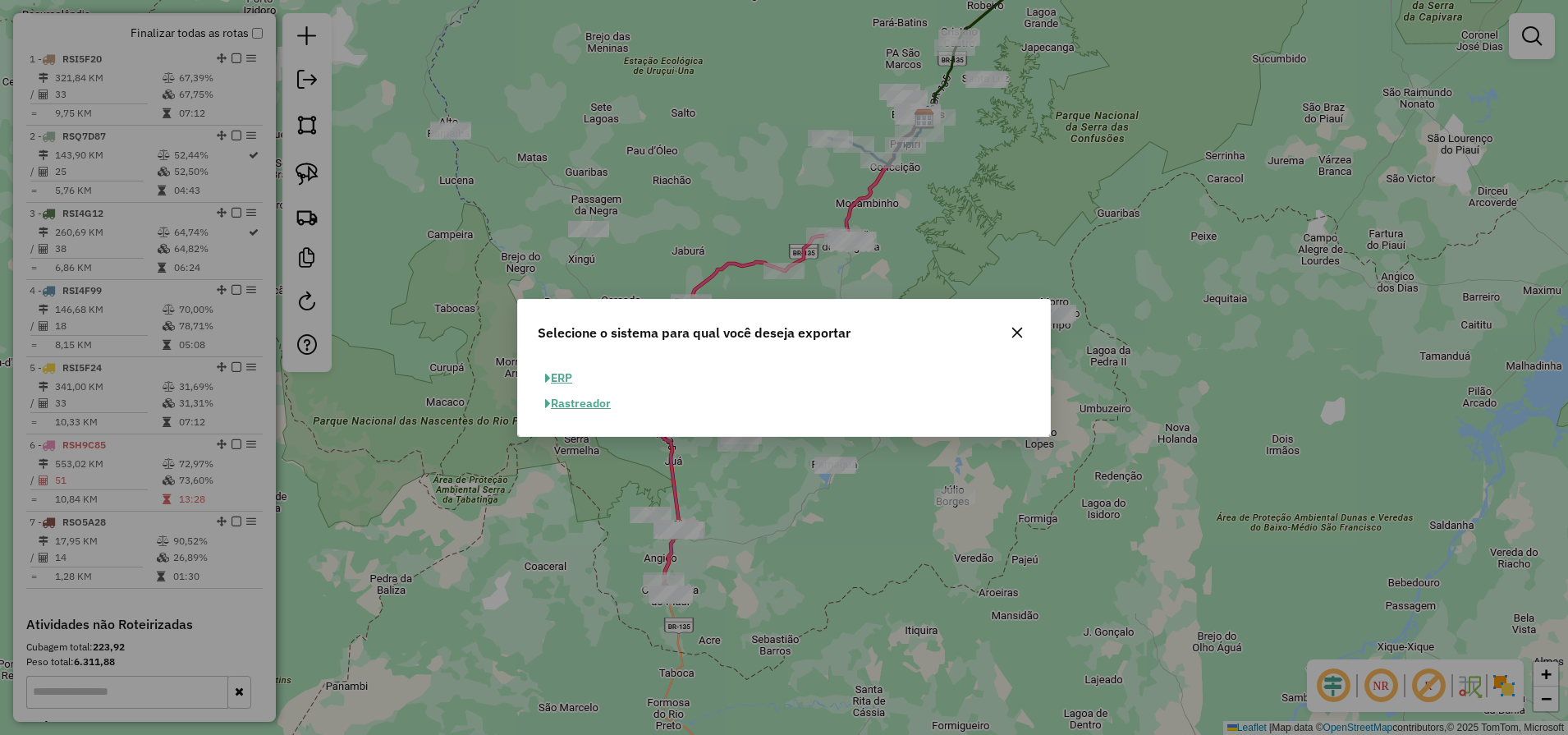
click at [564, 374] on button "ERP" at bounding box center [559, 377] width 42 height 25
select select "**"
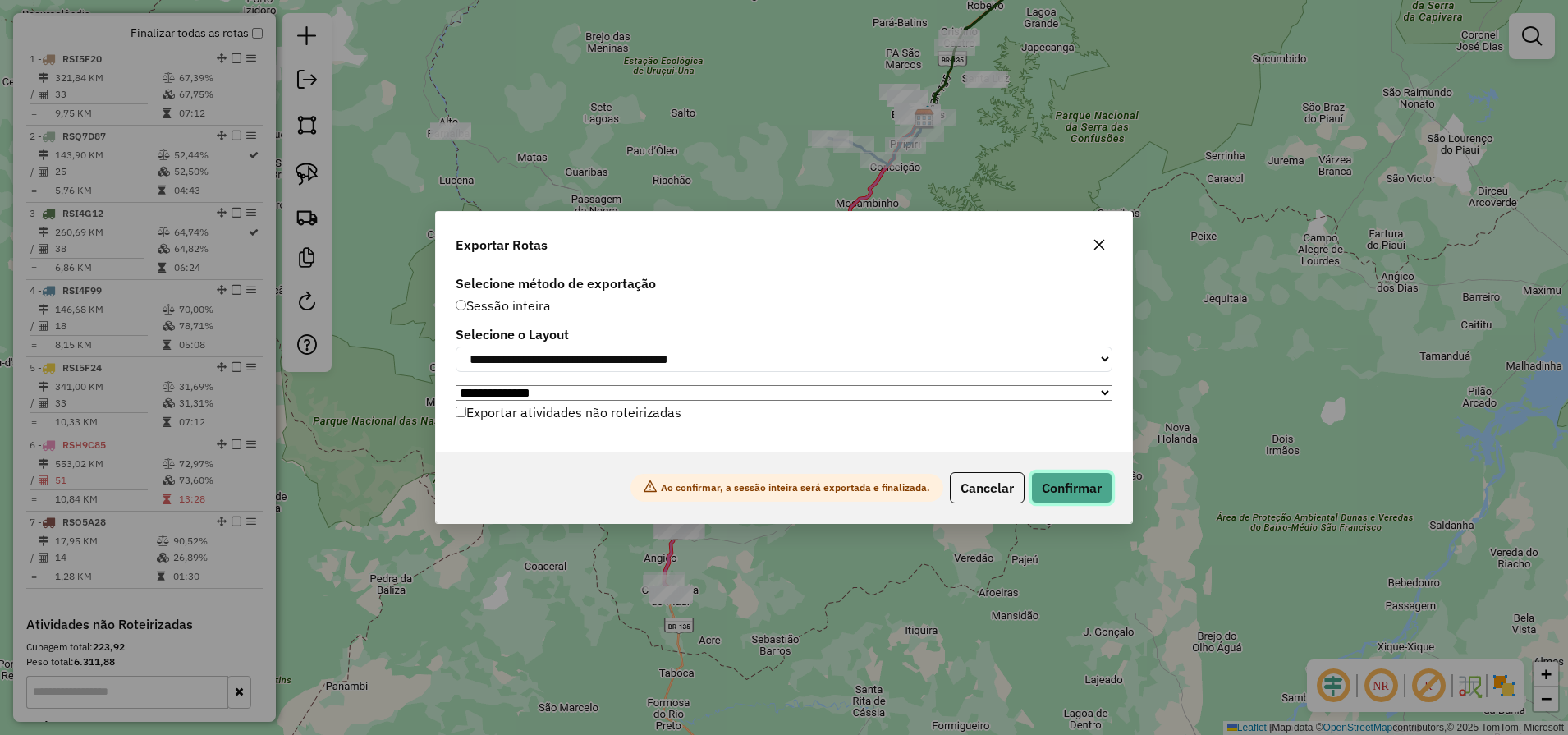
click at [1083, 489] on button "Confirmar" at bounding box center [1072, 488] width 82 height 32
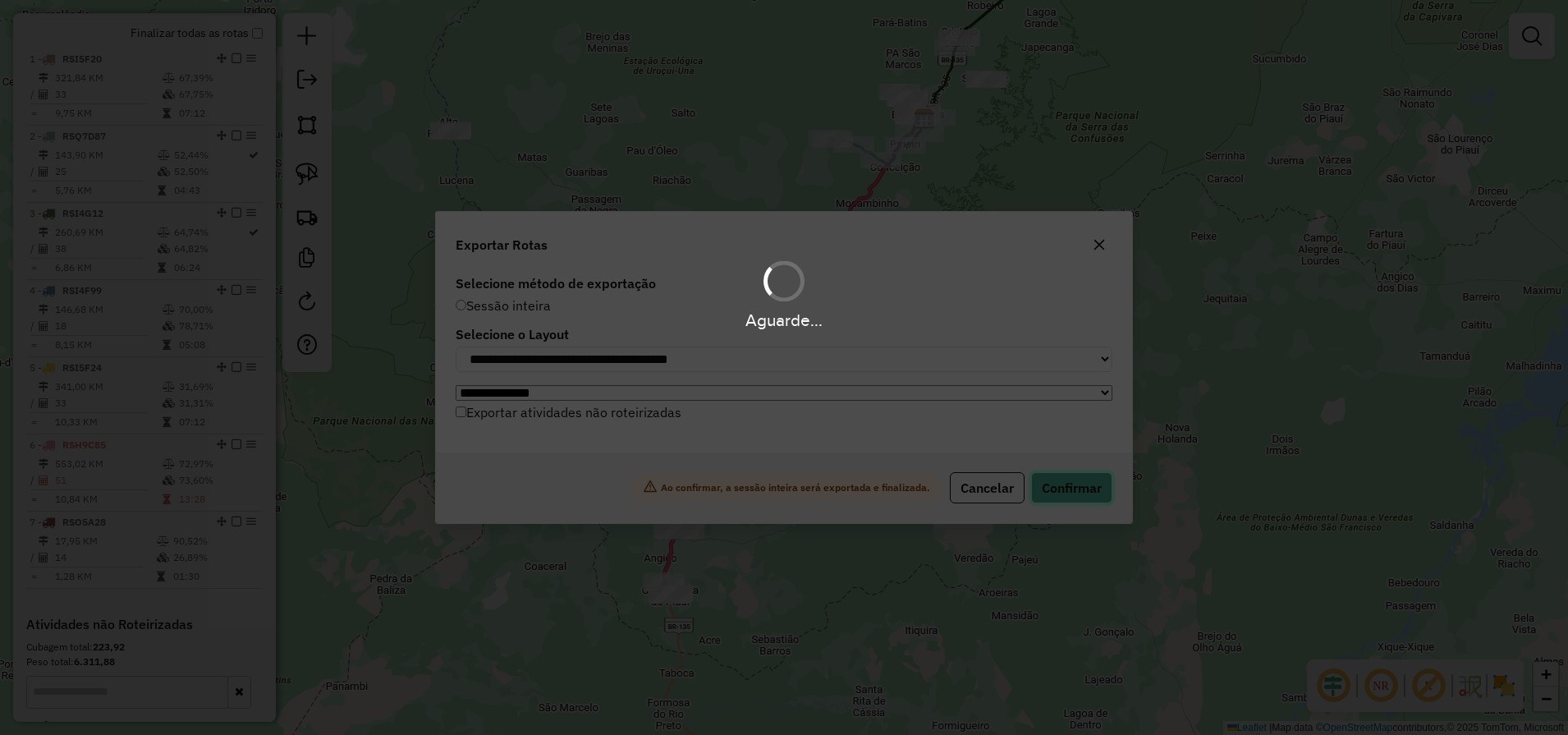
scroll to position [630, 0]
